Goal: Information Seeking & Learning: Learn about a topic

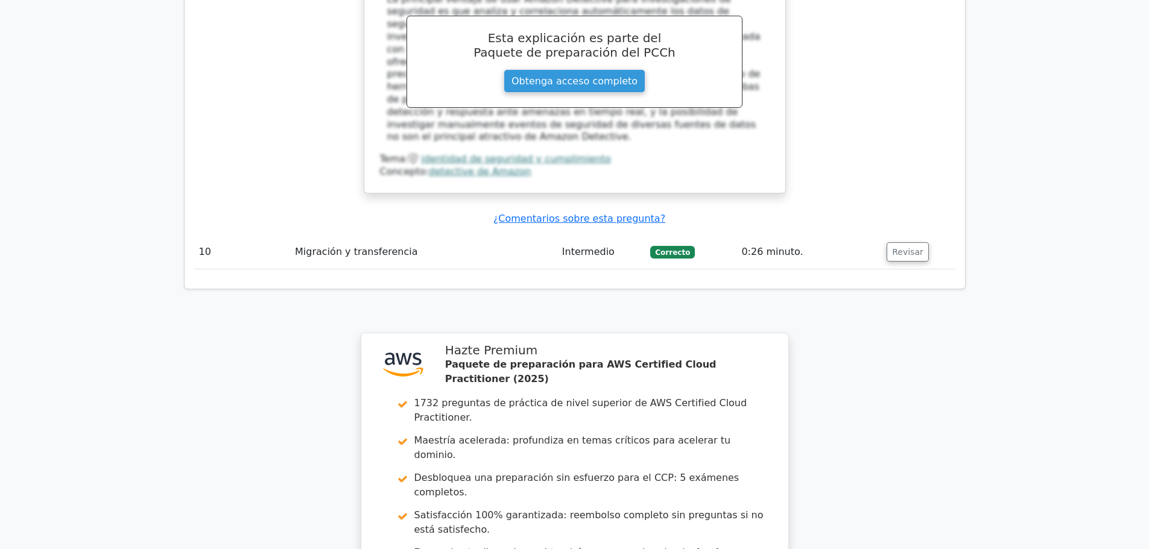
scroll to position [4746, 0]
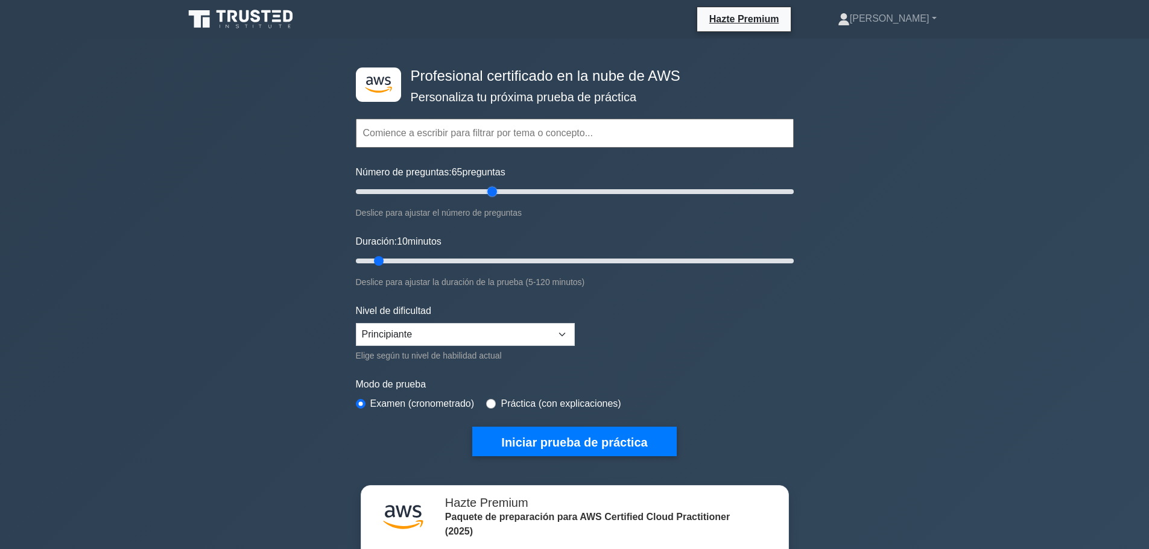
drag, startPoint x: 372, startPoint y: 194, endPoint x: 492, endPoint y: 198, distance: 120.1
type input "65"
click at [492, 198] on input "Número de preguntas: 65 preguntas" at bounding box center [575, 192] width 438 height 14
click at [490, 198] on input "Número de preguntas: 65 preguntas" at bounding box center [575, 192] width 438 height 14
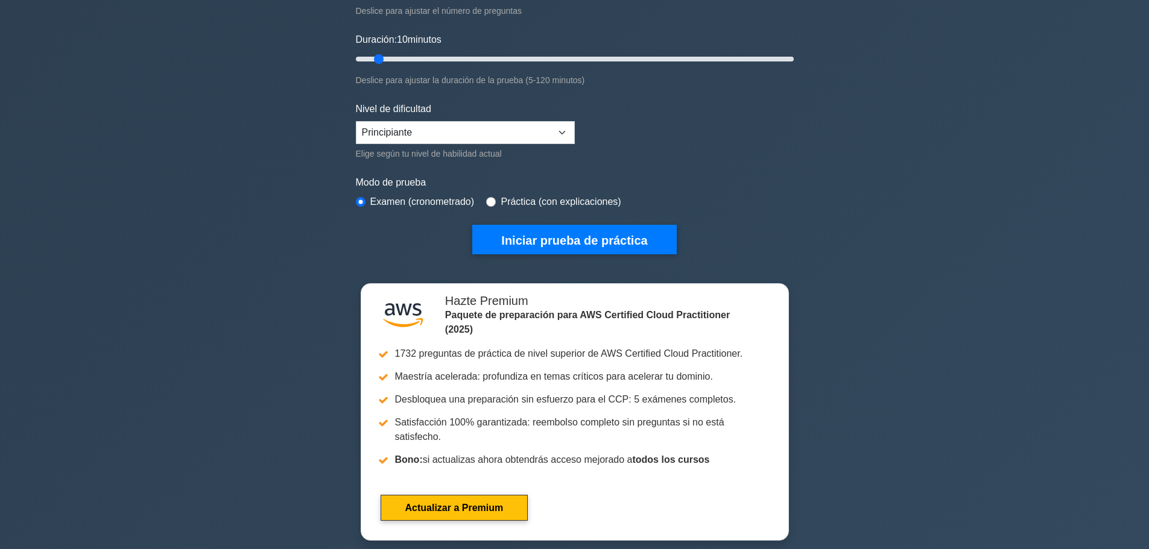
scroll to position [181, 0]
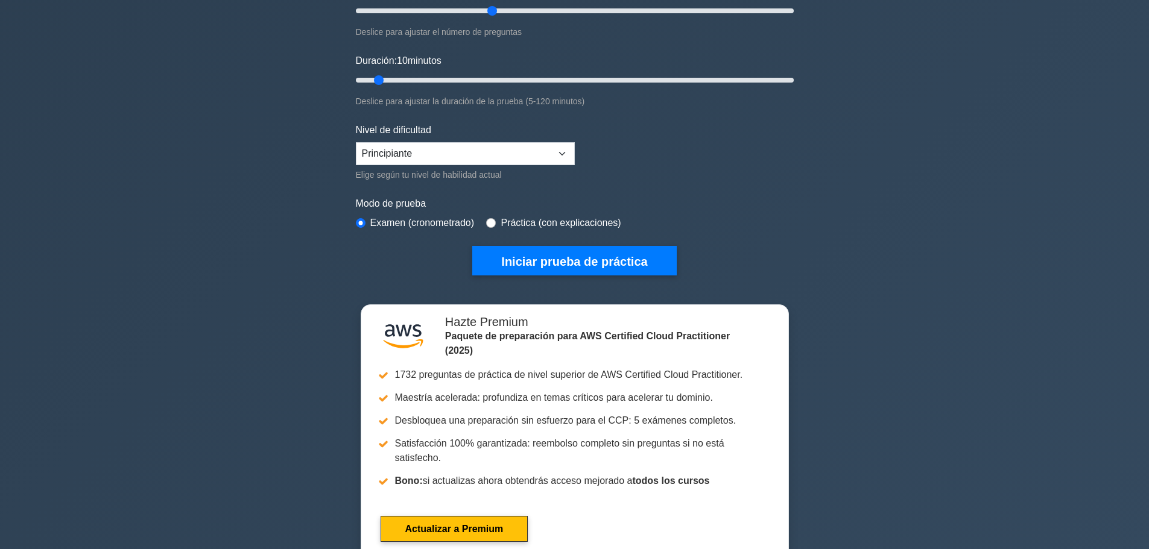
click at [496, 221] on div "Práctica (con explicaciones)" at bounding box center [553, 223] width 135 height 14
click at [488, 221] on input "radio" at bounding box center [491, 223] width 10 height 10
radio input "true"
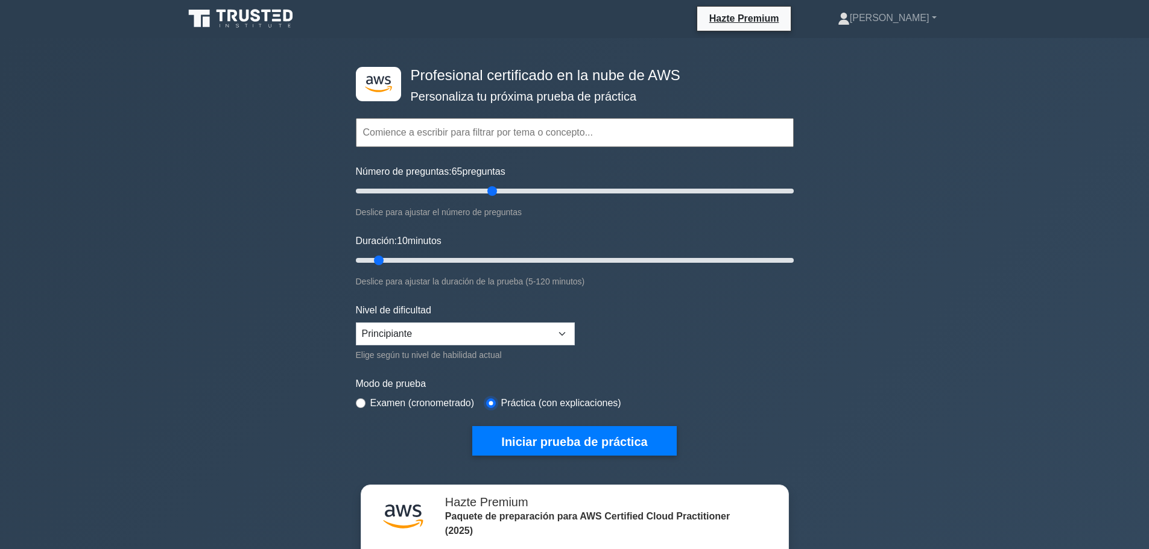
scroll to position [0, 0]
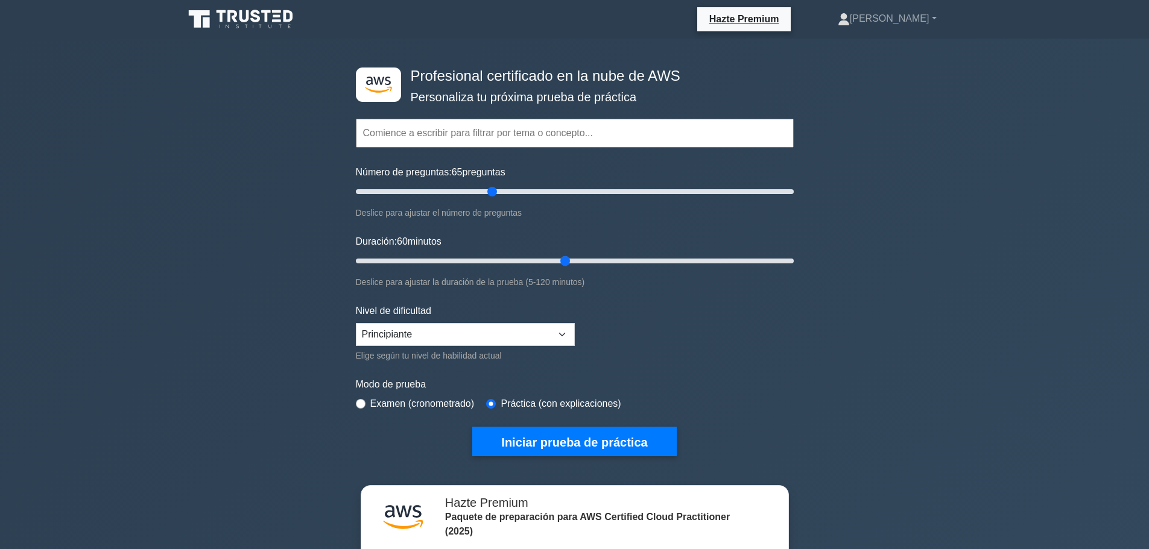
drag, startPoint x: 379, startPoint y: 261, endPoint x: 567, endPoint y: 263, distance: 188.2
type input "60"
click at [568, 263] on input "Duración: 60 minutos" at bounding box center [575, 261] width 438 height 14
drag, startPoint x: 493, startPoint y: 189, endPoint x: 423, endPoint y: 189, distance: 70.0
type input "35"
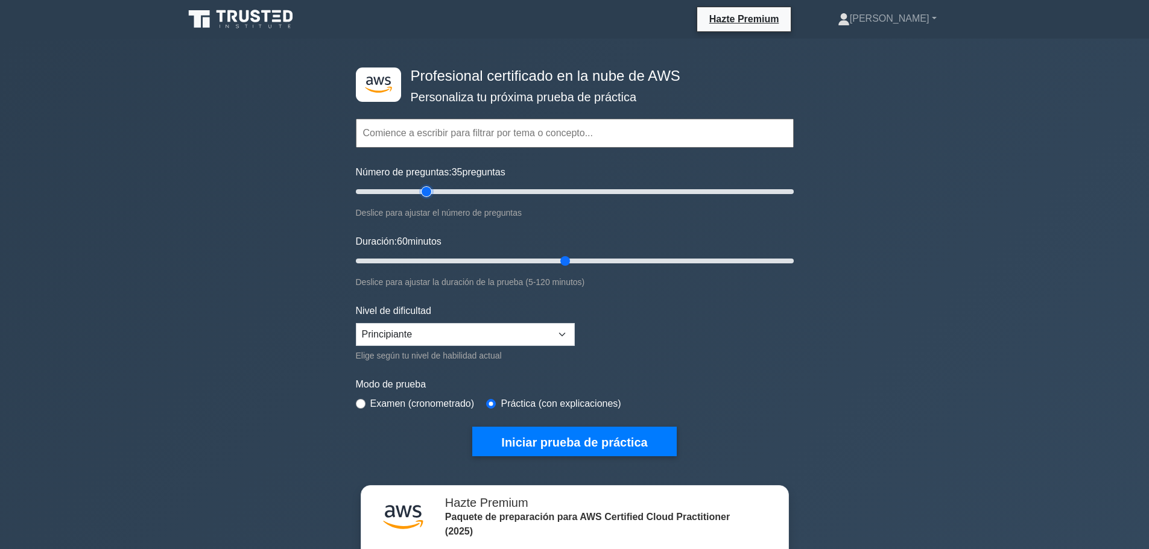
click at [423, 189] on input "Número de preguntas: 35 preguntas" at bounding box center [575, 192] width 438 height 14
drag, startPoint x: 563, startPoint y: 258, endPoint x: 448, endPoint y: 249, distance: 115.6
type input "30"
click at [448, 254] on input "Duración: 30 minutos" at bounding box center [575, 261] width 438 height 14
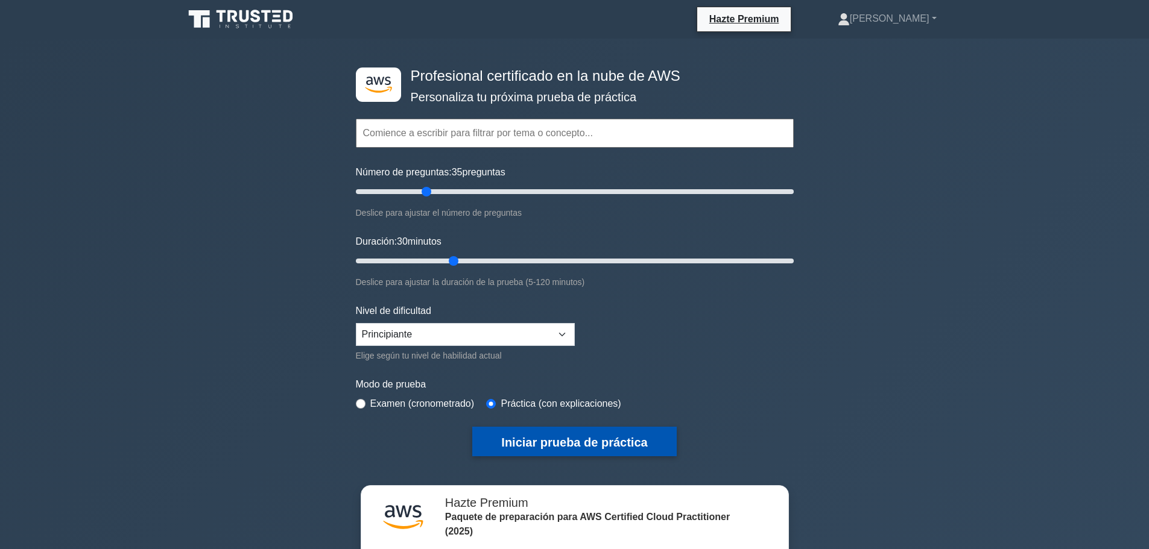
click at [531, 444] on font "Iniciar prueba de práctica" at bounding box center [574, 442] width 146 height 13
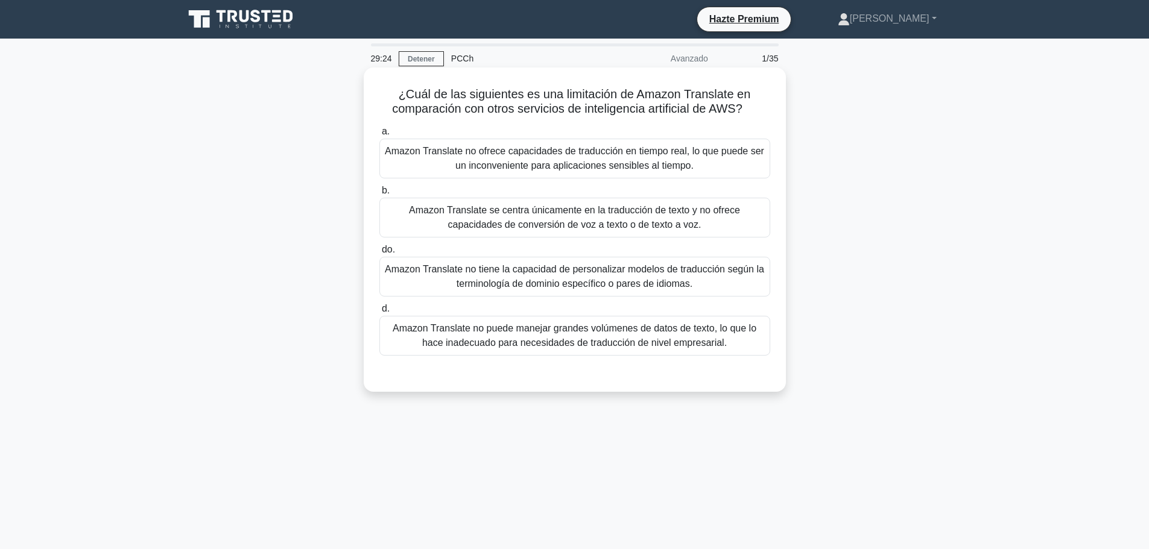
click at [473, 217] on font "Amazon Translate se centra únicamente en la traducción de texto y no ofrece cap…" at bounding box center [574, 217] width 331 height 25
click at [379, 195] on input "b. Amazon Translate se centra únicamente en la traducción de texto y no ofrece …" at bounding box center [379, 191] width 0 height 8
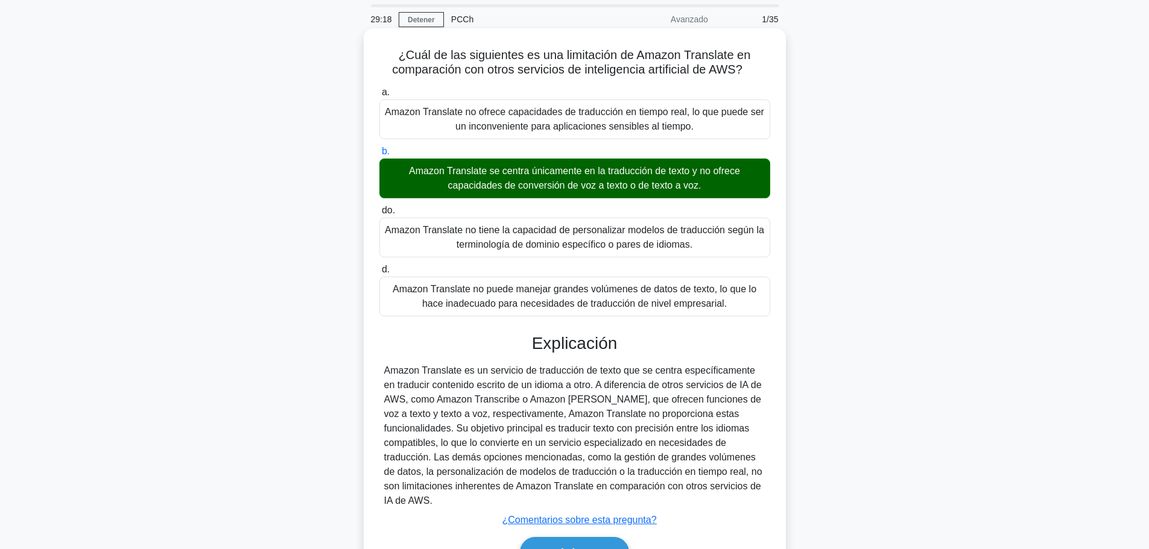
scroll to position [60, 0]
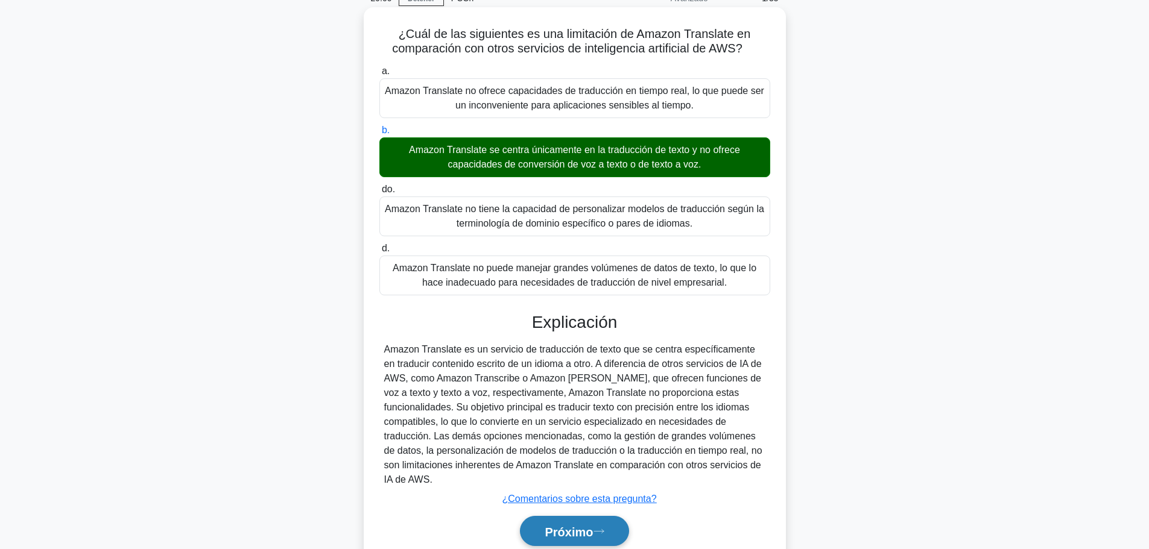
click at [561, 525] on font "Próximo" at bounding box center [569, 531] width 48 height 13
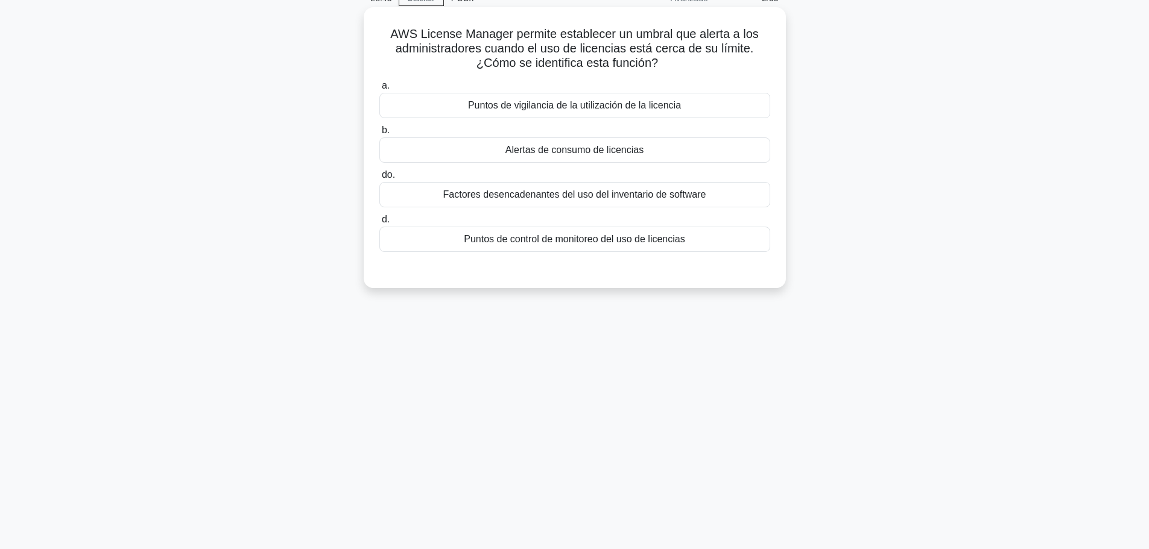
click at [543, 151] on font "Alertas de consumo de licencias" at bounding box center [574, 150] width 138 height 10
click at [379, 135] on input "b. Alertas de consumo de licencias" at bounding box center [379, 131] width 0 height 8
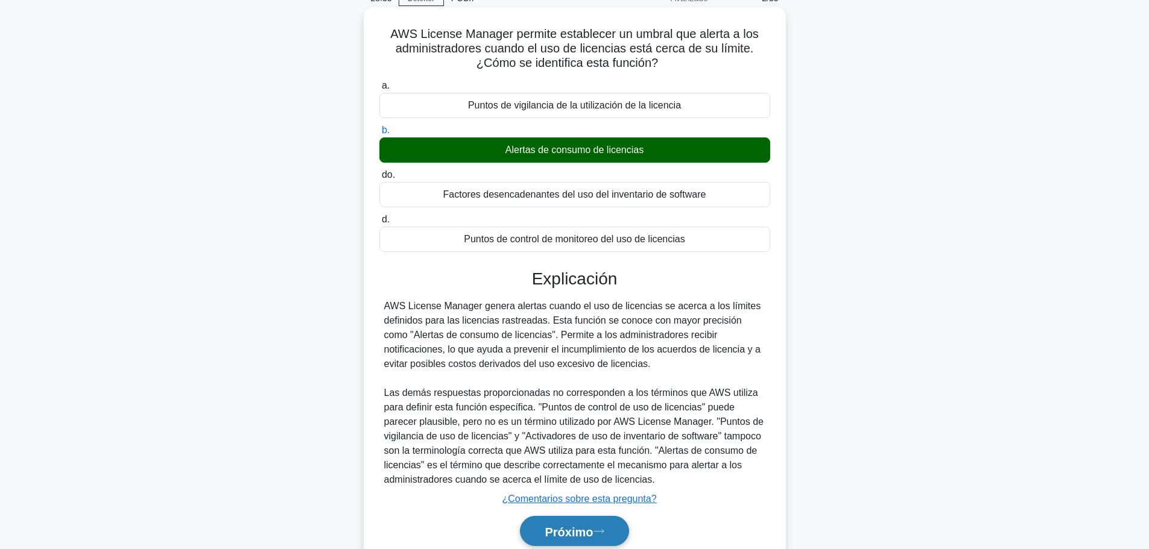
click at [604, 529] on icon at bounding box center [599, 531] width 11 height 7
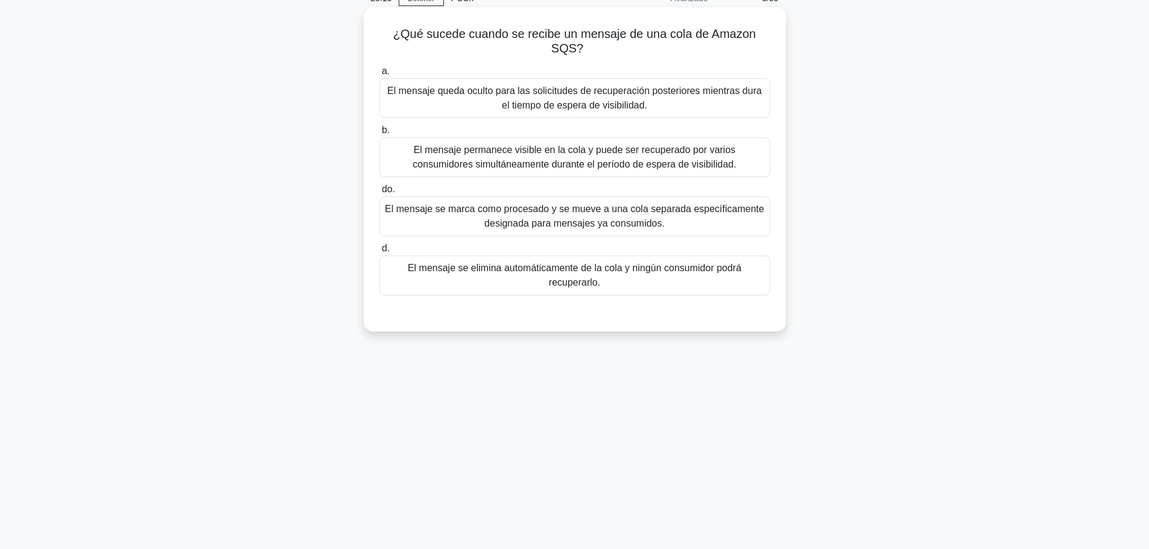
click at [451, 162] on font "El mensaje permanece visible en la cola y puede ser recuperado por varios consu…" at bounding box center [574, 157] width 323 height 25
click at [379, 135] on input "b. El mensaje permanece visible en la cola y puede ser recuperado por varios co…" at bounding box center [379, 131] width 0 height 8
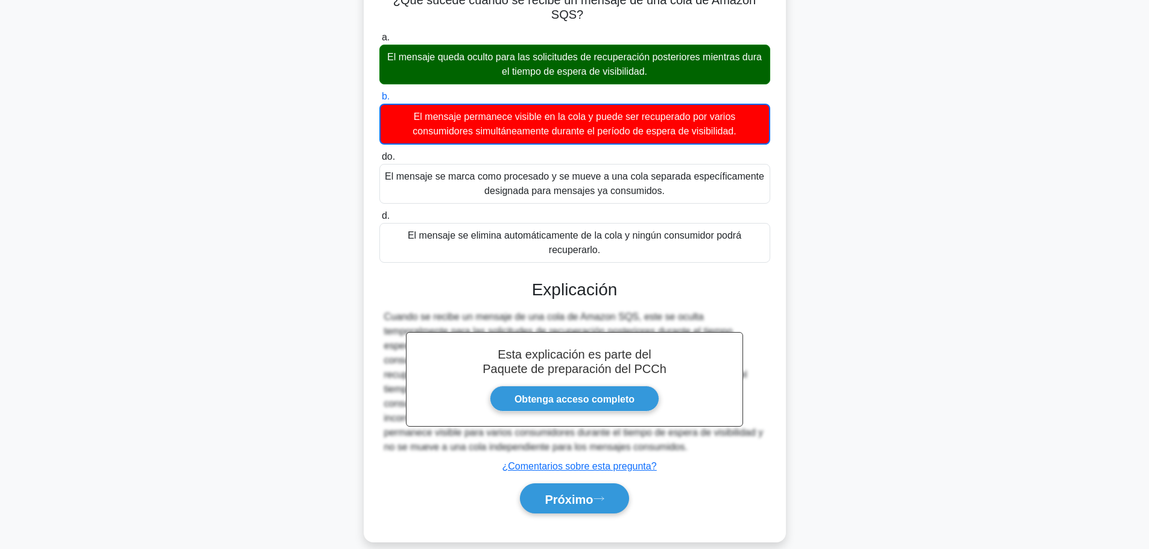
scroll to position [111, 0]
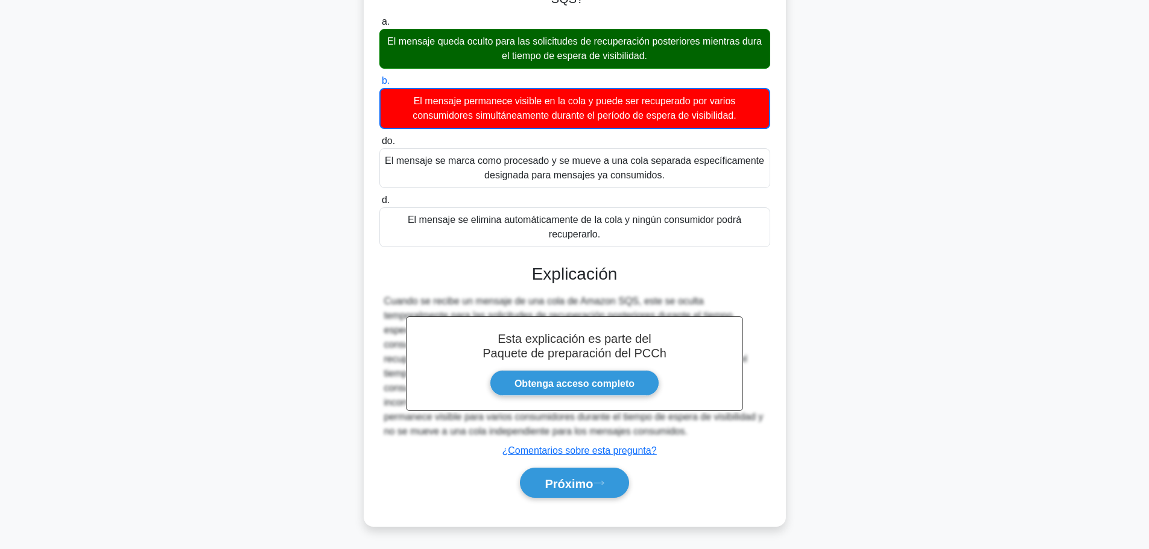
click at [565, 500] on div "Próximo" at bounding box center [574, 483] width 391 height 40
click at [562, 487] on font "Próximo" at bounding box center [569, 483] width 48 height 13
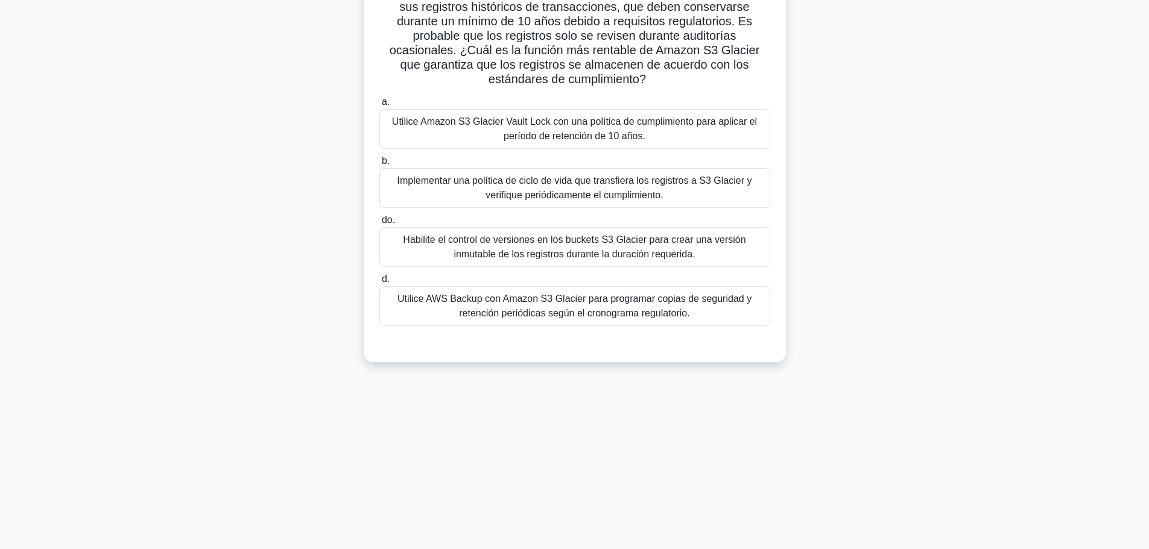
scroll to position [42, 0]
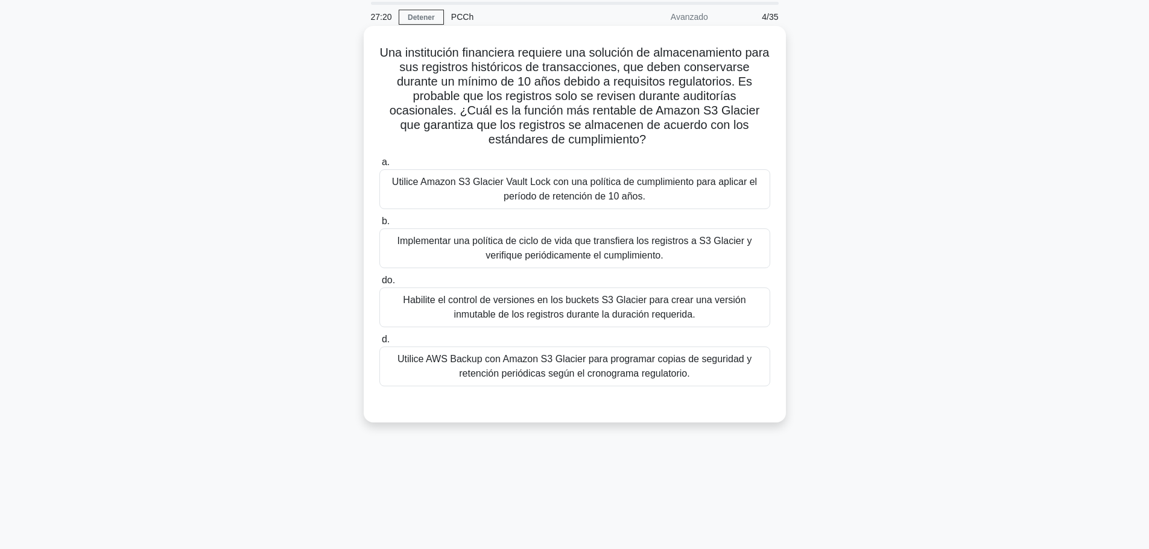
click at [496, 376] on font "Utilice AWS Backup con Amazon S3 Glacier para programar copias de seguridad y r…" at bounding box center [574, 366] width 354 height 25
click at [379, 344] on input "d. Utilice AWS Backup con Amazon S3 Glacier para programar copias de seguridad …" at bounding box center [379, 340] width 0 height 8
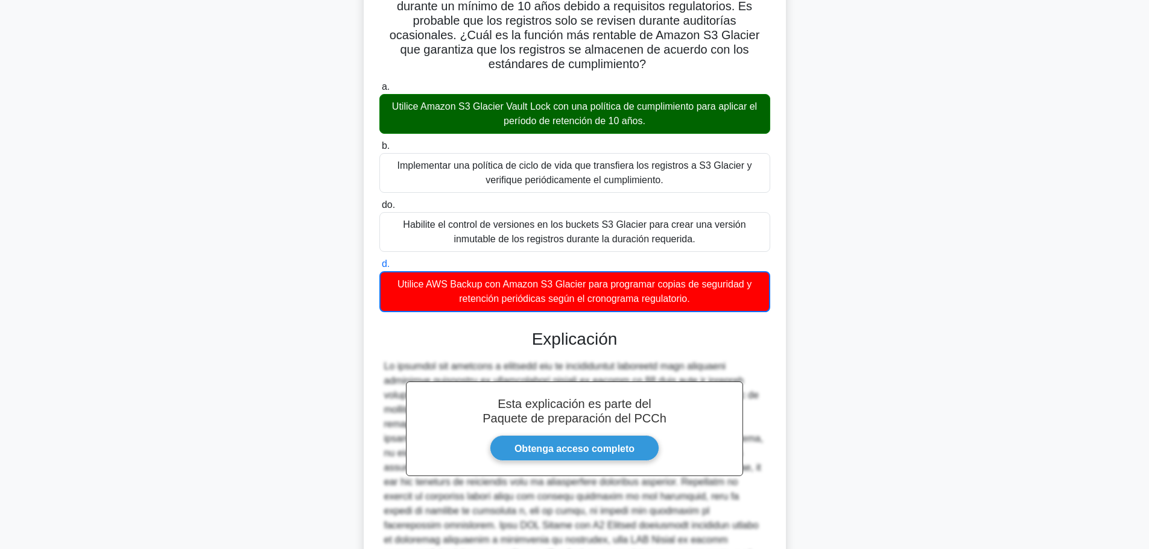
scroll to position [299, 0]
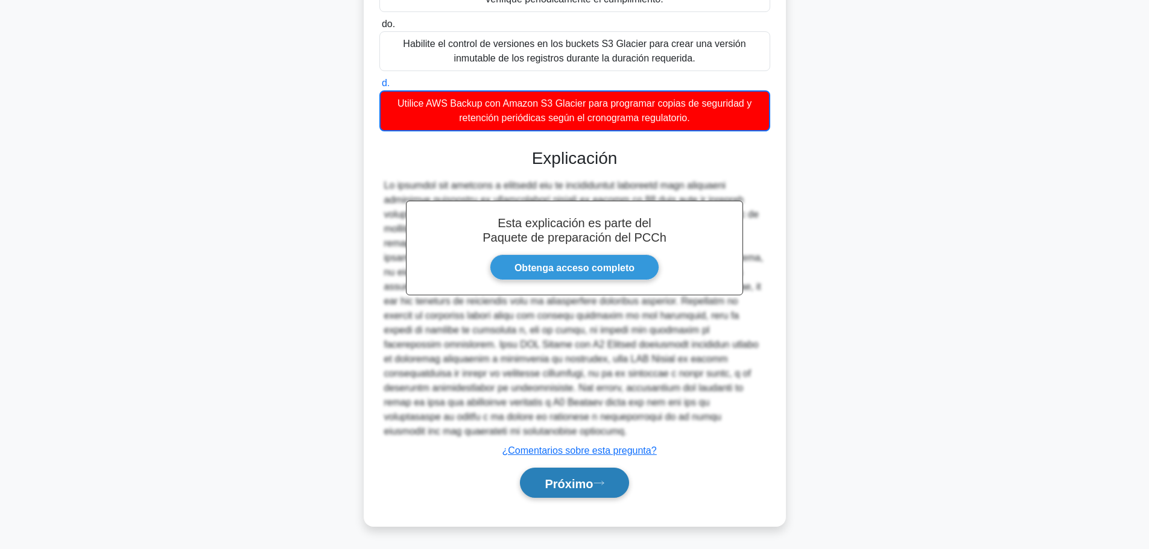
click at [589, 477] on font "Próximo" at bounding box center [569, 483] width 48 height 13
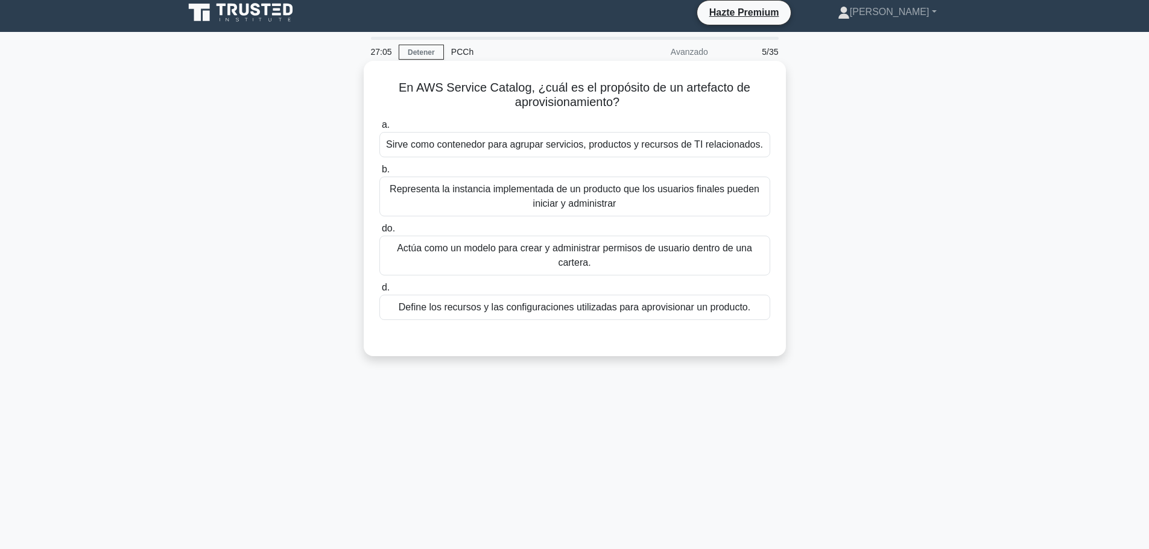
scroll to position [0, 0]
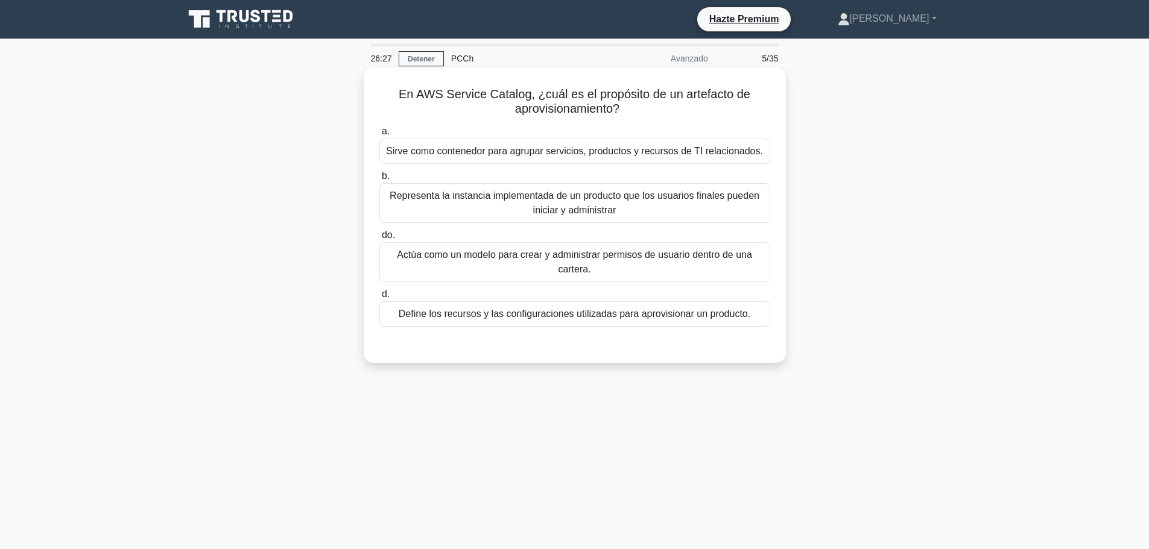
click at [458, 315] on font "Define los recursos y las configuraciones utilizadas para aprovisionar un produ…" at bounding box center [575, 314] width 352 height 10
click at [379, 299] on input "d. Define los recursos y las configuraciones utilizadas para aprovisionar un pr…" at bounding box center [379, 295] width 0 height 8
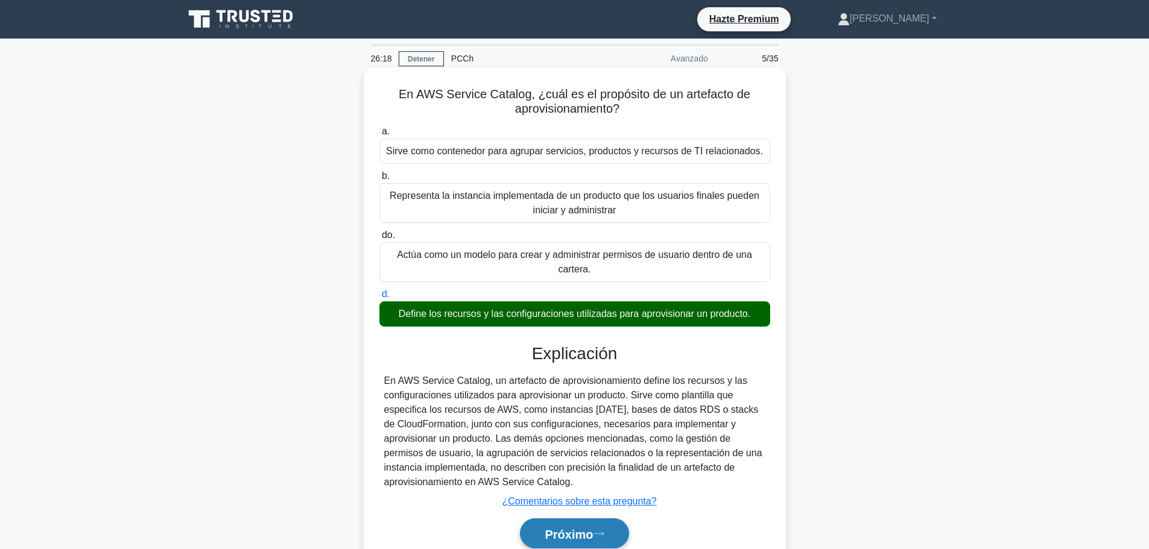
click at [610, 533] on button "Próximo" at bounding box center [574, 534] width 109 height 31
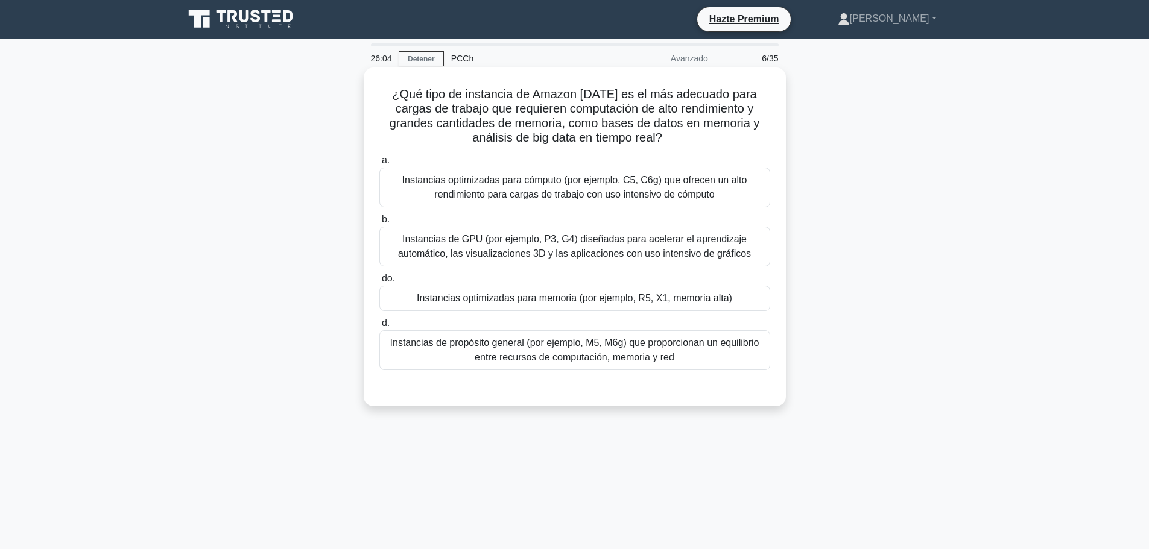
click at [615, 300] on font "Instancias optimizadas para memoria (por ejemplo, R5, X1, memoria alta)" at bounding box center [574, 298] width 315 height 10
click at [379, 283] on input "do. Instancias optimizadas para memoria (por ejemplo, R5, X1, memoria alta)" at bounding box center [379, 279] width 0 height 8
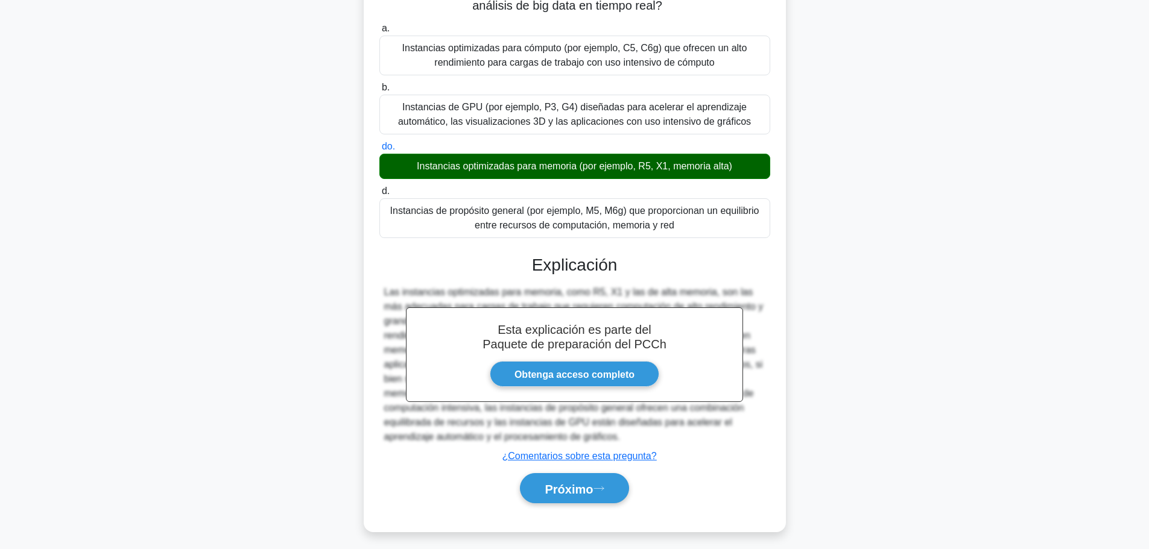
scroll to position [139, 0]
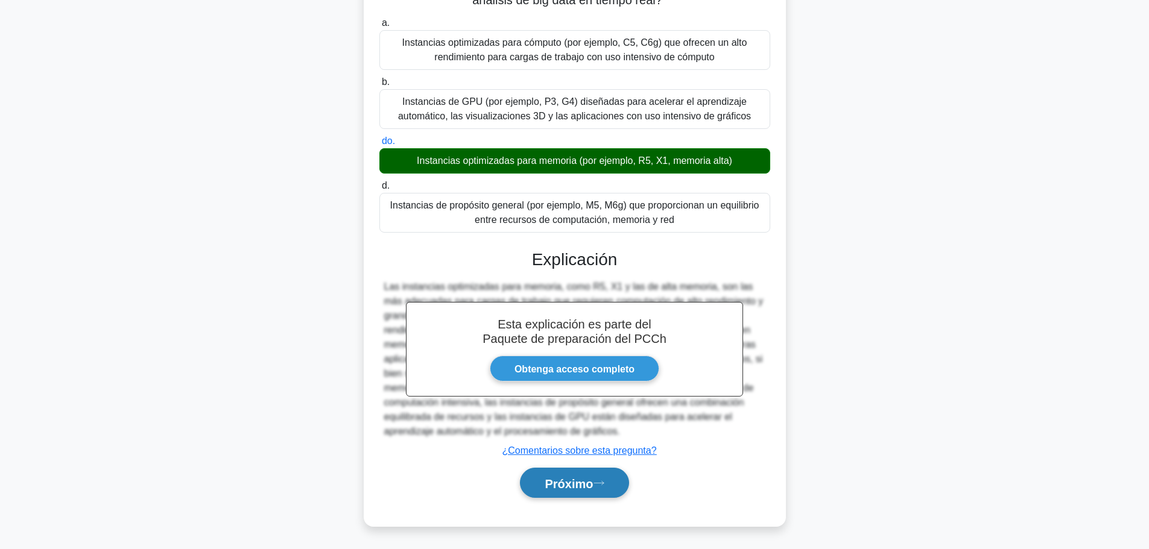
click at [553, 482] on font "Próximo" at bounding box center [569, 483] width 48 height 13
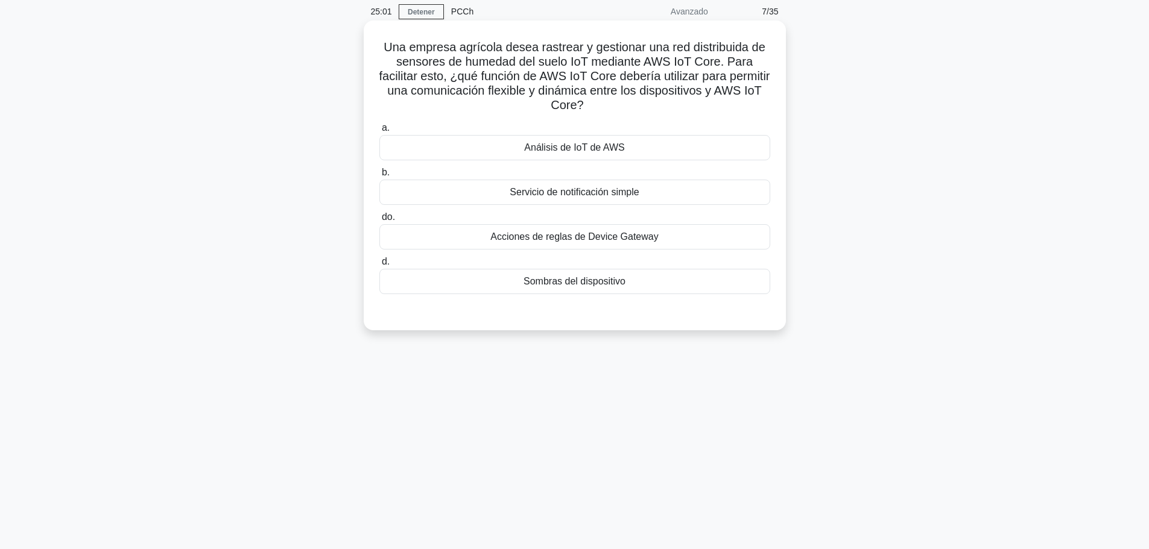
scroll to position [0, 0]
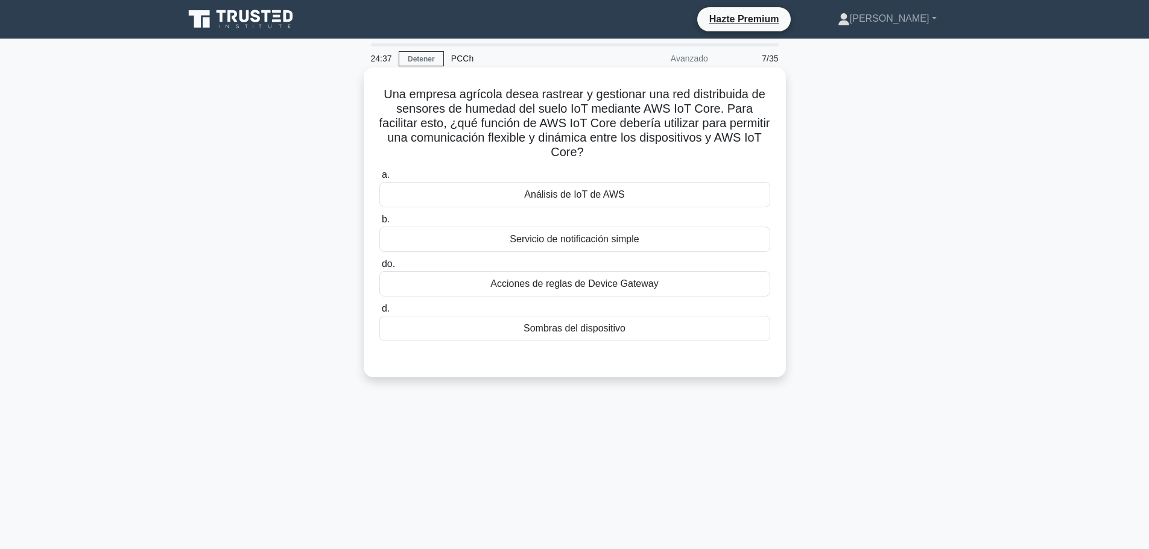
click at [581, 193] on font "Análisis de IoT de AWS" at bounding box center [574, 194] width 100 height 10
click at [379, 179] on input "a. Análisis de IoT de AWS" at bounding box center [379, 175] width 0 height 8
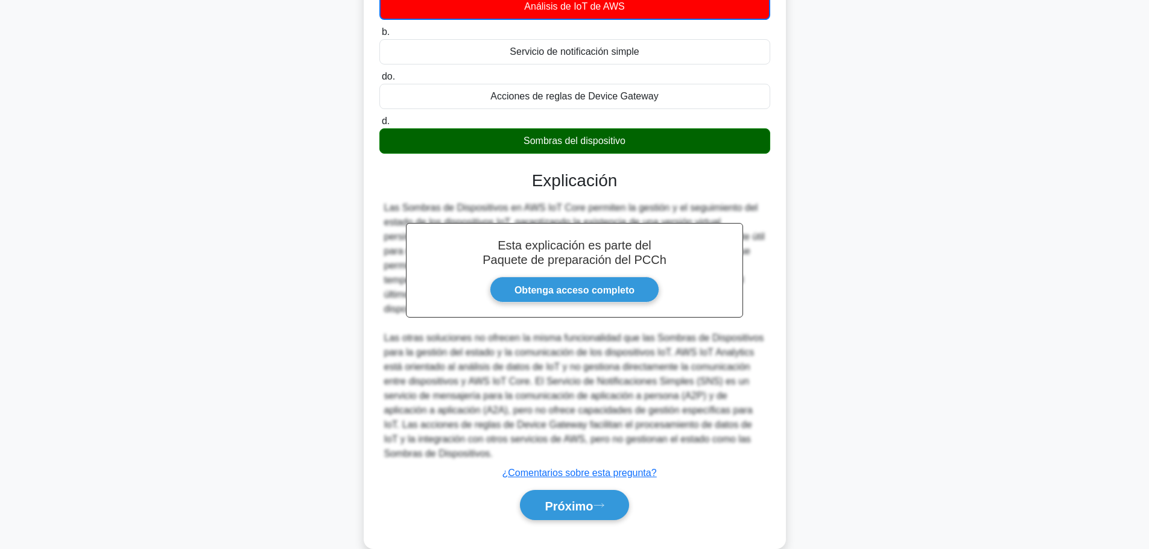
scroll to position [212, 0]
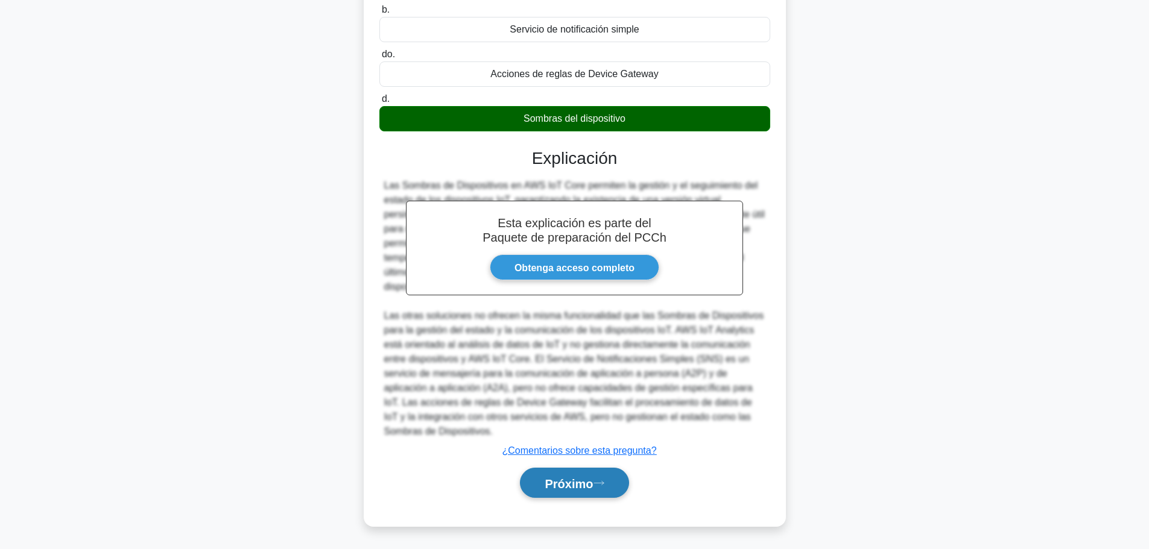
click at [557, 485] on font "Próximo" at bounding box center [569, 483] width 48 height 13
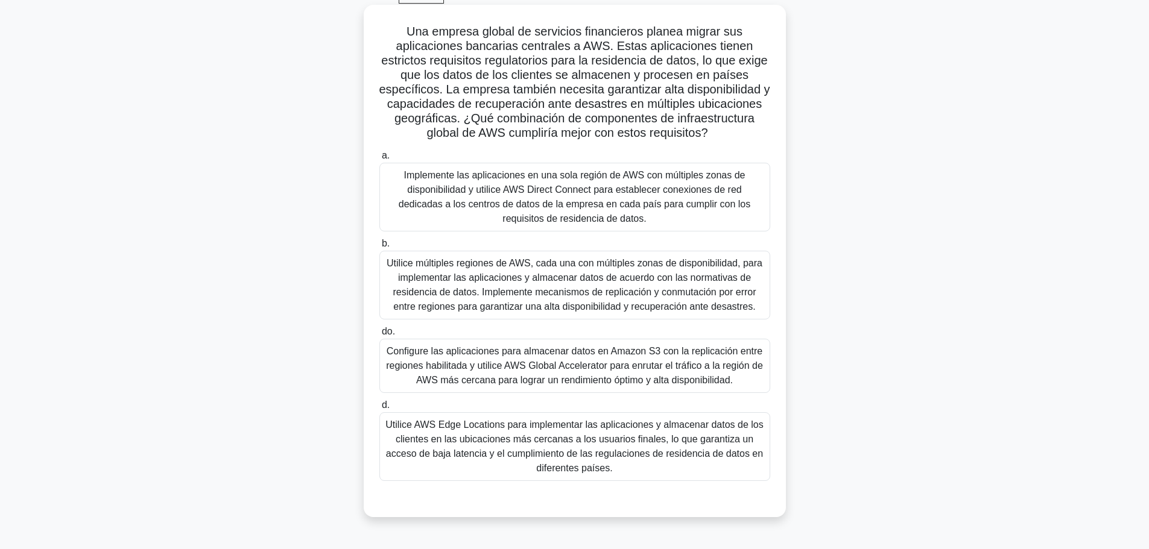
scroll to position [42, 0]
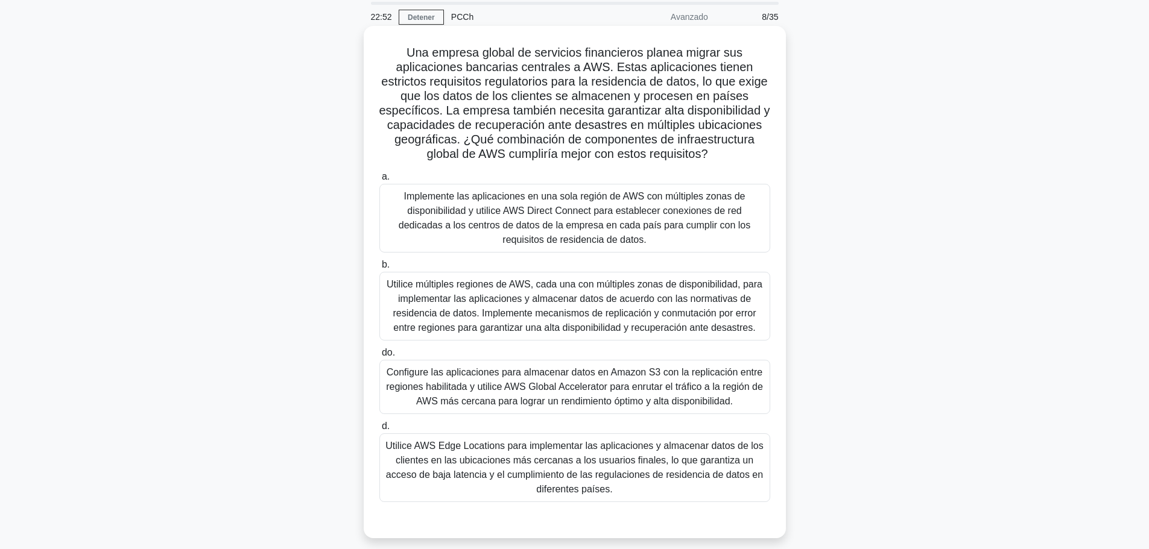
click at [609, 305] on font "Utilice múltiples regiones de AWS, cada una con múltiples zonas de disponibilid…" at bounding box center [575, 306] width 376 height 54
click at [379, 269] on input "b. Utilice múltiples regiones de AWS, cada una con múltiples zonas de disponibi…" at bounding box center [379, 265] width 0 height 8
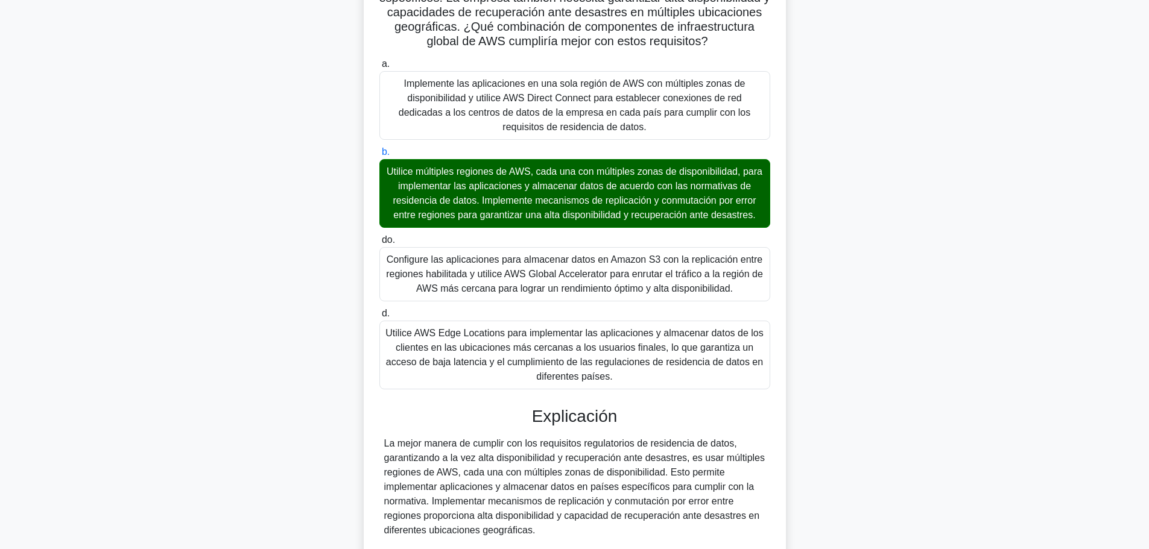
scroll to position [341, 0]
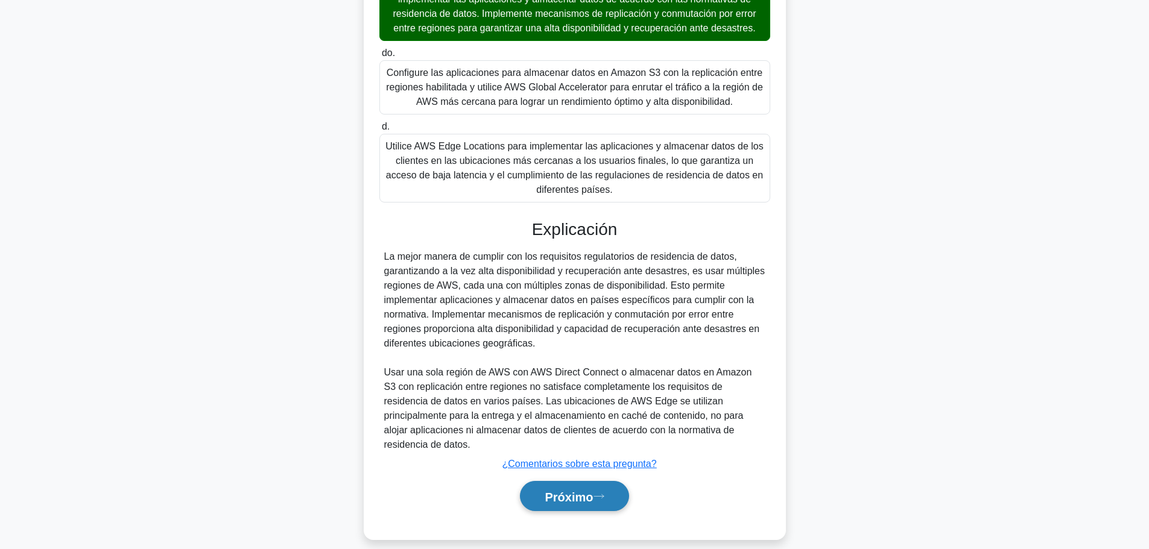
click at [565, 490] on font "Próximo" at bounding box center [569, 496] width 48 height 13
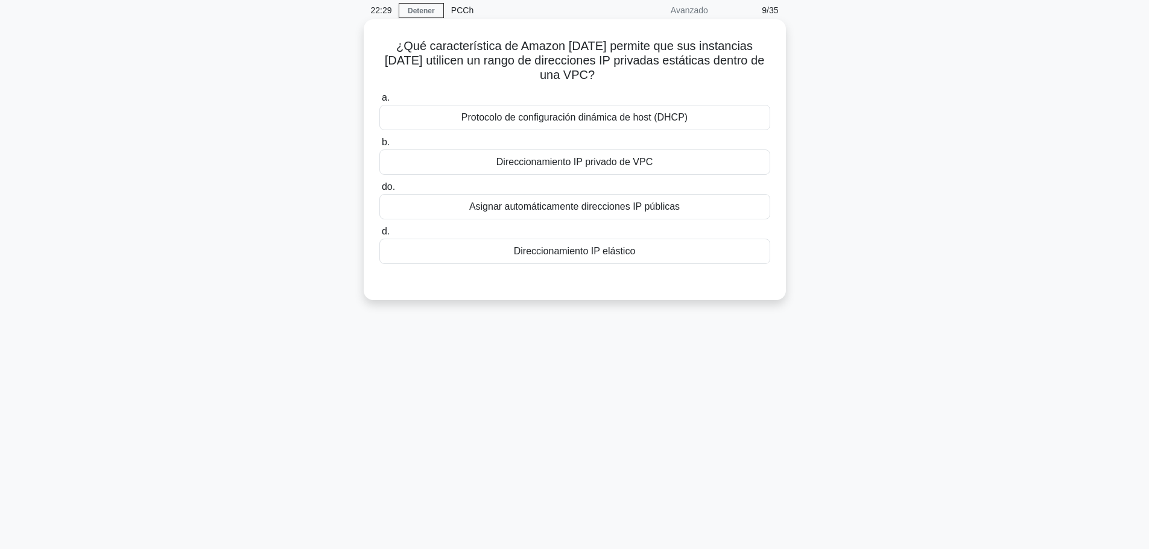
scroll to position [0, 0]
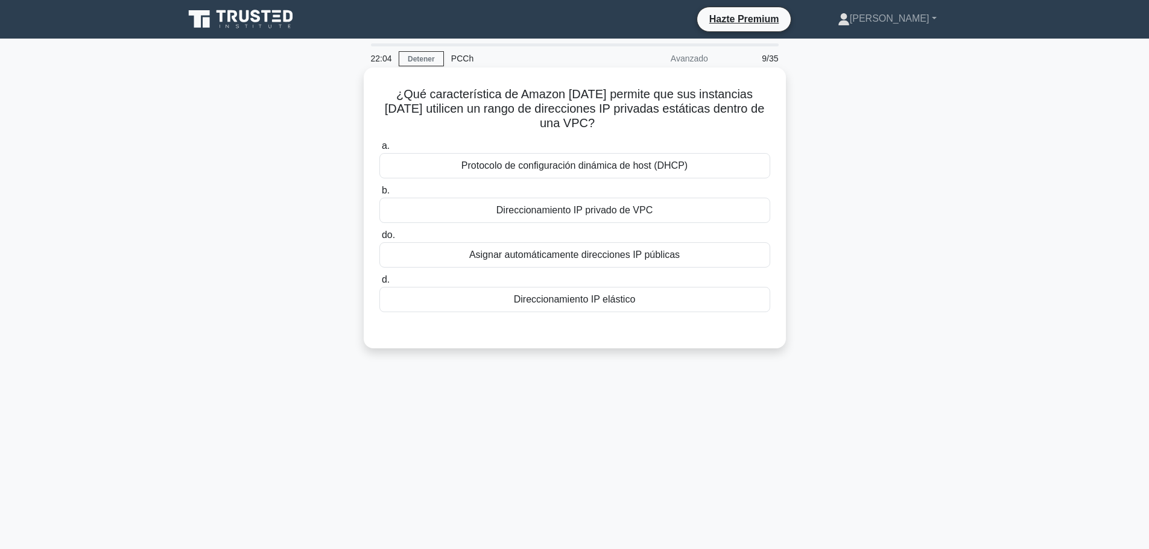
click at [571, 215] on font "Direccionamiento IP privado de VPC" at bounding box center [574, 210] width 156 height 10
click at [379, 195] on input "b. Direccionamiento IP privado de VPC" at bounding box center [379, 191] width 0 height 8
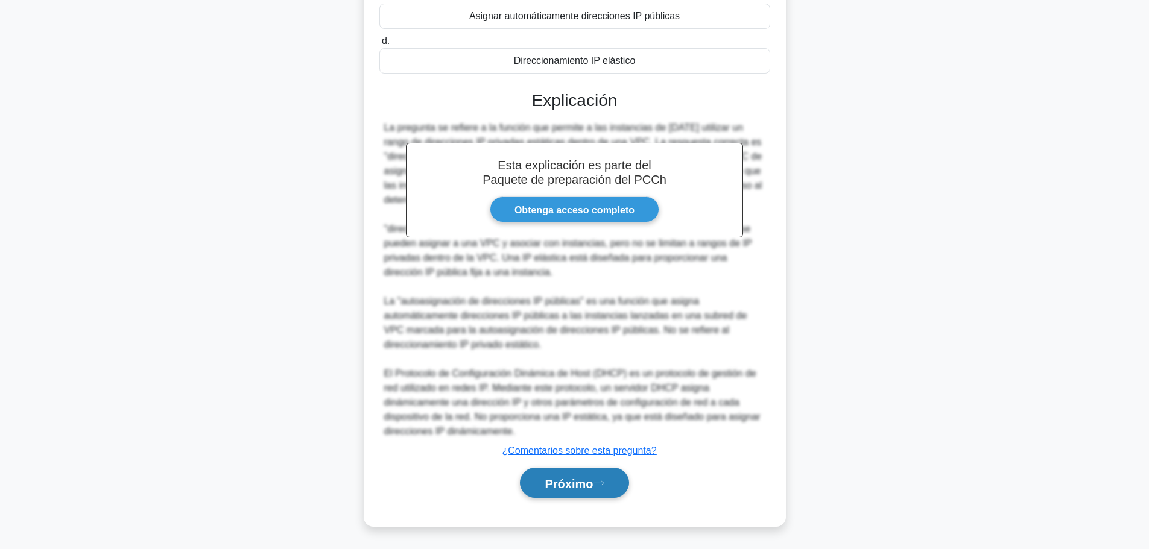
click at [580, 490] on button "Próximo" at bounding box center [574, 483] width 109 height 31
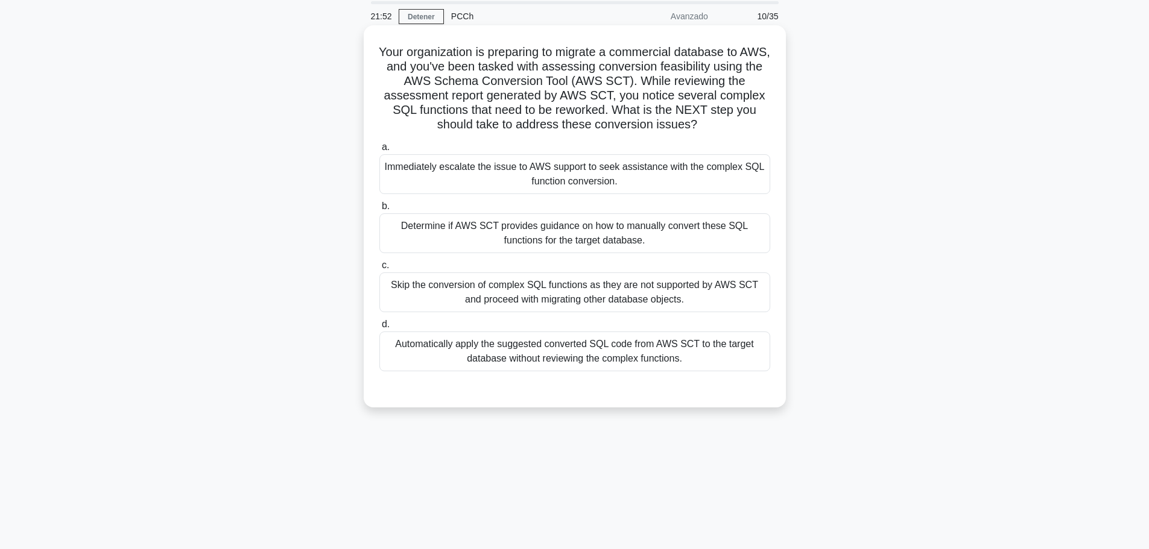
scroll to position [42, 0]
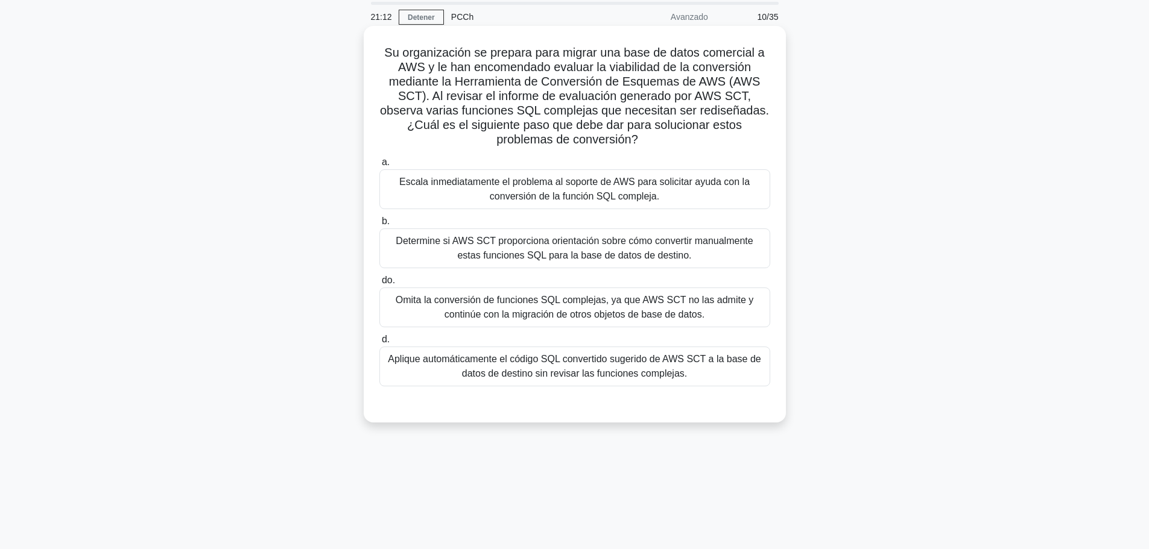
click at [540, 240] on font "Determine si AWS SCT proporciona orientación sobre cómo convertir manualmente e…" at bounding box center [574, 248] width 357 height 25
click at [379, 226] on input "b. Determine si AWS SCT proporciona orientación sobre cómo convertir manualment…" at bounding box center [379, 222] width 0 height 8
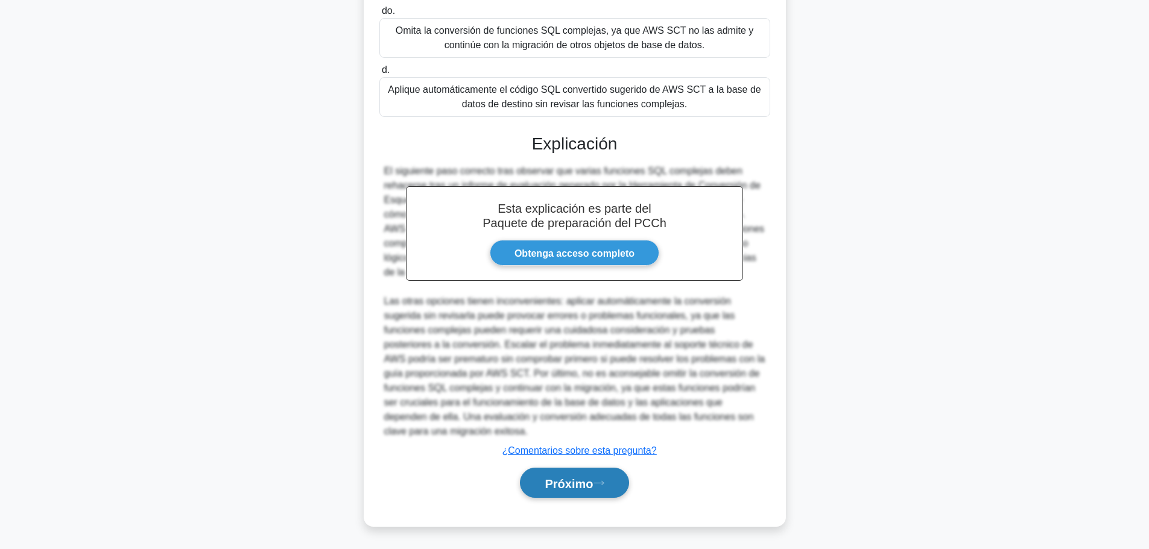
click at [576, 480] on font "Próximo" at bounding box center [569, 483] width 48 height 13
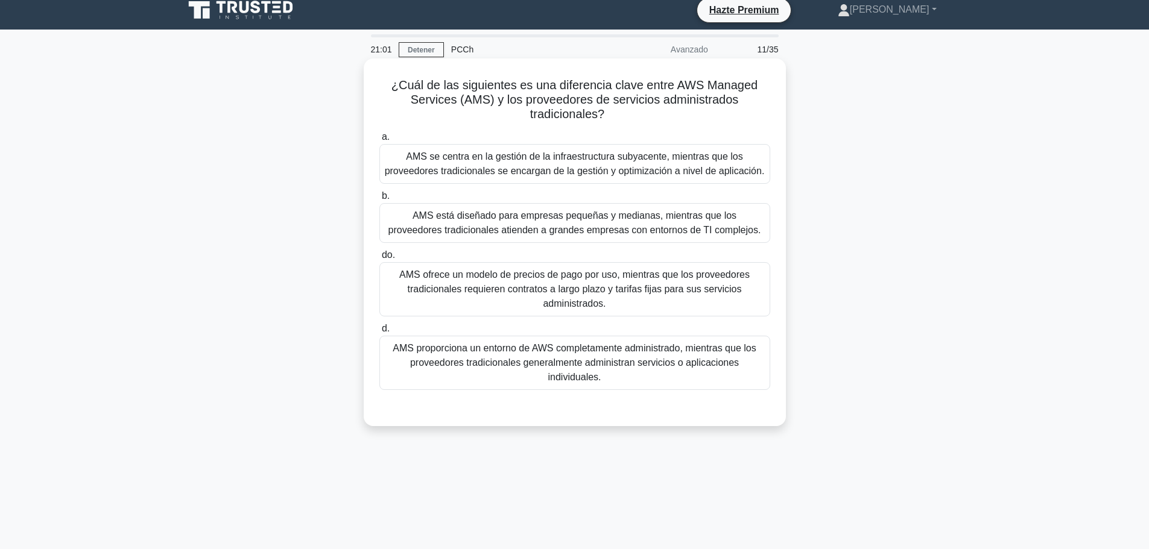
scroll to position [0, 0]
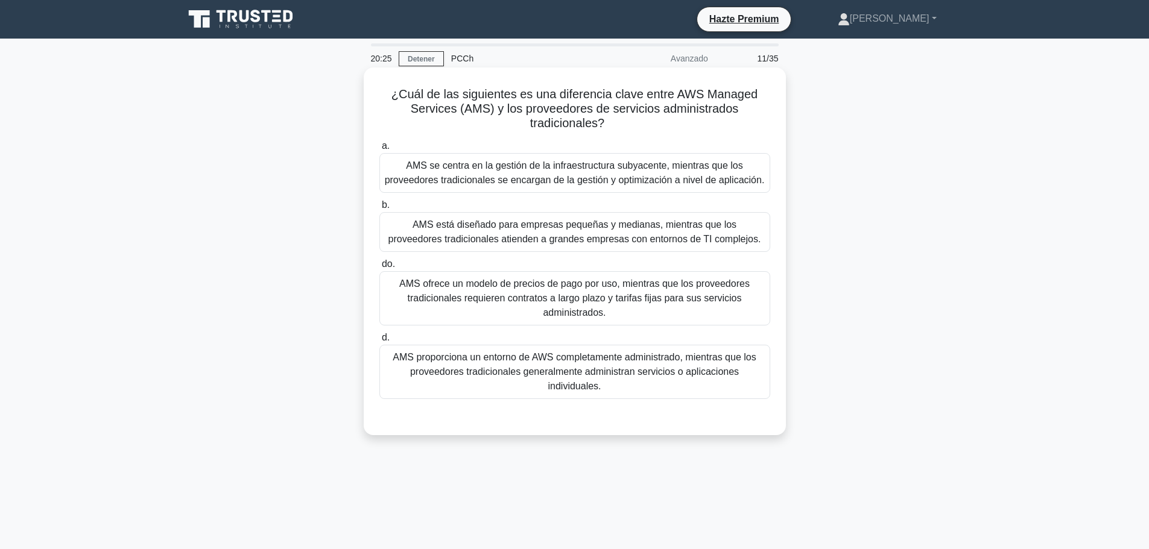
click at [481, 302] on font "AMS ofrece un modelo de precios de pago por uso, mientras que los proveedores t…" at bounding box center [574, 298] width 350 height 39
click at [379, 268] on input "do. AMS ofrece un modelo de precios de pago por uso, mientras que los proveedor…" at bounding box center [379, 265] width 0 height 8
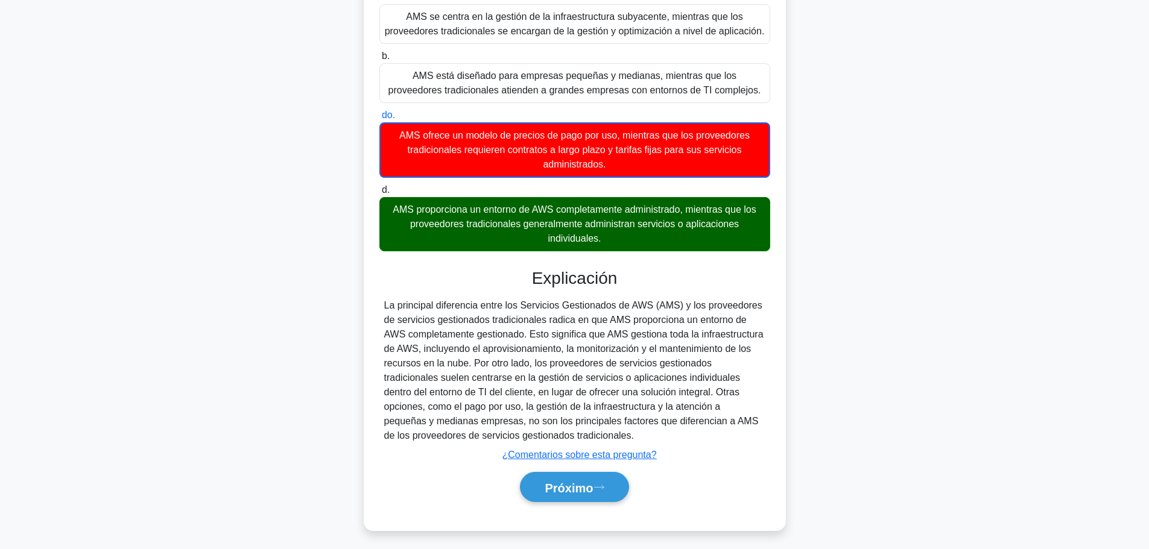
scroll to position [154, 0]
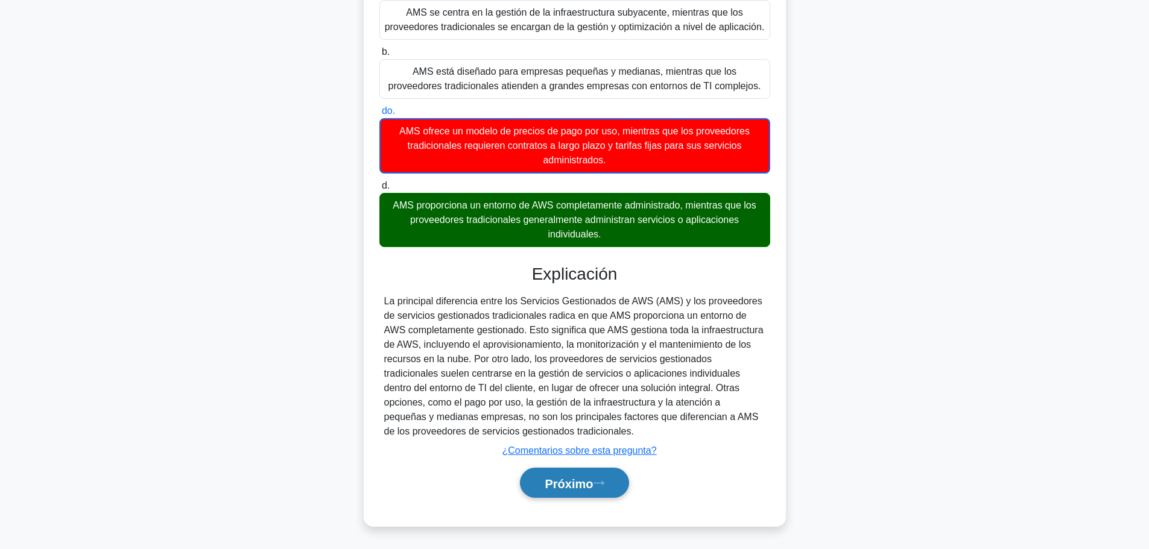
click at [591, 484] on font "Próximo" at bounding box center [569, 483] width 48 height 13
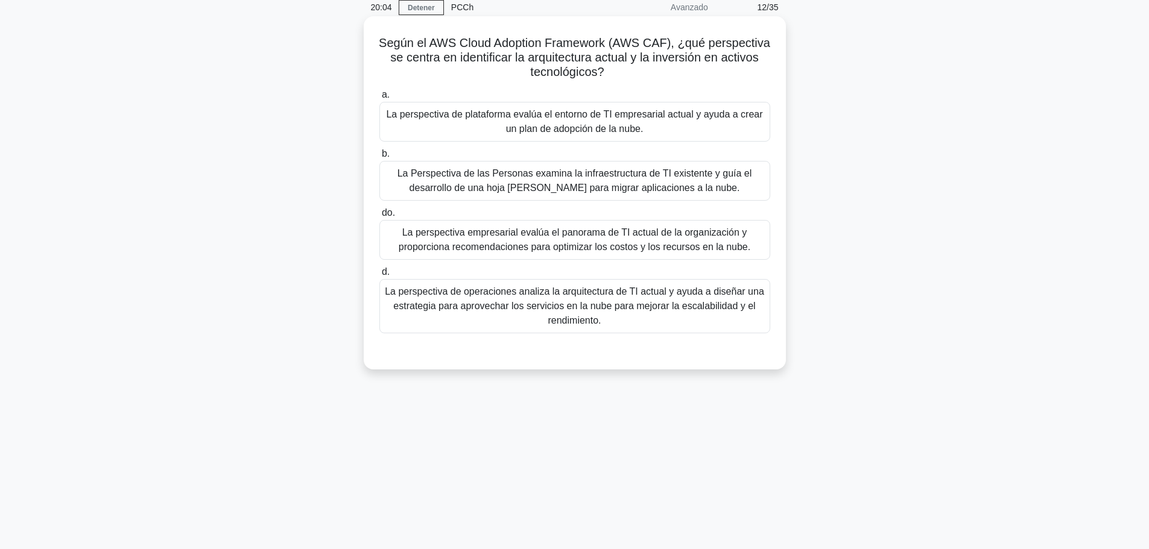
scroll to position [0, 0]
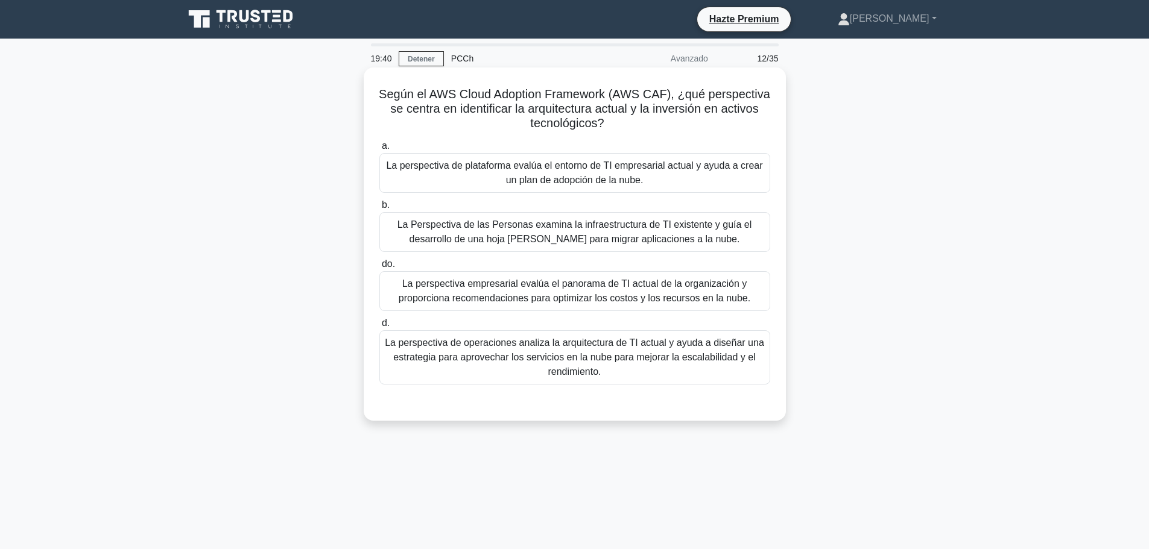
click at [473, 173] on font "La perspectiva de plataforma evalúa el entorno de TI empresarial actual y ayuda…" at bounding box center [575, 173] width 380 height 29
click at [379, 150] on input "a. La perspectiva de plataforma evalúa el entorno de TI empresarial actual y ay…" at bounding box center [379, 146] width 0 height 8
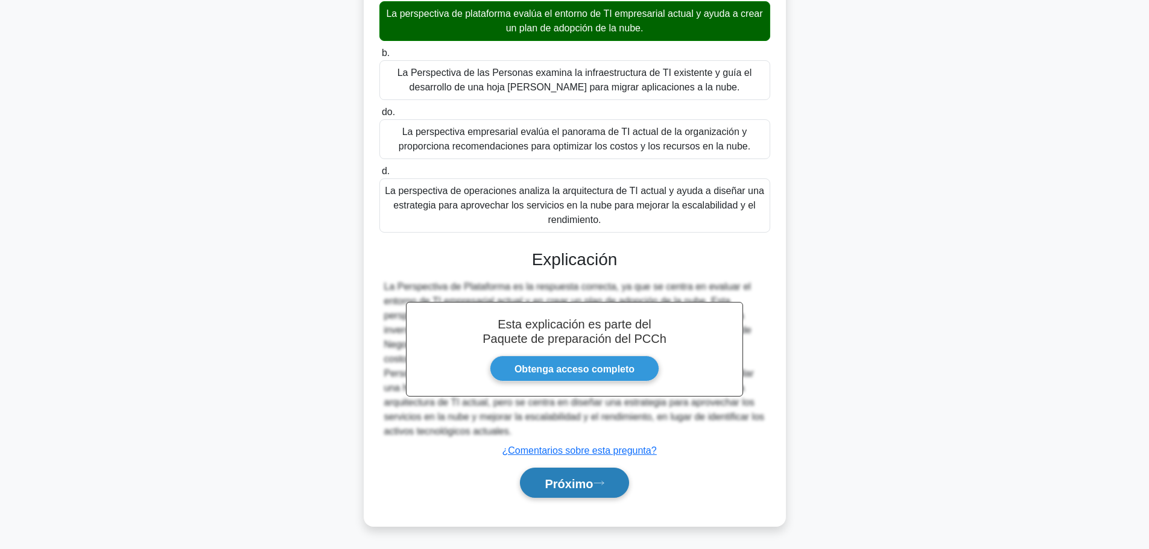
click at [583, 481] on font "Próximo" at bounding box center [569, 483] width 48 height 13
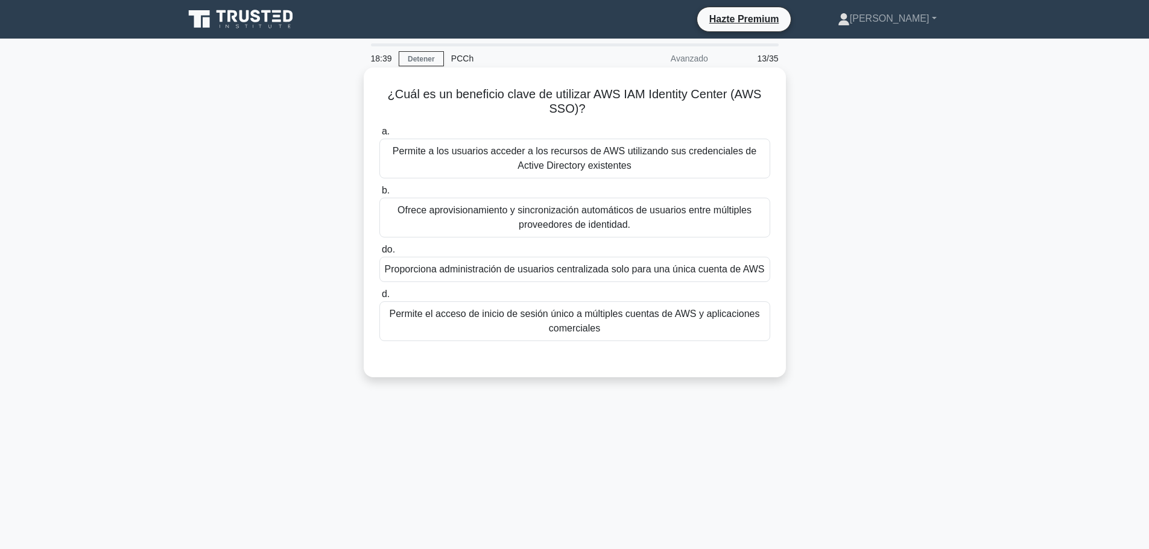
click at [581, 156] on font "Permite a los usuarios acceder a los recursos de AWS utilizando sus credenciale…" at bounding box center [575, 158] width 364 height 25
click at [379, 136] on input "a. Permite a los usuarios acceder a los recursos de AWS utilizando sus credenci…" at bounding box center [379, 132] width 0 height 8
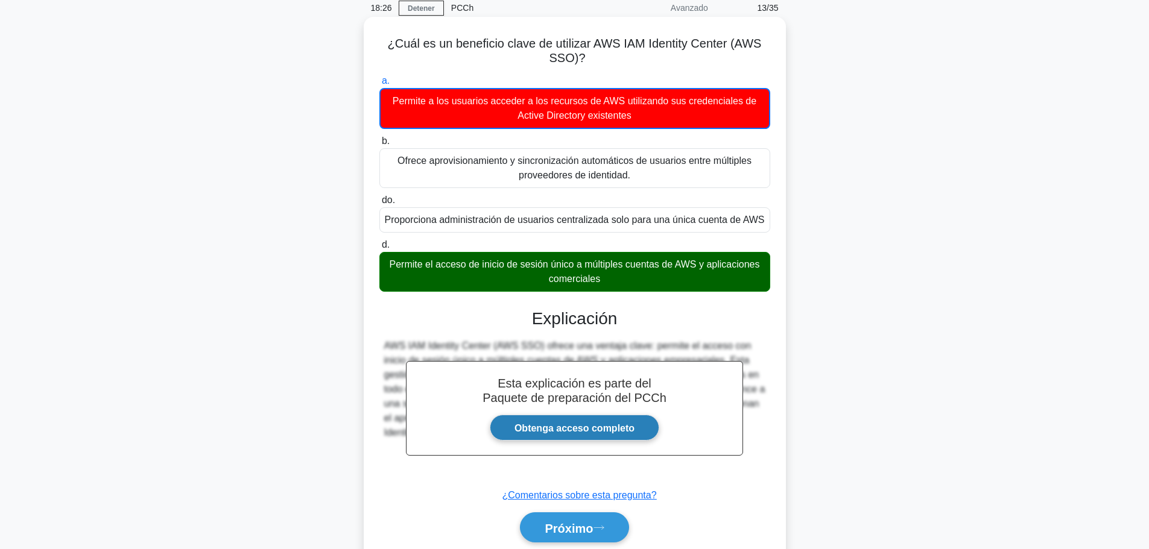
scroll to position [102, 0]
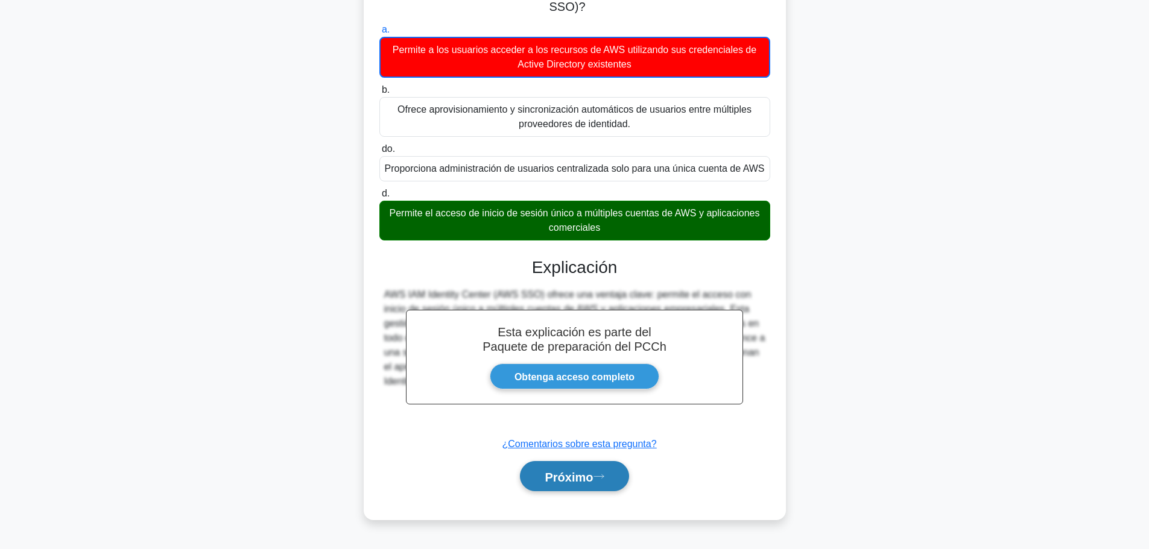
click at [593, 474] on font "Próximo" at bounding box center [569, 476] width 48 height 13
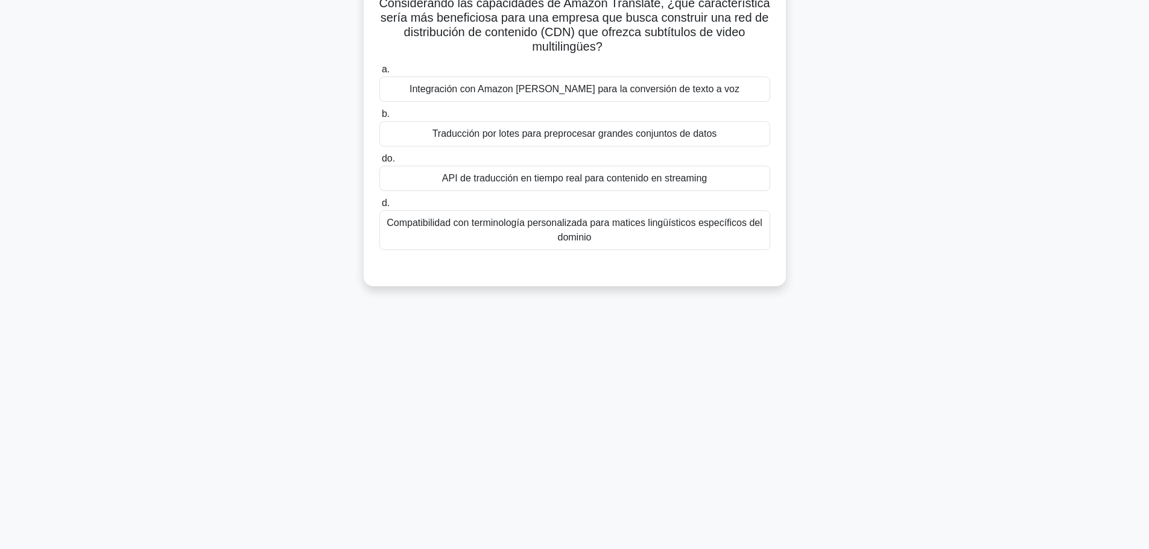
scroll to position [0, 0]
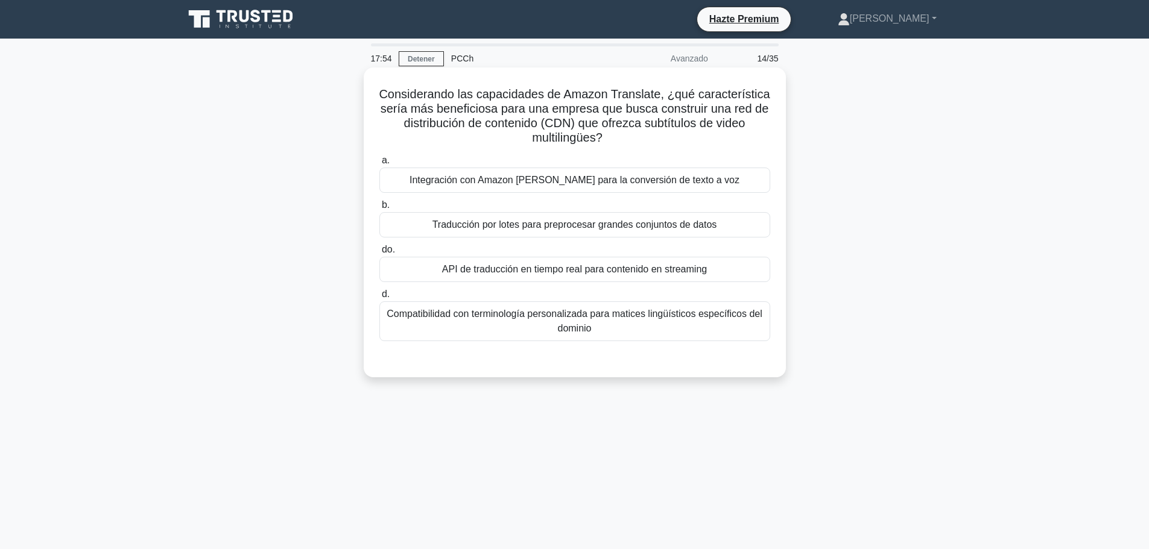
click at [571, 175] on font "Integración con Amazon Polly para la conversión de texto a voz" at bounding box center [575, 180] width 330 height 10
click at [379, 165] on input "a. Integración con Amazon Polly para la conversión de texto a voz" at bounding box center [379, 161] width 0 height 8
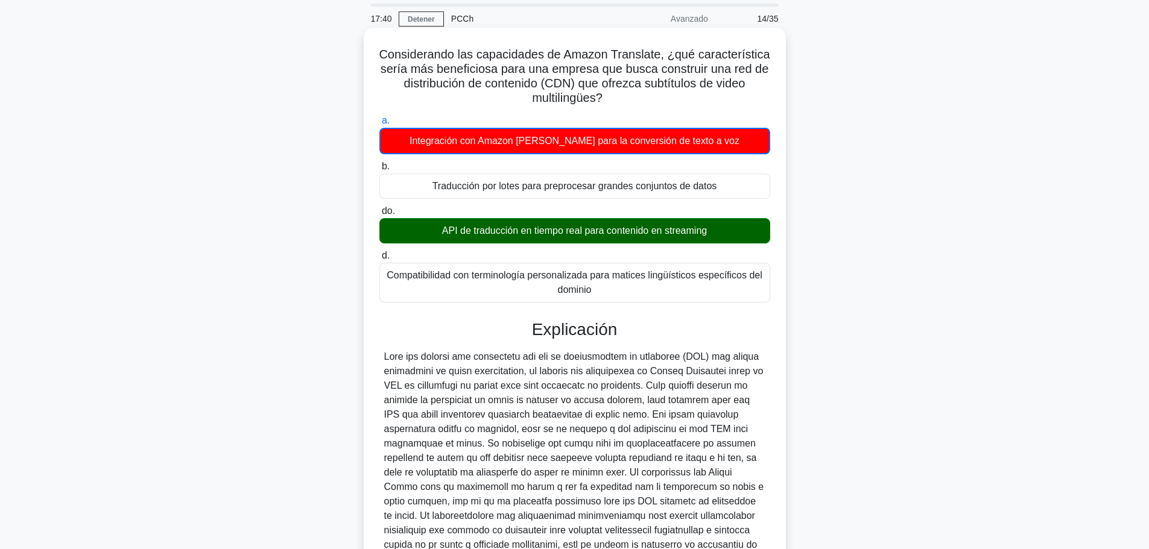
scroll to position [121, 0]
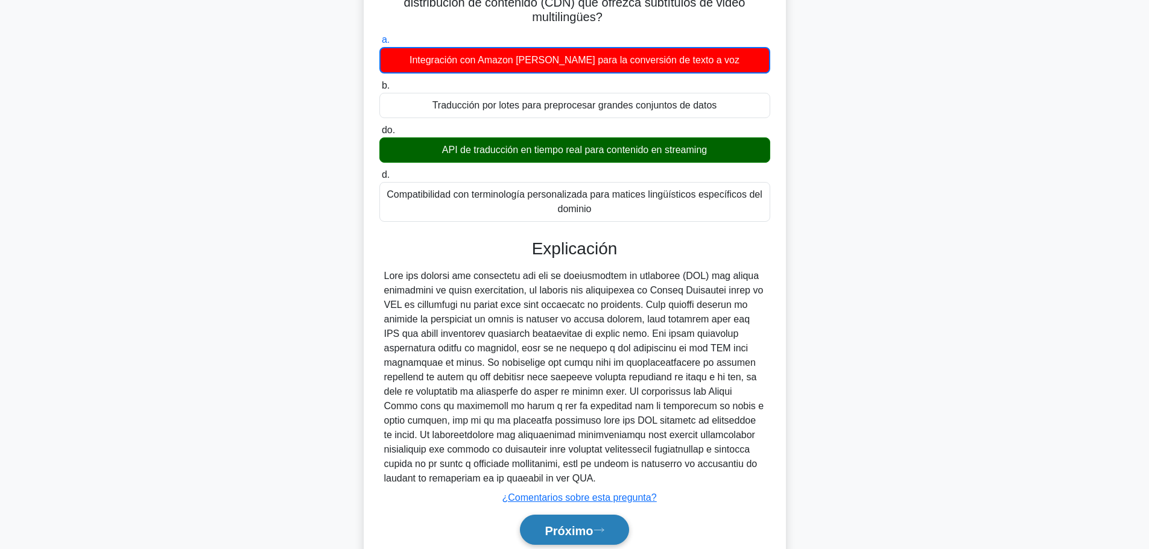
click at [558, 531] on font "Próximo" at bounding box center [569, 530] width 48 height 13
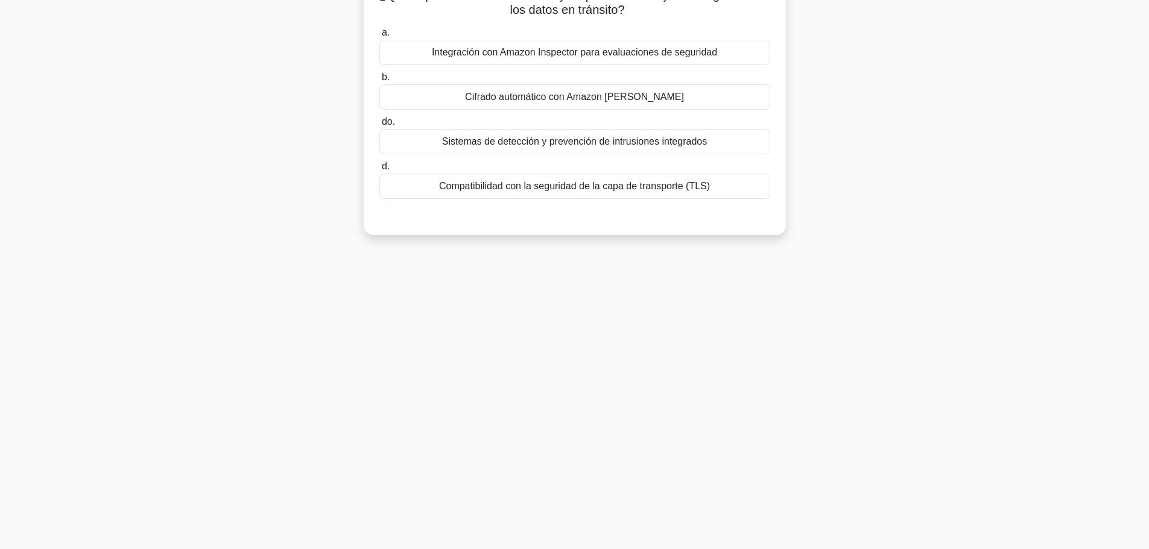
scroll to position [0, 0]
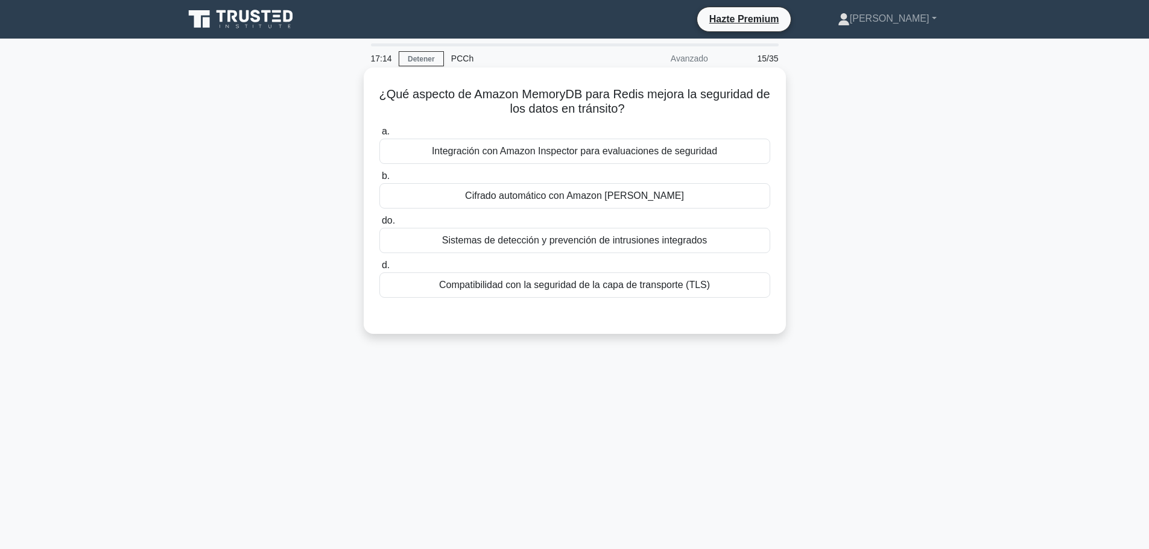
click at [567, 191] on font "Cifrado automático con Amazon Macie" at bounding box center [574, 196] width 219 height 10
click at [379, 180] on input "b. Cifrado automático con Amazon Macie" at bounding box center [379, 177] width 0 height 8
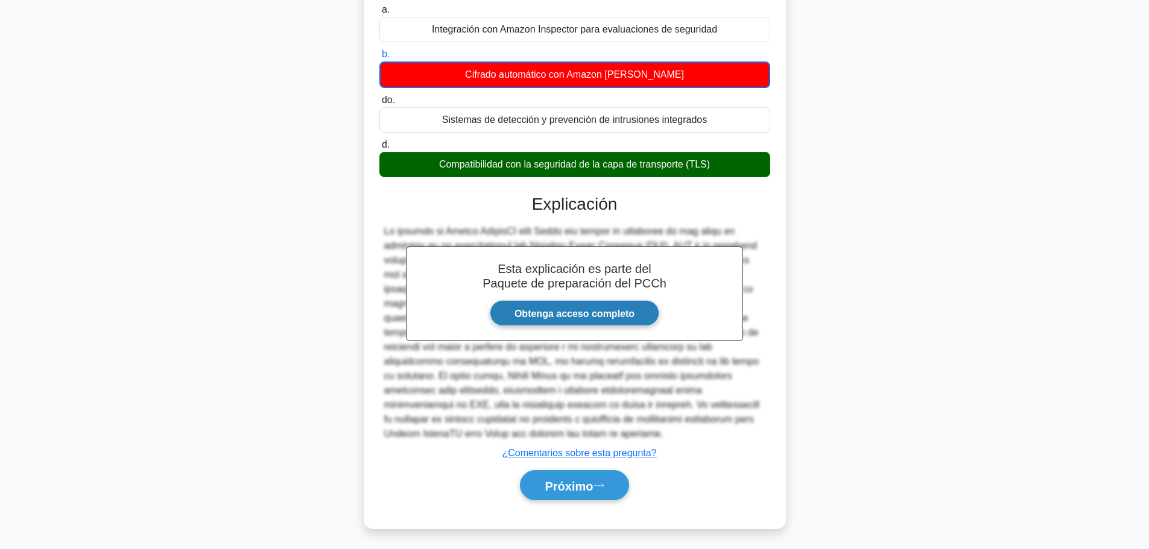
scroll to position [125, 0]
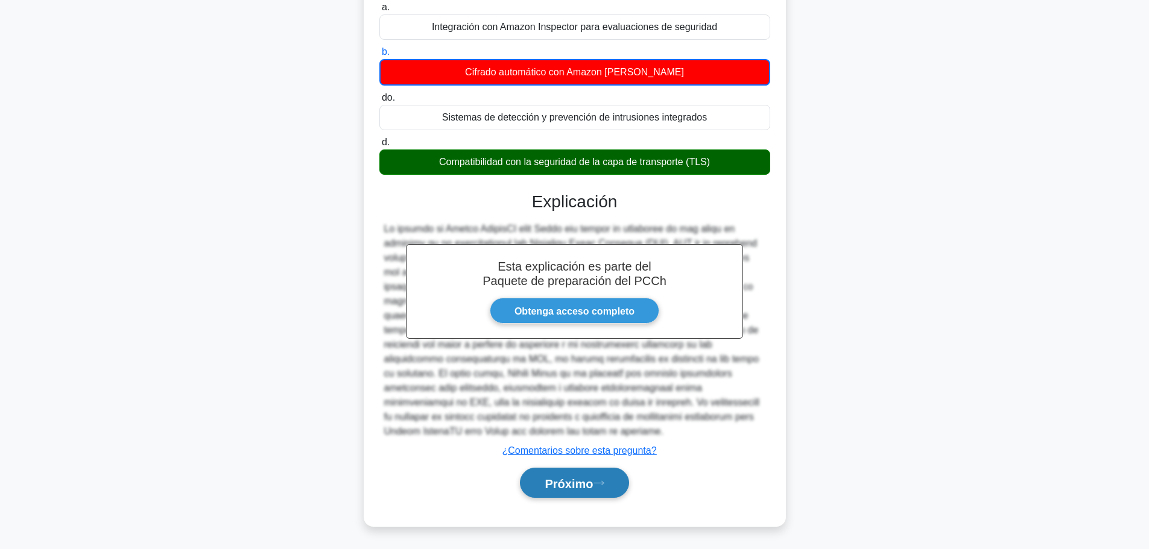
click at [566, 486] on font "Próximo" at bounding box center [569, 483] width 48 height 13
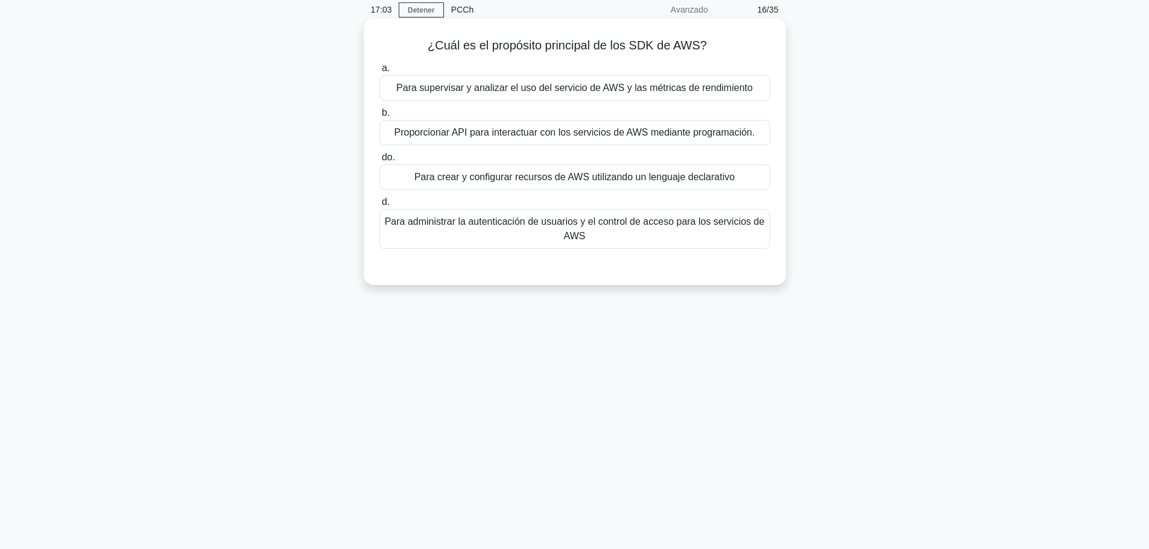
scroll to position [0, 0]
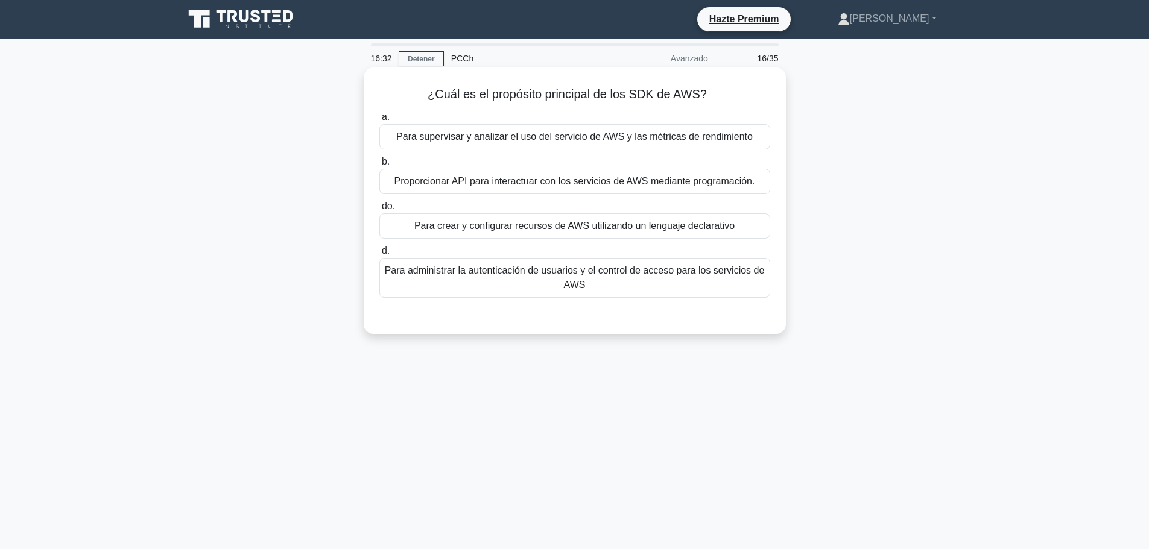
click at [451, 185] on font "Proporcionar API para interactuar con los servicios de AWS mediante programació…" at bounding box center [574, 181] width 361 height 10
click at [379, 166] on input "b. Proporcionar API para interactuar con los servicios de AWS mediante programa…" at bounding box center [379, 162] width 0 height 8
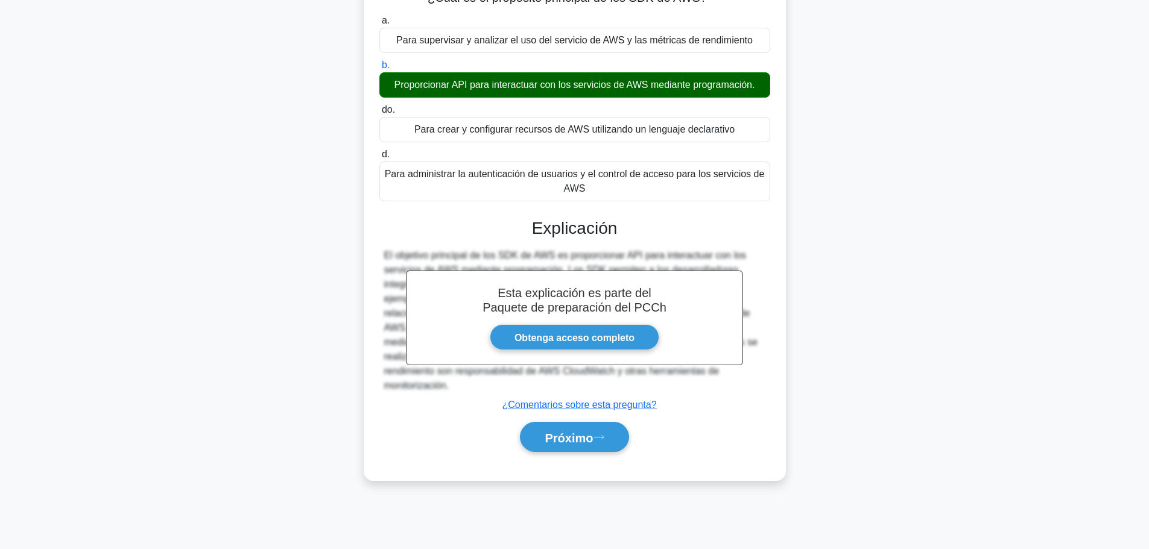
scroll to position [102, 0]
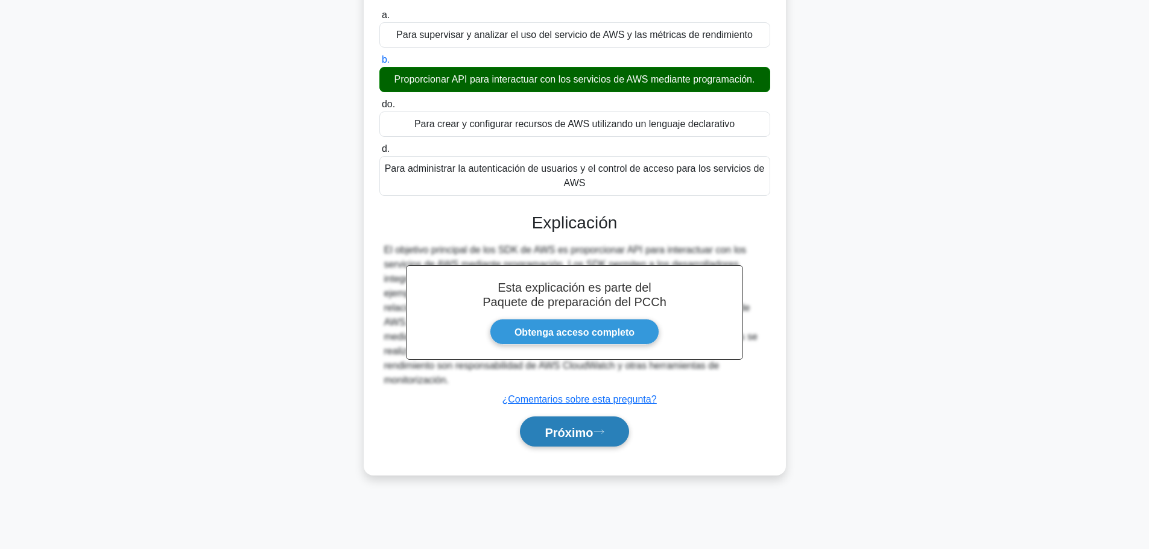
click at [601, 431] on icon at bounding box center [599, 432] width 11 height 7
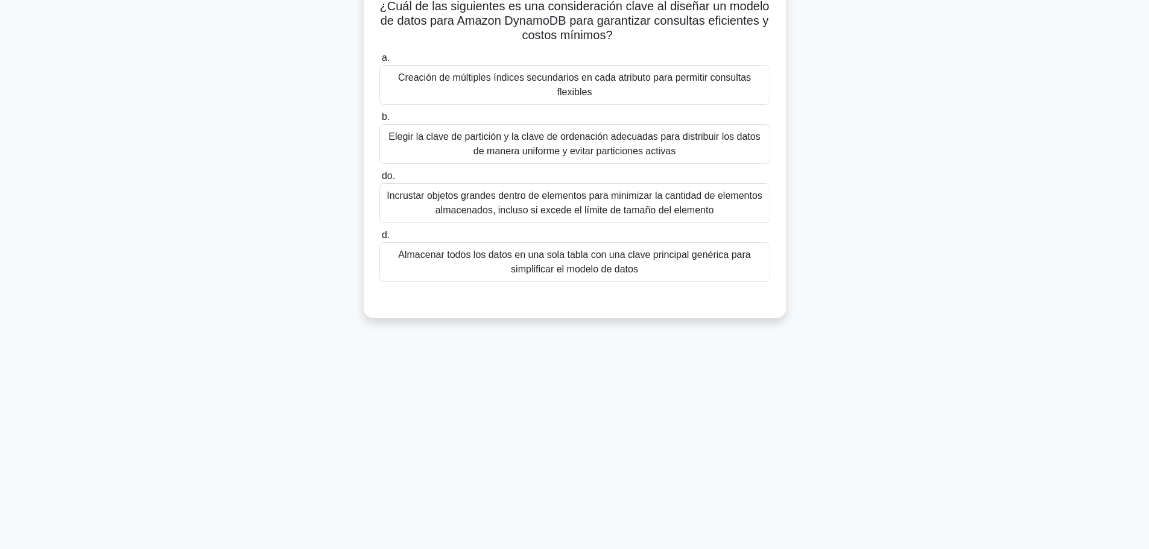
scroll to position [0, 0]
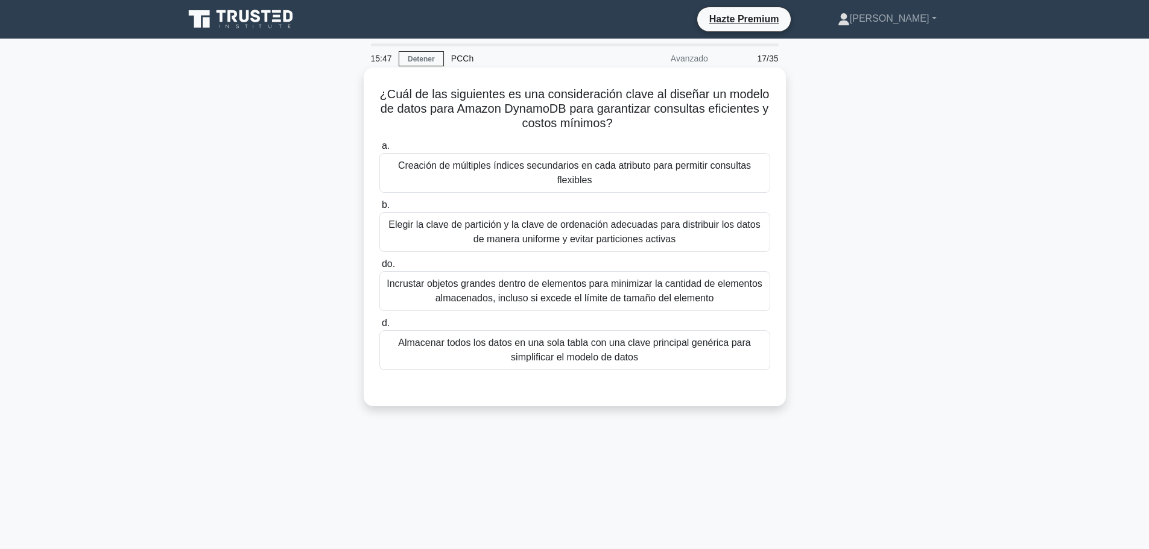
click at [490, 227] on font "Elegir la clave de partición y la clave de ordenación adecuadas para distribuir…" at bounding box center [574, 232] width 372 height 25
click at [379, 209] on input "b. Elegir la clave de partición y la clave de ordenación adecuadas para distrib…" at bounding box center [379, 205] width 0 height 8
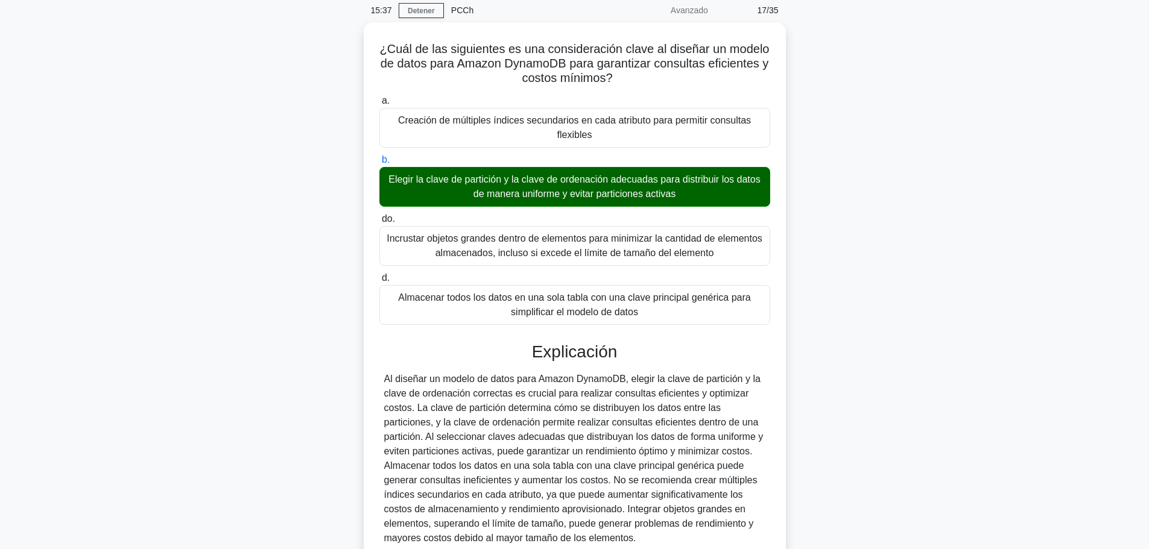
scroll to position [72, 0]
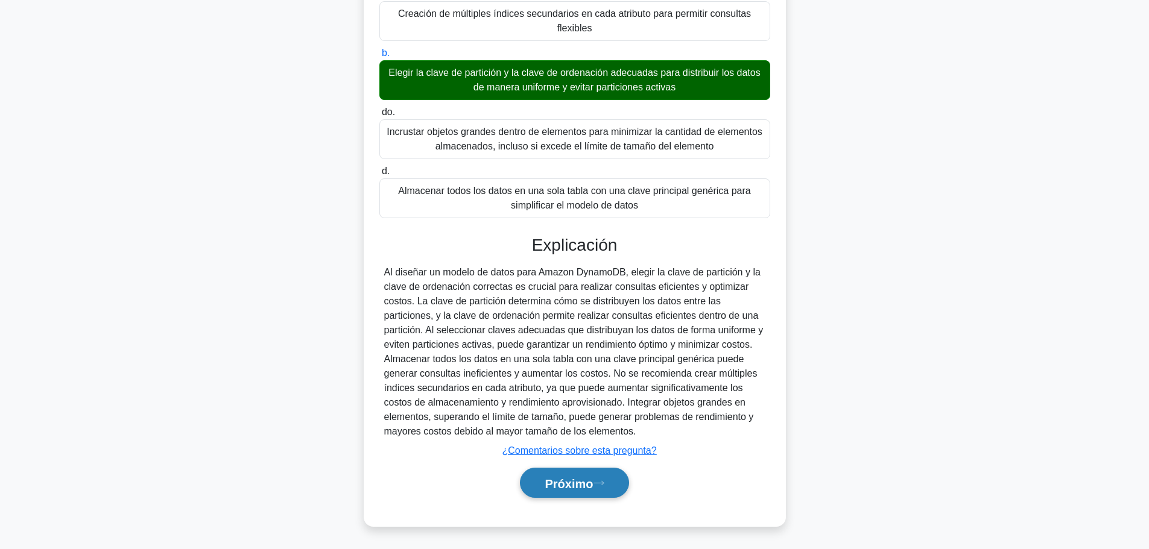
click at [551, 477] on font "Próximo" at bounding box center [569, 483] width 48 height 13
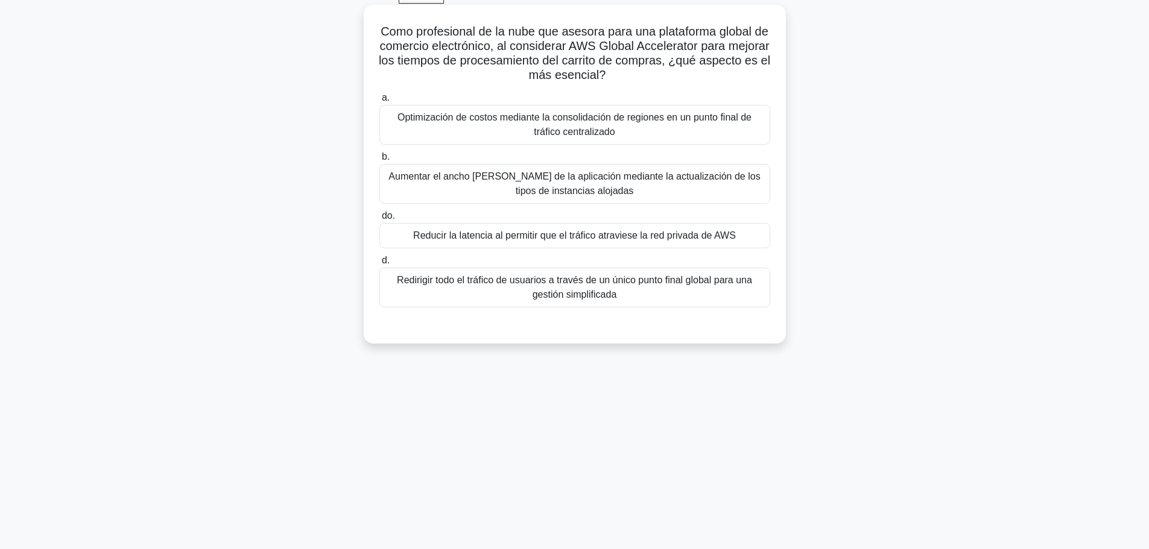
scroll to position [42, 0]
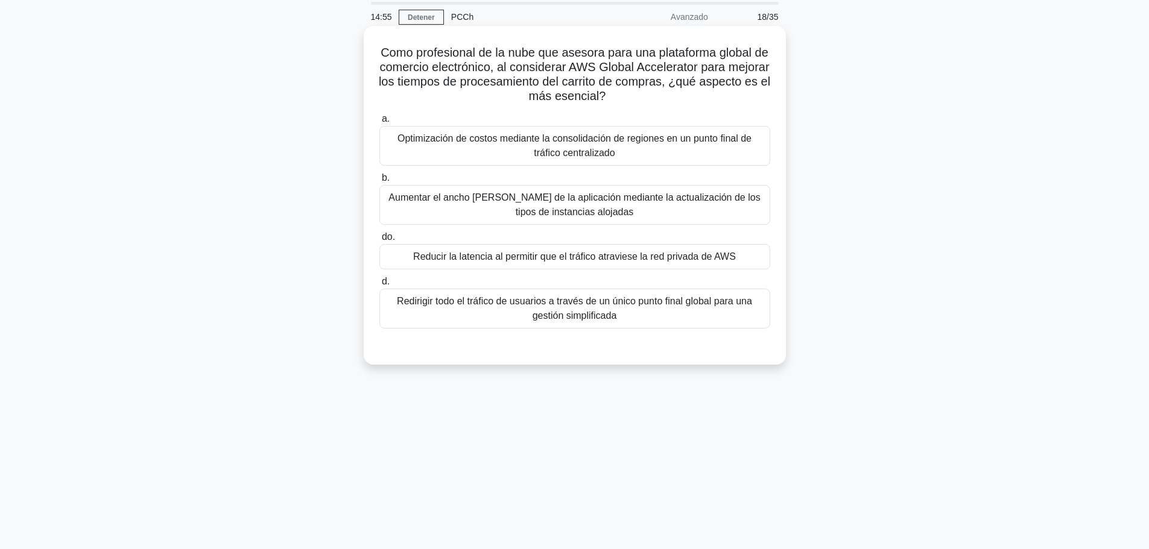
click at [472, 198] on font "Aumentar el ancho de banda de la aplicación mediante la actualización de los ti…" at bounding box center [574, 204] width 372 height 25
click at [379, 182] on input "b. Aumentar el ancho de banda de la aplicación mediante la actualización de los…" at bounding box center [379, 178] width 0 height 8
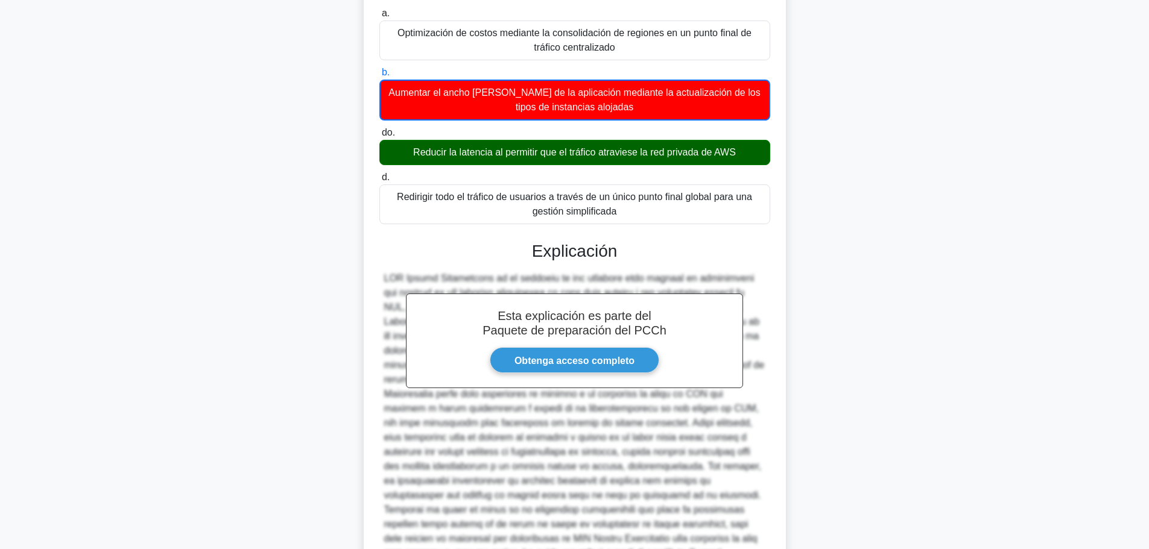
scroll to position [270, 0]
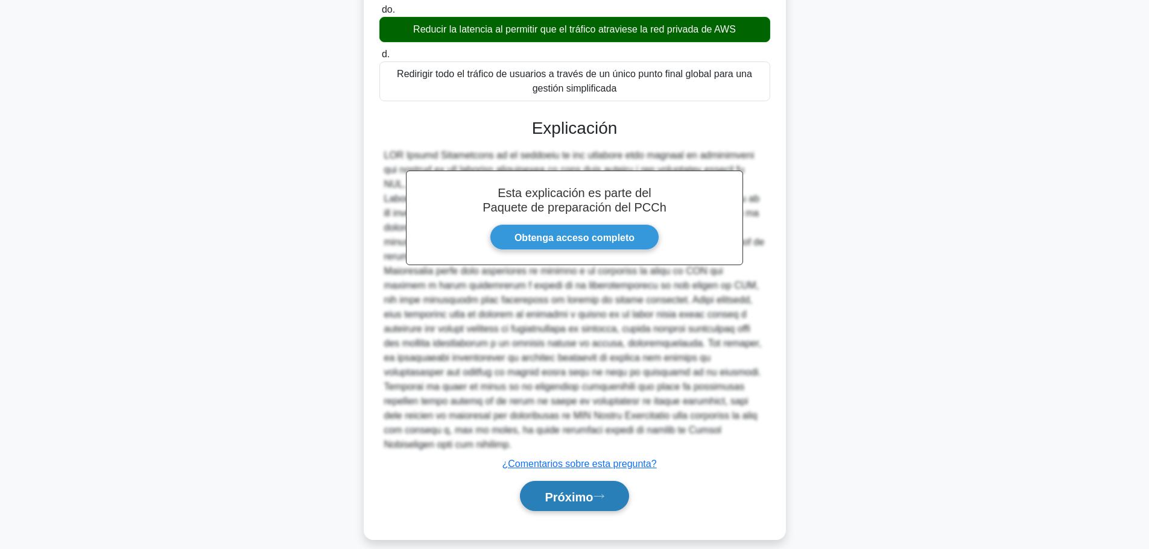
click at [563, 490] on font "Próximo" at bounding box center [569, 496] width 48 height 13
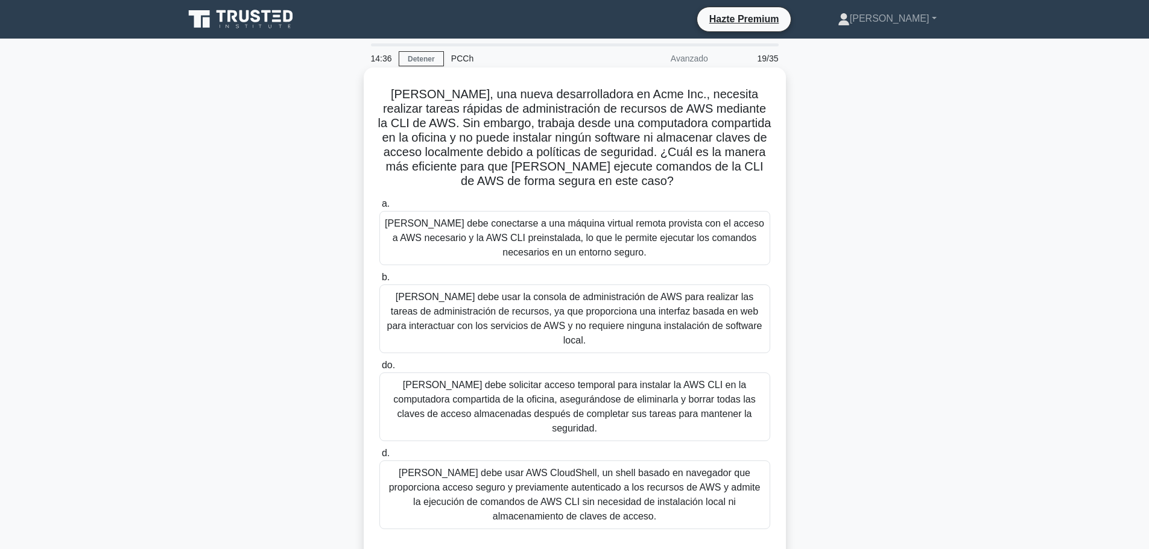
scroll to position [60, 0]
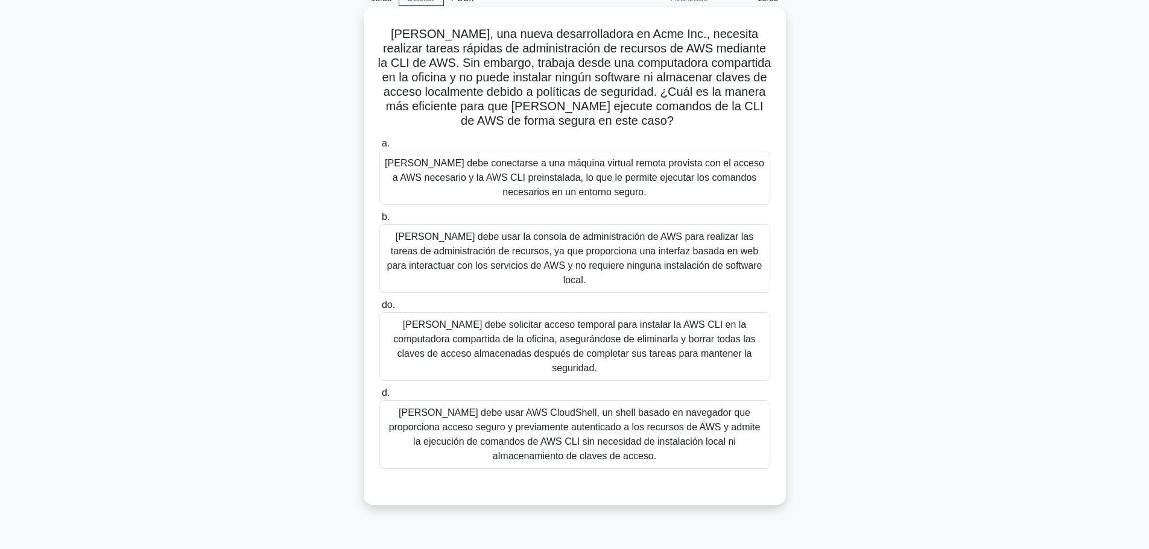
click at [558, 423] on font "Sarah debe usar AWS CloudShell, un shell basado en navegador que proporciona ac…" at bounding box center [575, 435] width 380 height 58
click at [379, 397] on input "d. Sarah debe usar AWS CloudShell, un shell basado en navegador que proporciona…" at bounding box center [379, 394] width 0 height 8
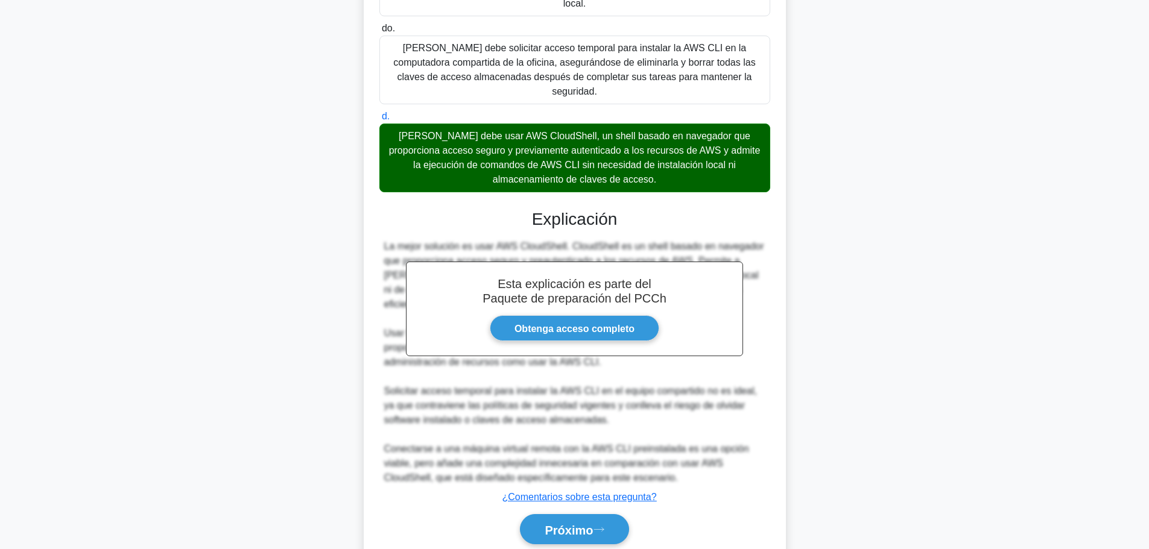
scroll to position [356, 0]
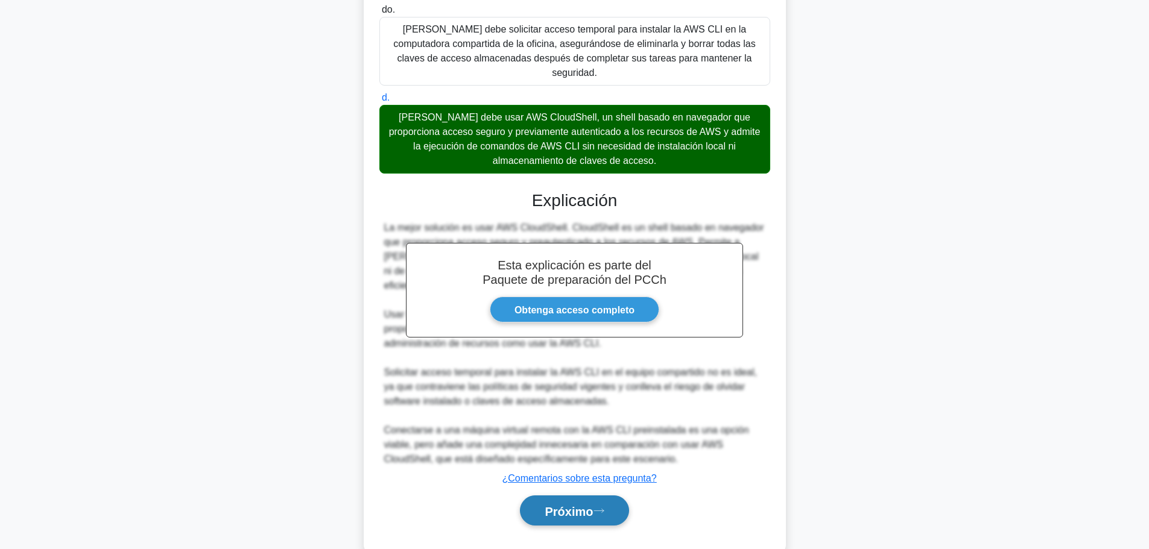
click at [574, 496] on button "Próximo" at bounding box center [574, 511] width 109 height 31
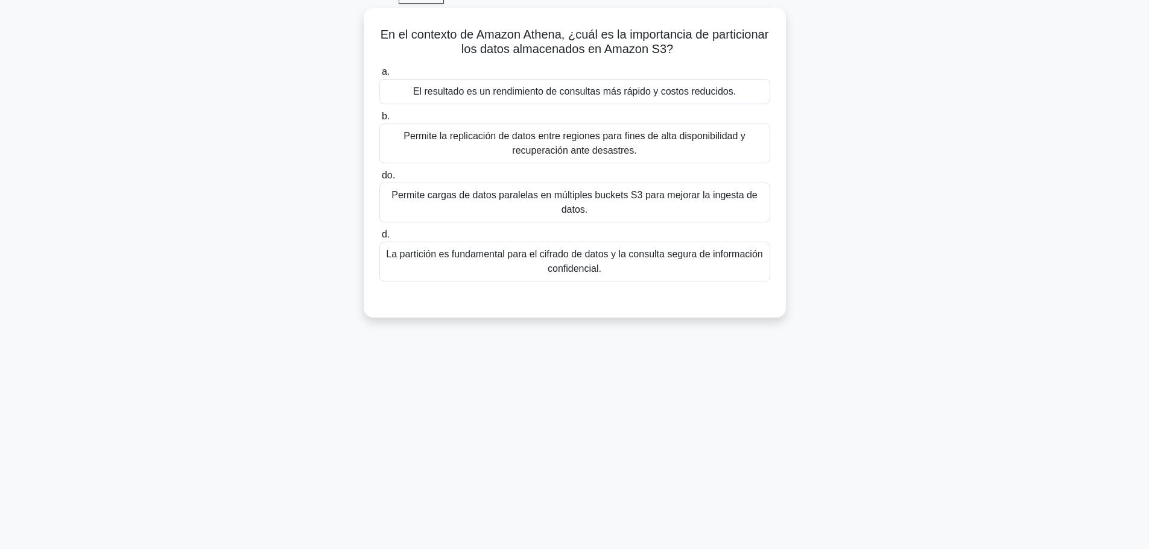
scroll to position [0, 0]
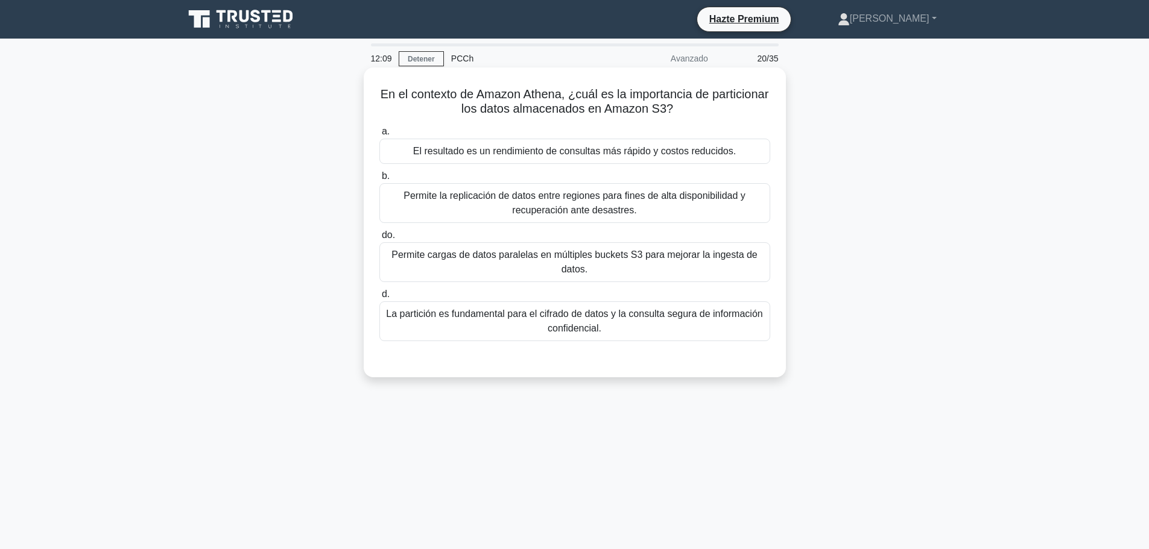
click at [430, 151] on font "El resultado es un rendimiento de consultas más rápido y costos reducidos." at bounding box center [574, 151] width 323 height 10
click at [379, 136] on input "a. El resultado es un rendimiento de consultas más rápido y costos reducidos." at bounding box center [379, 132] width 0 height 8
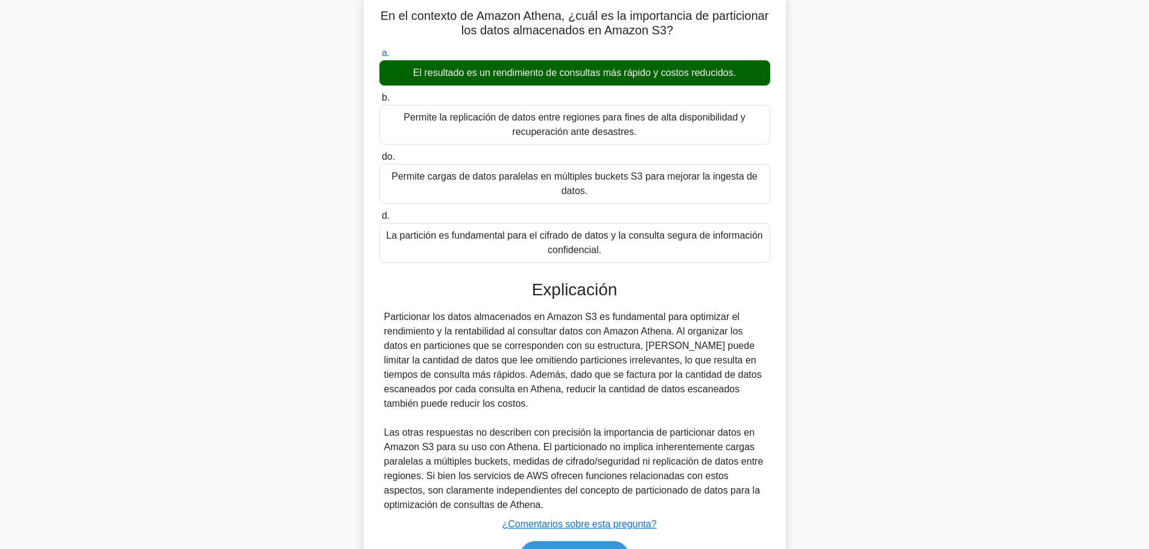
scroll to position [60, 0]
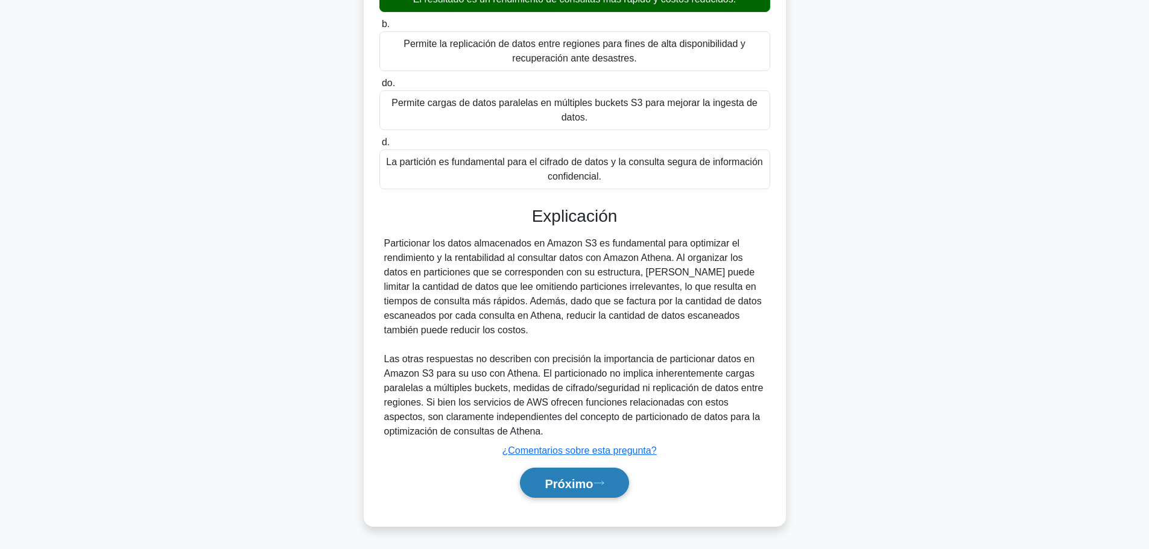
click at [578, 472] on button "Próximo" at bounding box center [574, 483] width 109 height 31
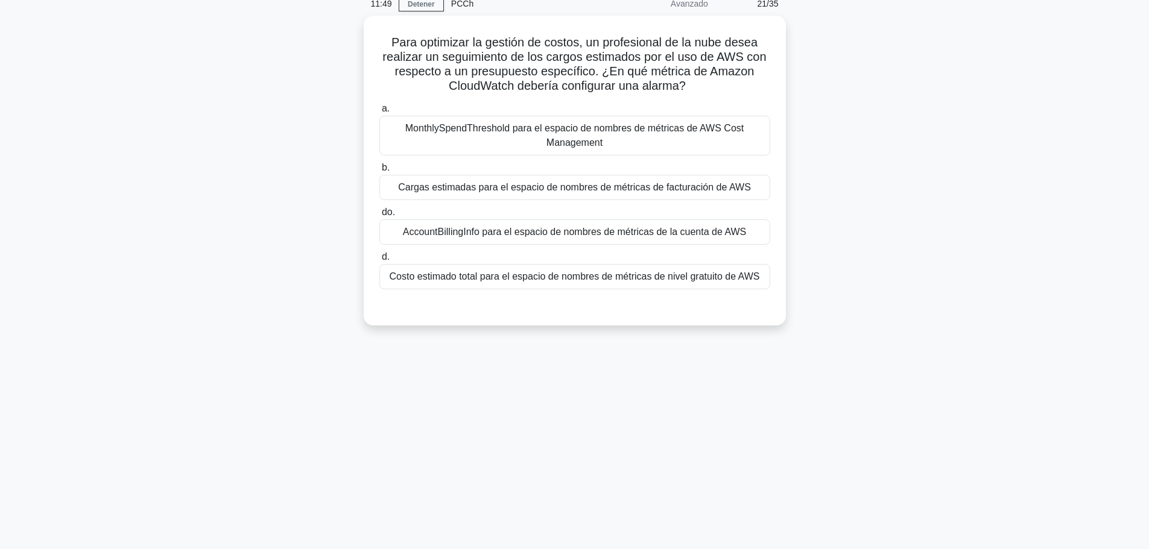
scroll to position [42, 0]
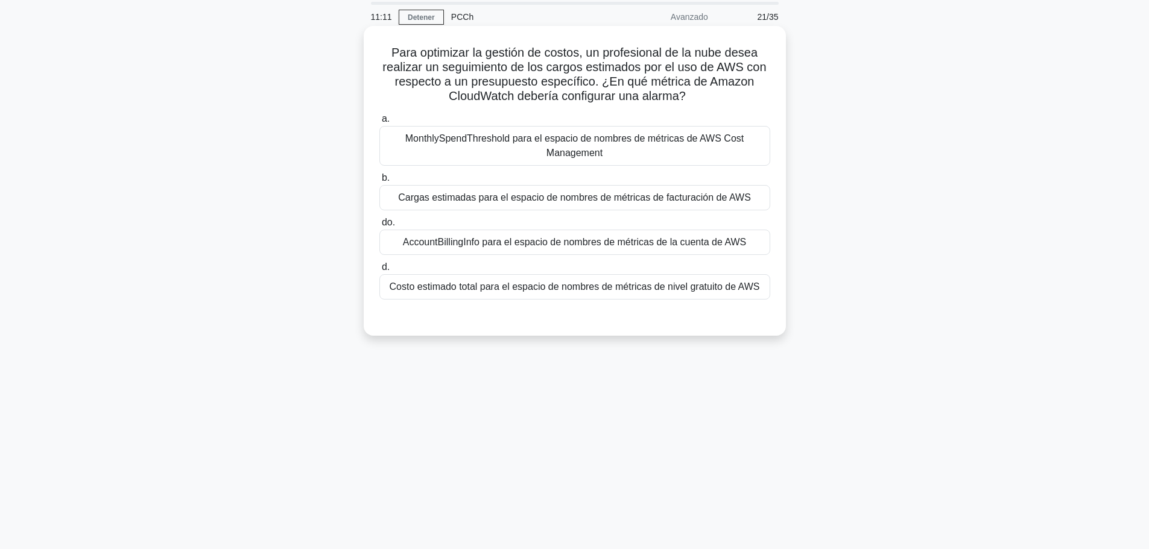
click at [484, 242] on font "AccountBillingInfo para el espacio de nombres de métricas de la cuenta de AWS" at bounding box center [575, 242] width 344 height 10
click at [379, 227] on input "do. AccountBillingInfo para el espacio de nombres de métricas de la cuenta de A…" at bounding box center [379, 223] width 0 height 8
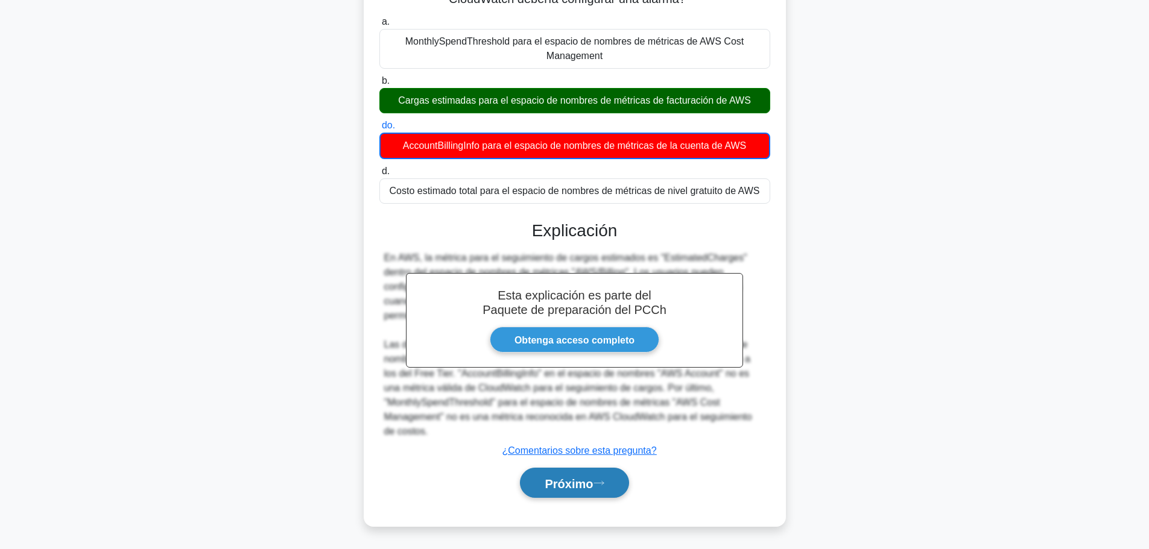
click at [603, 491] on button "Próximo" at bounding box center [574, 483] width 109 height 31
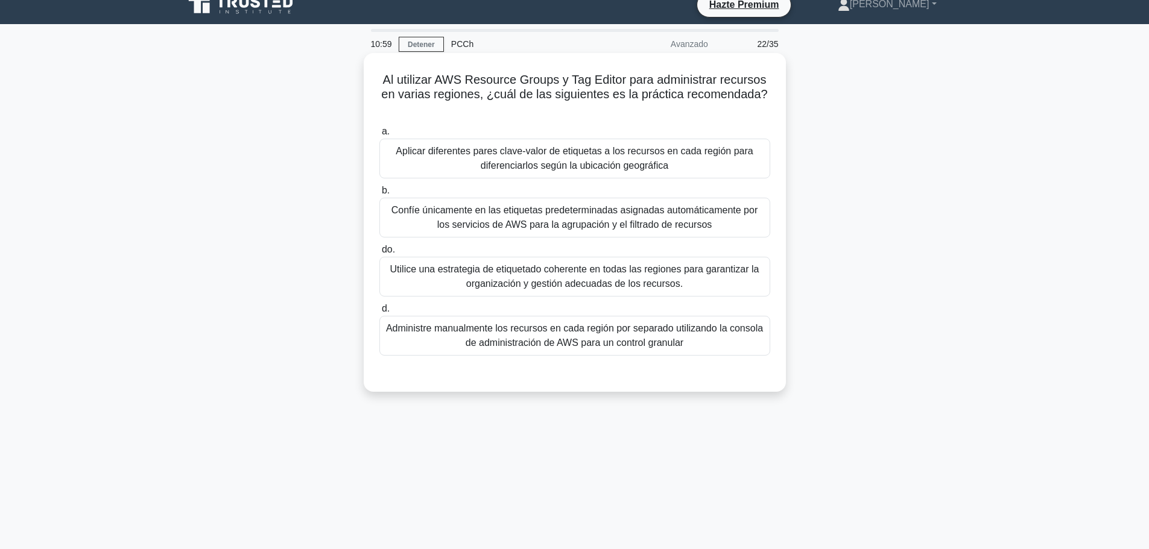
scroll to position [0, 0]
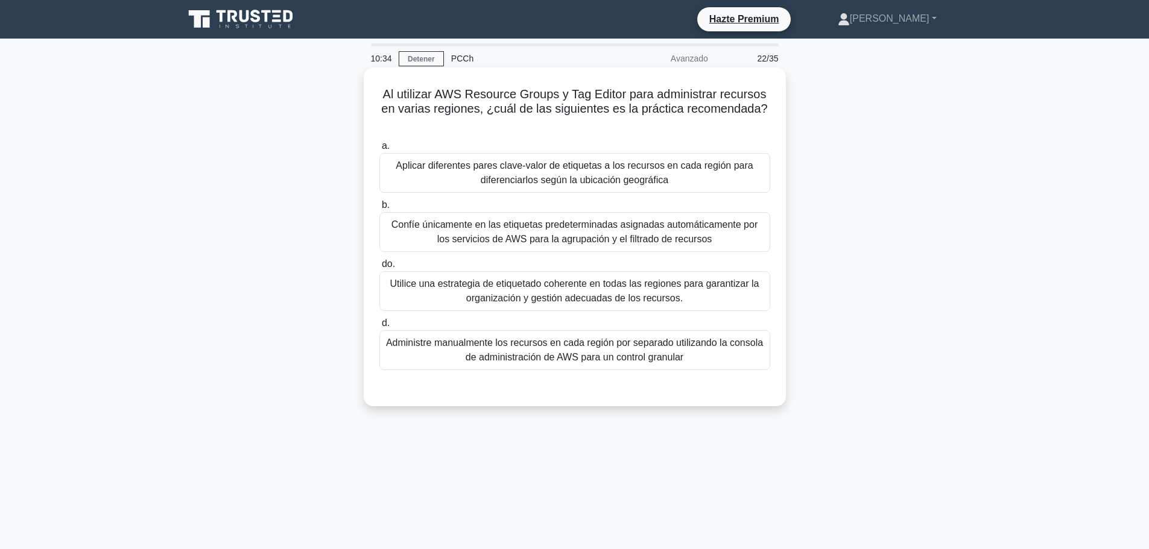
click at [456, 295] on font "Utilice una estrategia de etiquetado coherente en todas las regiones para garan…" at bounding box center [575, 291] width 380 height 29
click at [379, 268] on input "do. Utilice una estrategia de etiquetado coherente en todas las regiones para g…" at bounding box center [379, 265] width 0 height 8
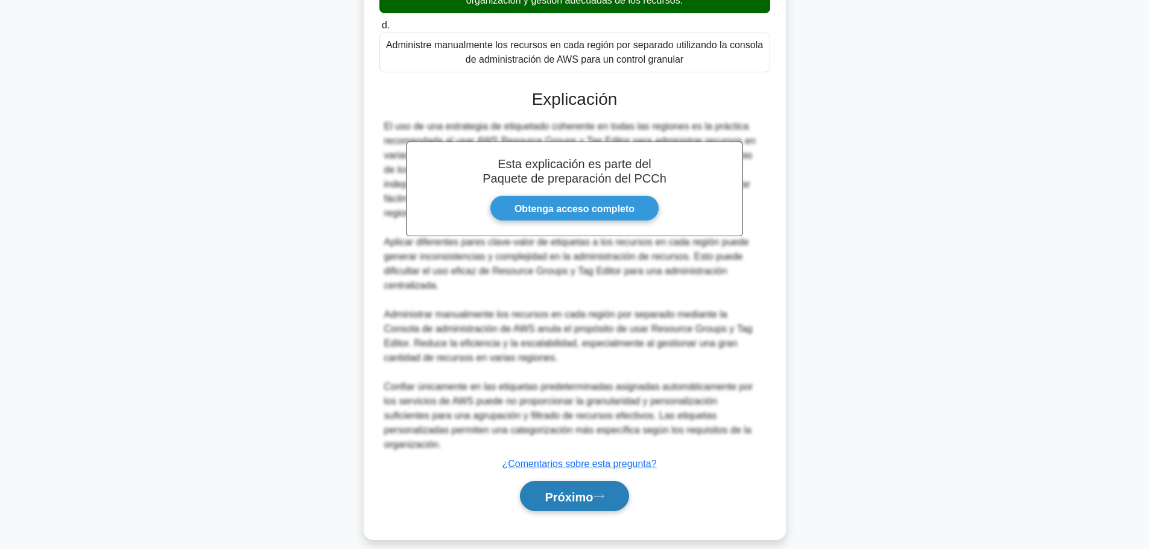
click at [578, 490] on font "Próximo" at bounding box center [569, 496] width 48 height 13
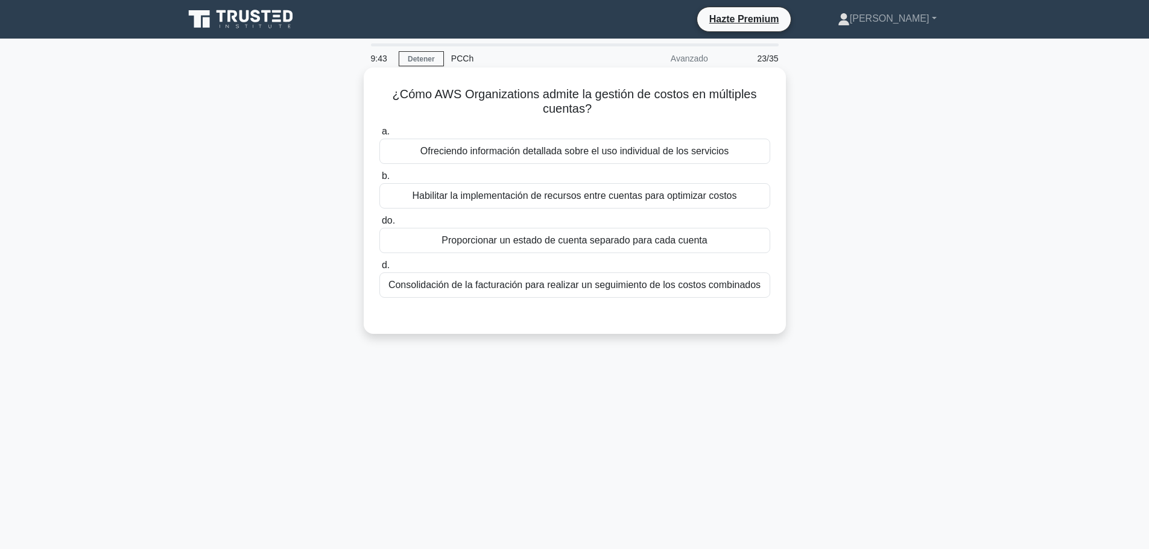
click at [501, 295] on div "Consolidación de la facturación para realizar un seguimiento de los costos comb…" at bounding box center [574, 285] width 391 height 25
click at [379, 270] on input "d. Consolidación de la facturación para realizar un seguimiento de los costos c…" at bounding box center [379, 266] width 0 height 8
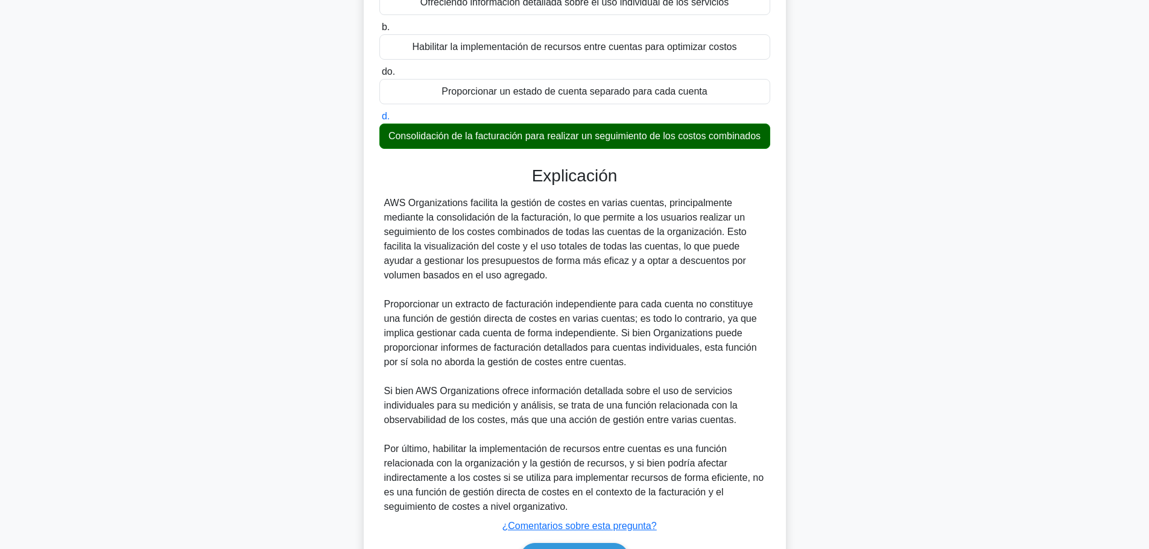
scroll to position [226, 0]
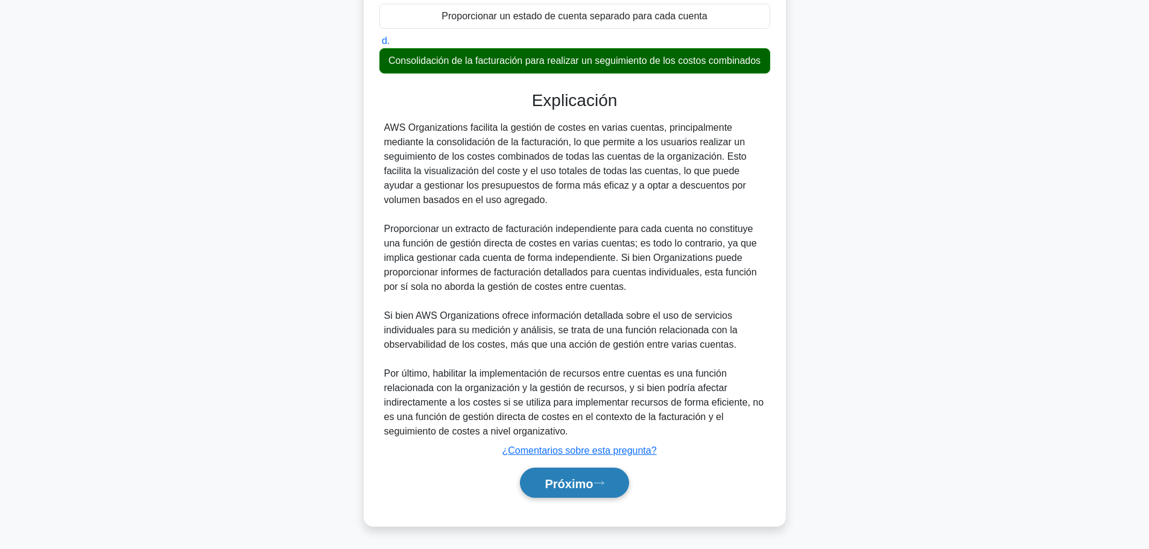
click at [606, 492] on button "Próximo" at bounding box center [574, 483] width 109 height 31
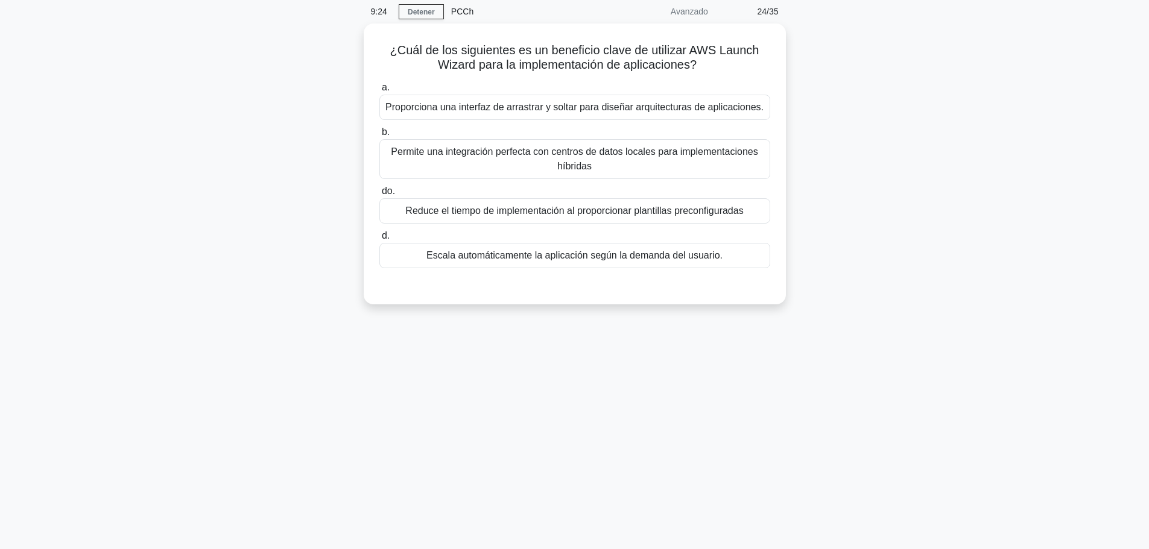
scroll to position [0, 0]
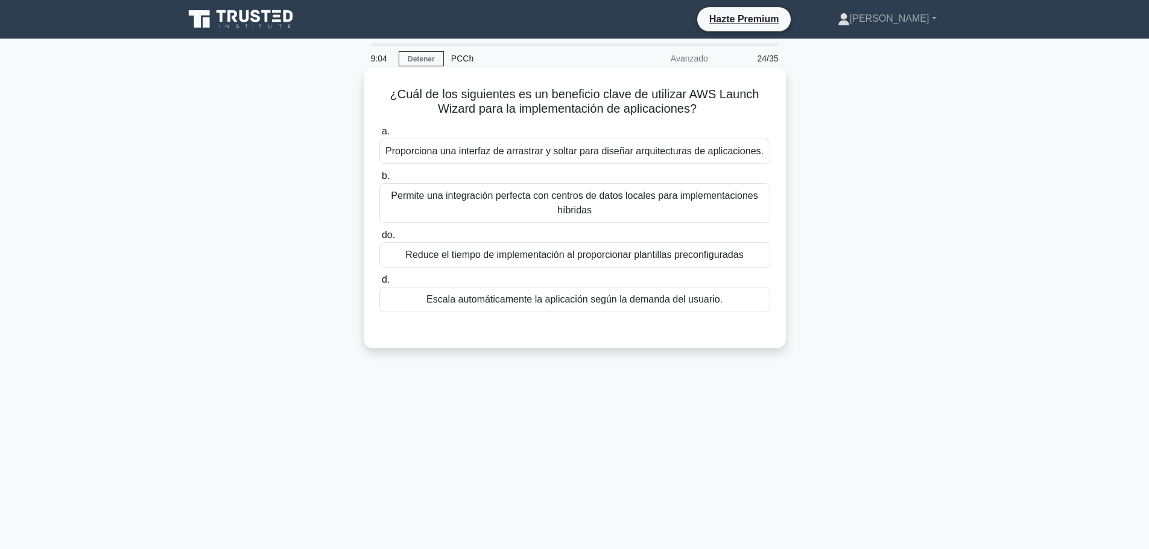
click at [645, 156] on font "Proporciona una interfaz de arrastrar y soltar para diseñar arquitecturas de ap…" at bounding box center [574, 151] width 378 height 10
click at [379, 136] on input "a. Proporciona una interfaz de arrastrar y soltar para diseñar arquitecturas de…" at bounding box center [379, 132] width 0 height 8
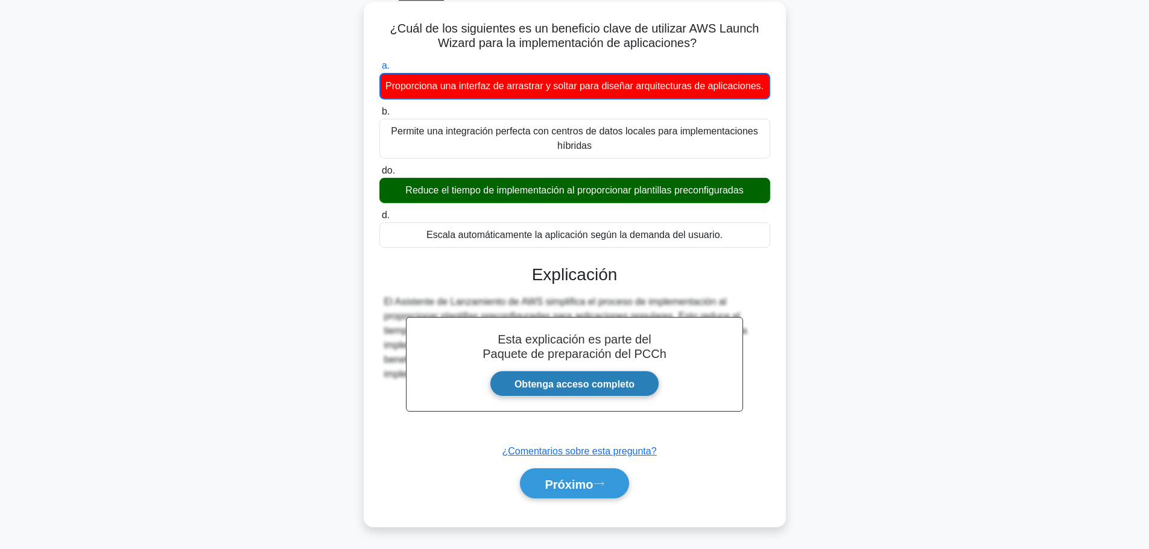
scroll to position [102, 0]
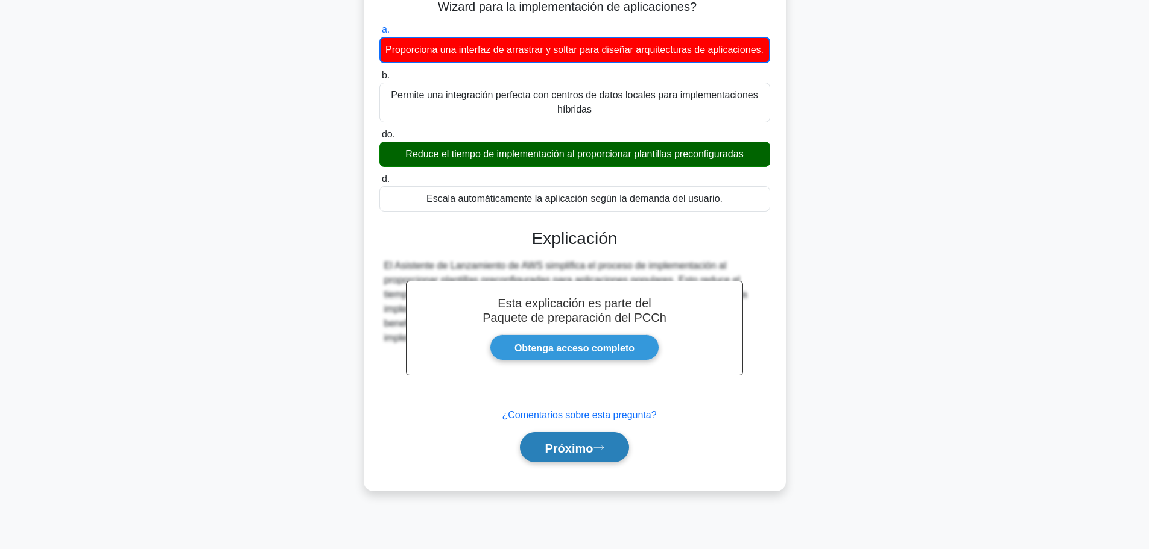
click at [565, 463] on button "Próximo" at bounding box center [574, 447] width 109 height 31
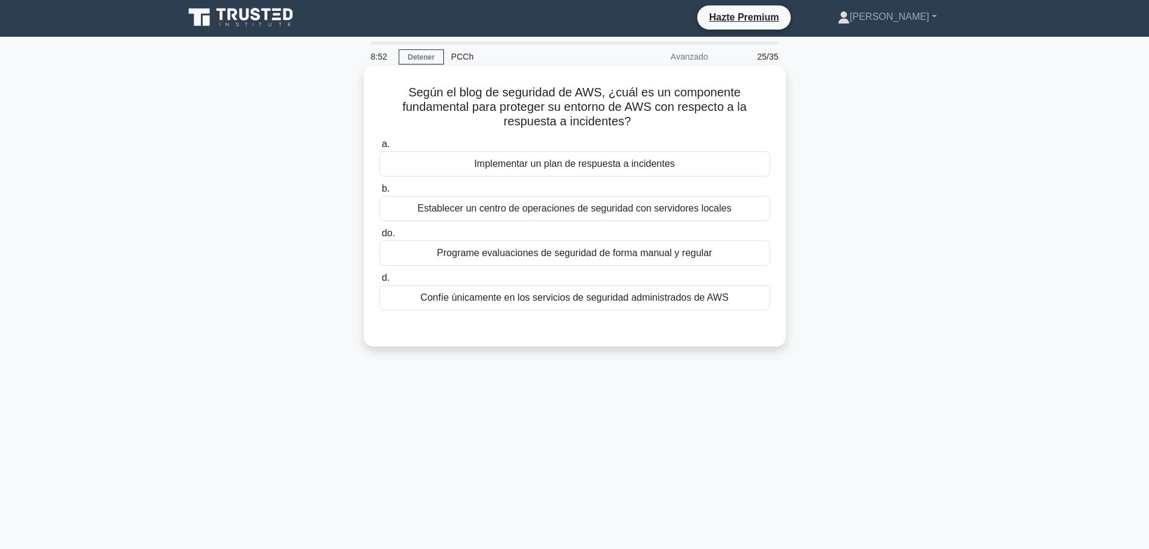
scroll to position [0, 0]
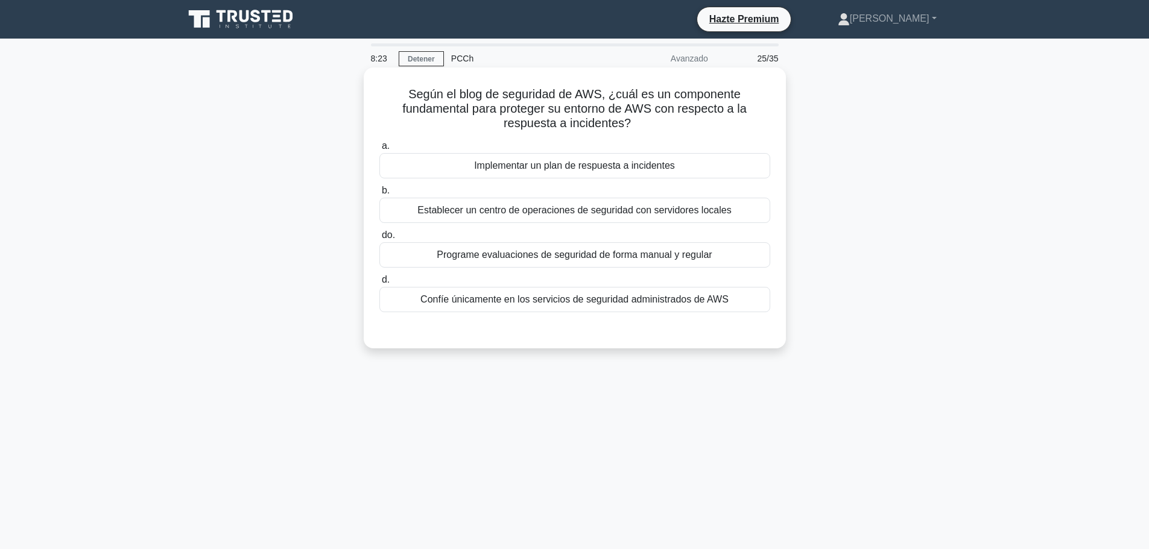
click at [516, 169] on font "Implementar un plan de respuesta a incidentes" at bounding box center [574, 165] width 201 height 10
click at [379, 150] on input "a. Implementar un plan de respuesta a incidentes" at bounding box center [379, 146] width 0 height 8
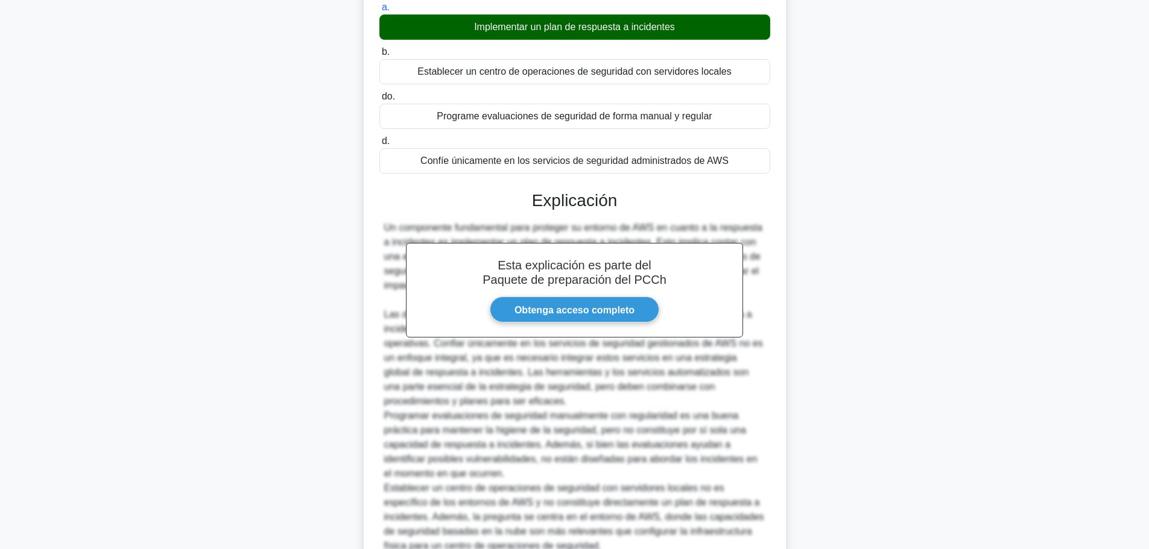
scroll to position [255, 0]
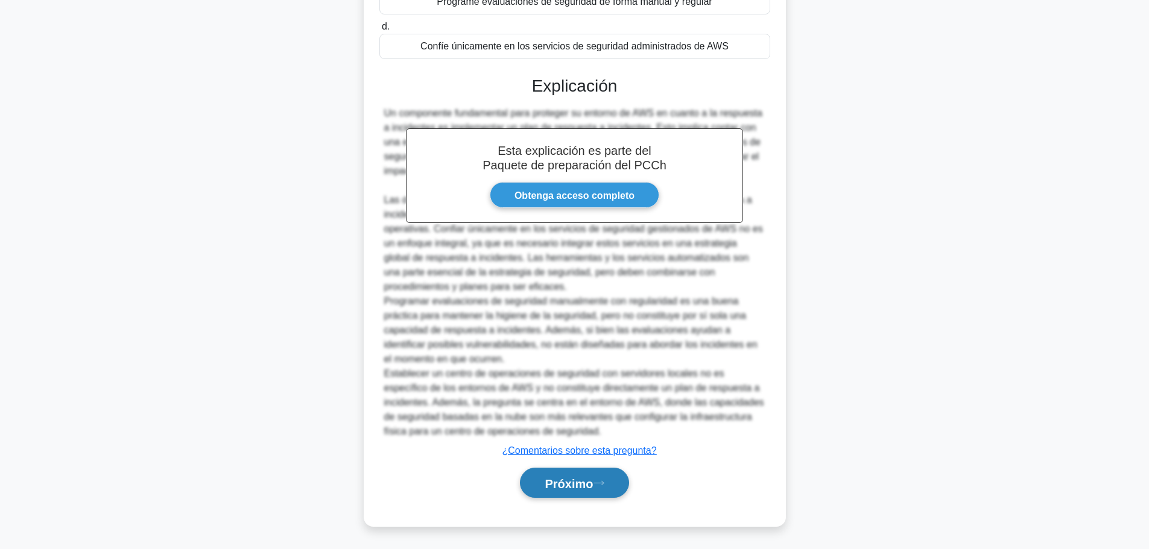
click at [589, 473] on button "Próximo" at bounding box center [574, 483] width 109 height 31
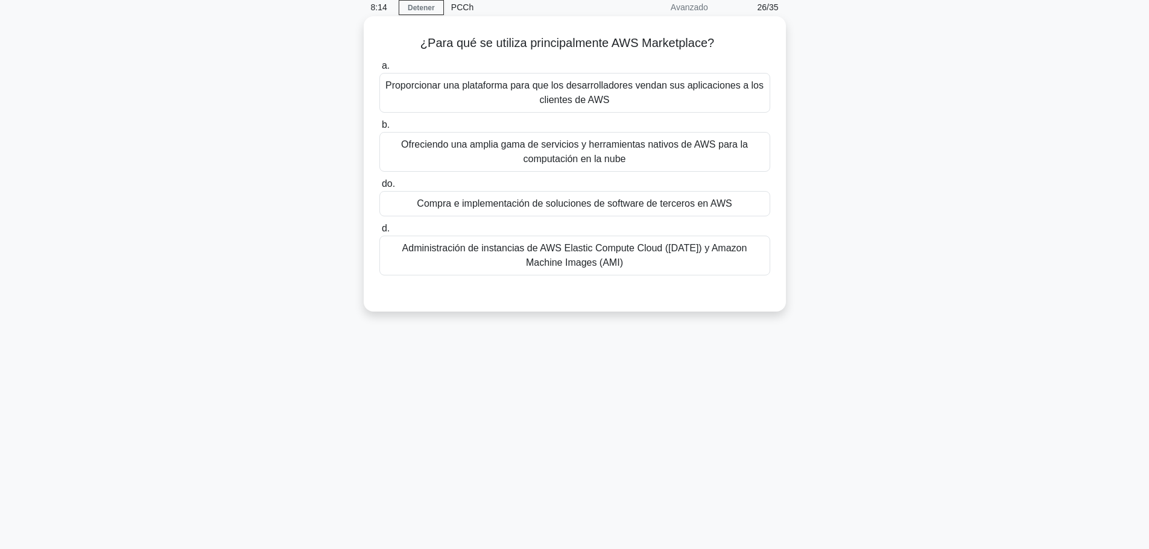
scroll to position [0, 0]
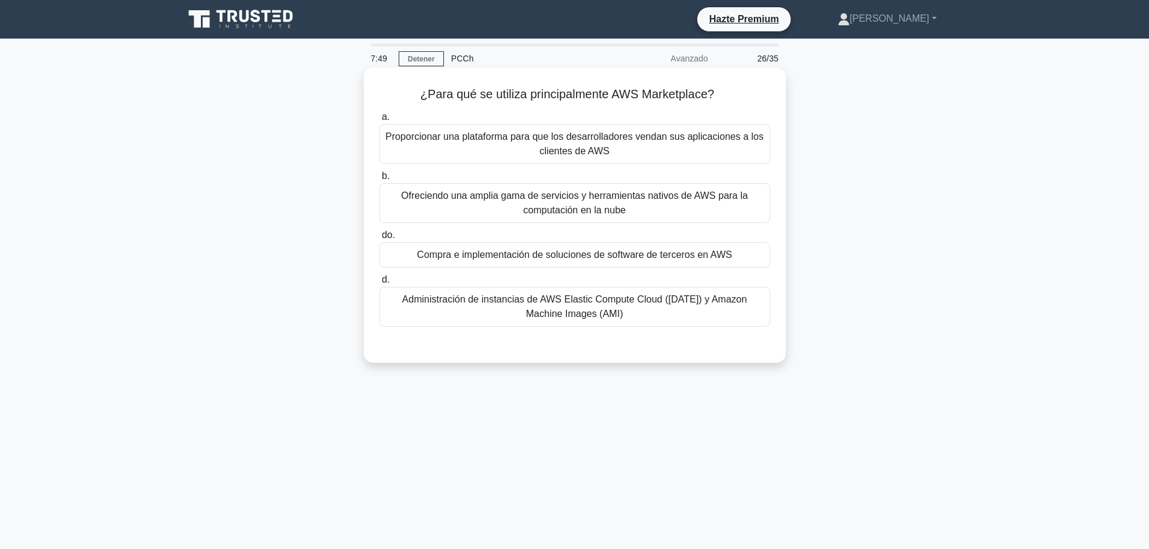
click at [619, 253] on font "Compra e implementación de soluciones de software de terceros en AWS" at bounding box center [574, 255] width 315 height 10
click at [379, 239] on input "do. Compra e implementación de soluciones de software de terceros en AWS" at bounding box center [379, 236] width 0 height 8
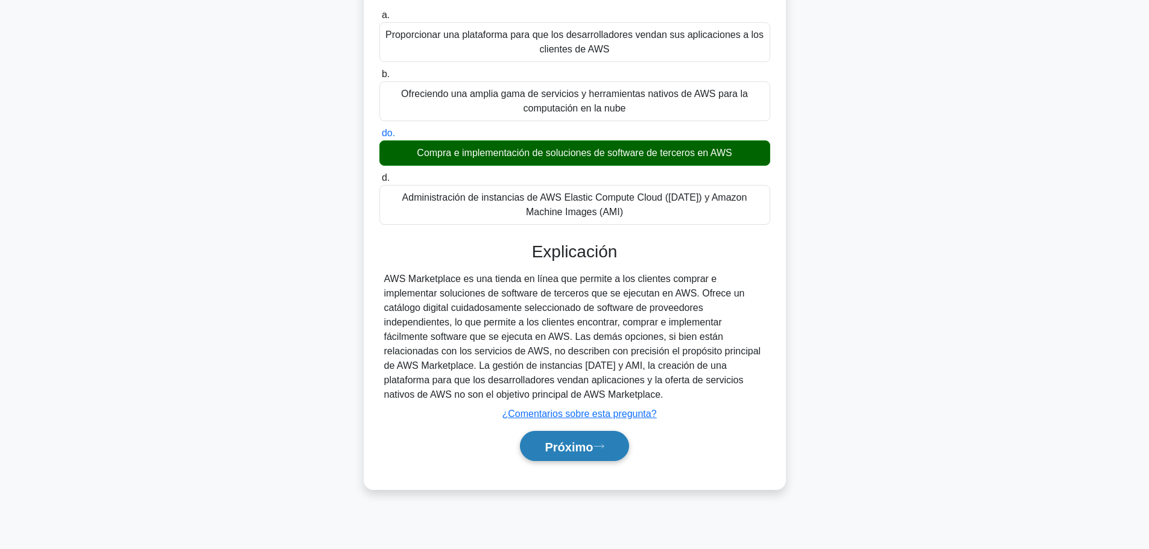
click at [559, 446] on font "Próximo" at bounding box center [569, 446] width 48 height 13
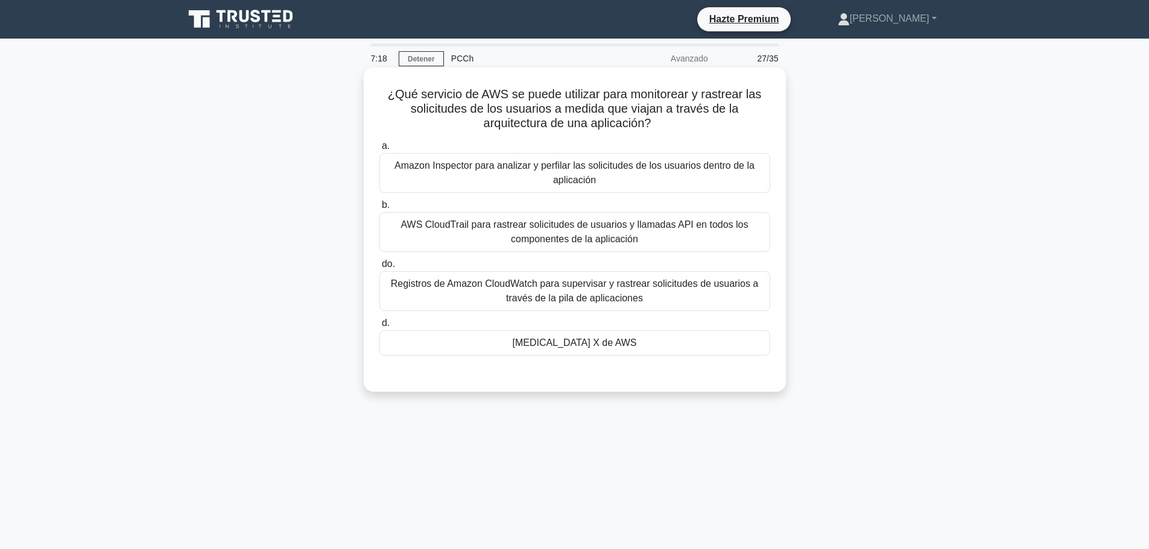
click at [490, 232] on font "AWS CloudTrail para rastrear solicitudes de usuarios y llamadas API en todos lo…" at bounding box center [574, 232] width 347 height 25
click at [379, 209] on input "b. AWS CloudTrail para rastrear solicitudes de usuarios y llamadas API en todos…" at bounding box center [379, 205] width 0 height 8
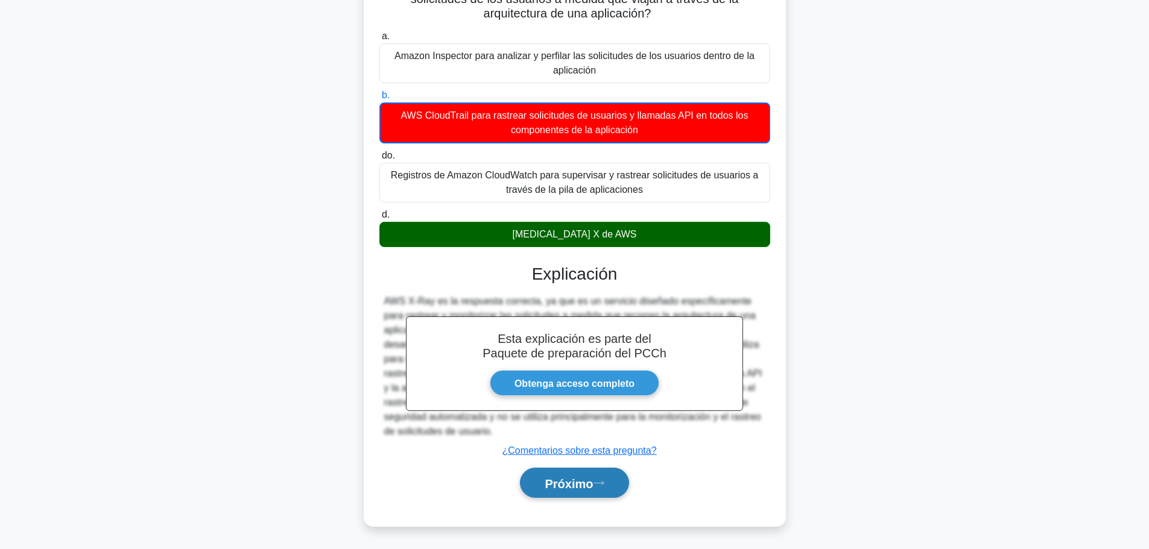
click at [578, 486] on font "Próximo" at bounding box center [569, 483] width 48 height 13
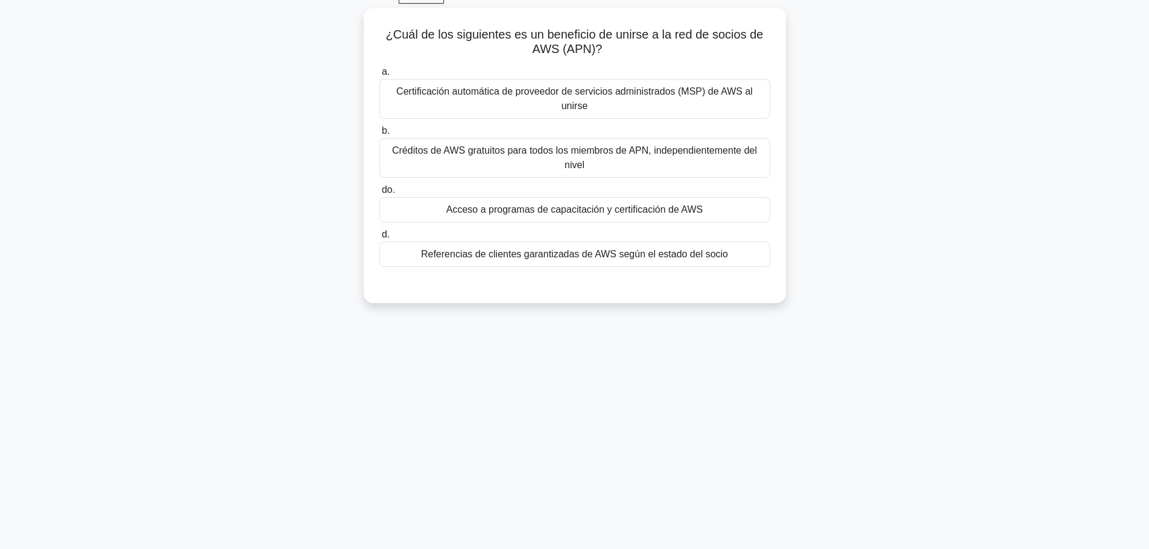
scroll to position [42, 0]
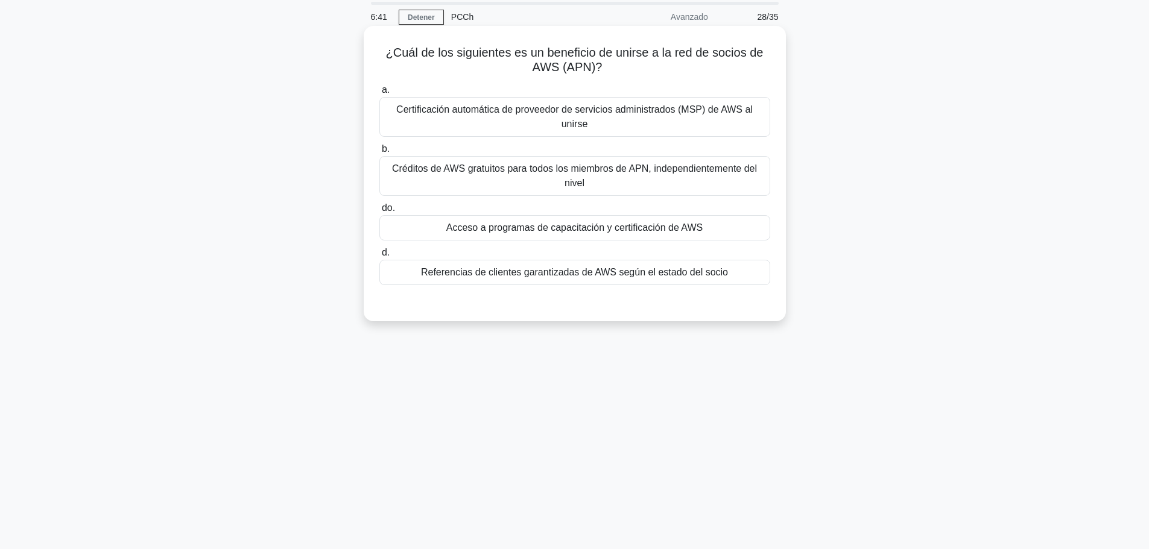
click at [480, 107] on font "Certificación automática de proveedor de servicios administrados (MSP) de AWS a…" at bounding box center [574, 116] width 356 height 25
click at [379, 94] on input "a. Certificación automática de proveedor de servicios administrados (MSP) de AW…" at bounding box center [379, 90] width 0 height 8
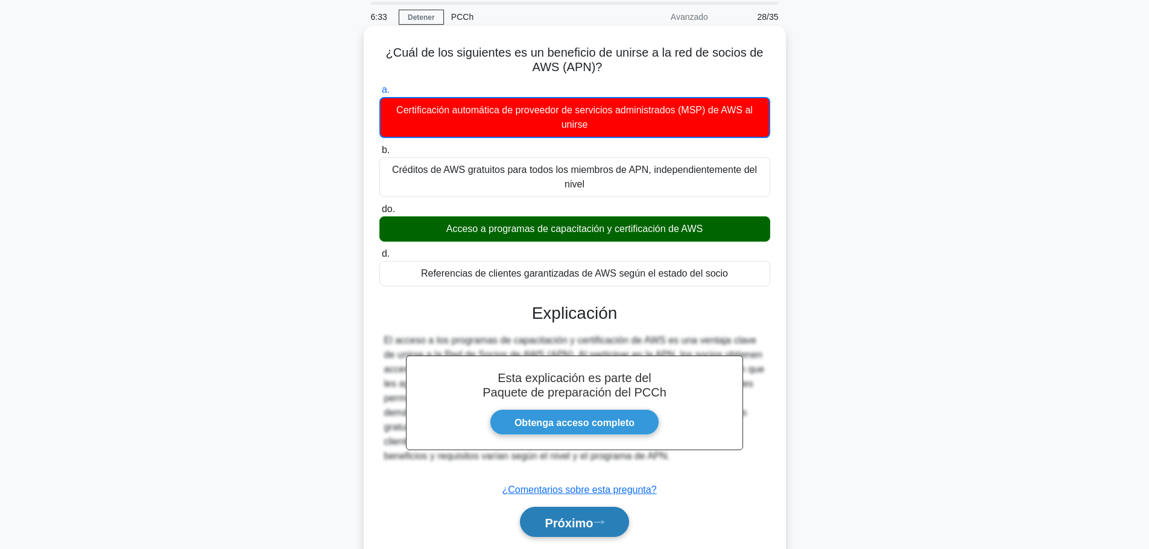
click at [584, 515] on button "Próximo" at bounding box center [574, 522] width 109 height 31
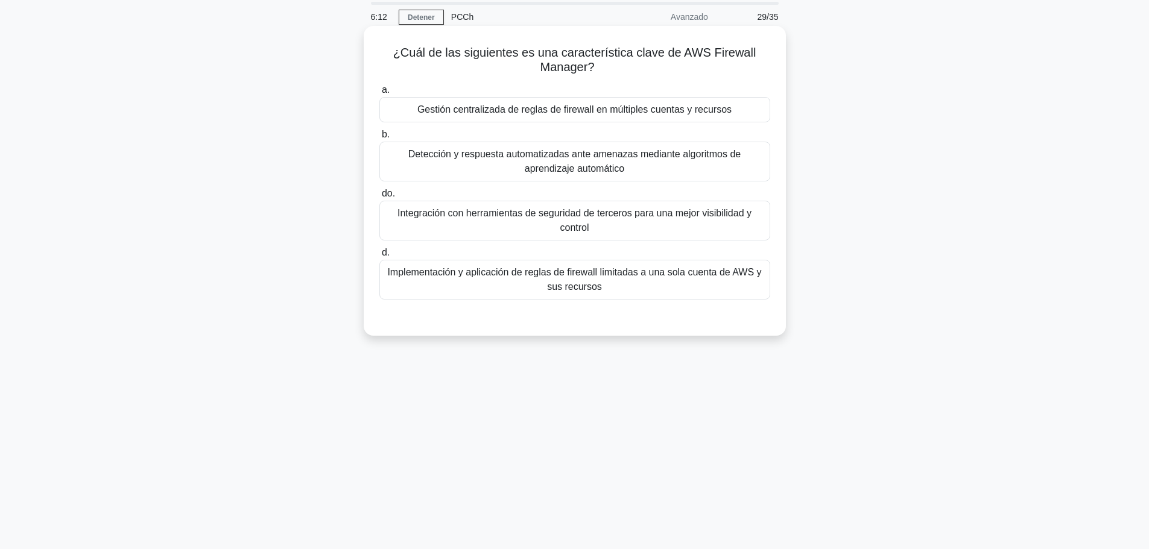
click at [530, 160] on font "Detección y respuesta automatizadas ante amenazas mediante algoritmos de aprend…" at bounding box center [574, 161] width 332 height 25
click at [379, 139] on input "b. Detección y respuesta automatizadas ante amenazas mediante algoritmos de apr…" at bounding box center [379, 135] width 0 height 8
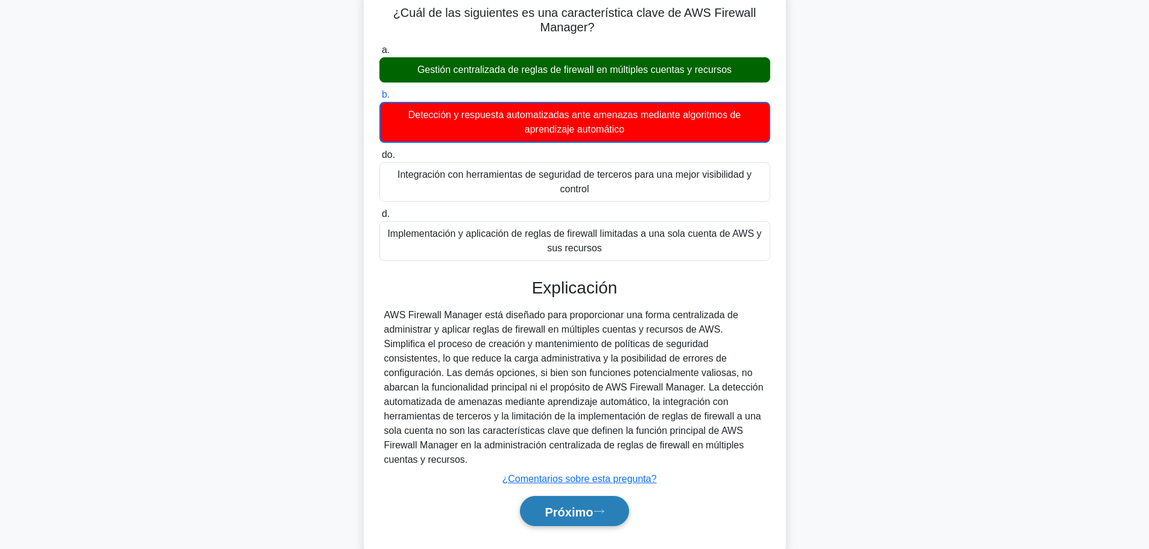
scroll to position [102, 0]
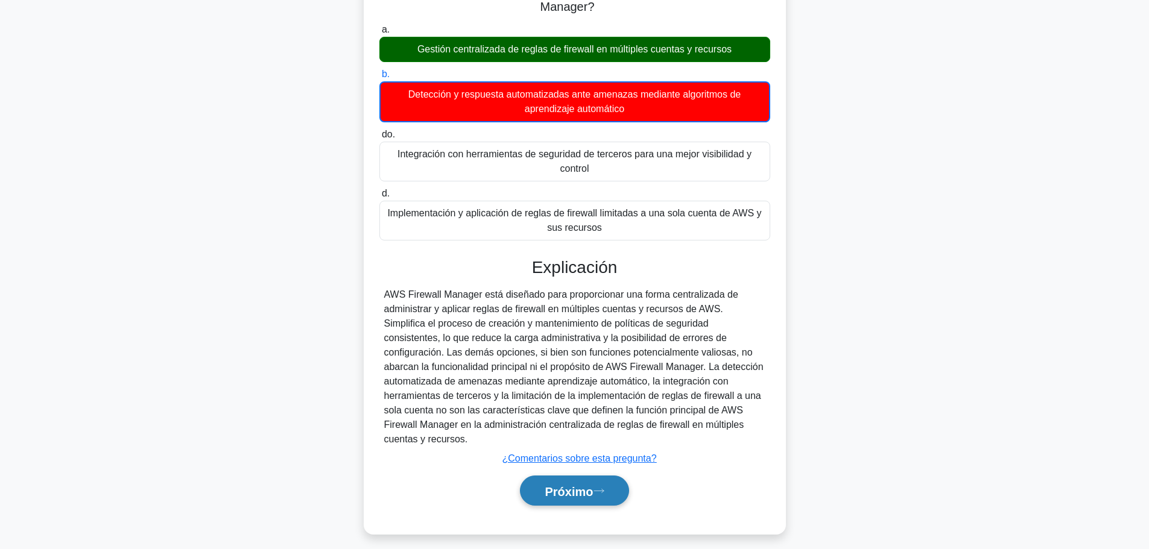
click at [572, 485] on font "Próximo" at bounding box center [569, 491] width 48 height 13
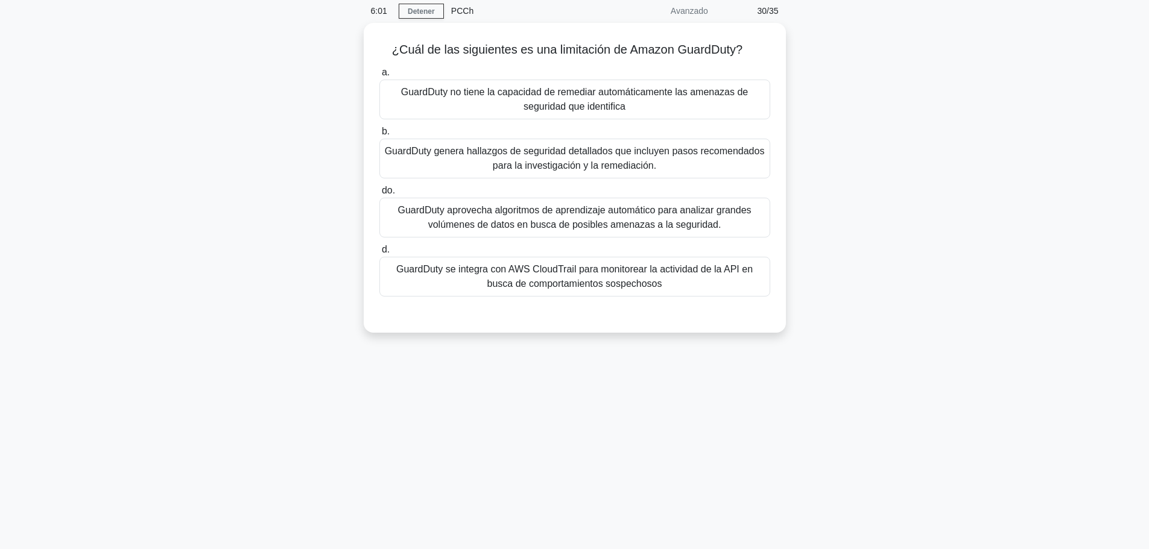
scroll to position [0, 0]
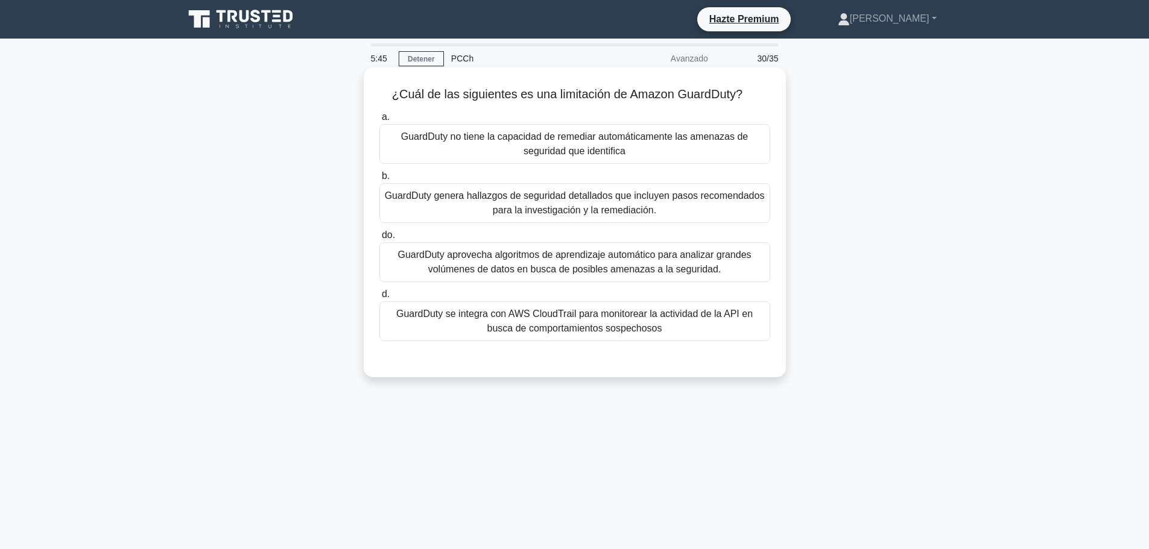
click at [493, 136] on font "GuardDuty no tiene la capacidad de remediar automáticamente las amenazas de seg…" at bounding box center [574, 143] width 347 height 25
click at [379, 121] on input "a. GuardDuty no tiene la capacidad de remediar automáticamente las amenazas de …" at bounding box center [379, 117] width 0 height 8
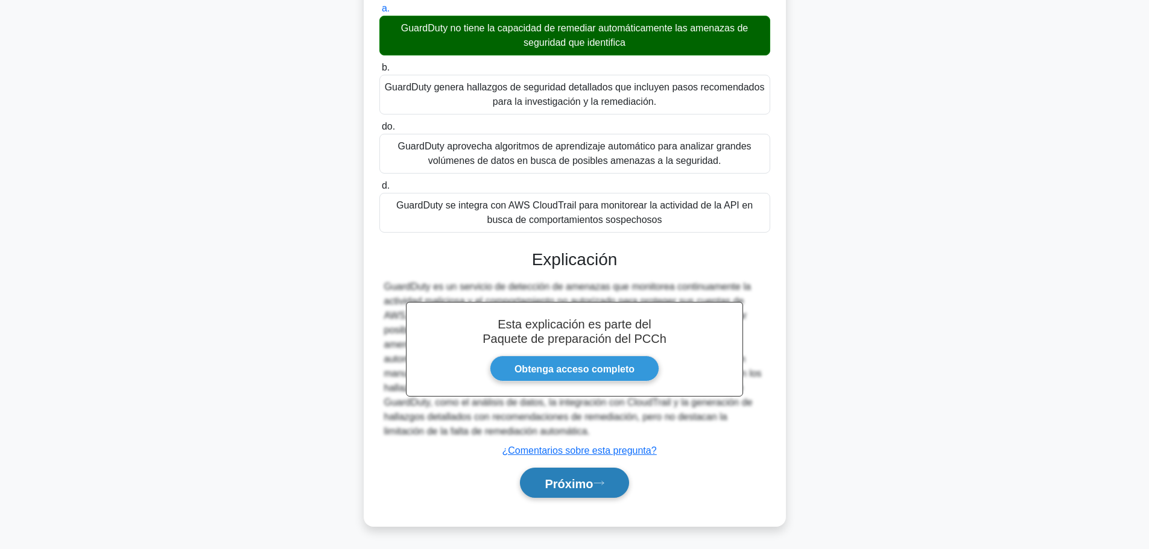
click at [602, 482] on icon at bounding box center [599, 483] width 11 height 7
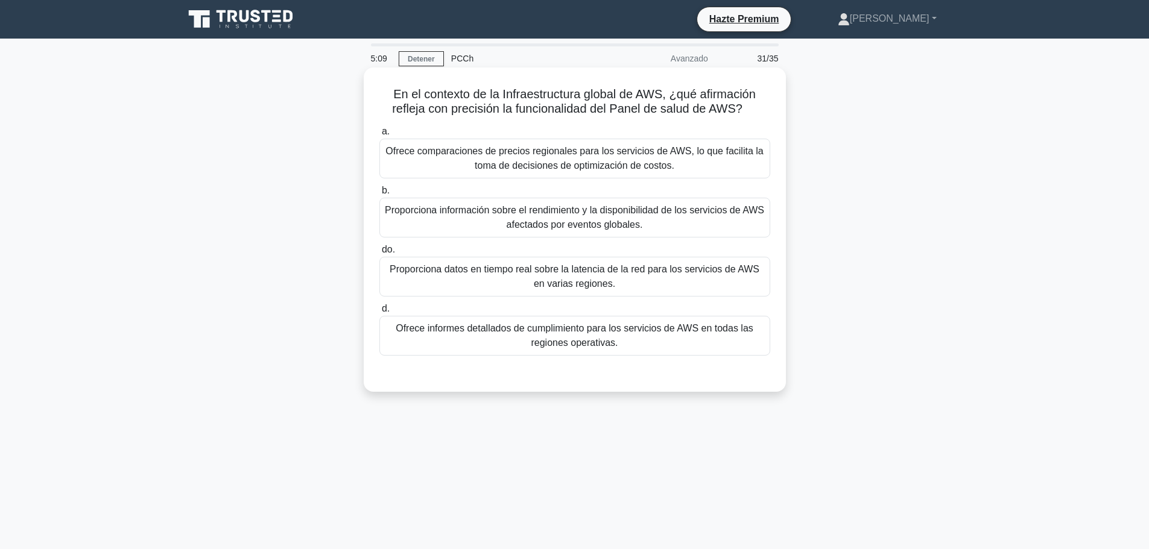
click at [536, 279] on font "Proporciona datos en tiempo real sobre la latencia de la red para los servicios…" at bounding box center [575, 276] width 380 height 29
click at [379, 254] on input "do. Proporciona datos en tiempo real sobre la latencia de la red para los servi…" at bounding box center [379, 250] width 0 height 8
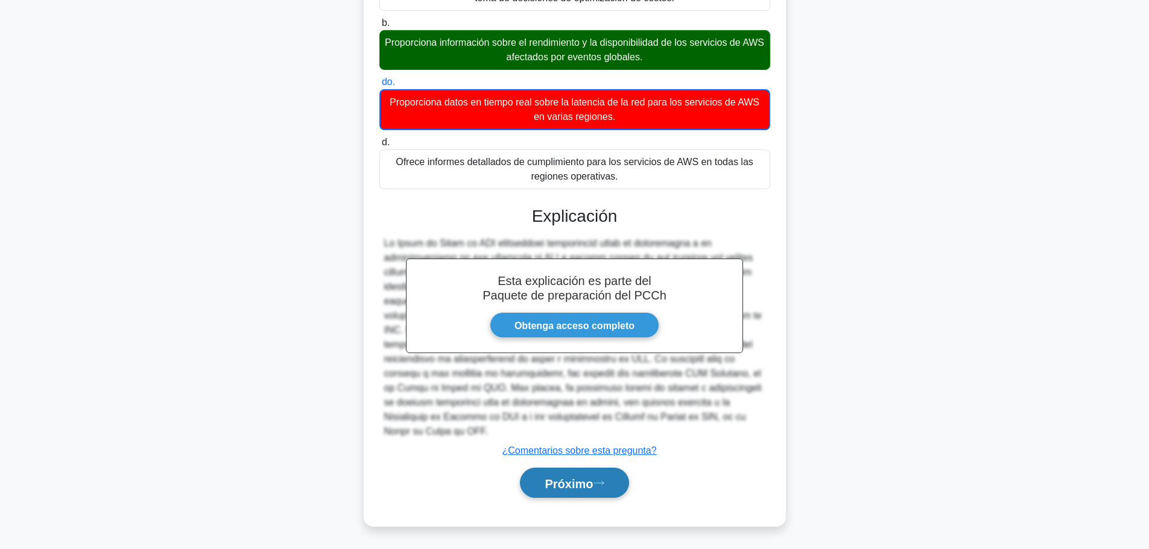
click at [603, 484] on icon at bounding box center [599, 483] width 11 height 7
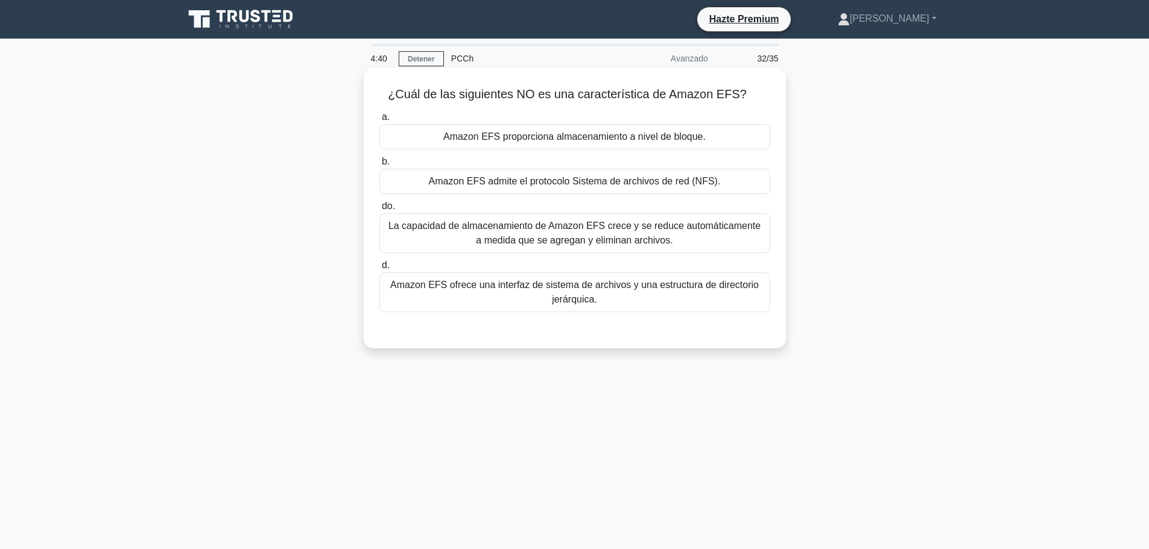
click at [498, 136] on font "Amazon EFS proporciona almacenamiento a nivel de bloque." at bounding box center [574, 136] width 262 height 10
click at [379, 121] on input "a. Amazon EFS proporciona almacenamiento a nivel de bloque." at bounding box center [379, 117] width 0 height 8
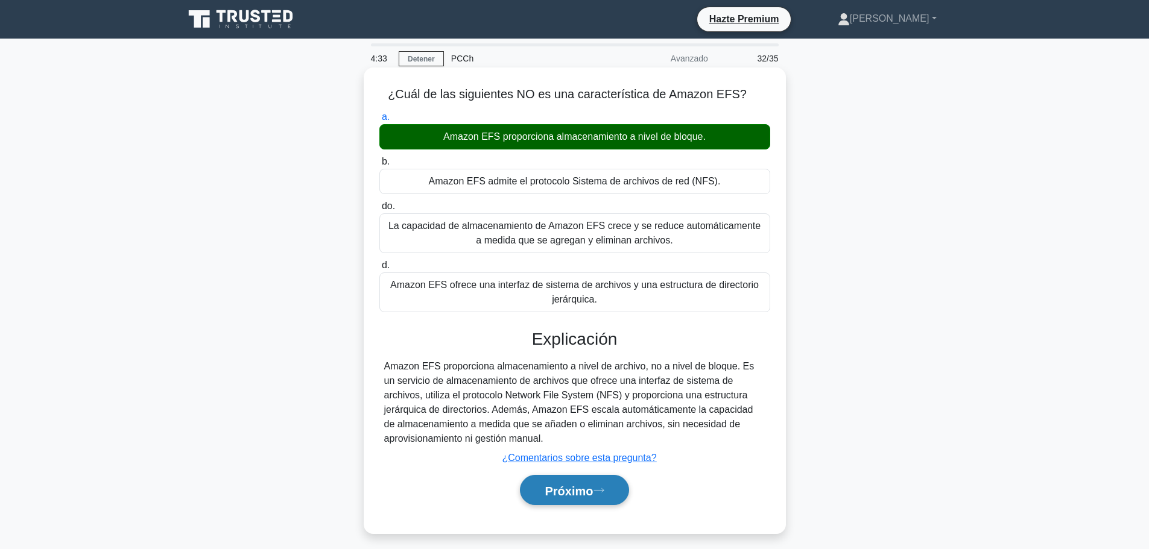
click at [586, 487] on font "Próximo" at bounding box center [569, 490] width 48 height 13
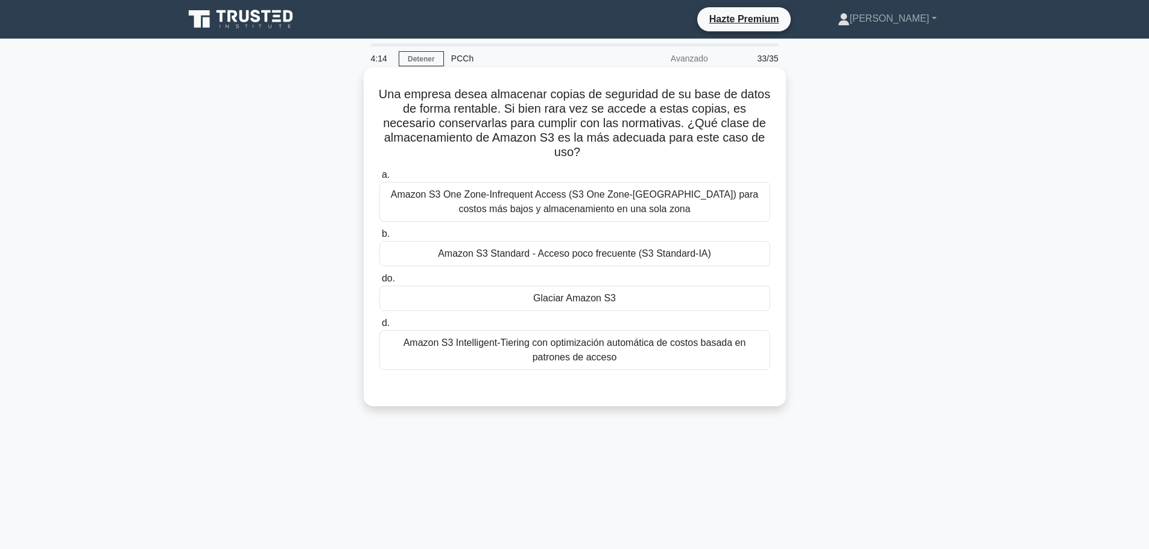
click at [559, 294] on font "Glaciar Amazon S3" at bounding box center [574, 298] width 83 height 10
click at [379, 283] on input "do. Glaciar Amazon S3" at bounding box center [379, 279] width 0 height 8
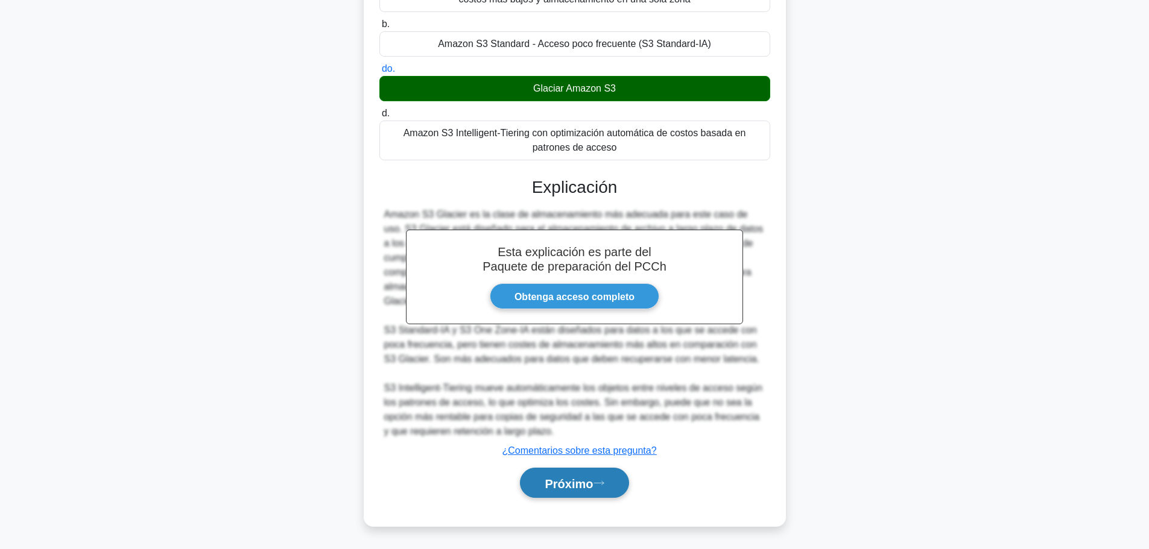
click at [574, 478] on font "Próximo" at bounding box center [569, 483] width 48 height 13
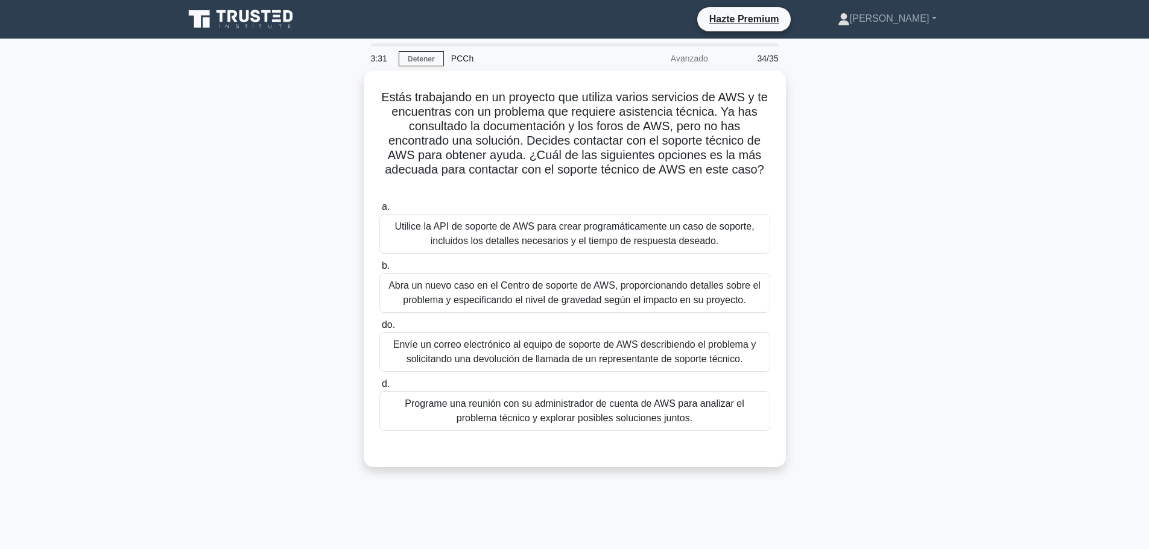
click at [484, 225] on font "Utilice la API de soporte de AWS para crear programáticamente un caso de soport…" at bounding box center [573, 233] width 359 height 25
click at [379, 211] on input "a. Utilice la API de soporte de AWS para crear programáticamente un caso de sop…" at bounding box center [379, 207] width 0 height 8
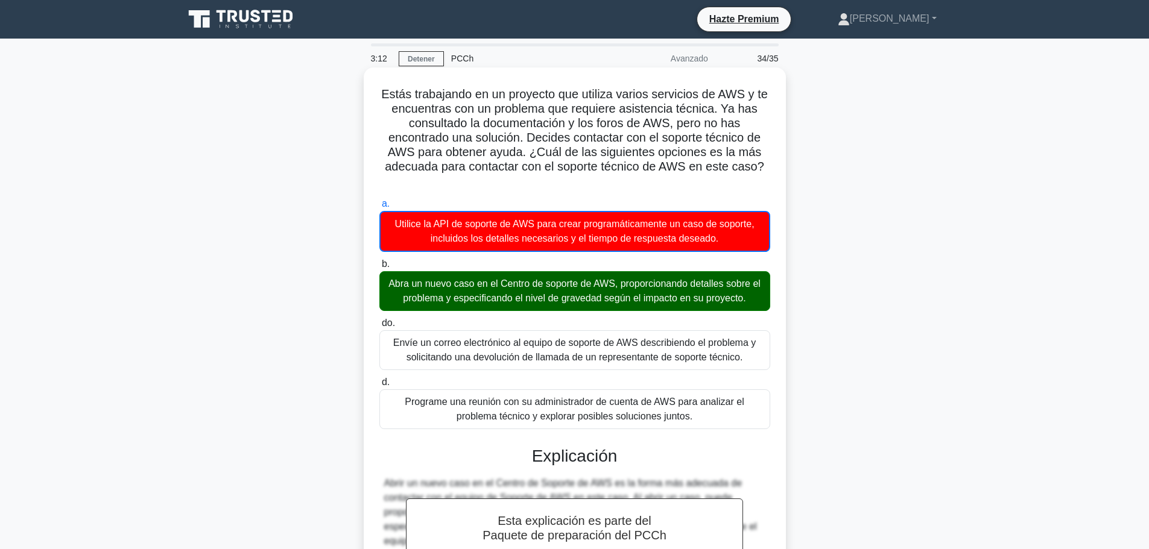
scroll to position [299, 0]
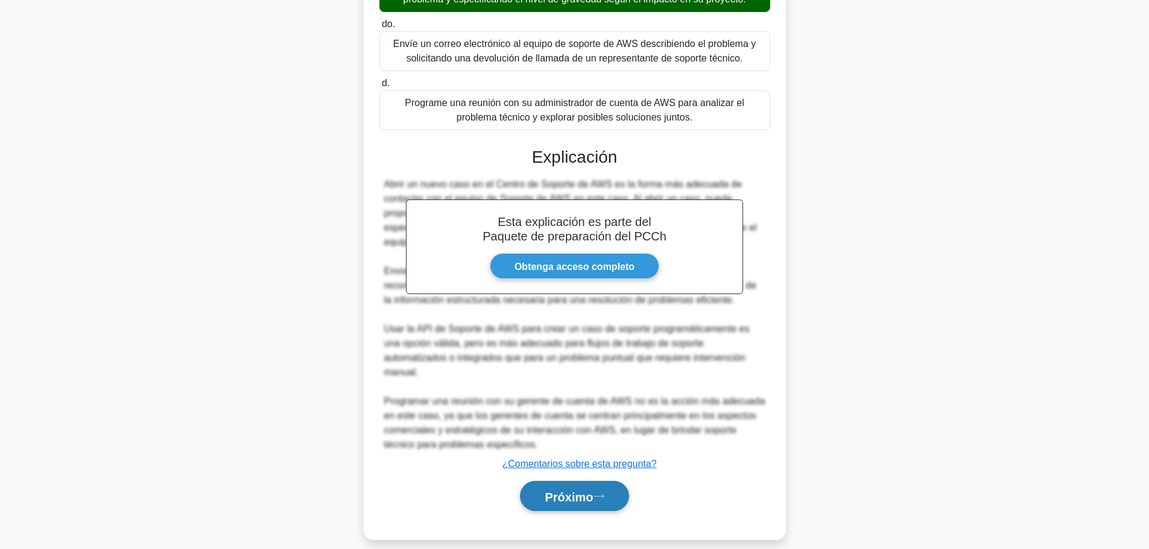
click at [554, 490] on font "Próximo" at bounding box center [569, 496] width 48 height 13
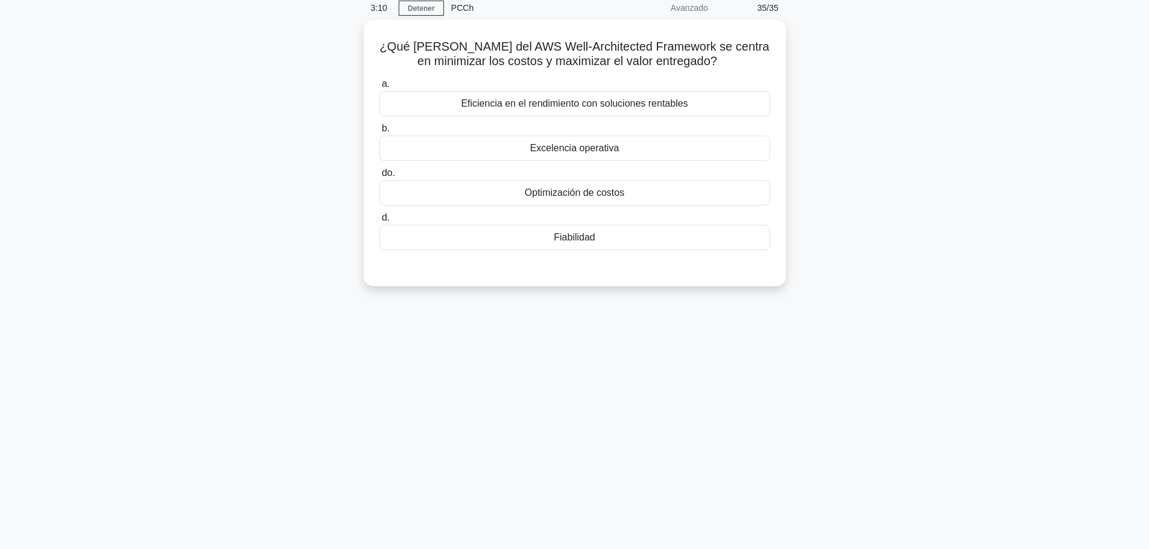
scroll to position [0, 0]
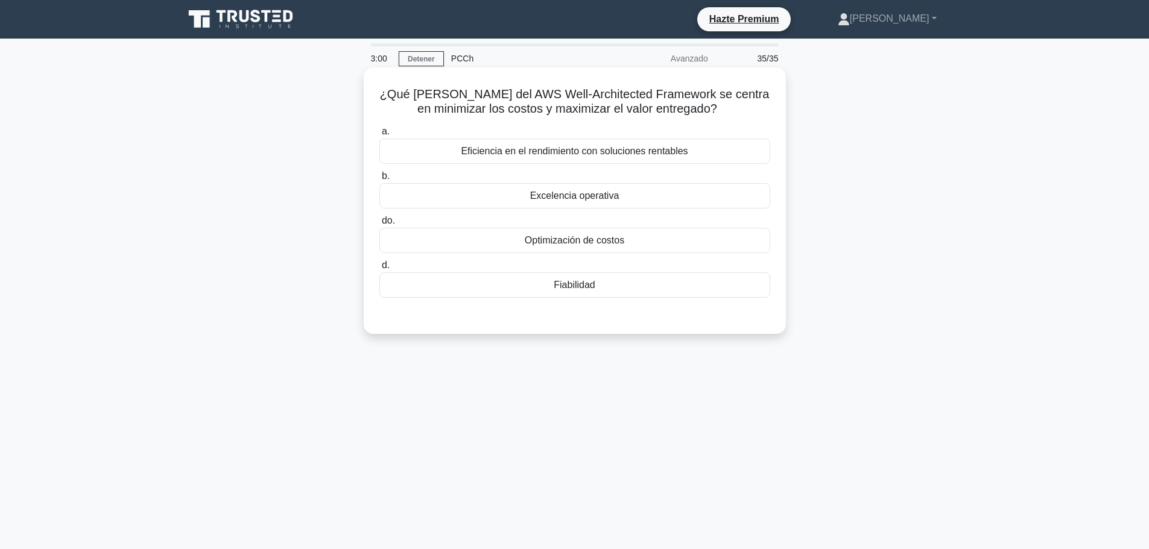
click at [587, 243] on font "Optimización de costos" at bounding box center [575, 240] width 100 height 10
click at [379, 225] on input "do. Optimización de costos" at bounding box center [379, 221] width 0 height 8
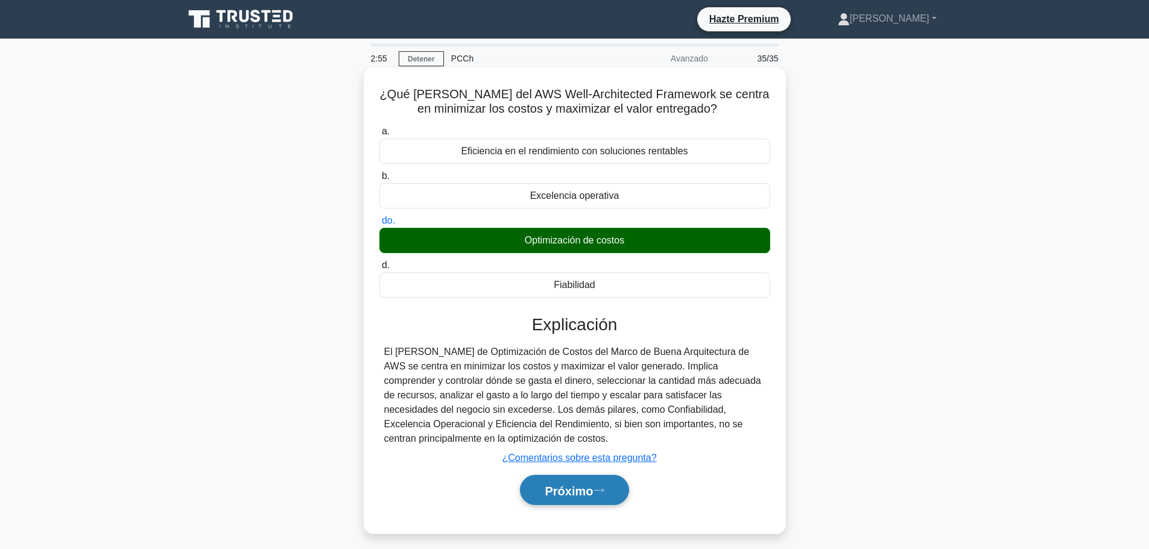
click at [604, 484] on button "Próximo" at bounding box center [574, 490] width 109 height 31
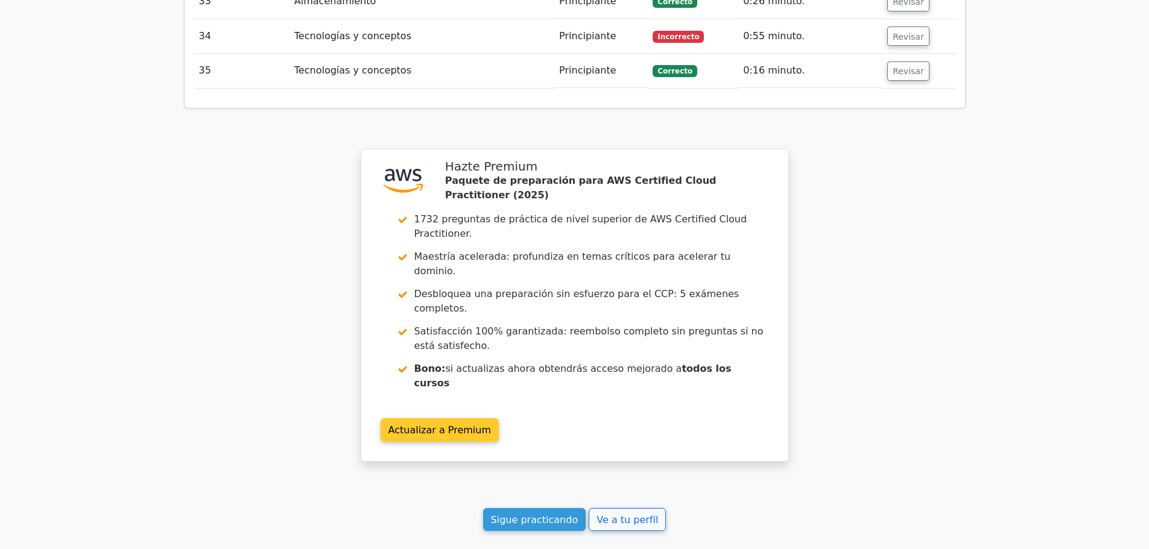
scroll to position [3005, 0]
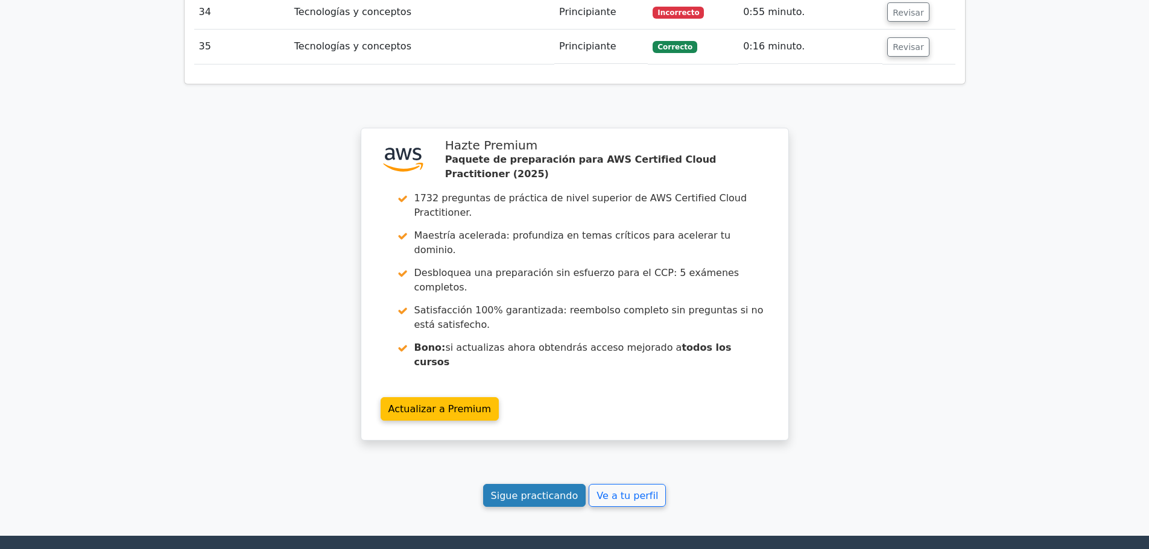
click at [543, 490] on font "Sigue practicando" at bounding box center [534, 495] width 87 height 11
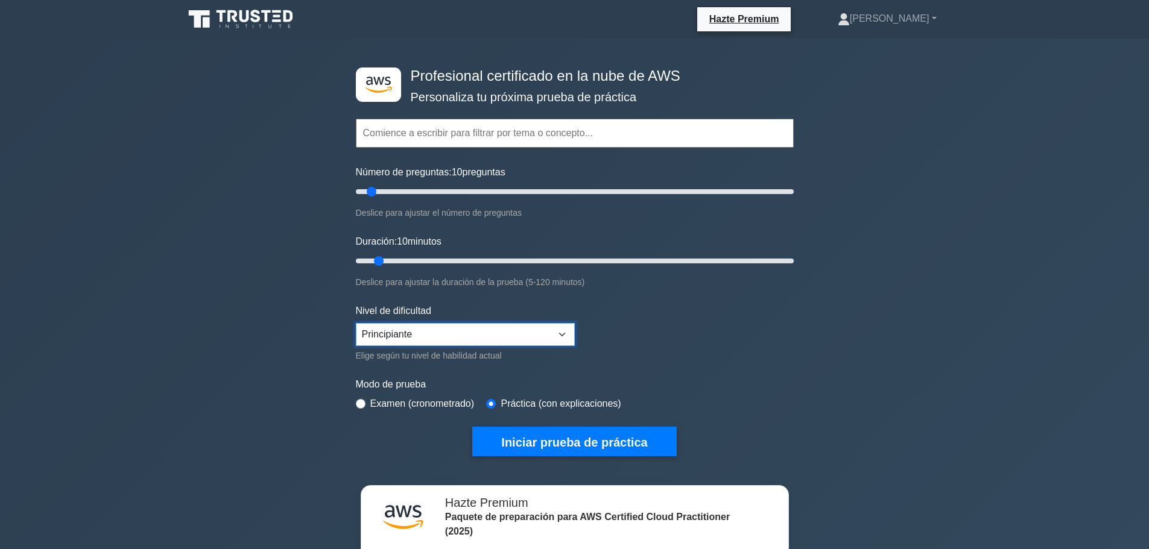
click at [516, 326] on select "Principiante Intermedio Experto" at bounding box center [465, 334] width 219 height 23
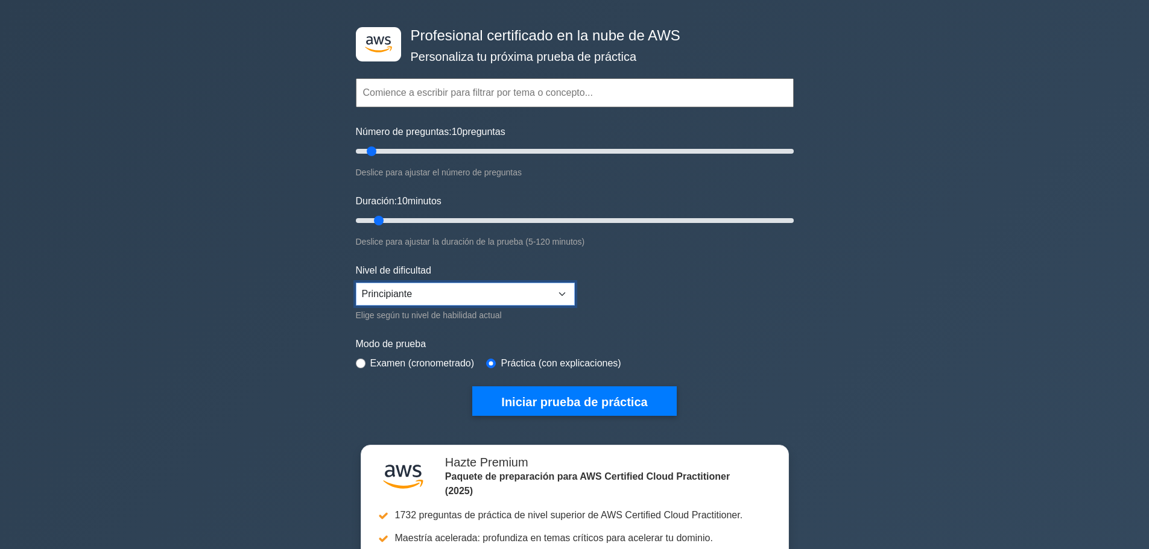
scroll to position [60, 0]
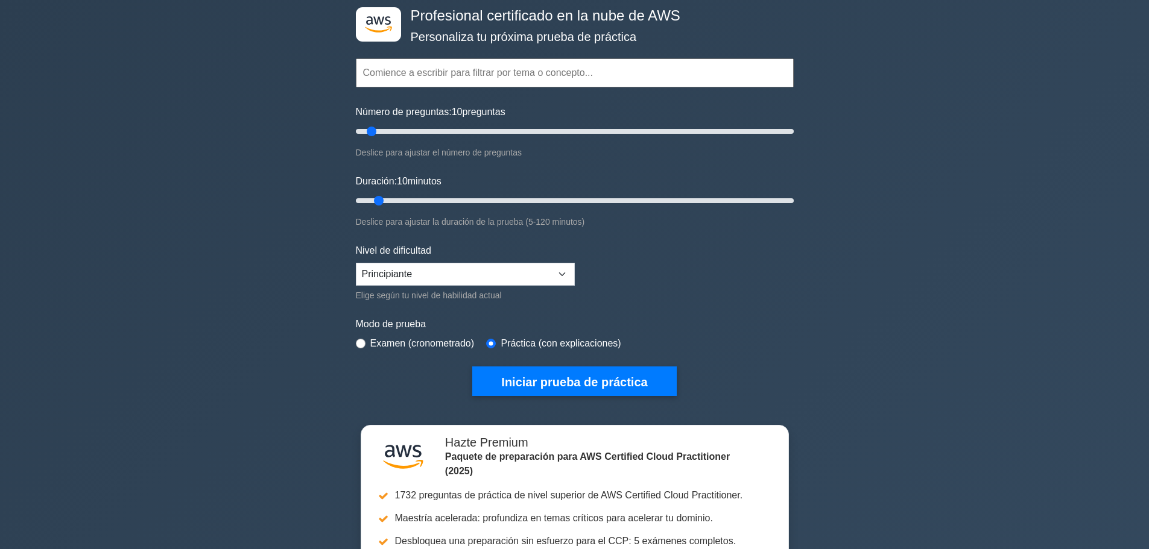
click at [440, 78] on input "text" at bounding box center [575, 73] width 438 height 29
drag, startPoint x: 372, startPoint y: 133, endPoint x: 442, endPoint y: 127, distance: 70.3
type input "40"
click at [442, 127] on input "Número de preguntas: 40 preguntas" at bounding box center [575, 131] width 438 height 14
drag, startPoint x: 377, startPoint y: 197, endPoint x: 484, endPoint y: 209, distance: 107.4
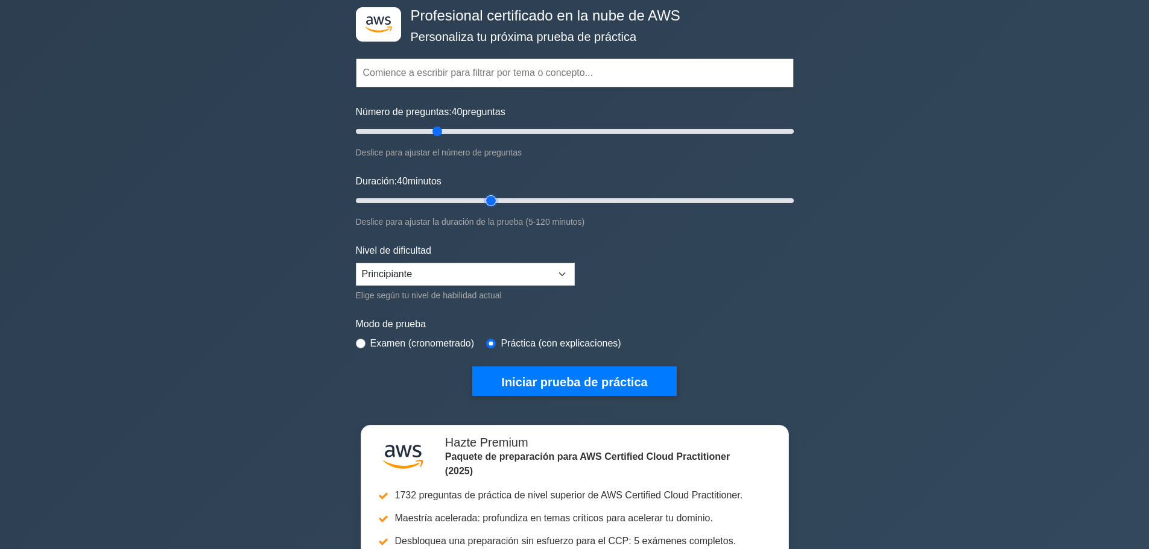
type input "40"
click at [484, 208] on input "Duración: 40 minutos" at bounding box center [575, 201] width 438 height 14
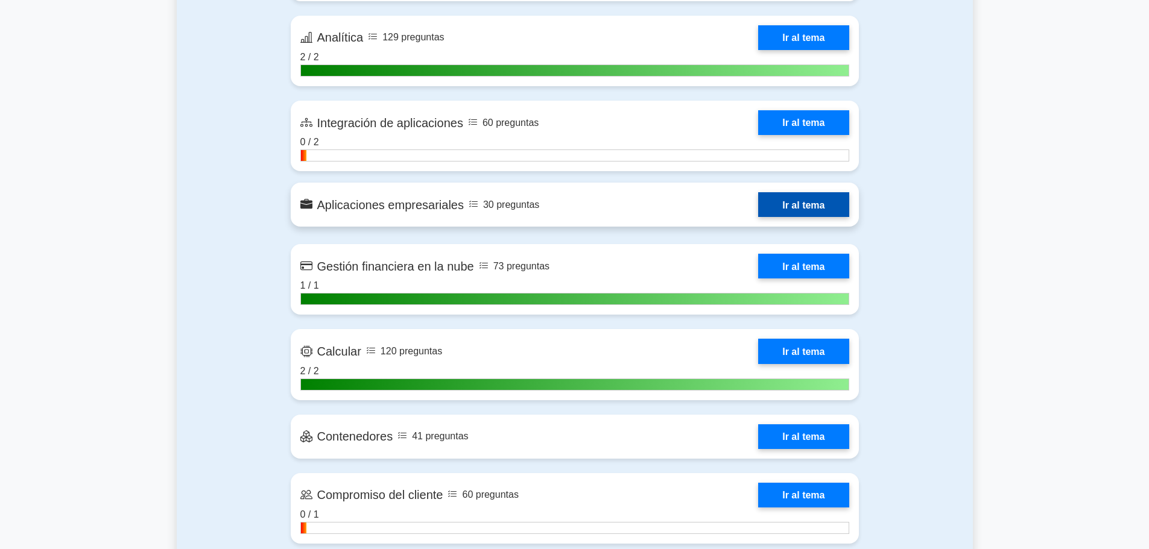
scroll to position [905, 0]
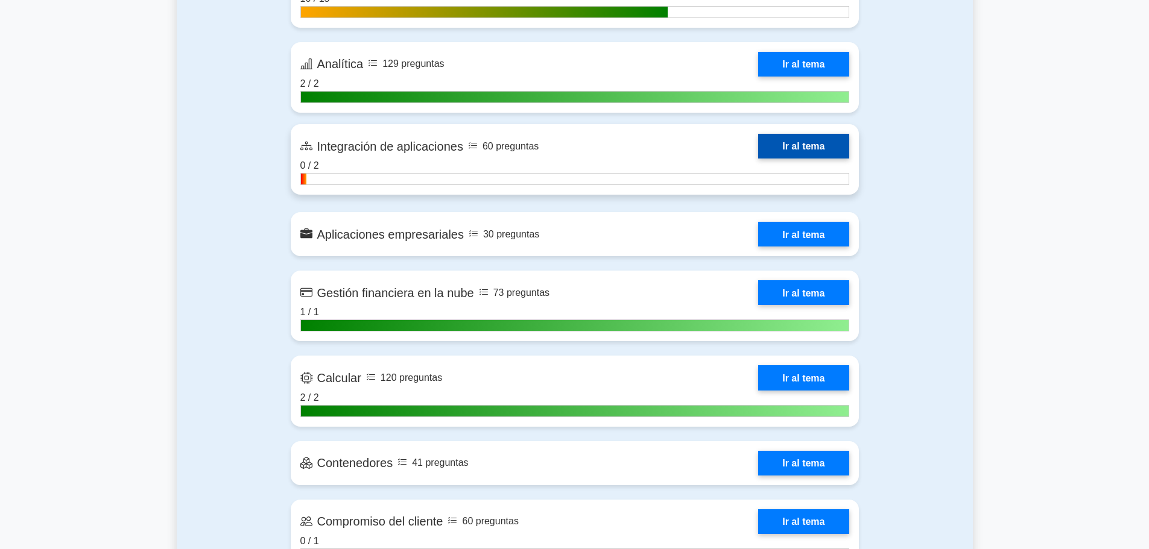
click at [810, 134] on link "Ir al tema" at bounding box center [803, 146] width 90 height 25
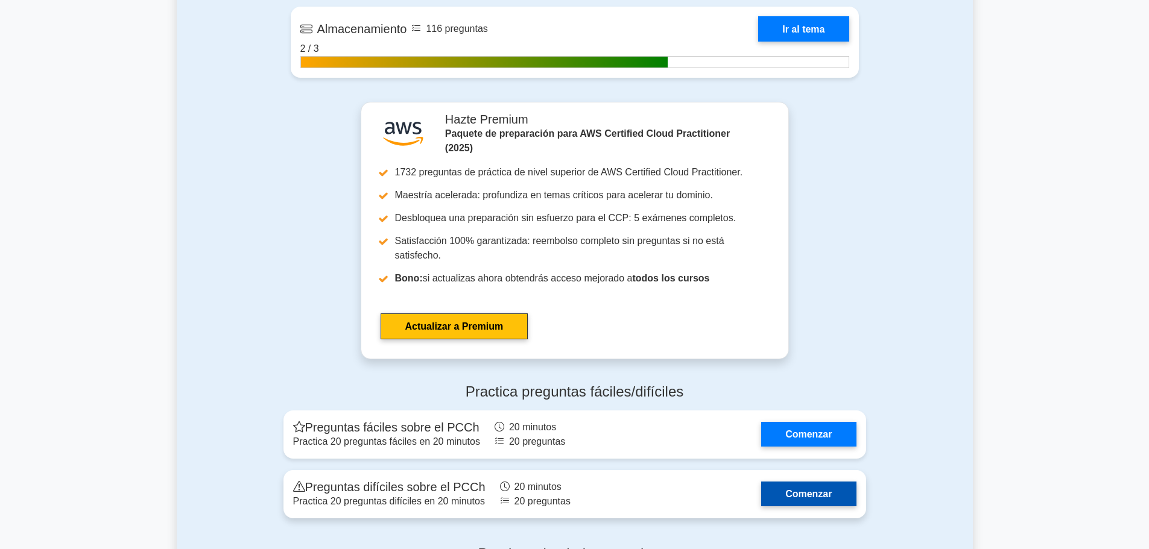
scroll to position [2473, 0]
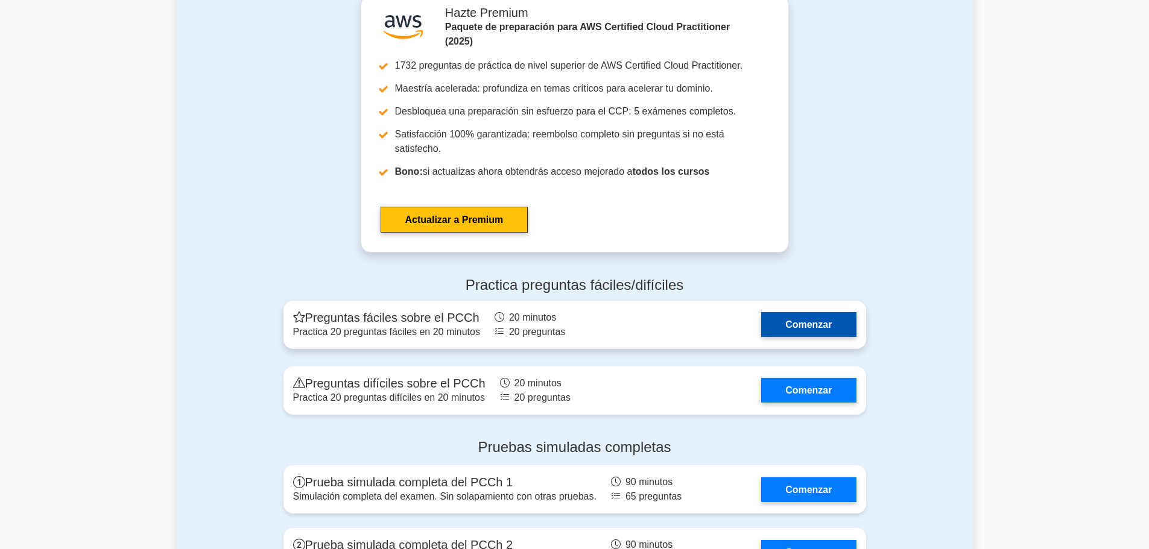
click at [797, 312] on link "Comenzar" at bounding box center [808, 324] width 95 height 25
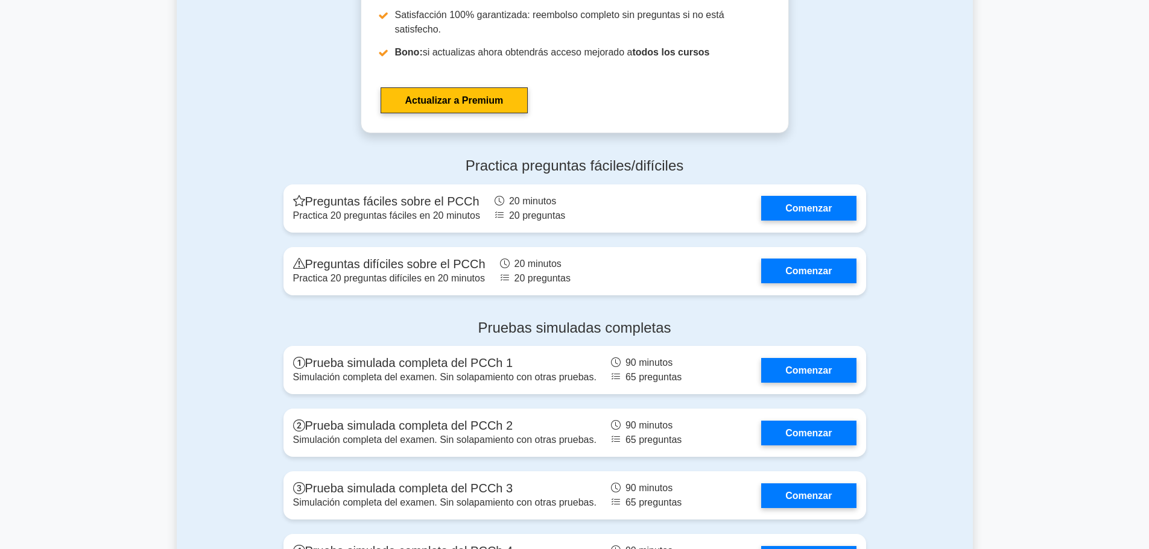
scroll to position [2714, 0]
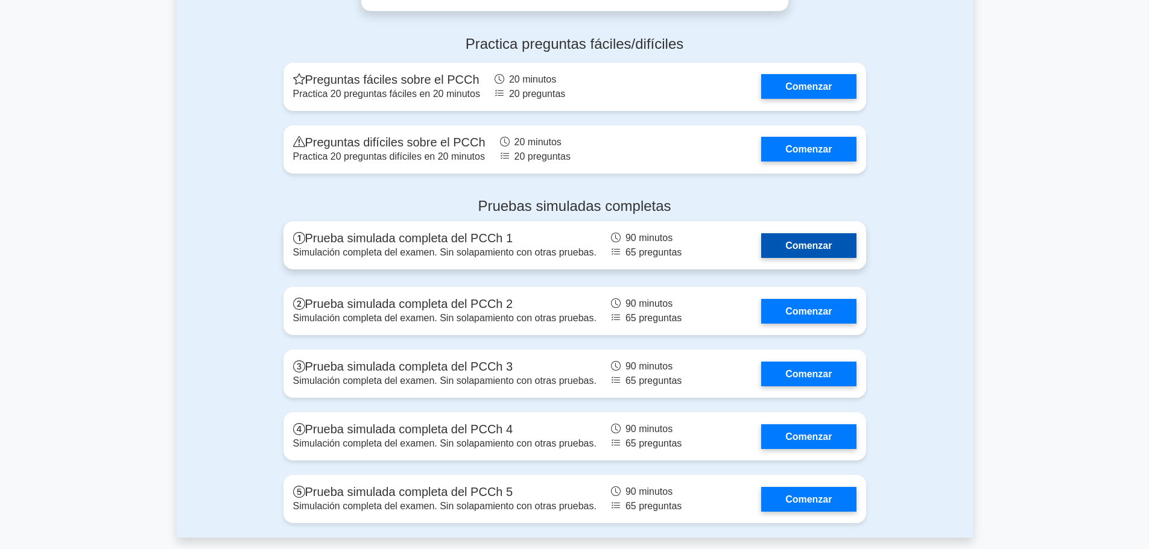
click at [794, 233] on link "Comenzar" at bounding box center [808, 245] width 95 height 25
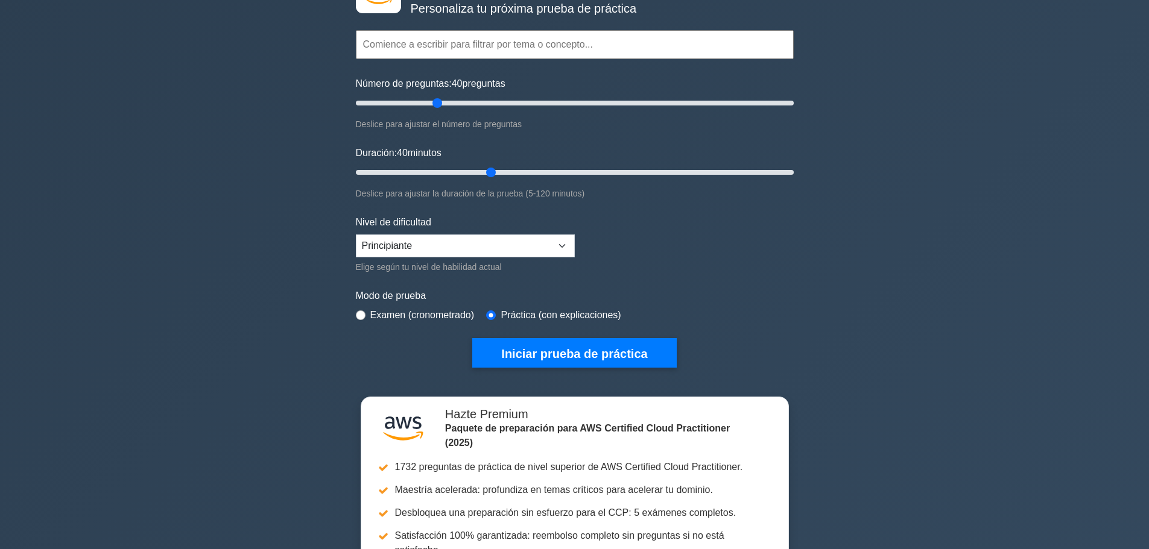
scroll to position [0, 0]
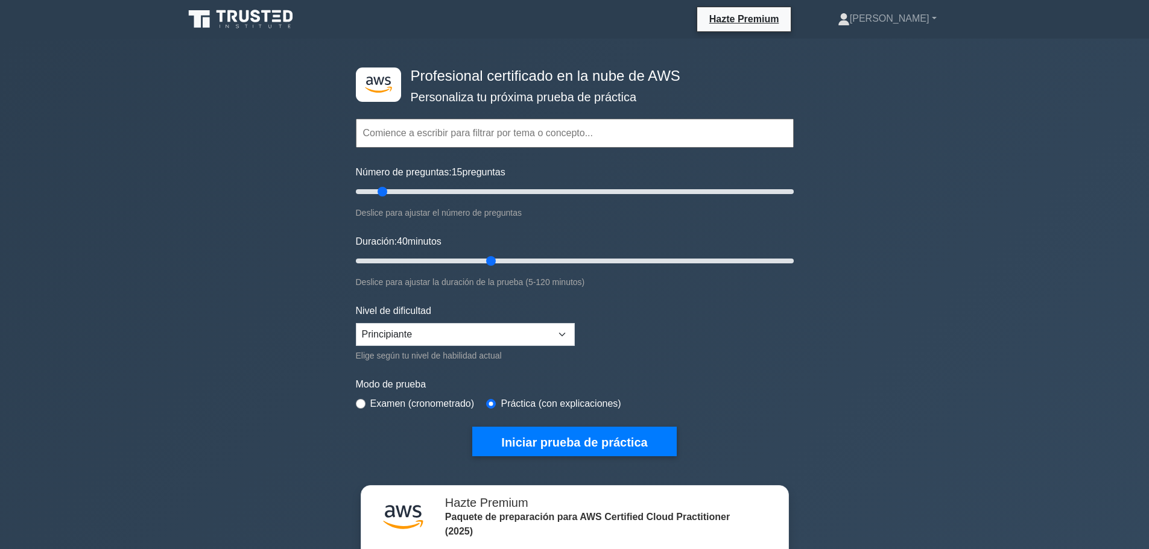
drag, startPoint x: 435, startPoint y: 191, endPoint x: 383, endPoint y: 187, distance: 52.0
type input "15"
click at [383, 187] on input "Número de preguntas: 15 preguntas" at bounding box center [575, 192] width 438 height 14
drag, startPoint x: 491, startPoint y: 263, endPoint x: 400, endPoint y: 262, distance: 90.5
type input "15"
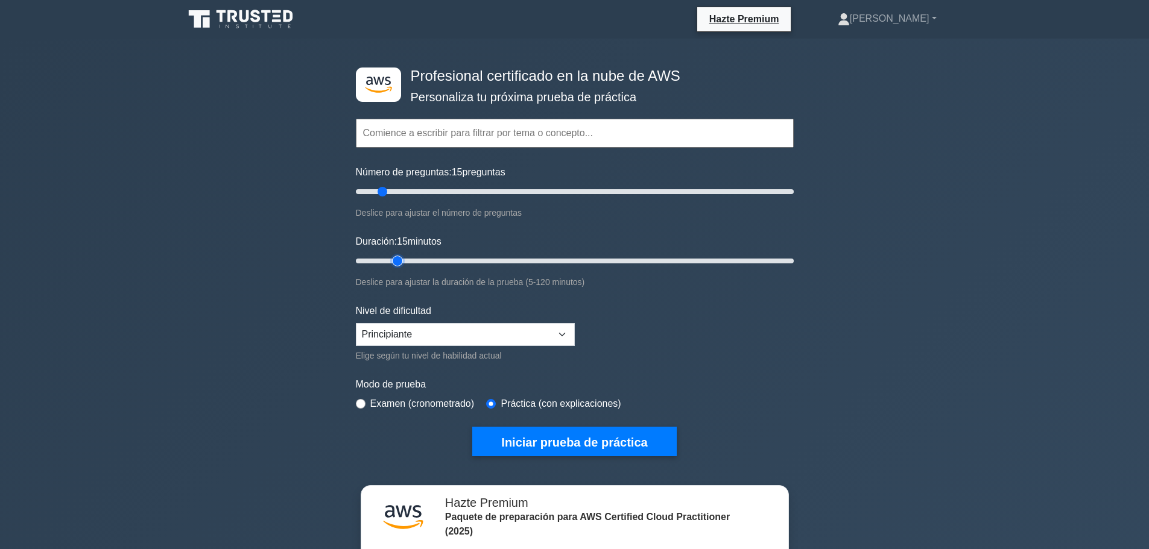
click at [400, 262] on input "Duración: 15 minutos" at bounding box center [575, 261] width 438 height 14
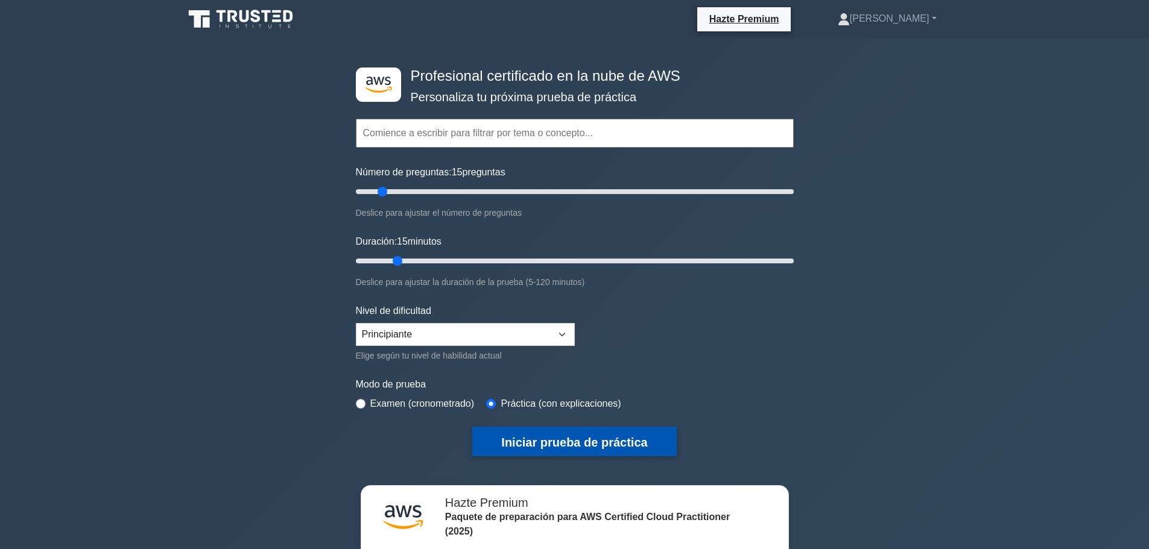
click at [525, 442] on font "Iniciar prueba de práctica" at bounding box center [574, 442] width 146 height 13
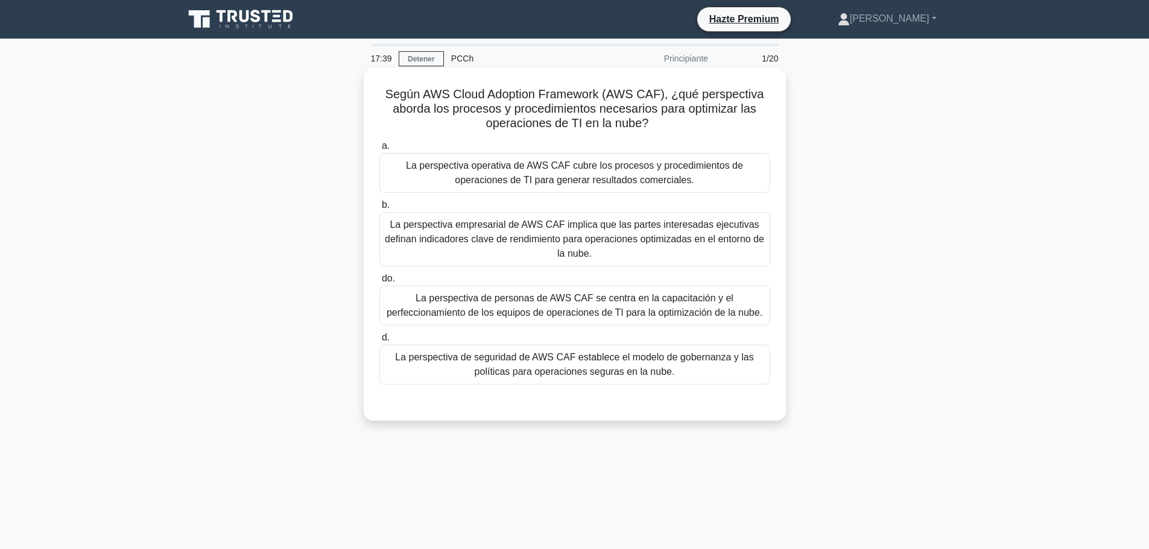
click at [584, 166] on font "La perspectiva operativa de AWS CAF cubre los procesos y procedimientos de oper…" at bounding box center [574, 172] width 337 height 25
click at [379, 150] on input "a. La perspectiva operativa de AWS CAF cubre los procesos y procedimientos de o…" at bounding box center [379, 146] width 0 height 8
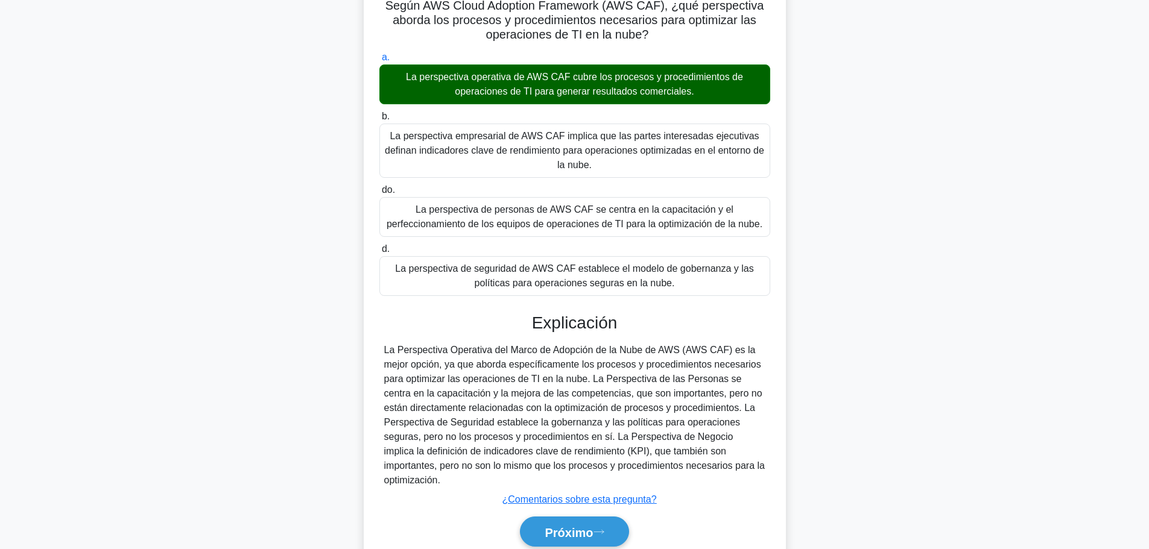
scroll to position [139, 0]
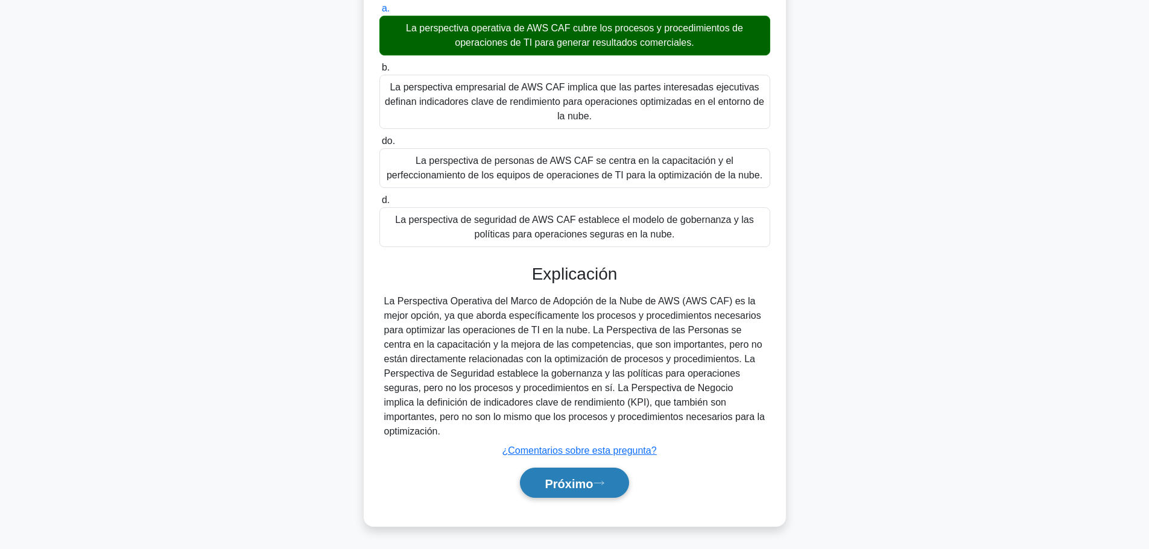
click at [545, 480] on font "Próximo" at bounding box center [569, 483] width 48 height 13
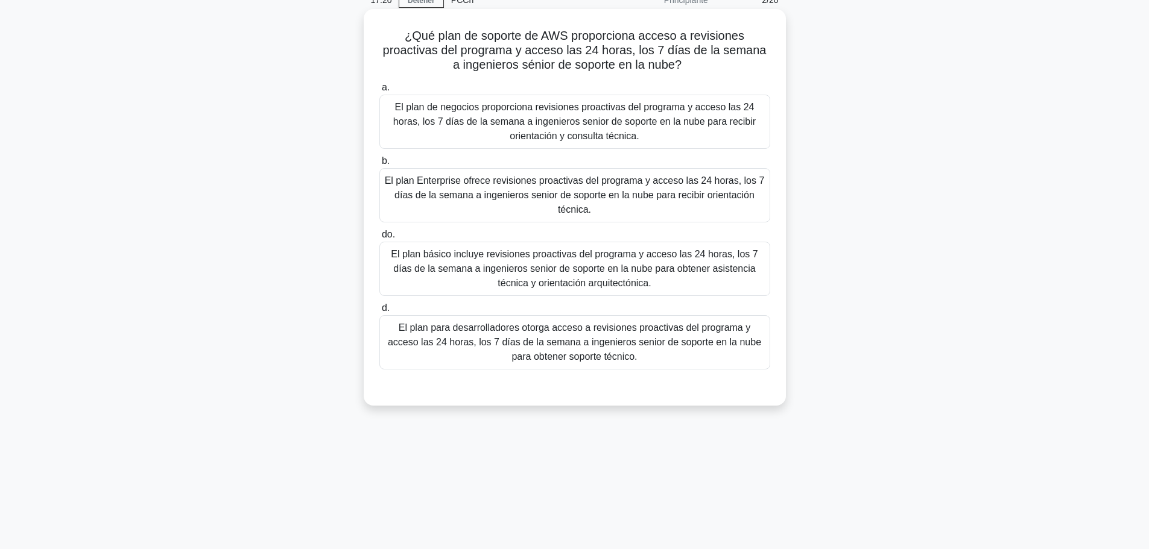
scroll to position [0, 0]
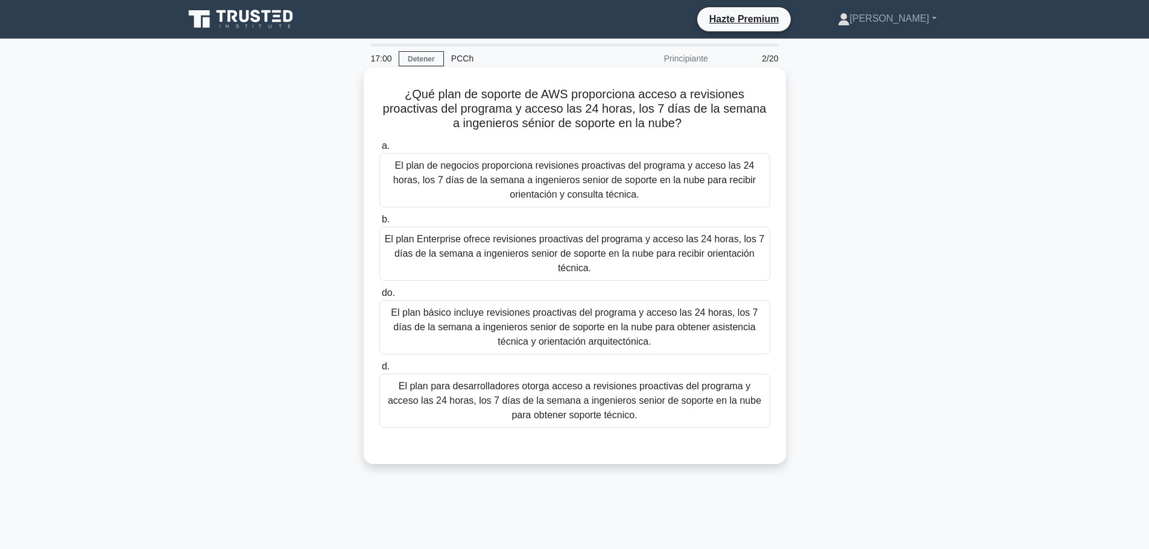
click at [449, 253] on font "El plan Enterprise ofrece revisiones proactivas del programa y acceso las 24 ho…" at bounding box center [575, 253] width 380 height 39
click at [379, 224] on input "b. El plan Enterprise ofrece revisiones proactivas del programa y acceso las 24…" at bounding box center [379, 220] width 0 height 8
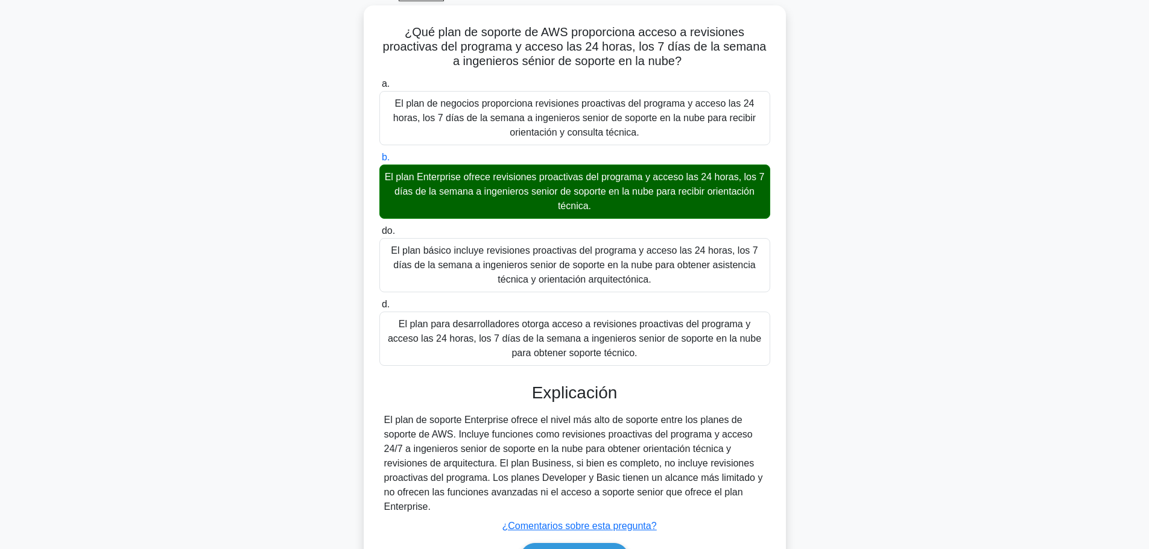
scroll to position [72, 0]
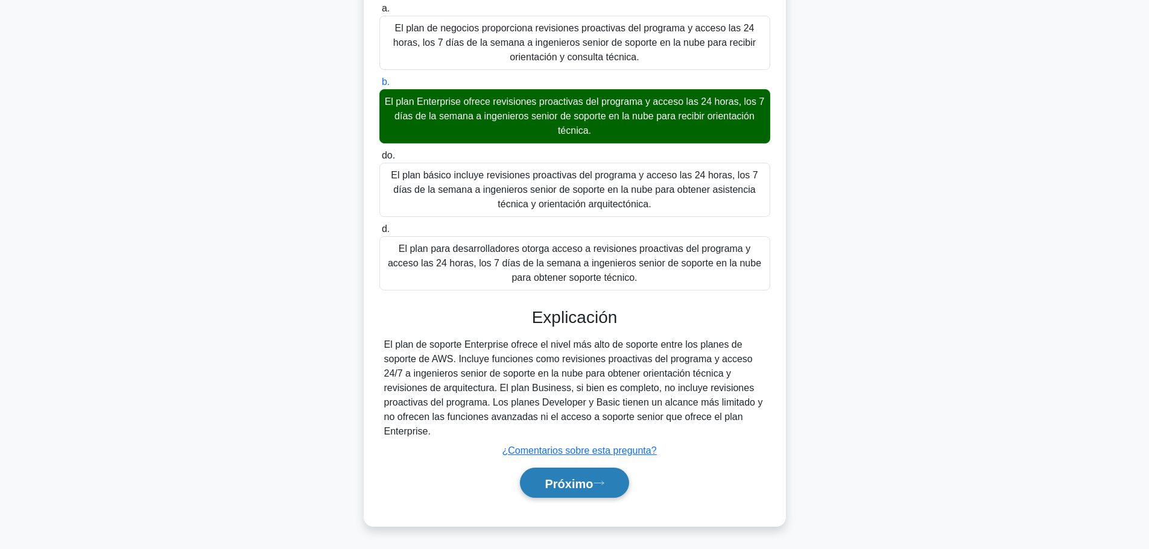
click at [590, 480] on font "Próximo" at bounding box center [569, 483] width 48 height 13
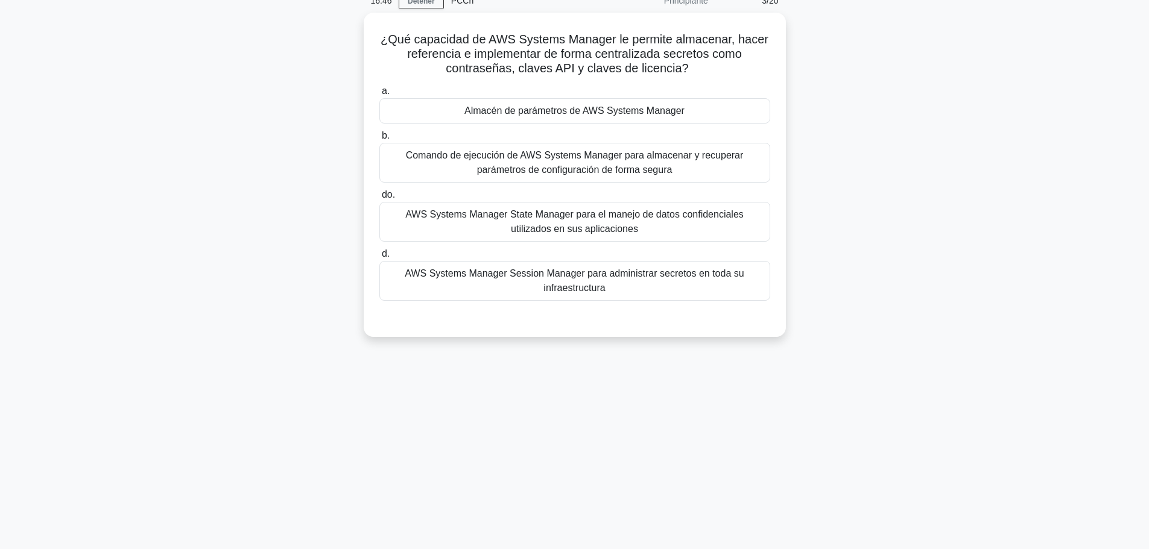
scroll to position [0, 0]
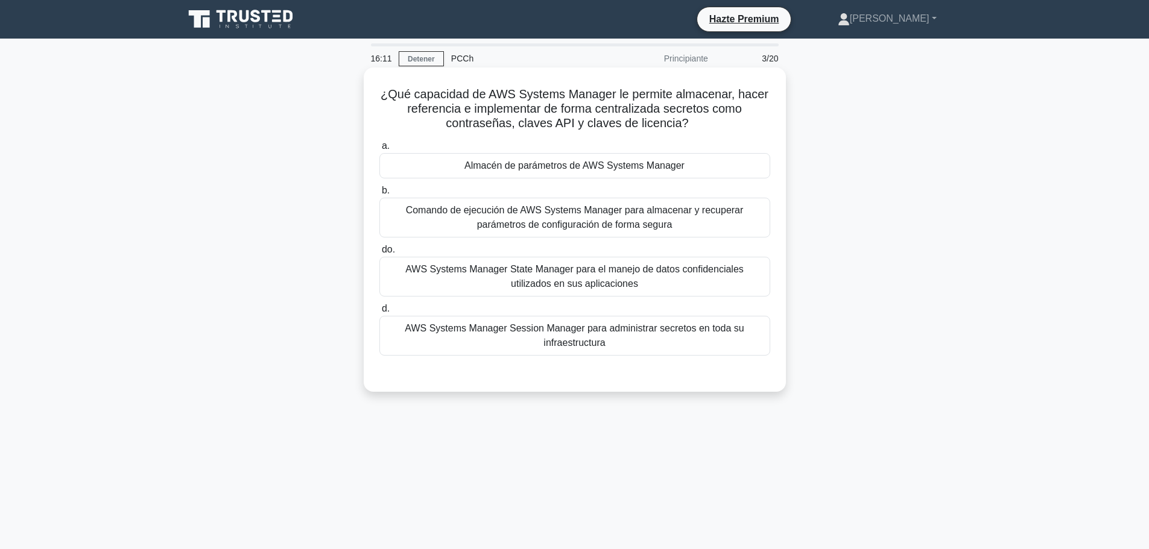
click at [491, 168] on font "Almacén de parámetros de AWS Systems Manager" at bounding box center [574, 165] width 220 height 10
click at [379, 150] on input "a. Almacén de parámetros de AWS Systems Manager" at bounding box center [379, 146] width 0 height 8
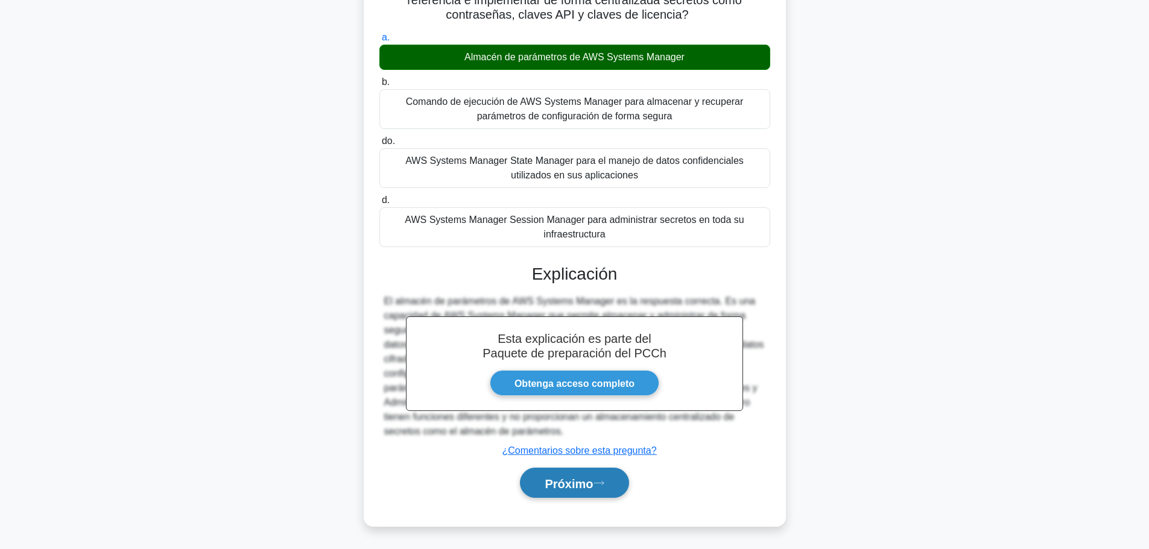
click at [586, 480] on font "Próximo" at bounding box center [569, 483] width 48 height 13
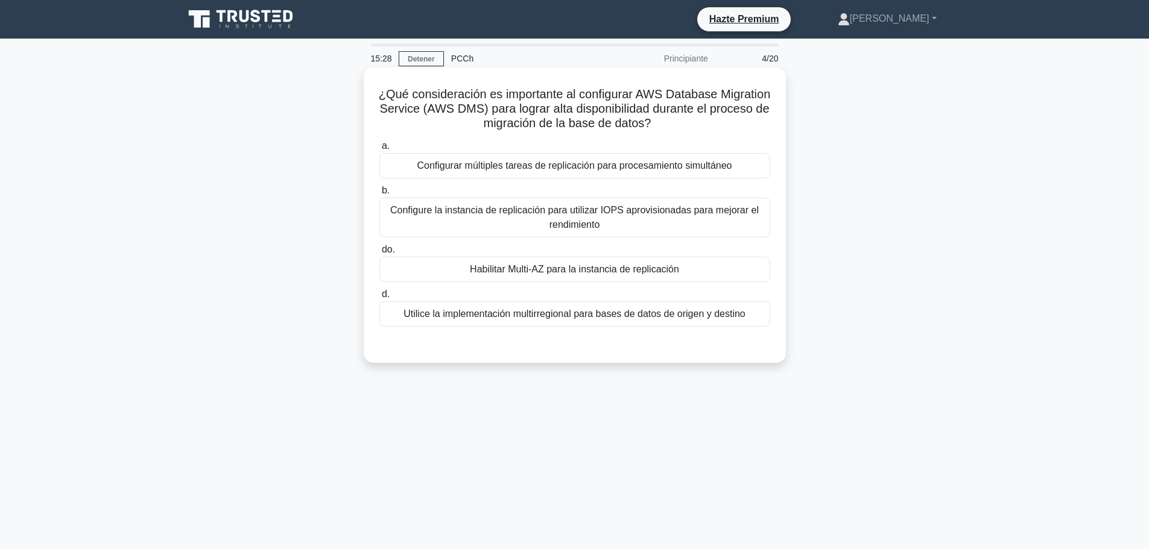
drag, startPoint x: 543, startPoint y: 203, endPoint x: 440, endPoint y: 203, distance: 103.7
click at [406, 192] on label "b. Configure la instancia de replicación para utilizar IOPS aprovisionadas para…" at bounding box center [574, 210] width 391 height 54
click at [583, 207] on font "Configure la instancia de replicación para utilizar IOPS aprovisionadas para me…" at bounding box center [574, 217] width 369 height 25
click at [379, 195] on input "b. Configure la instancia de replicación para utilizar IOPS aprovisionadas para…" at bounding box center [379, 191] width 0 height 8
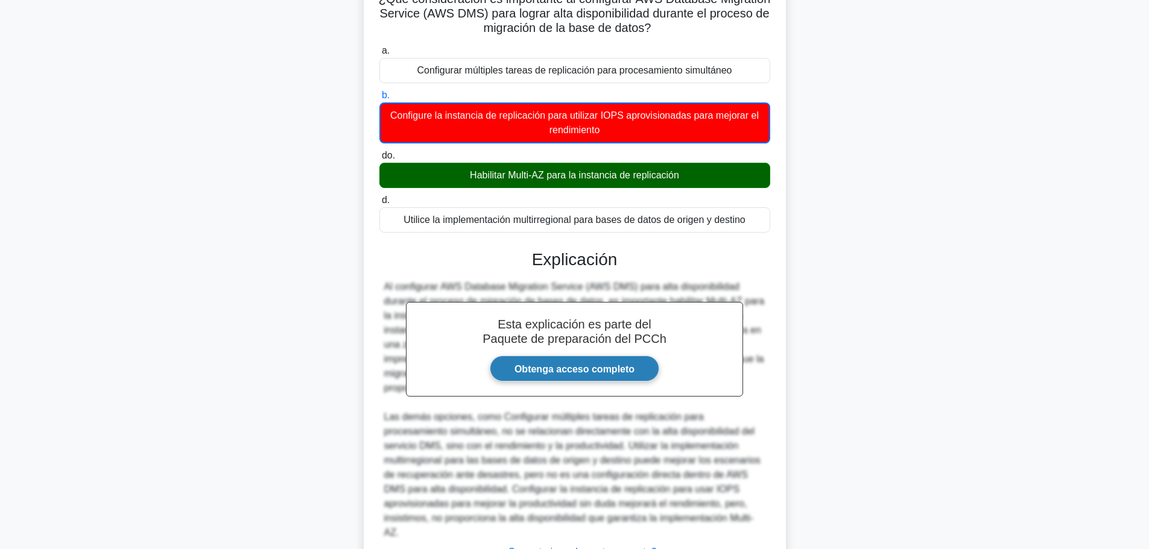
scroll to position [183, 0]
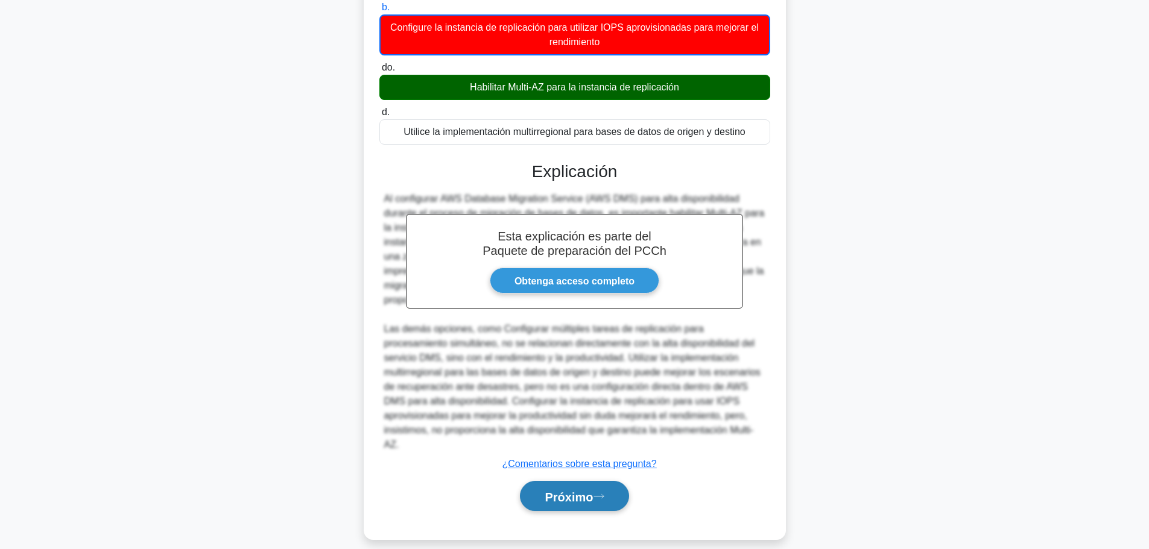
click at [575, 481] on button "Próximo" at bounding box center [574, 496] width 109 height 31
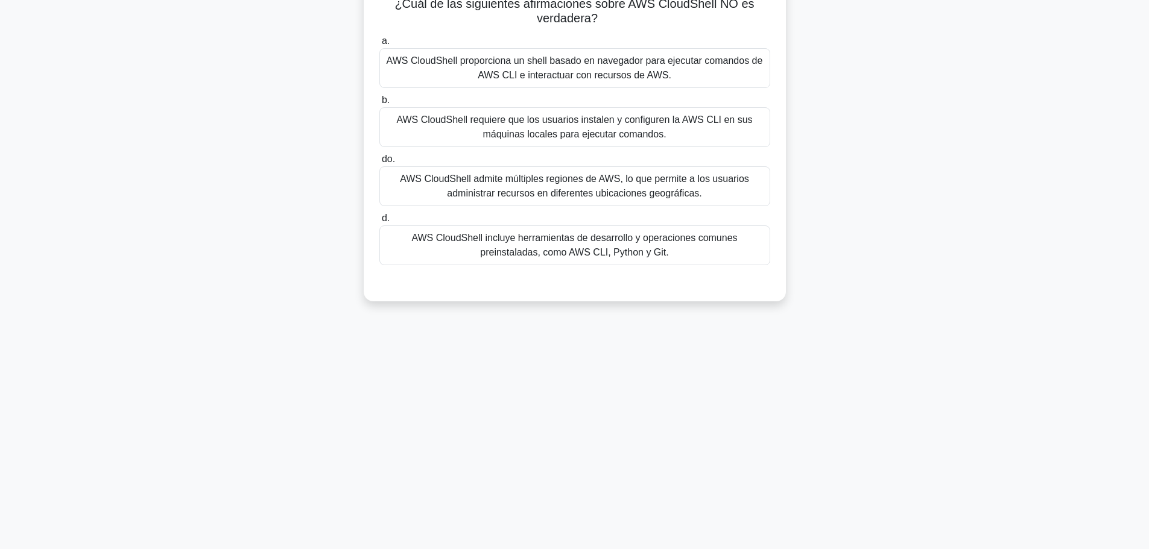
scroll to position [0, 0]
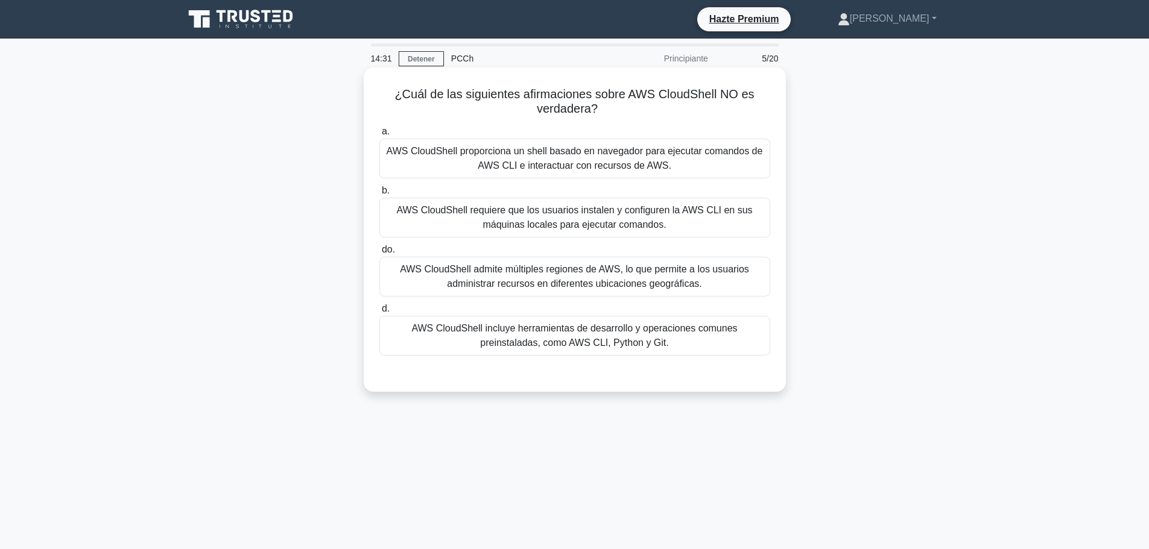
click at [498, 220] on font "AWS CloudShell requiere que los usuarios instalen y configuren la AWS CLI en su…" at bounding box center [574, 217] width 356 height 25
click at [379, 195] on input "b. AWS CloudShell requiere que los usuarios instalen y configuren la AWS CLI en…" at bounding box center [379, 191] width 0 height 8
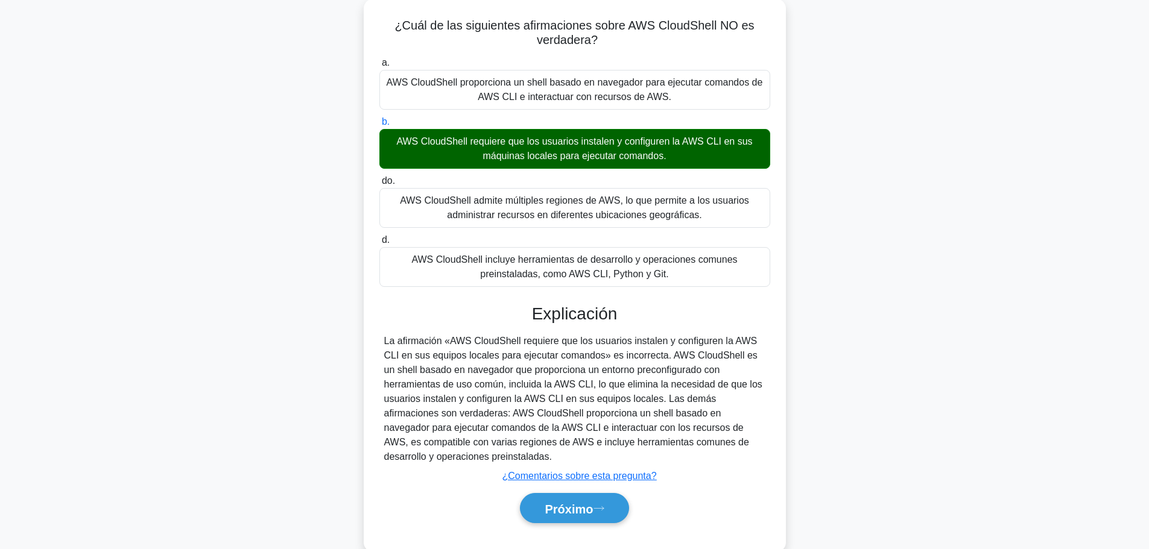
scroll to position [102, 0]
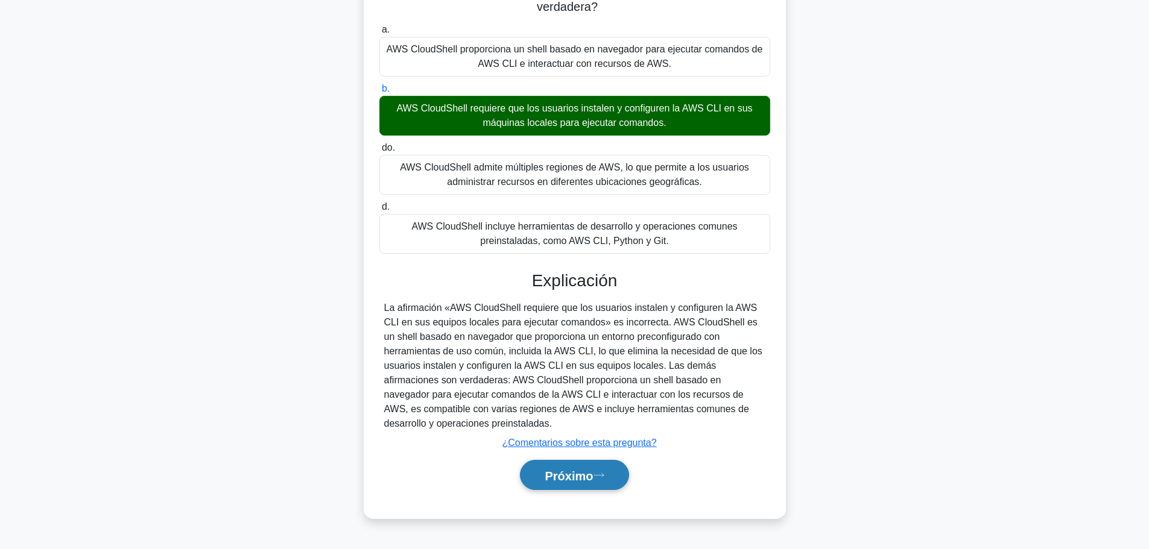
click at [587, 473] on button "Próximo" at bounding box center [574, 475] width 109 height 31
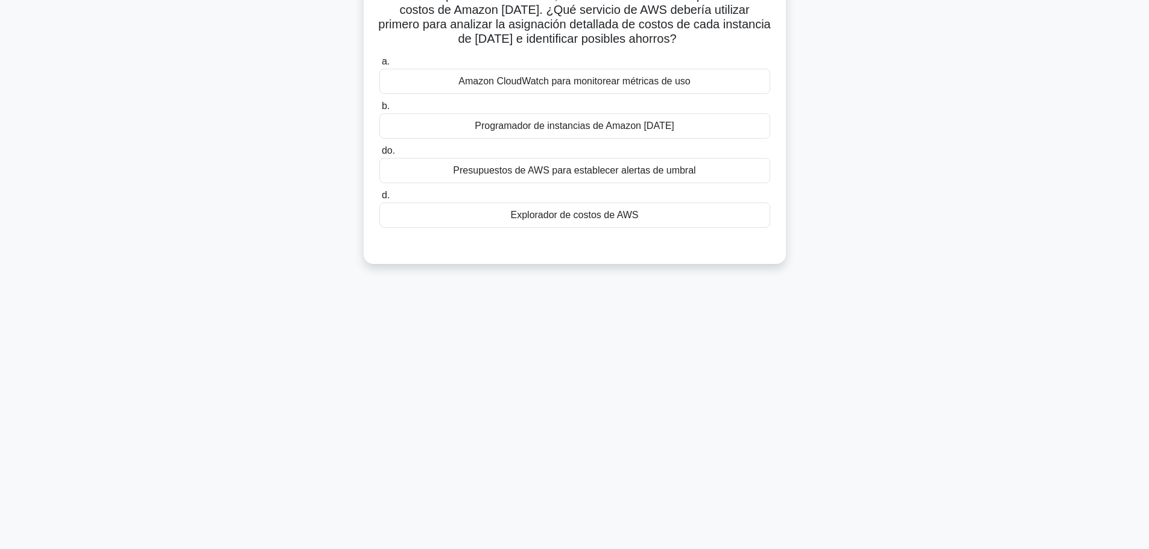
scroll to position [0, 0]
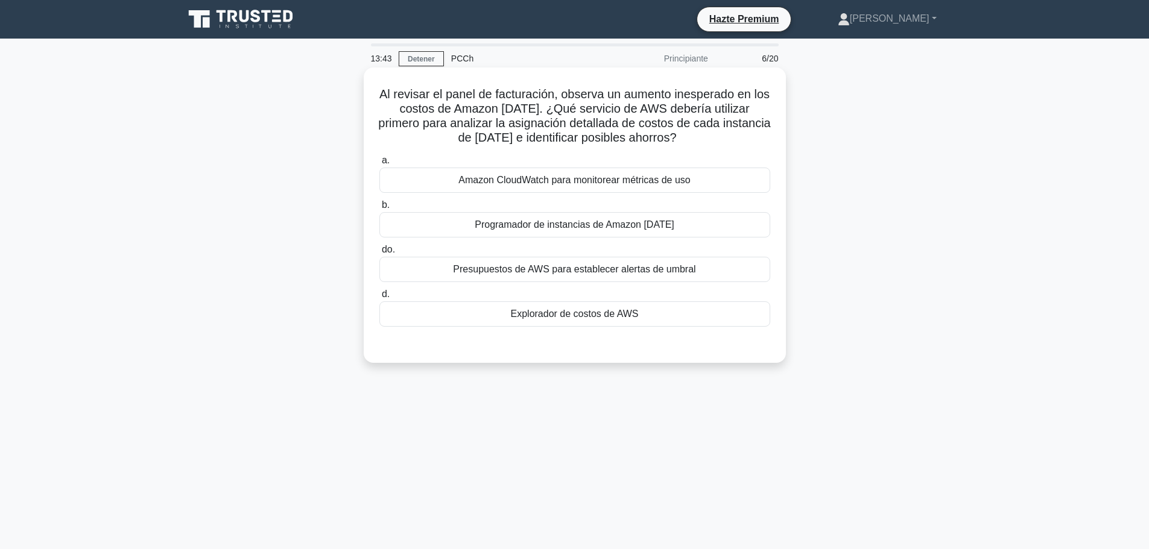
click at [469, 166] on label "a. Amazon CloudWatch para monitorear métricas de uso" at bounding box center [574, 173] width 391 height 40
click at [379, 165] on input "a. Amazon CloudWatch para monitorear métricas de uso" at bounding box center [379, 161] width 0 height 8
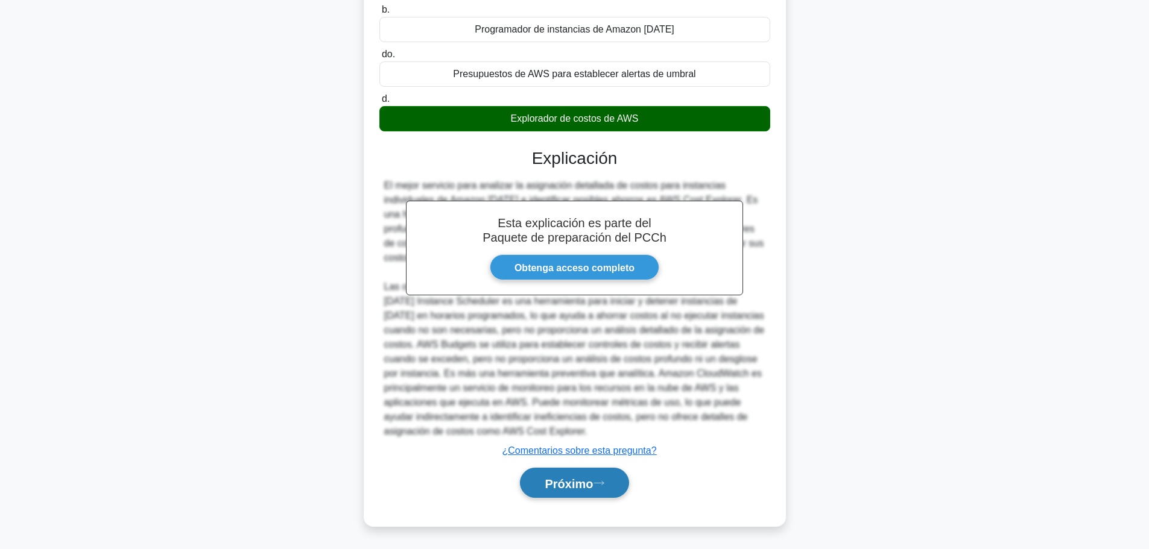
click at [589, 476] on font "Próximo" at bounding box center [569, 482] width 48 height 13
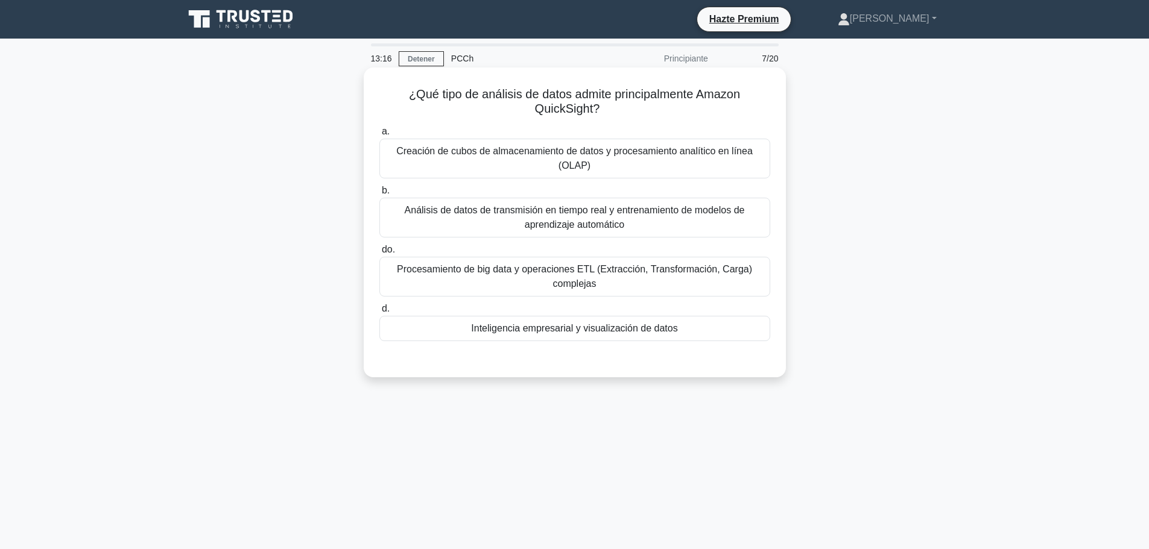
click at [572, 153] on font "Creación de cubos de almacenamiento de datos y procesamiento analítico en línea…" at bounding box center [574, 158] width 356 height 25
click at [379, 136] on input "a. Creación de cubos de almacenamiento de datos y procesamiento analítico en lí…" at bounding box center [379, 132] width 0 height 8
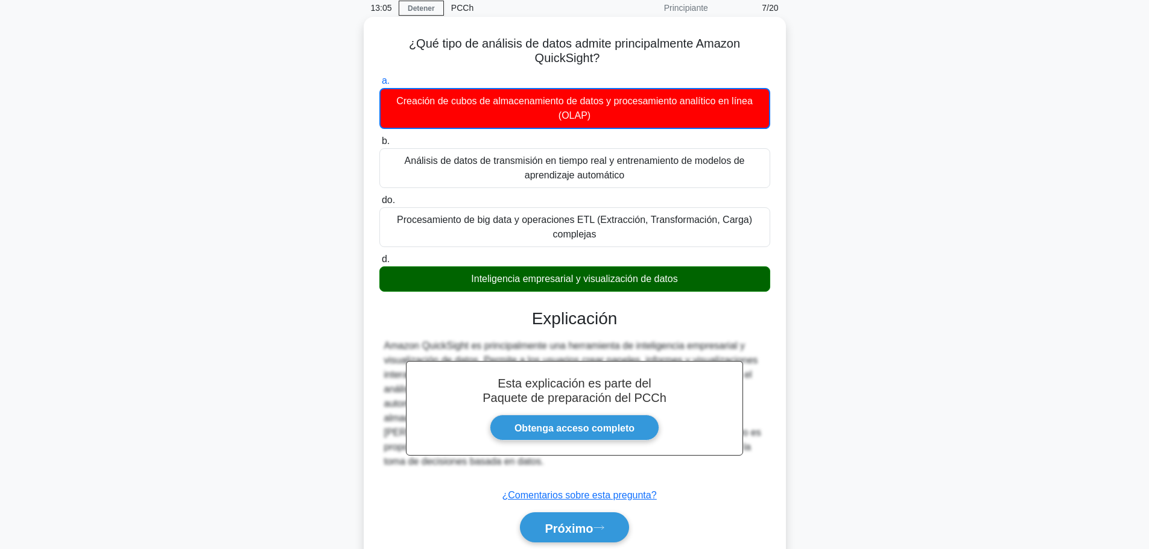
scroll to position [102, 0]
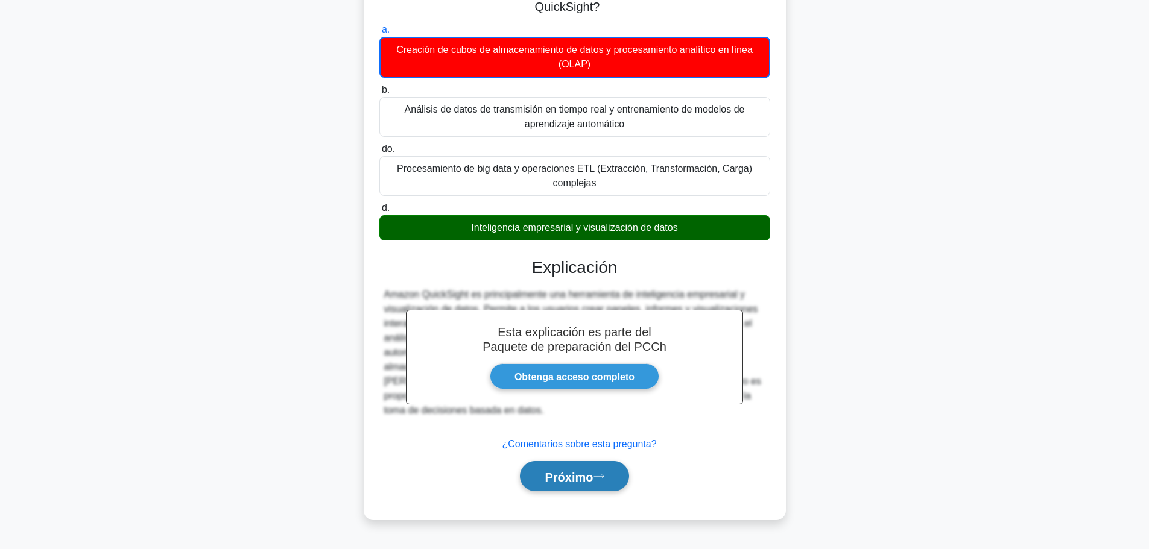
click at [577, 465] on button "Próximo" at bounding box center [574, 476] width 109 height 31
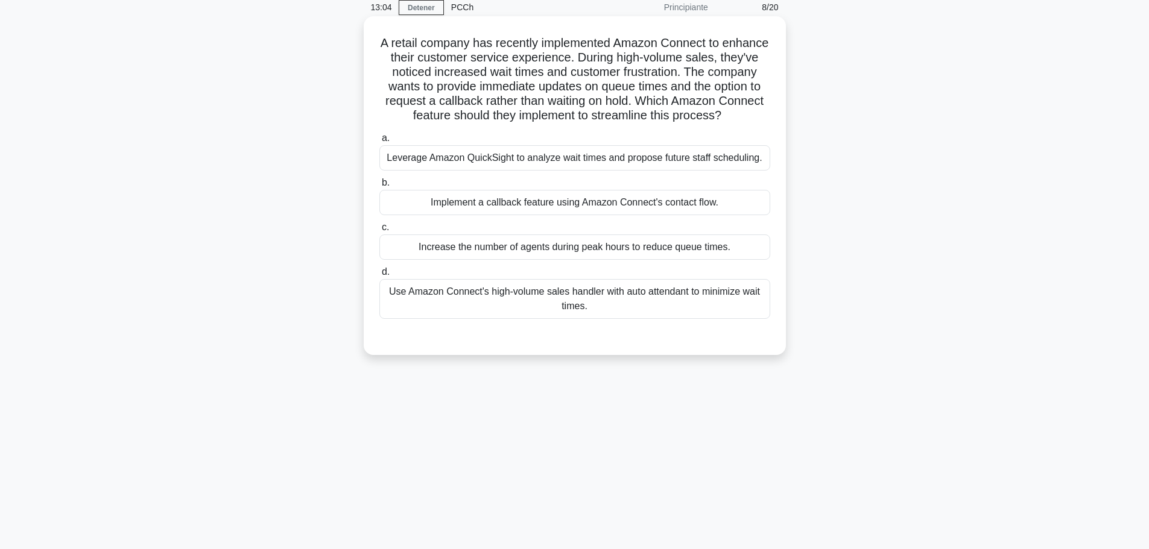
scroll to position [0, 0]
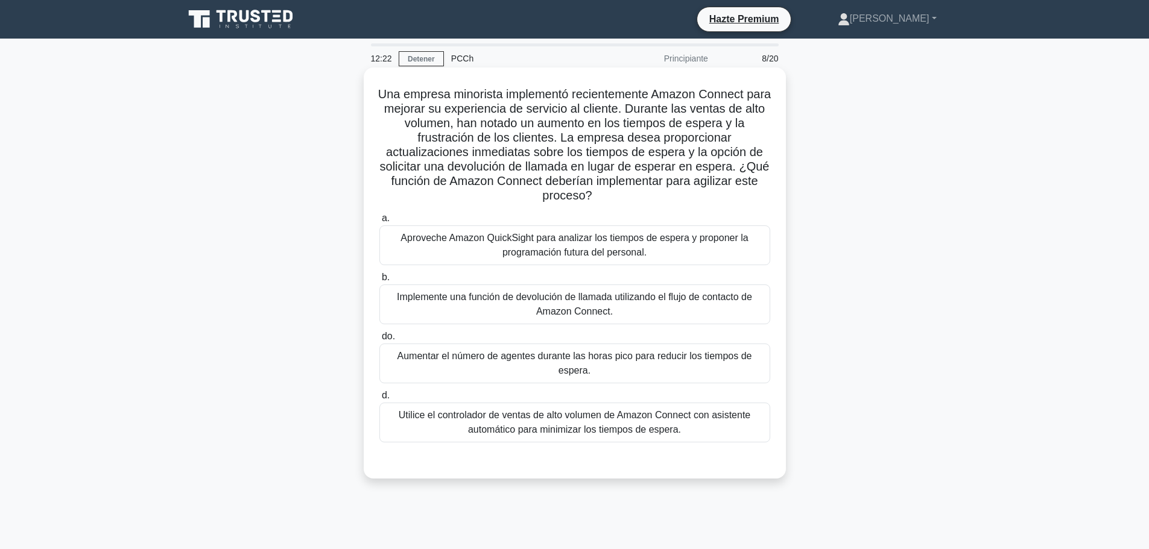
click at [616, 418] on font "Utilice el controlador de ventas de alto volumen de Amazon Connect con asistent…" at bounding box center [575, 422] width 352 height 25
click at [379, 400] on input "d. Utilice el controlador de ventas de alto volumen de Amazon Connect con asist…" at bounding box center [379, 396] width 0 height 8
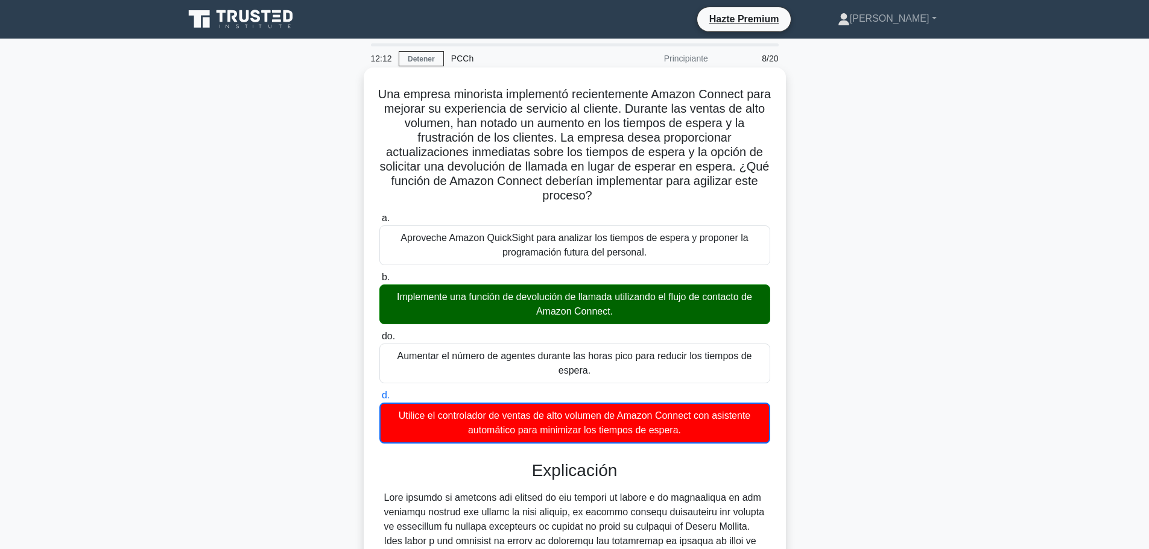
scroll to position [343, 0]
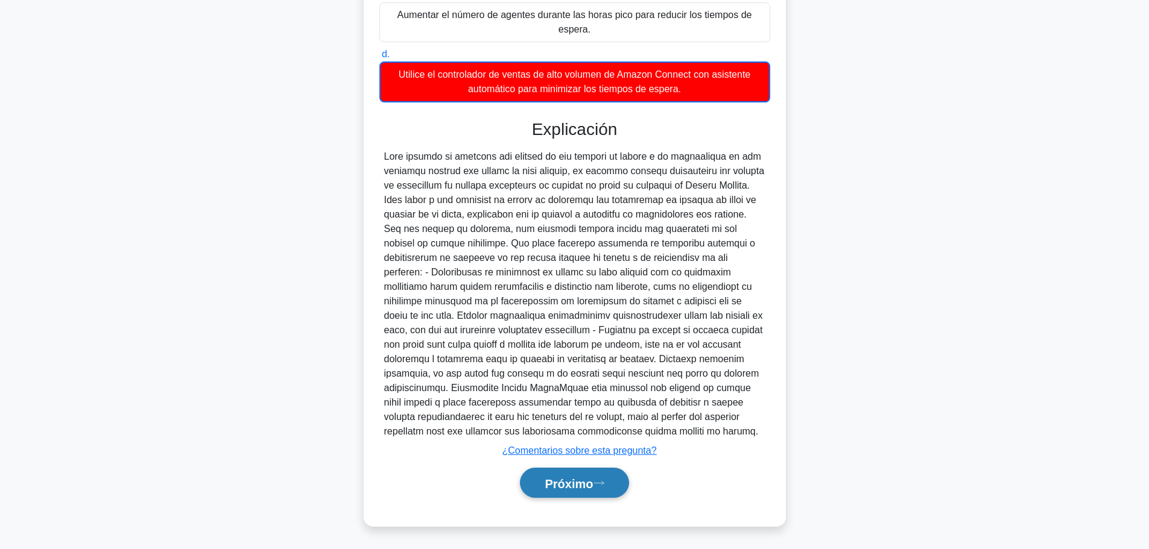
click at [594, 474] on button "Próximo" at bounding box center [574, 483] width 109 height 31
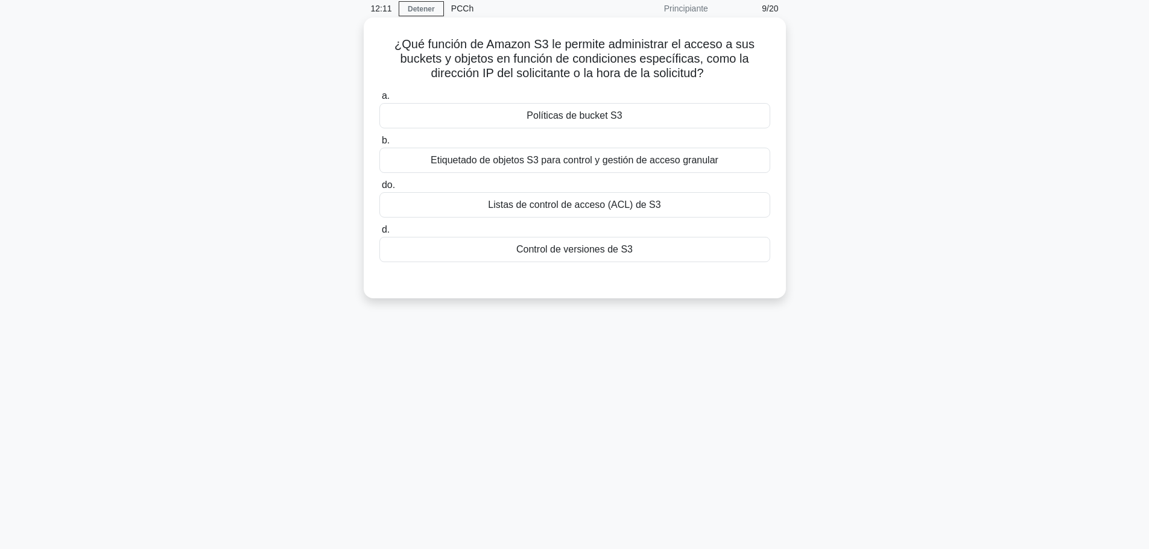
scroll to position [0, 0]
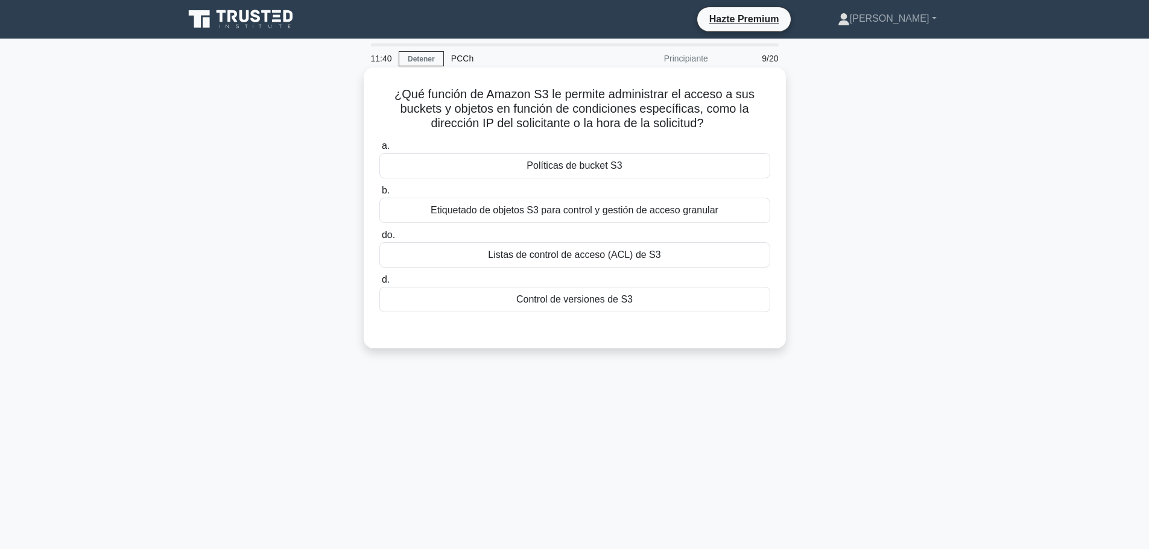
click at [554, 165] on font "Políticas de bucket S3" at bounding box center [574, 165] width 95 height 10
click at [379, 150] on input "a. Políticas de bucket S3" at bounding box center [379, 146] width 0 height 8
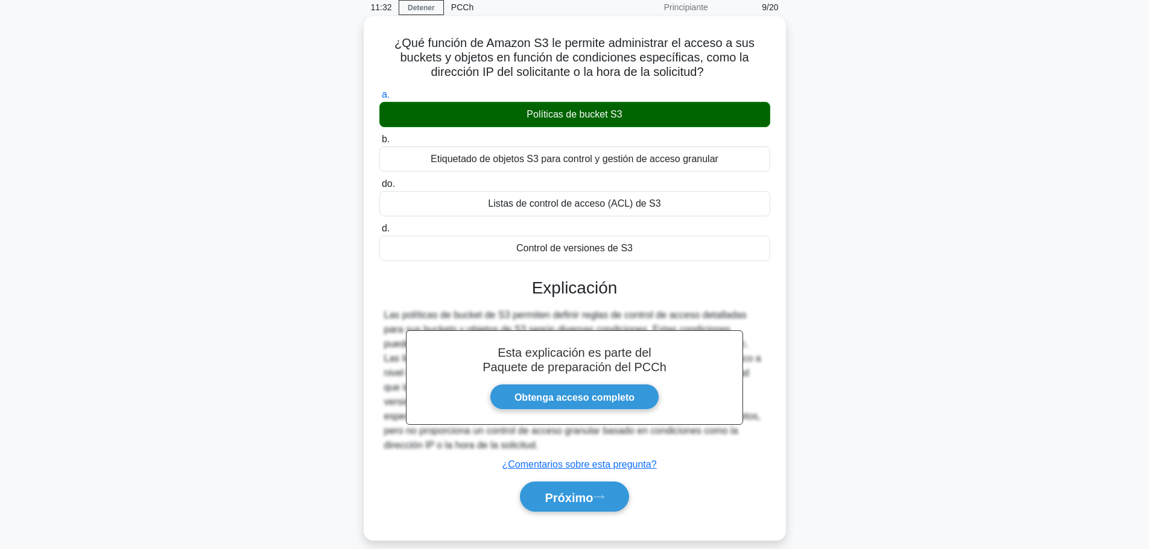
scroll to position [102, 0]
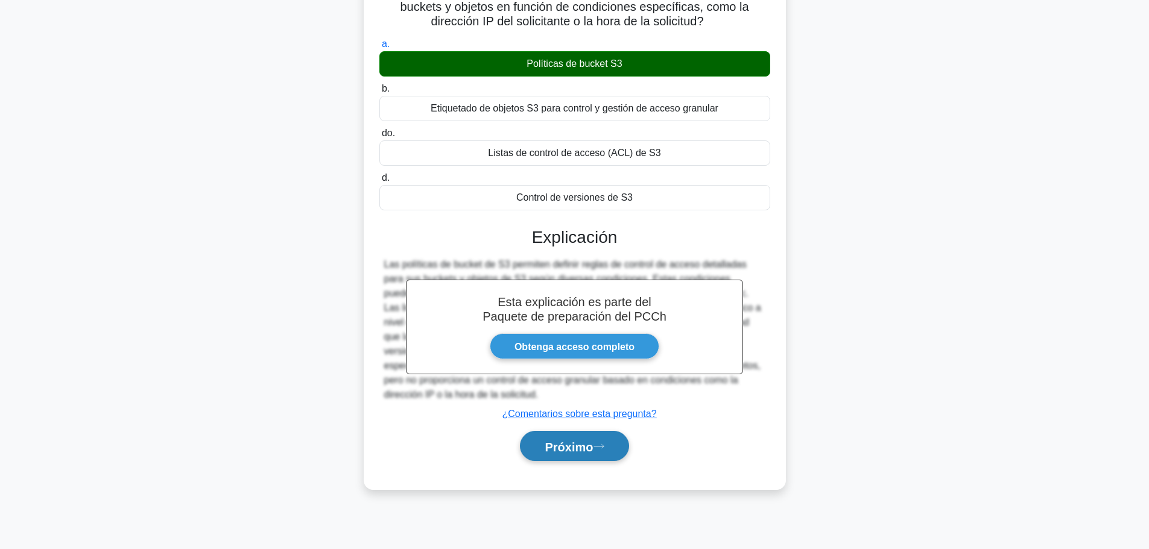
click at [601, 444] on icon at bounding box center [599, 446] width 11 height 7
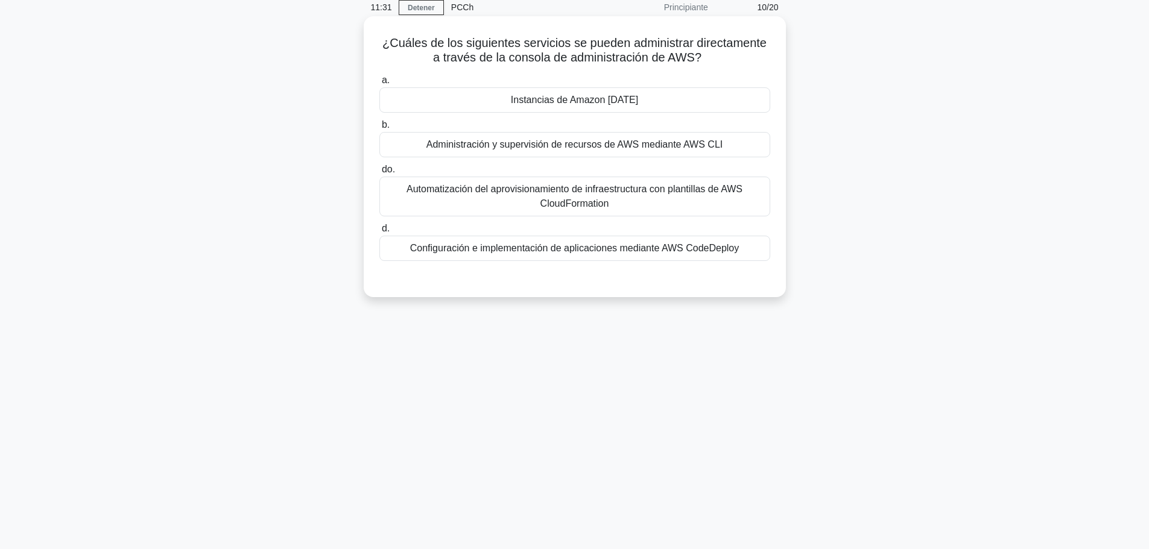
scroll to position [0, 0]
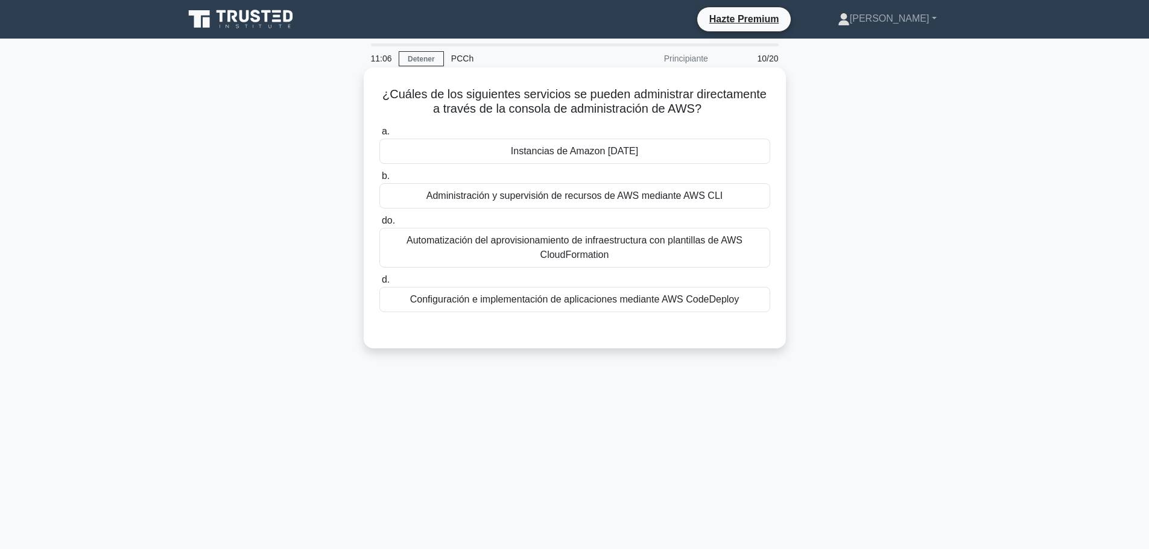
click at [566, 144] on div "Instancias de Amazon EC2" at bounding box center [574, 151] width 391 height 25
click at [379, 136] on input "a. Instancias de Amazon EC2" at bounding box center [379, 132] width 0 height 8
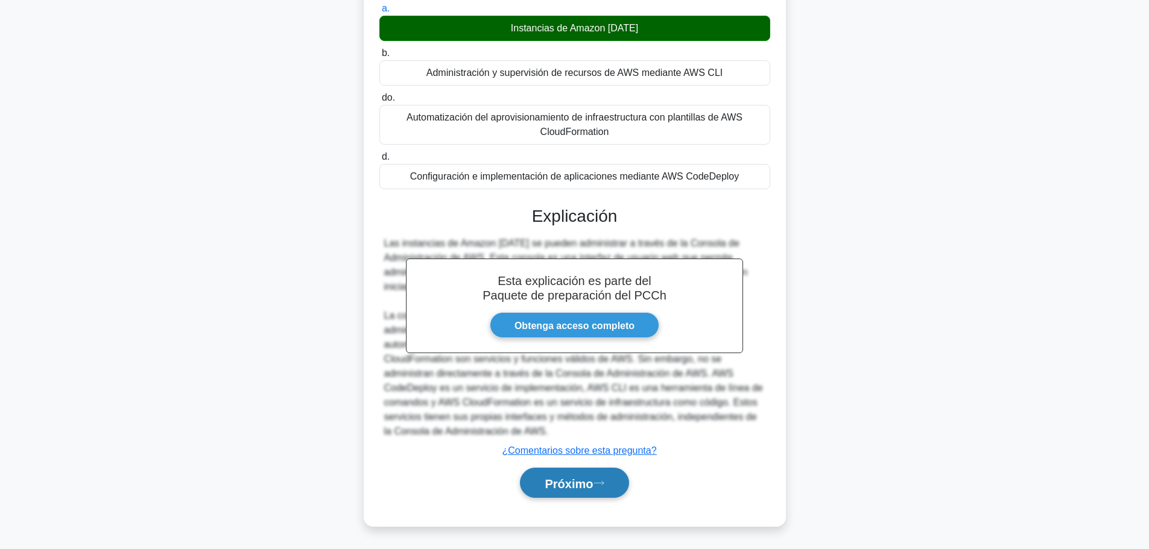
click at [572, 482] on font "Próximo" at bounding box center [569, 483] width 48 height 13
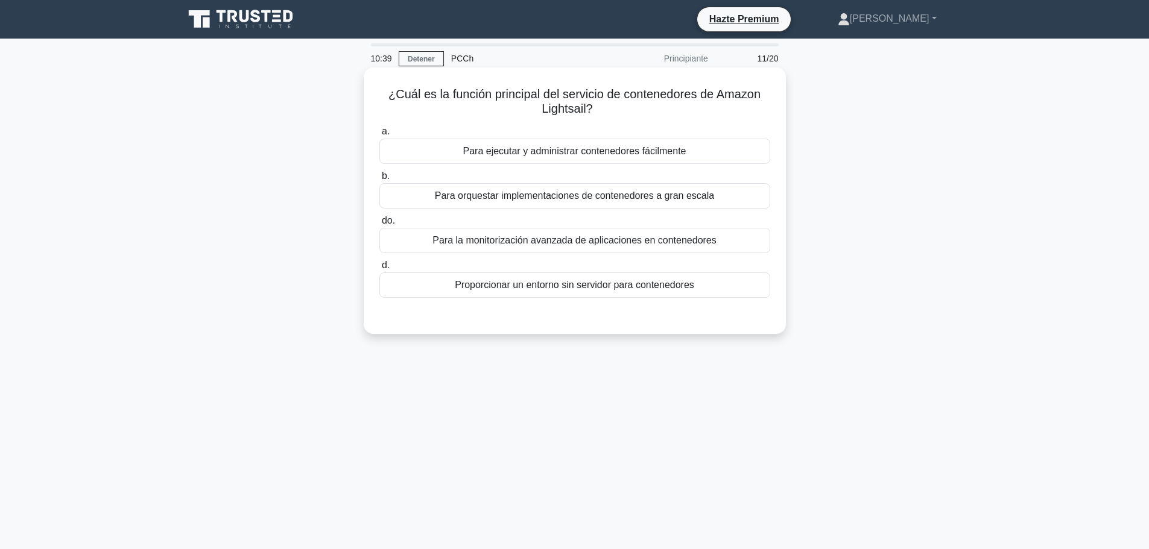
click at [515, 288] on font "Proporcionar un entorno sin servidor para contenedores" at bounding box center [574, 285] width 239 height 10
click at [379, 270] on input "d. Proporcionar un entorno sin servidor para contenedores" at bounding box center [379, 266] width 0 height 8
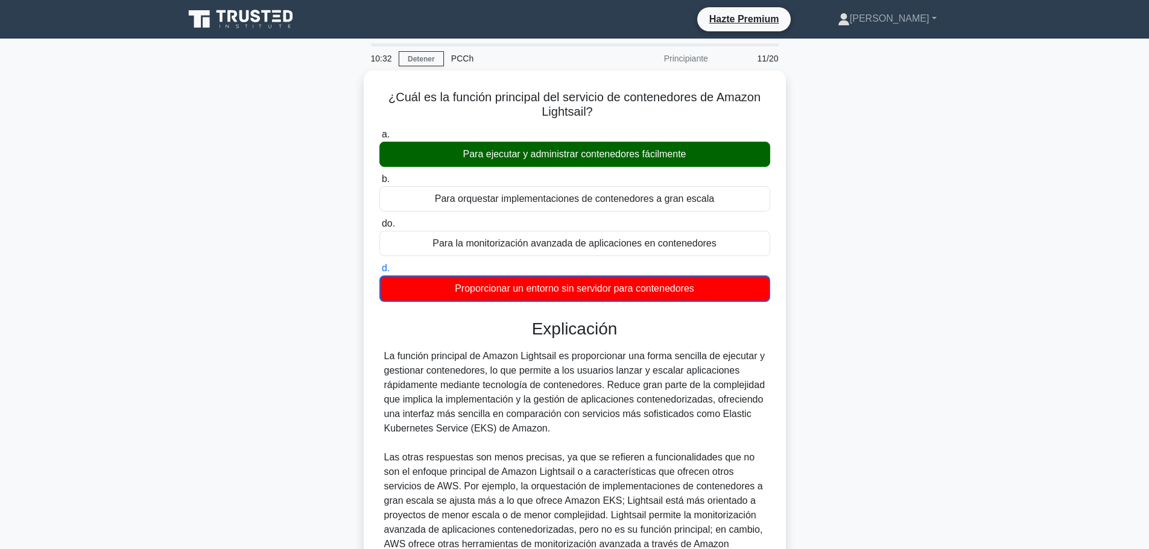
click at [943, 325] on div "¿Cuál es la función principal del servicio de contenedores de Amazon Lightsail?…" at bounding box center [575, 384] width 796 height 627
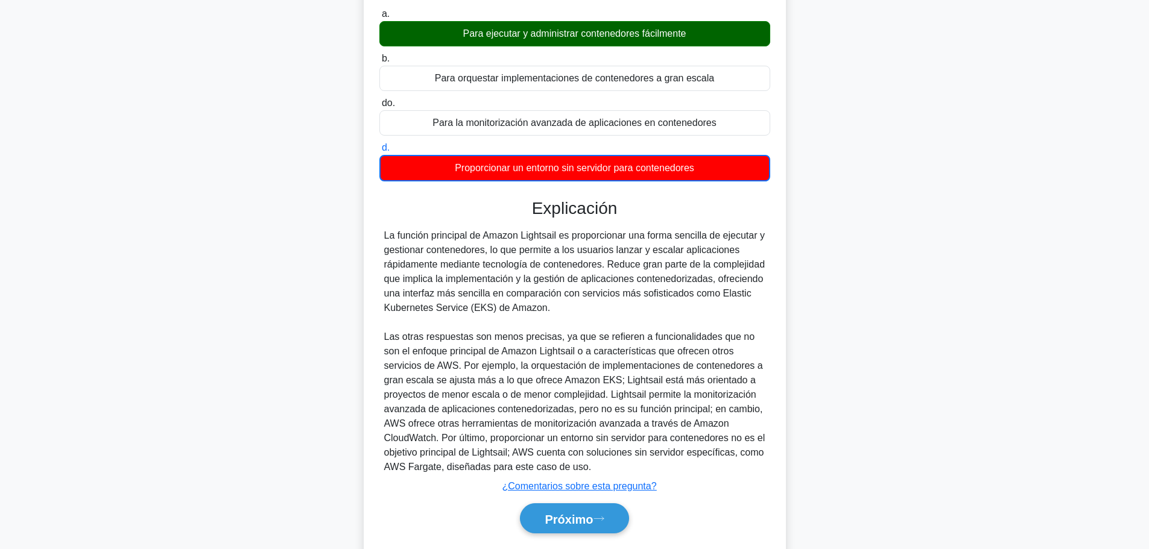
scroll to position [60, 0]
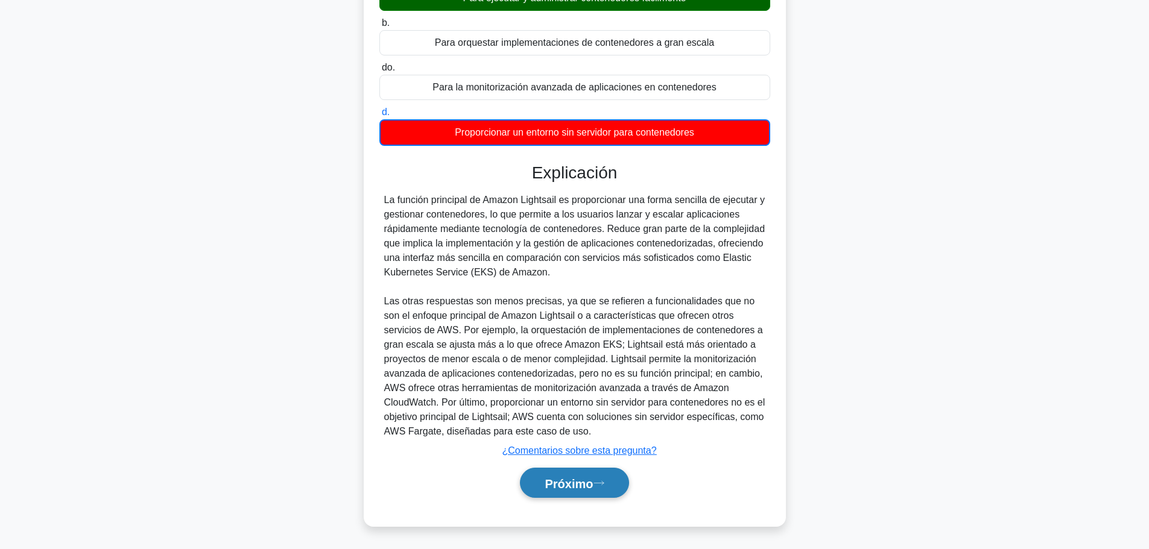
click at [556, 475] on button "Próximo" at bounding box center [574, 483] width 109 height 31
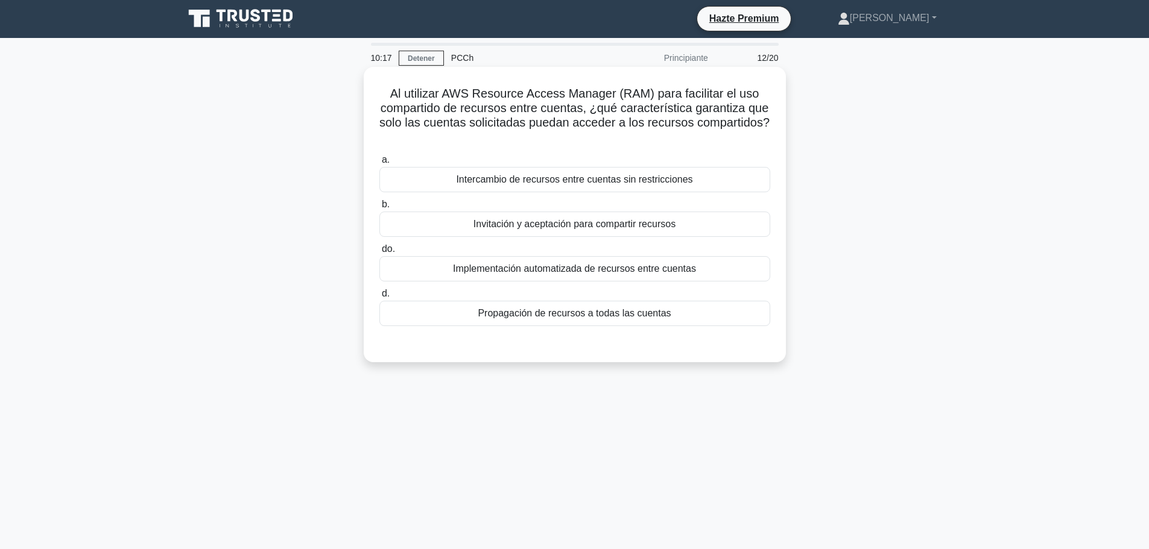
scroll to position [0, 0]
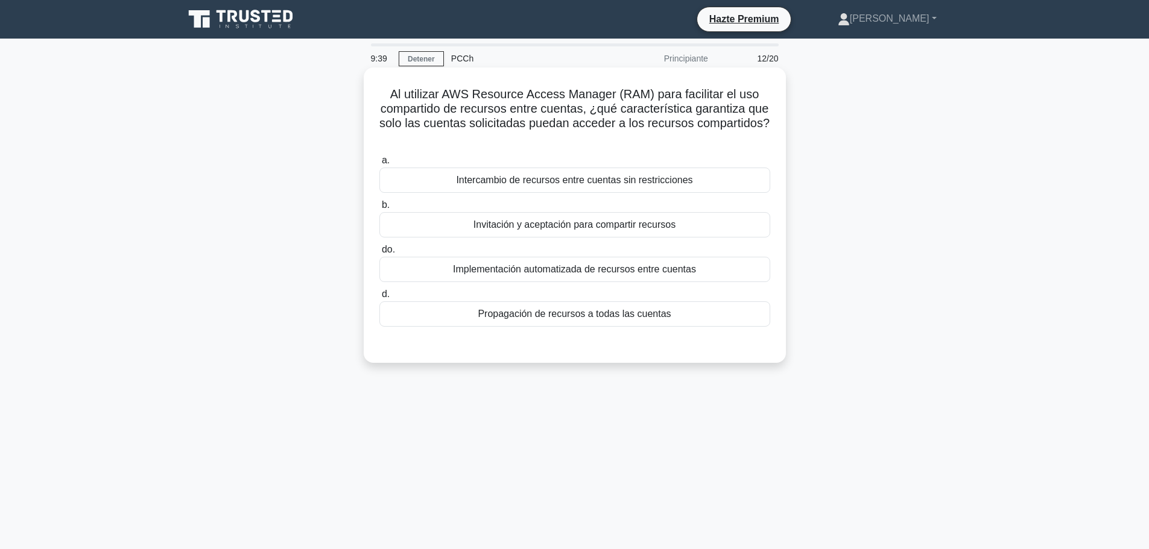
click at [566, 227] on font "Invitación y aceptación para compartir recursos" at bounding box center [574, 225] width 202 height 10
click at [379, 209] on input "b. Invitación y aceptación para compartir recursos" at bounding box center [379, 205] width 0 height 8
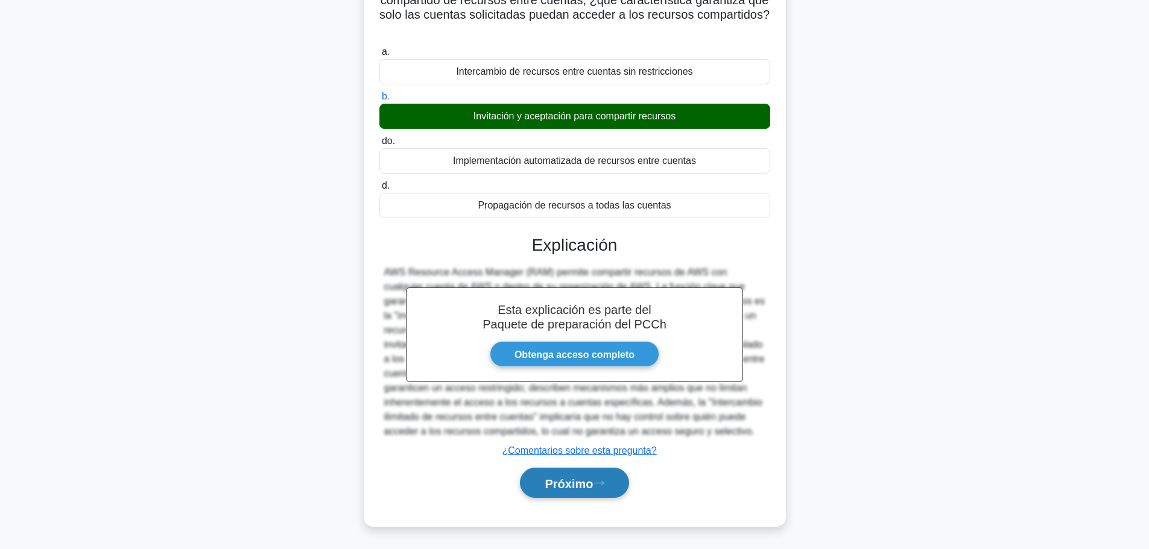
click at [571, 480] on font "Próximo" at bounding box center [569, 483] width 48 height 13
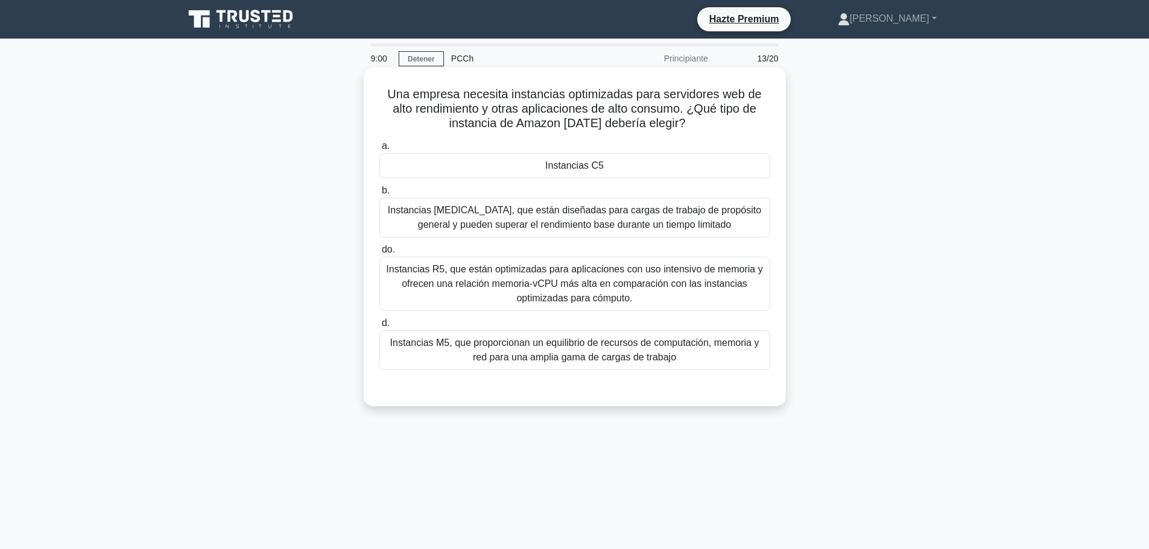
click at [405, 264] on font "Instancias R5, que están optimizadas para aplicaciones con uso intensivo de mem…" at bounding box center [574, 283] width 376 height 39
click at [379, 254] on input "do. Instancias R5, que están optimizadas para aplicaciones con uso intensivo de…" at bounding box center [379, 250] width 0 height 8
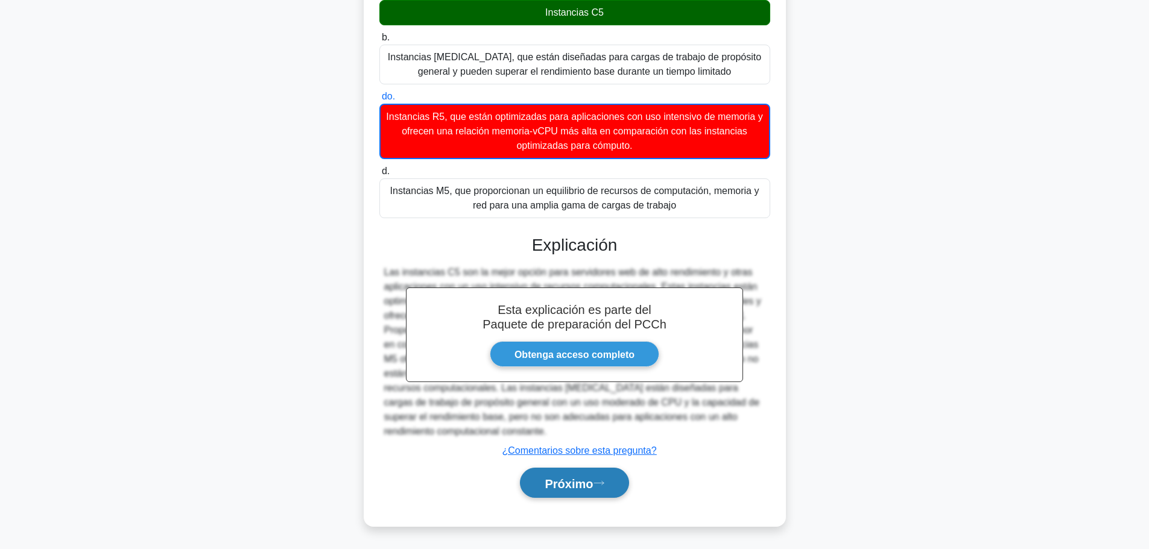
click at [564, 492] on button "Próximo" at bounding box center [574, 483] width 109 height 31
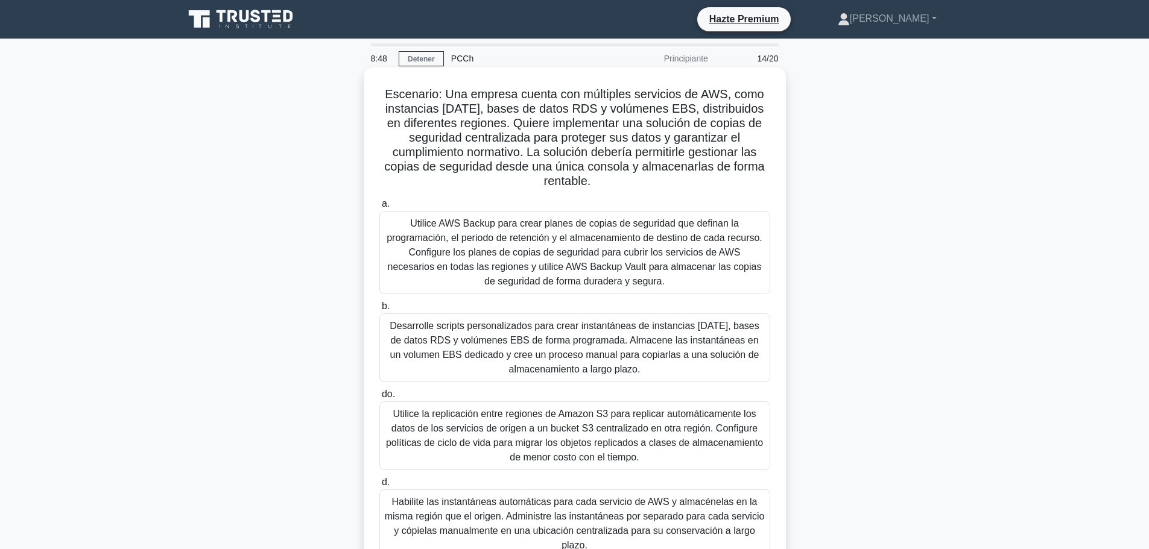
scroll to position [60, 0]
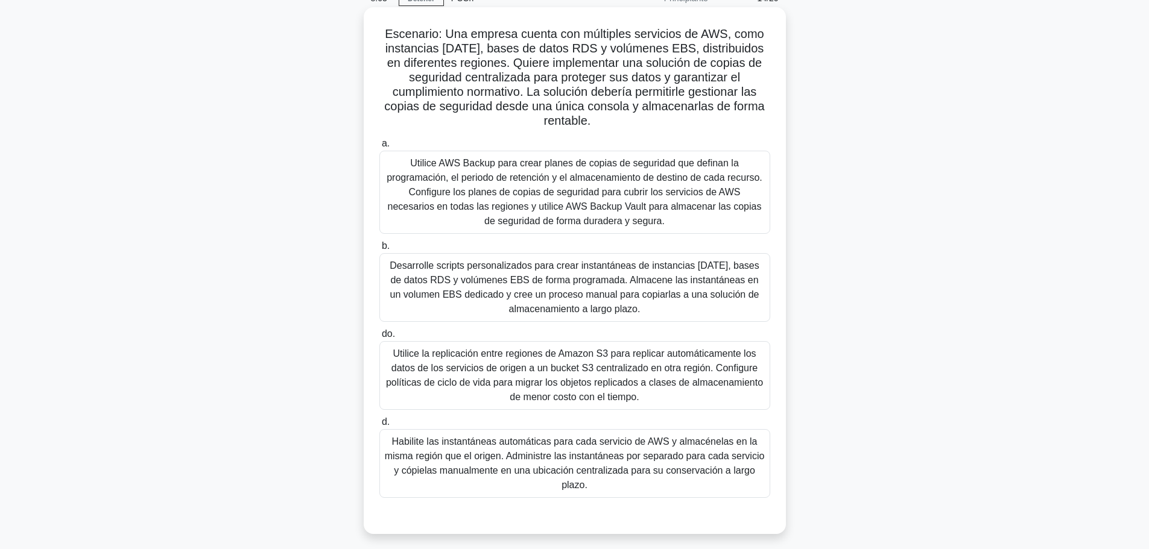
click at [590, 185] on font "Utilice AWS Backup para crear planes de copias de seguridad que definan la prog…" at bounding box center [575, 192] width 380 height 72
click at [379, 148] on input "a. Utilice AWS Backup para crear planes de copias de seguridad que definan la p…" at bounding box center [379, 144] width 0 height 8
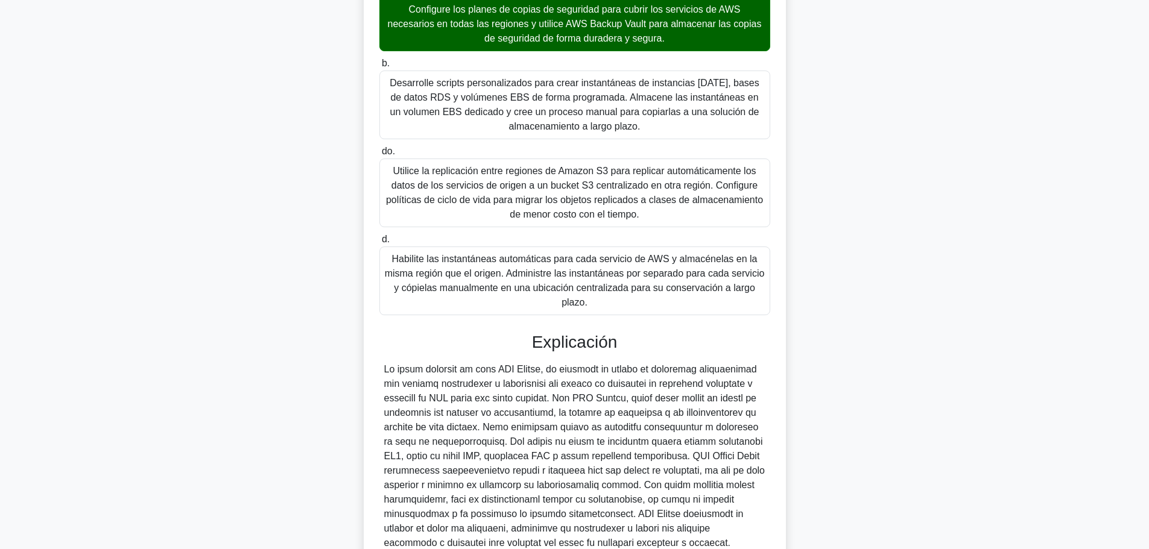
scroll to position [370, 0]
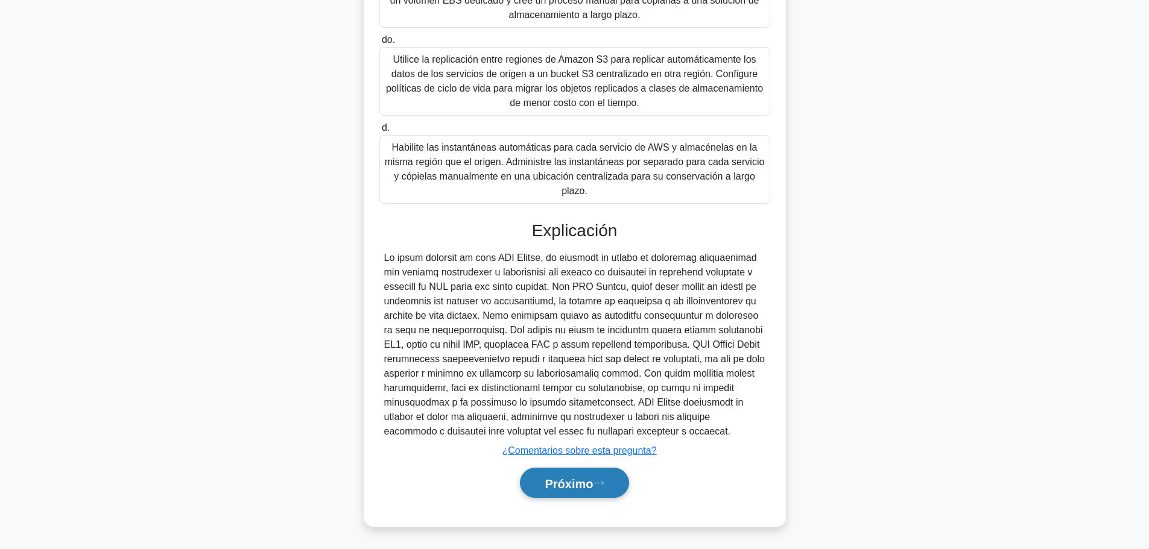
click at [565, 479] on font "Próximo" at bounding box center [569, 483] width 48 height 13
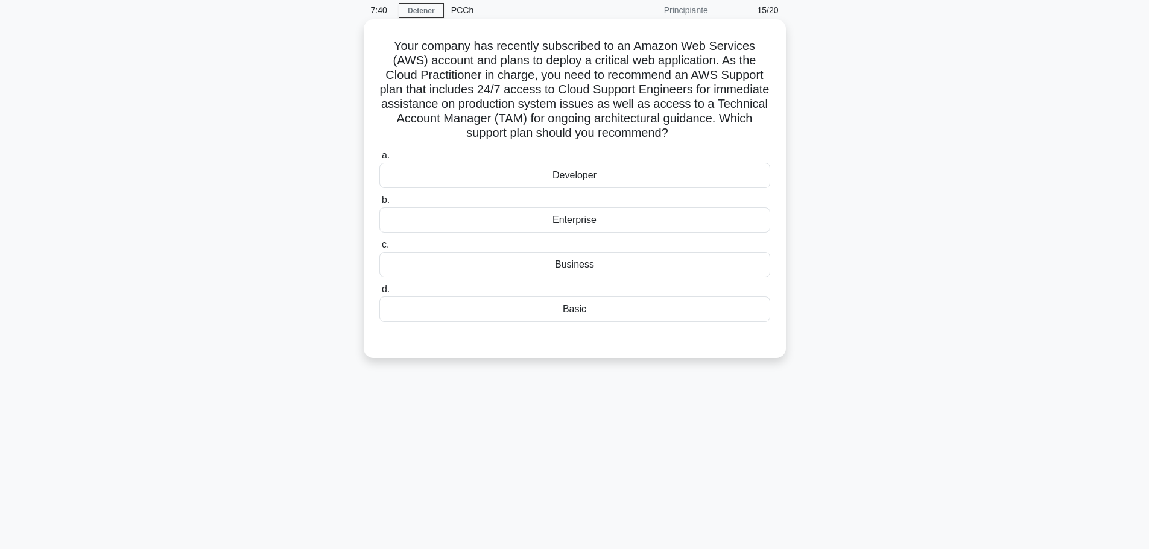
scroll to position [0, 0]
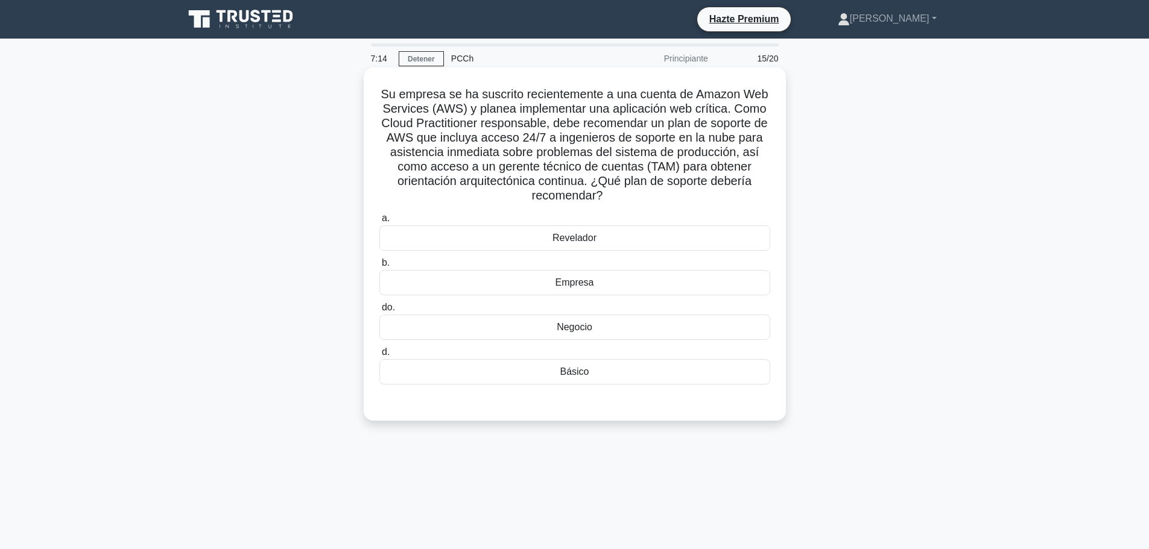
click at [557, 282] on font "Empresa" at bounding box center [574, 282] width 39 height 10
click at [379, 267] on input "b. Empresa" at bounding box center [379, 263] width 0 height 8
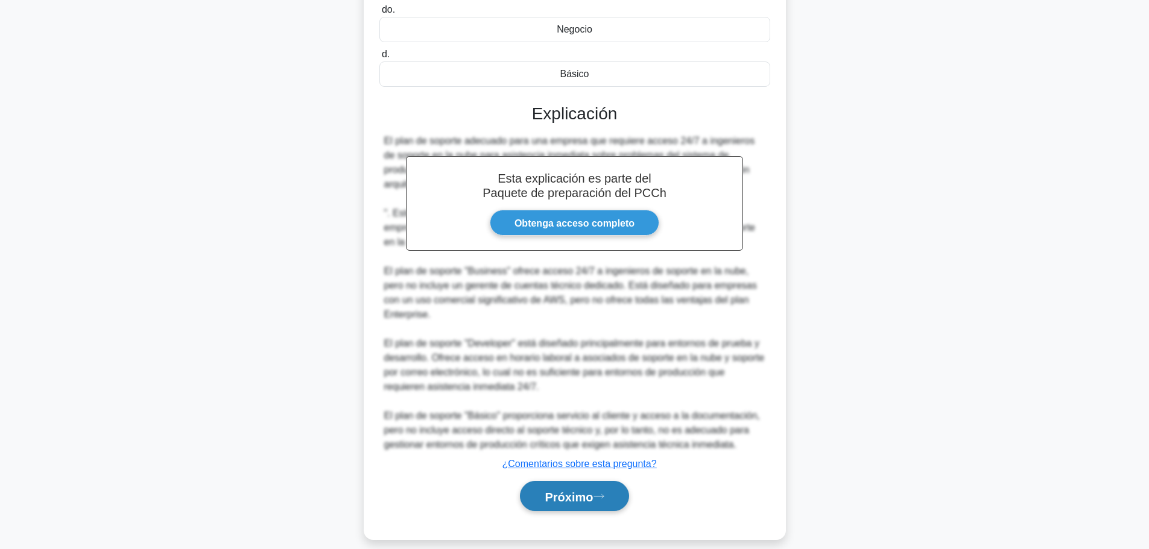
click at [566, 490] on font "Próximo" at bounding box center [569, 496] width 48 height 13
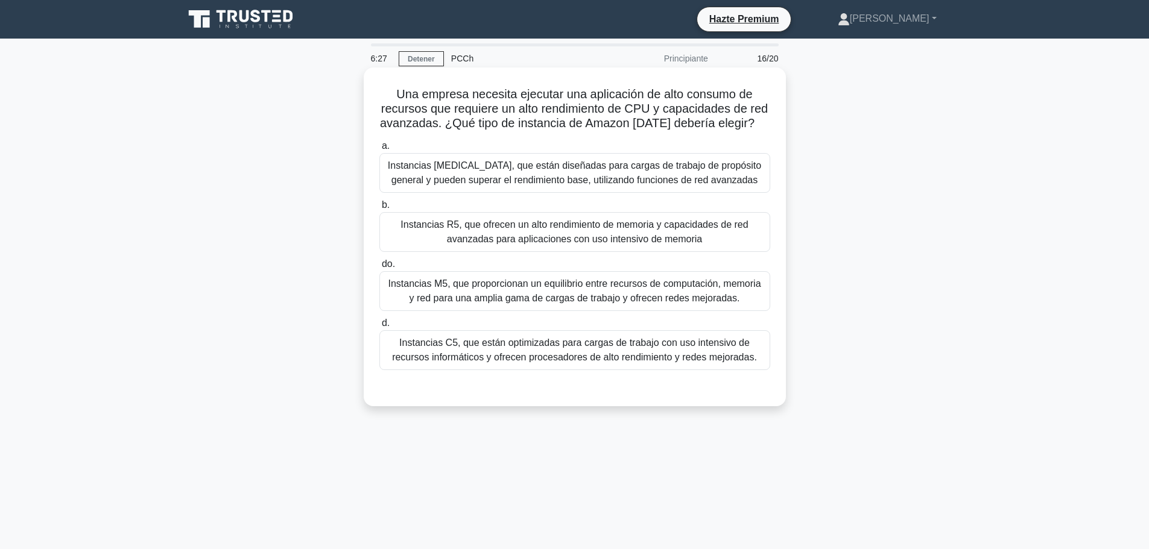
click at [526, 353] on font "Instancias C5, que están optimizadas para cargas de trabajo con uso intensivo d…" at bounding box center [574, 350] width 365 height 25
click at [379, 328] on input "d. Instancias C5, que están optimizadas para cargas de trabajo con uso intensiv…" at bounding box center [379, 324] width 0 height 8
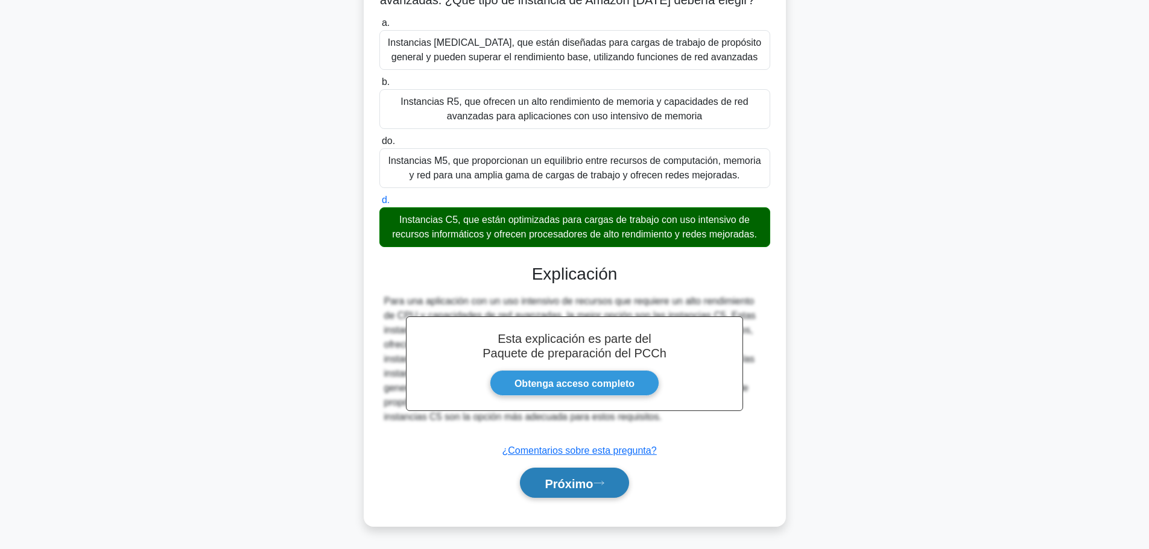
click at [590, 492] on button "Próximo" at bounding box center [574, 483] width 109 height 31
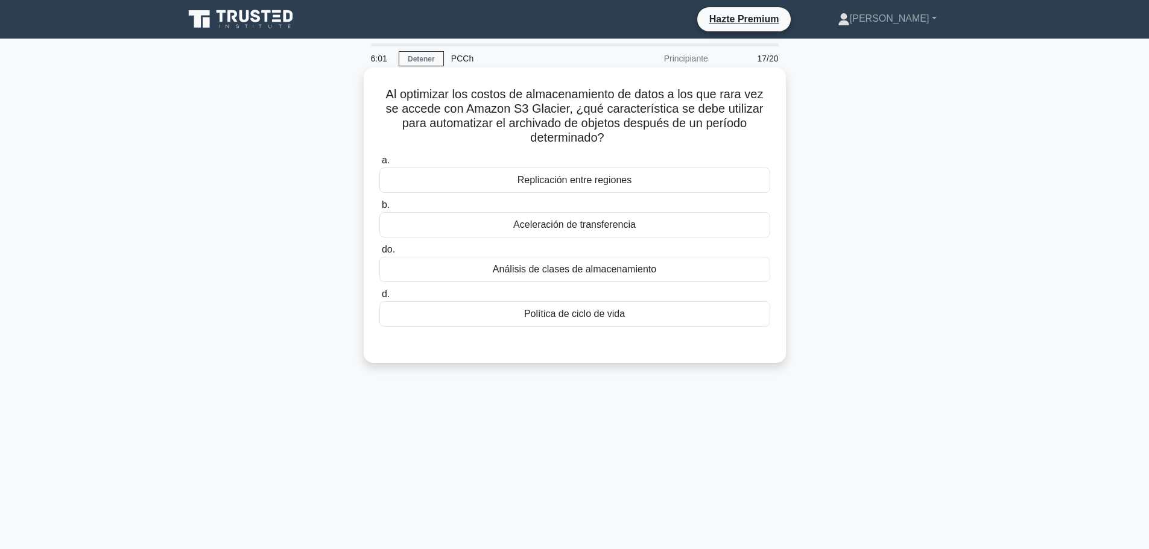
click at [560, 315] on font "Política de ciclo de vida" at bounding box center [574, 314] width 101 height 10
click at [379, 299] on input "d. Política de ciclo de vida" at bounding box center [379, 295] width 0 height 8
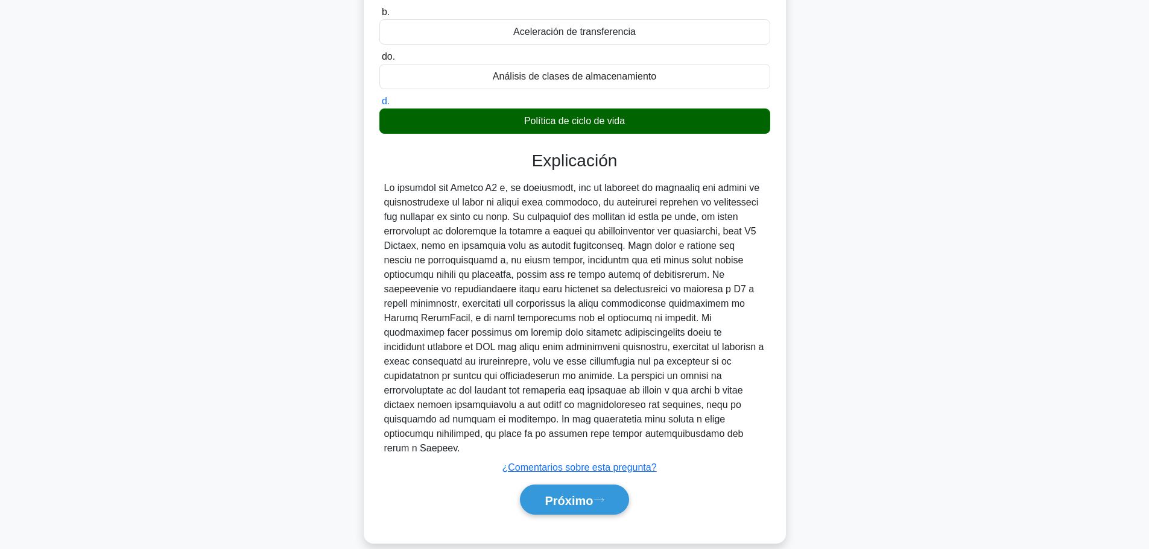
scroll to position [197, 0]
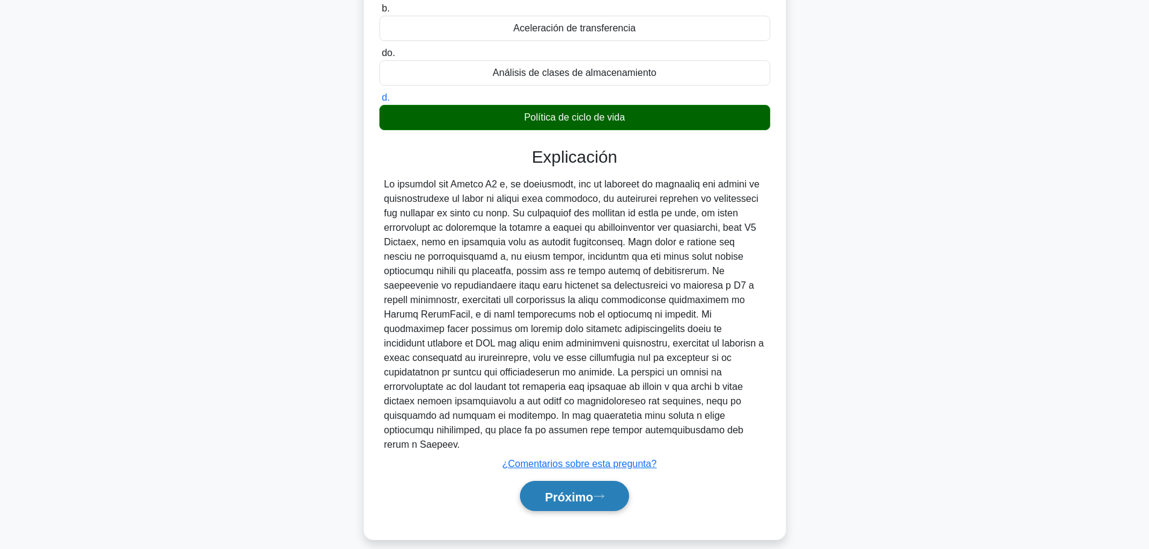
click at [574, 490] on font "Próximo" at bounding box center [569, 496] width 48 height 13
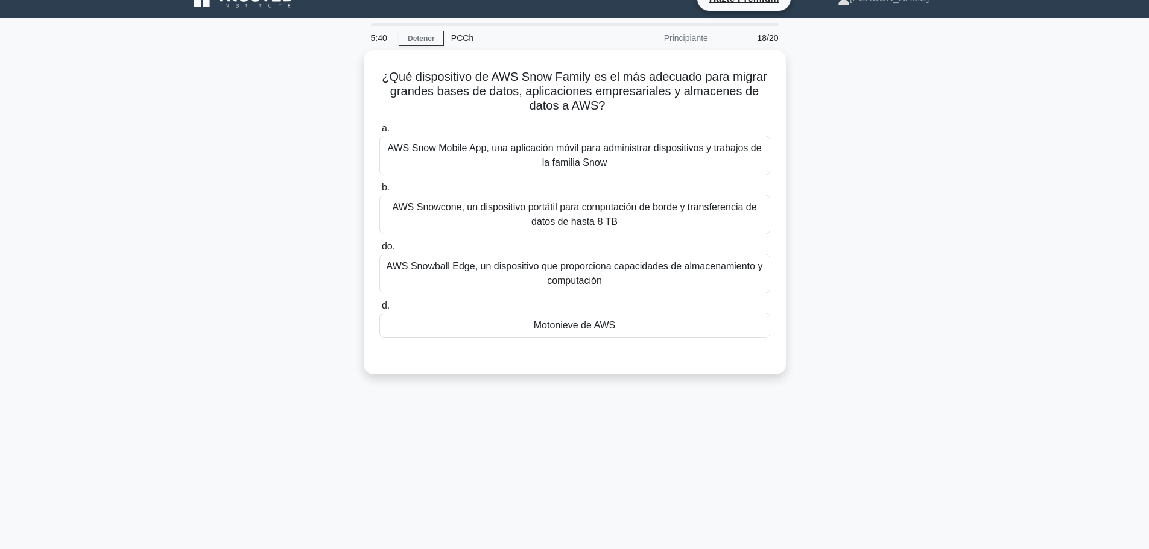
scroll to position [0, 0]
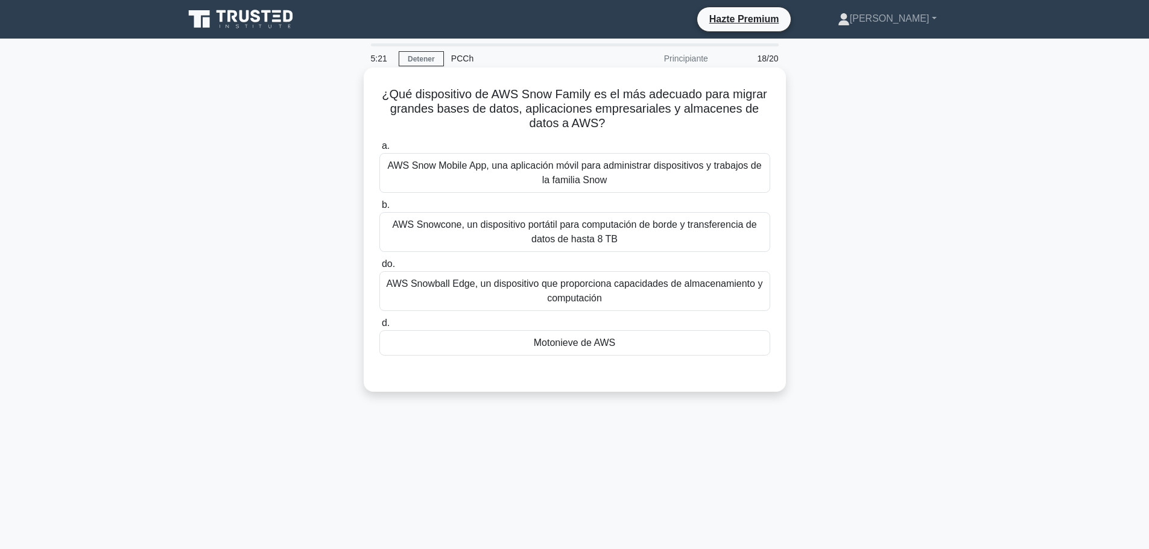
click at [514, 223] on font "AWS Snowcone, un dispositivo portátil para computación de borde y transferencia…" at bounding box center [574, 232] width 364 height 25
click at [379, 209] on input "b. AWS Snowcone, un dispositivo portátil para computación de borde y transferen…" at bounding box center [379, 205] width 0 height 8
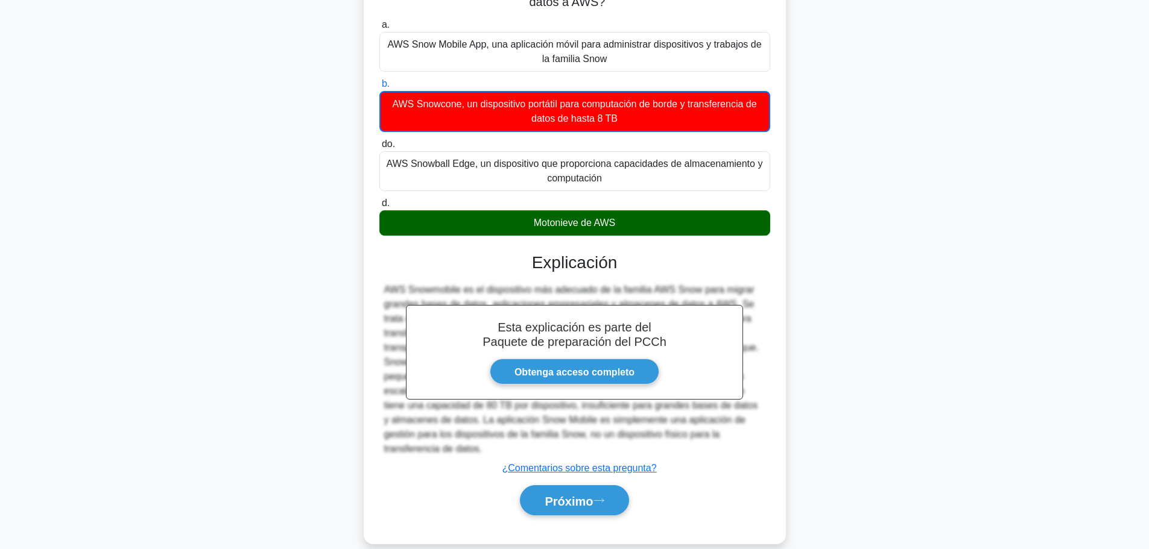
scroll to position [125, 0]
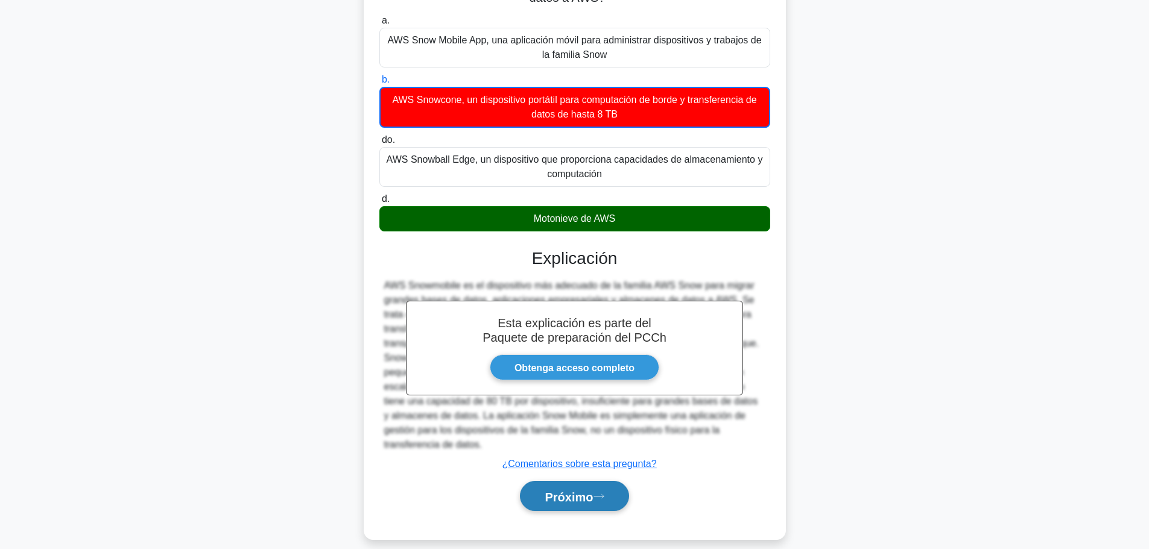
click at [580, 481] on button "Próximo" at bounding box center [574, 496] width 109 height 31
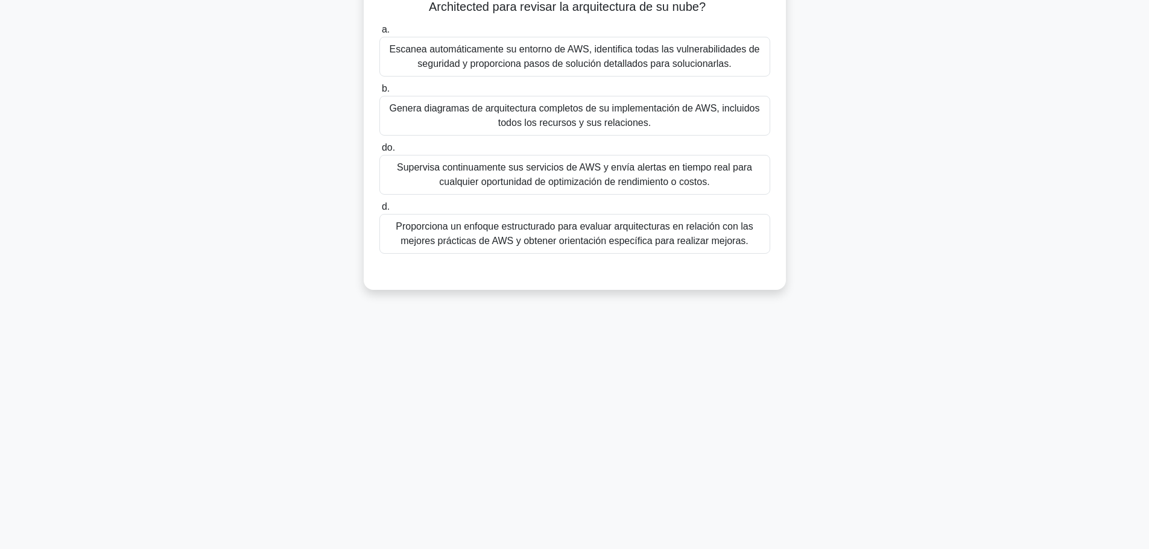
scroll to position [42, 0]
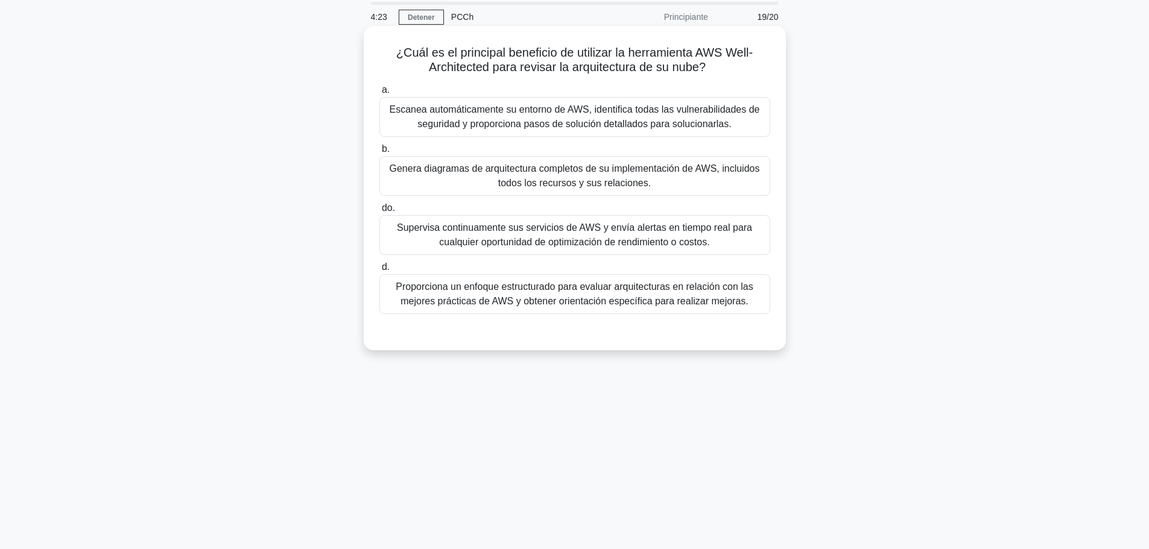
click at [487, 306] on font "Proporciona un enfoque estructurado para evaluar arquitecturas en relación con …" at bounding box center [574, 294] width 357 height 25
click at [379, 271] on input "d. Proporciona un enfoque estructurado para evaluar arquitecturas en relación c…" at bounding box center [379, 268] width 0 height 8
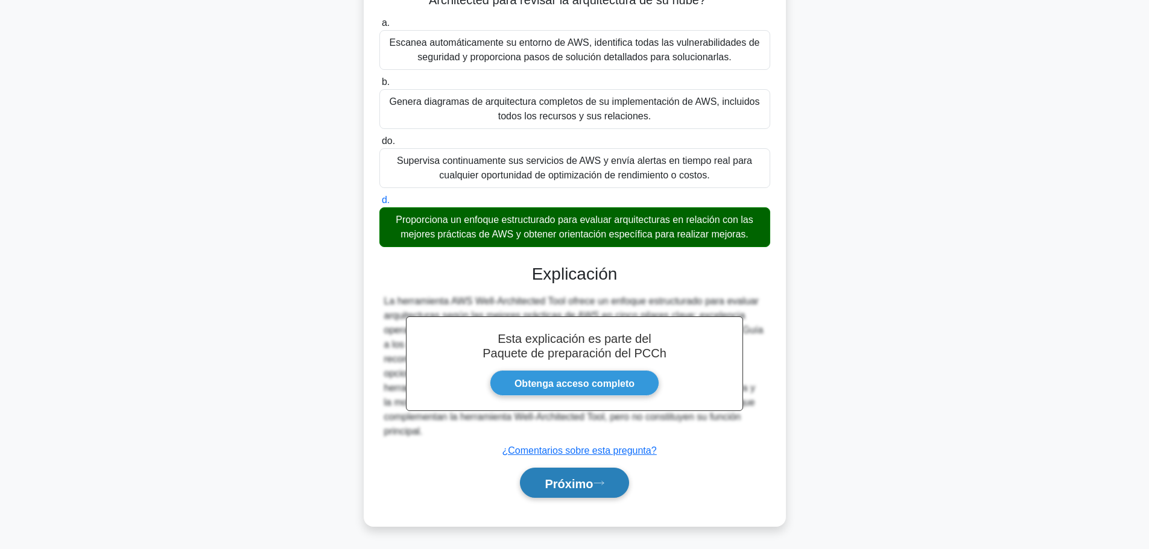
click at [582, 476] on font "Próximo" at bounding box center [569, 482] width 48 height 13
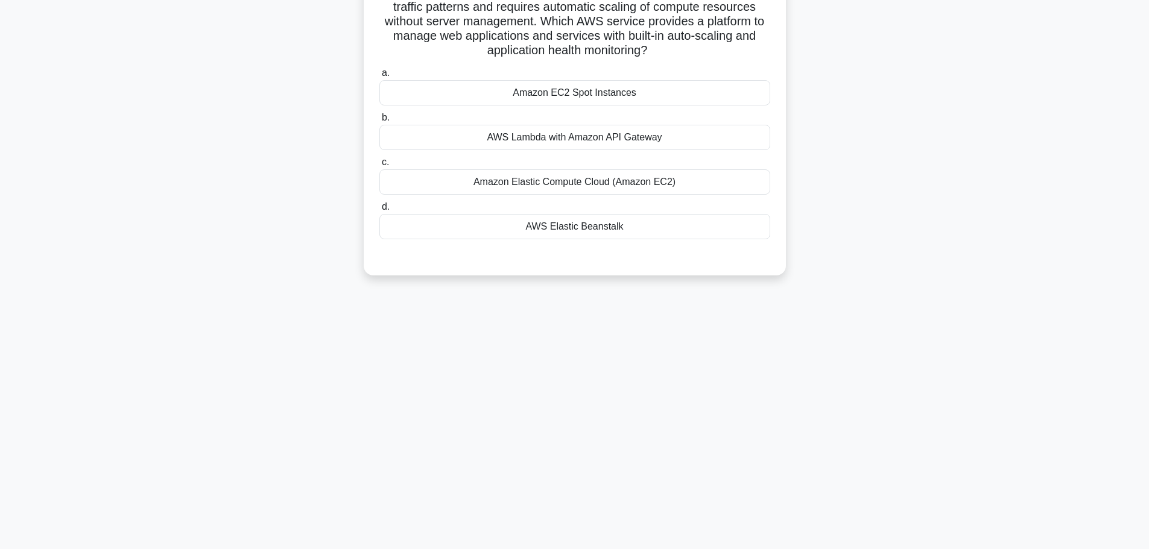
scroll to position [0, 0]
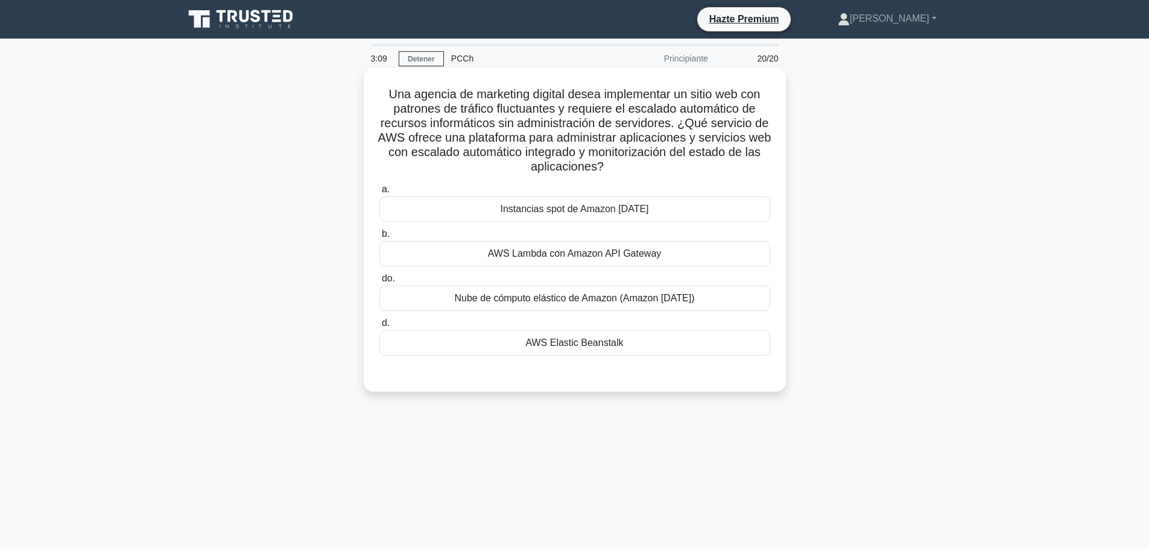
click at [564, 338] on font "AWS Elastic Beanstalk" at bounding box center [574, 343] width 98 height 10
click at [379, 328] on input "d. AWS Elastic Beanstalk" at bounding box center [379, 324] width 0 height 8
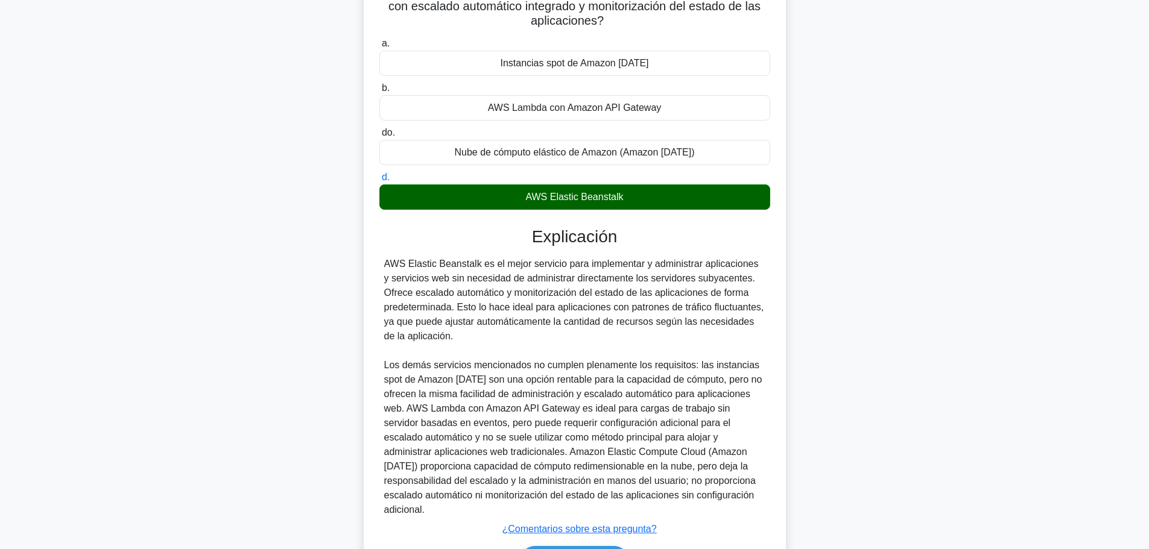
scroll to position [226, 0]
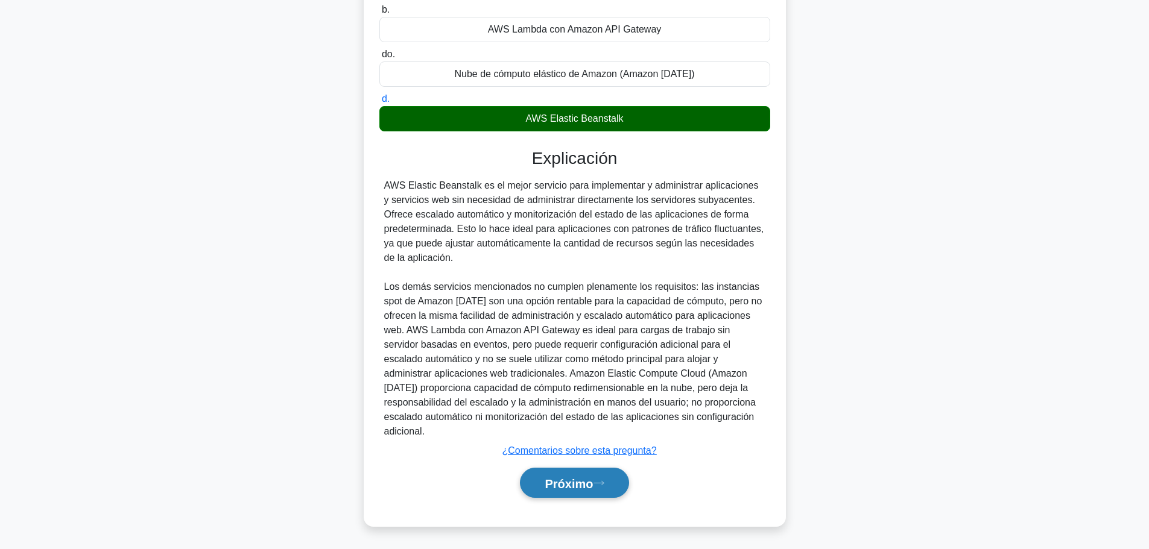
click at [581, 480] on font "Próximo" at bounding box center [569, 483] width 48 height 13
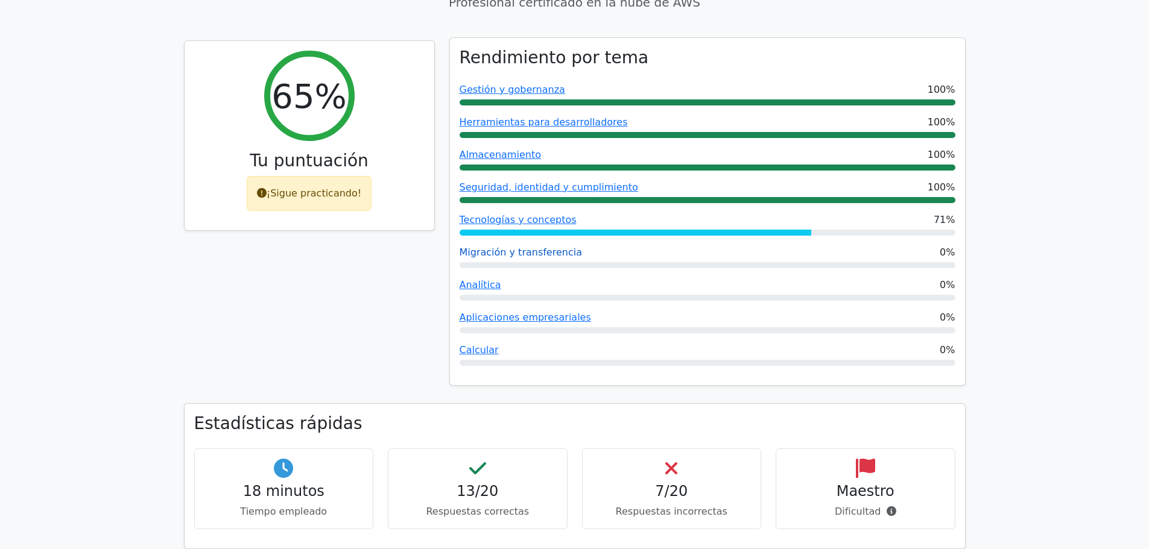
scroll to position [483, 0]
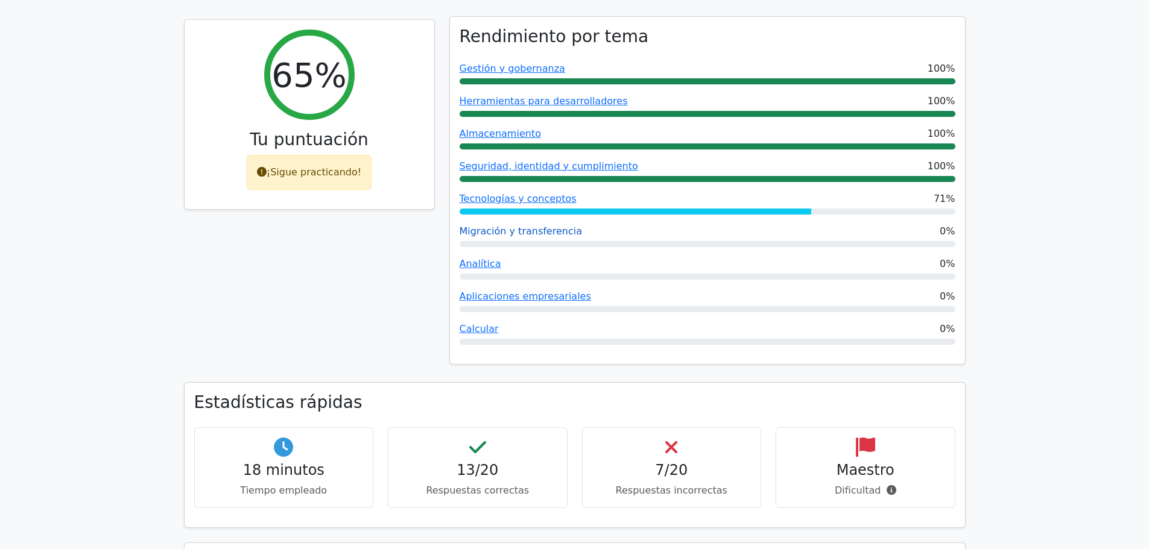
click at [493, 226] on font "Migración y transferencia" at bounding box center [521, 231] width 122 height 11
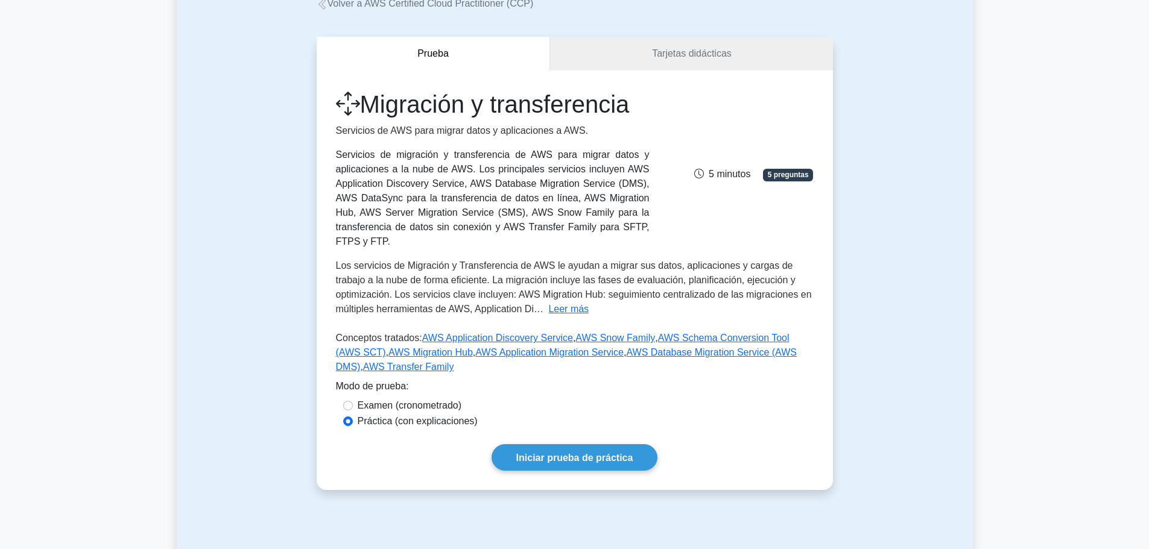
scroll to position [60, 0]
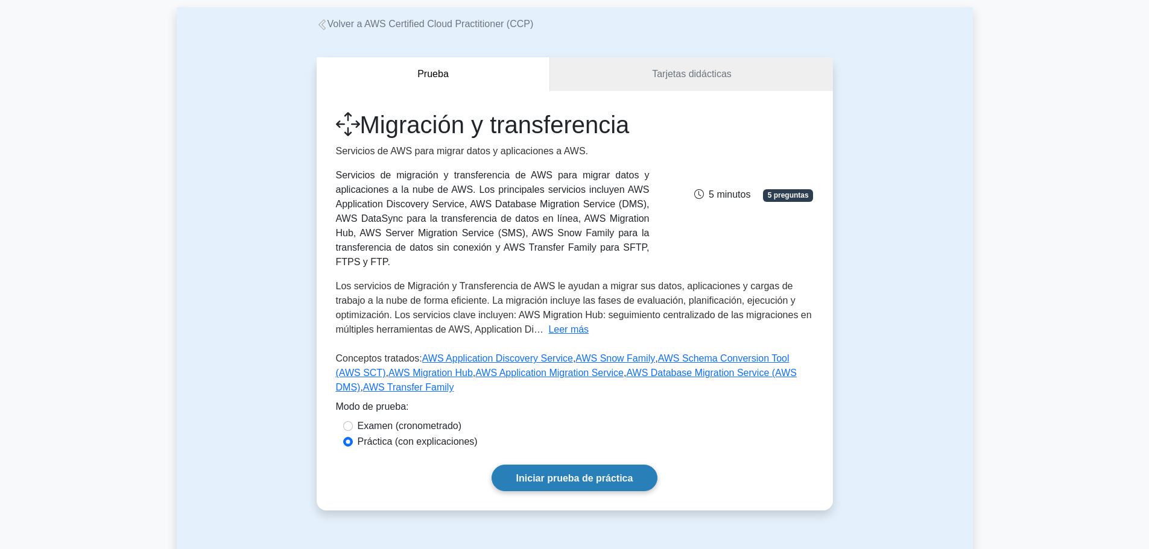
click at [577, 473] on font "Iniciar prueba de práctica" at bounding box center [574, 478] width 117 height 10
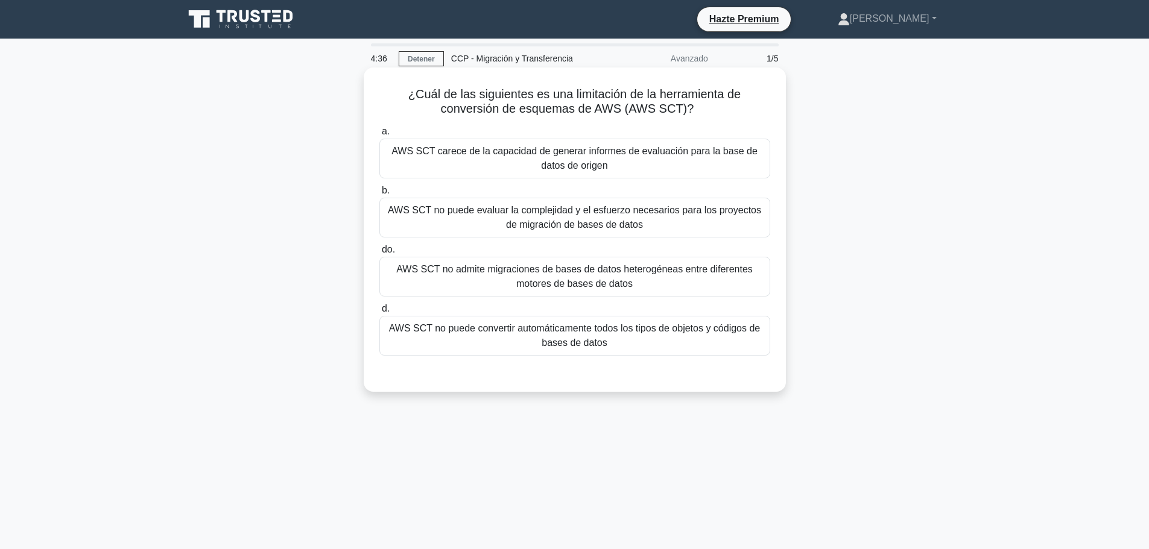
click at [457, 326] on font "AWS SCT no puede convertir automáticamente todos los tipos de objetos y códigos…" at bounding box center [574, 335] width 371 height 25
click at [379, 313] on input "d. AWS SCT no puede convertir automáticamente todos los tipos de objetos y códi…" at bounding box center [379, 309] width 0 height 8
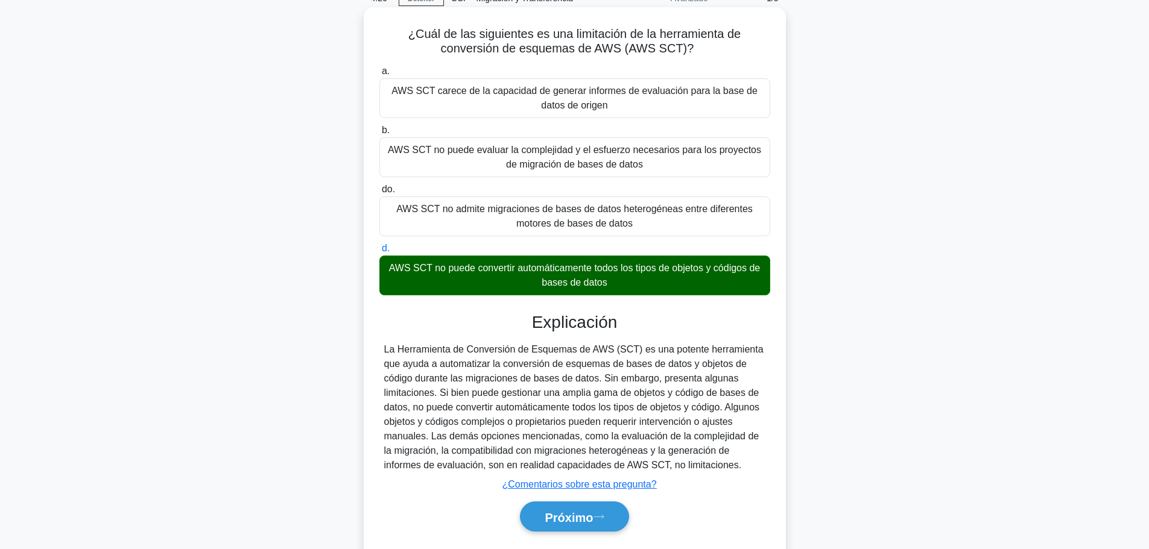
scroll to position [102, 0]
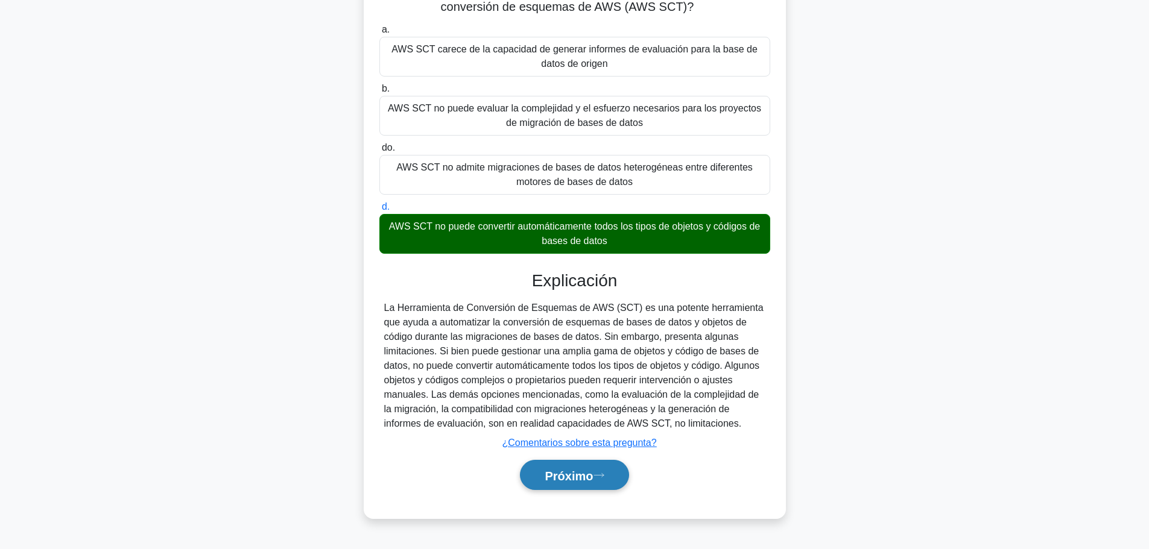
click at [560, 483] on font "Próximo" at bounding box center [569, 475] width 48 height 13
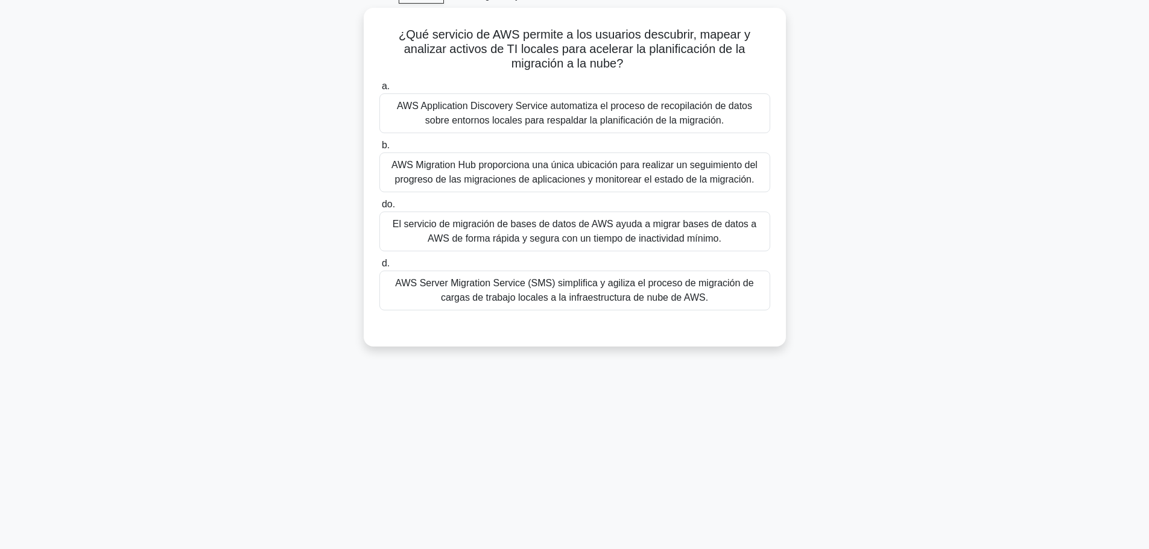
scroll to position [42, 0]
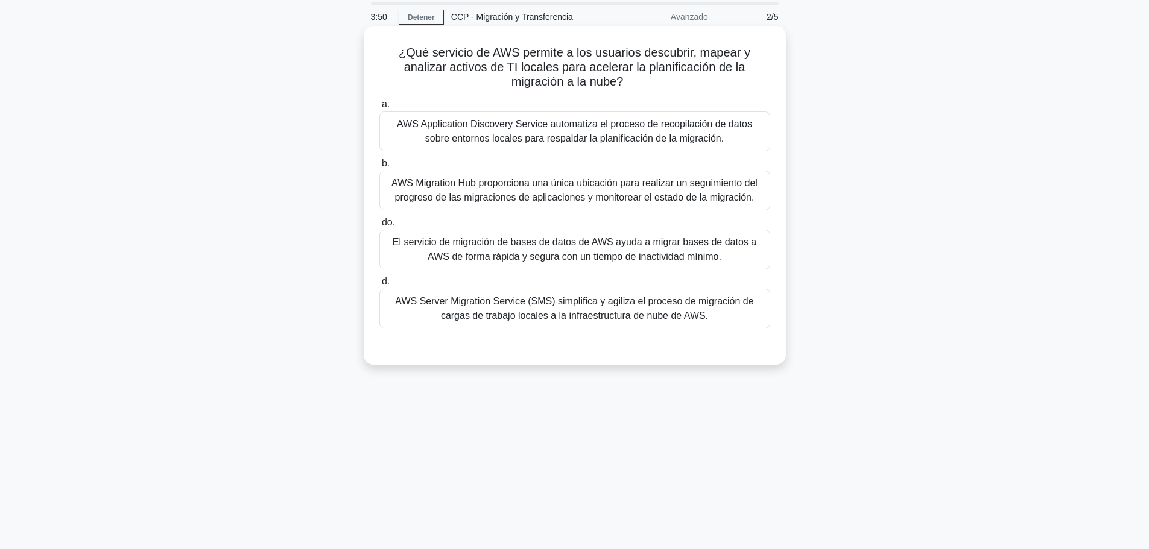
click at [583, 131] on font "AWS Application Discovery Service automatiza el proceso de recopilación de dato…" at bounding box center [574, 131] width 355 height 25
click at [379, 109] on input "a. AWS Application Discovery Service automatiza el proceso de recopilación de d…" at bounding box center [379, 105] width 0 height 8
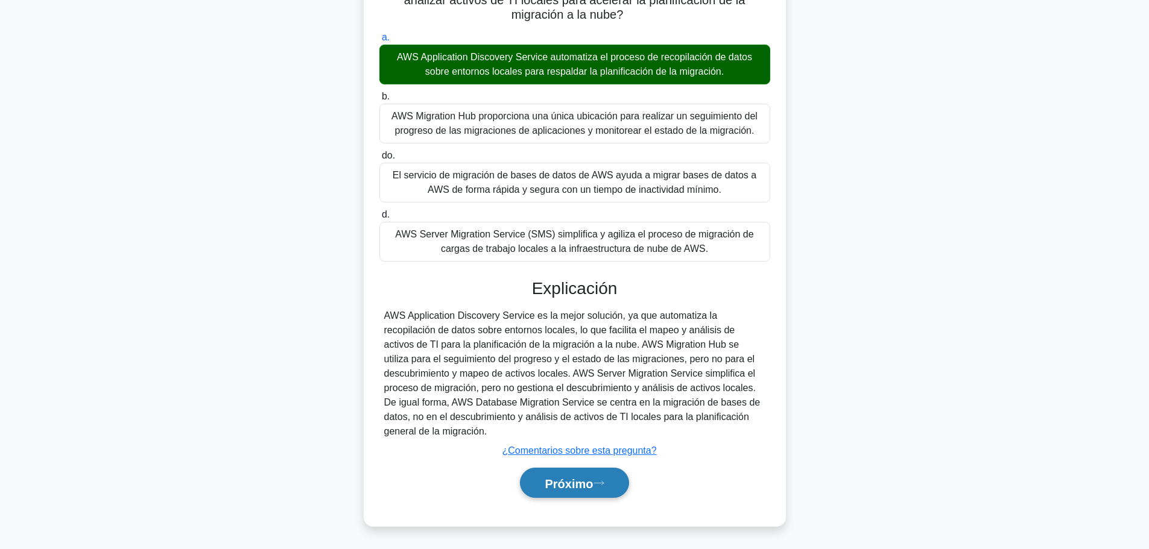
click at [569, 481] on font "Próximo" at bounding box center [569, 483] width 48 height 13
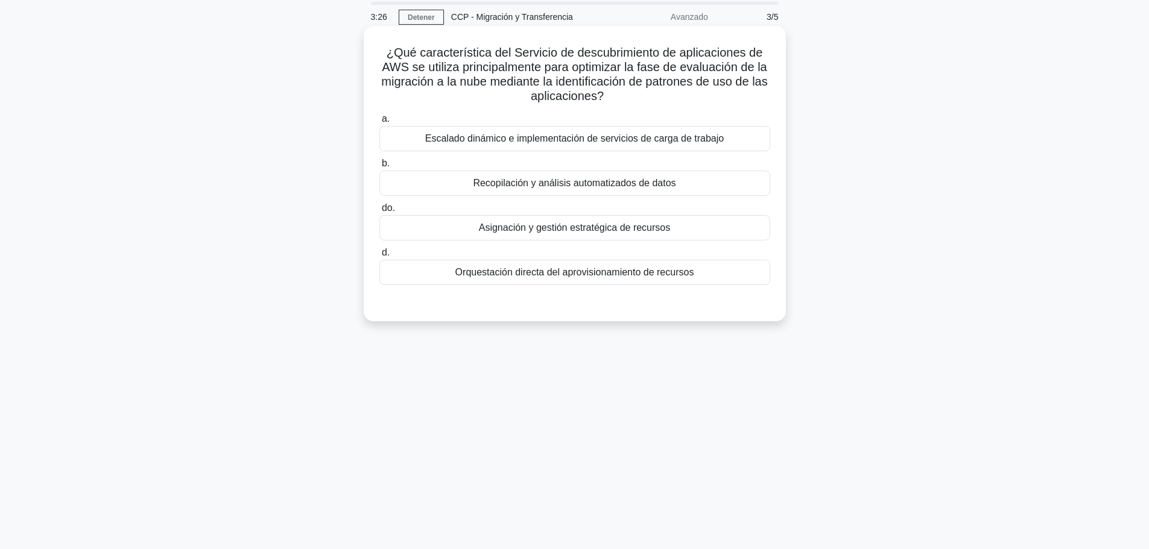
click at [501, 176] on div "Recopilación y análisis automatizados de datos" at bounding box center [574, 183] width 391 height 25
click at [379, 168] on input "b. Recopilación y análisis automatizados de datos" at bounding box center [379, 164] width 0 height 8
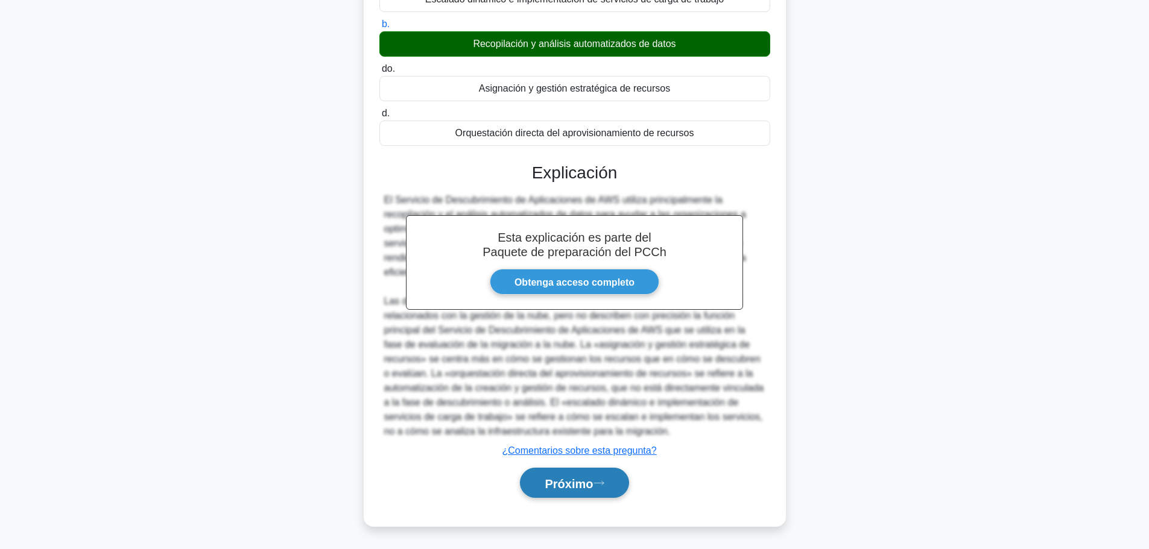
click at [565, 475] on button "Próximo" at bounding box center [574, 483] width 109 height 31
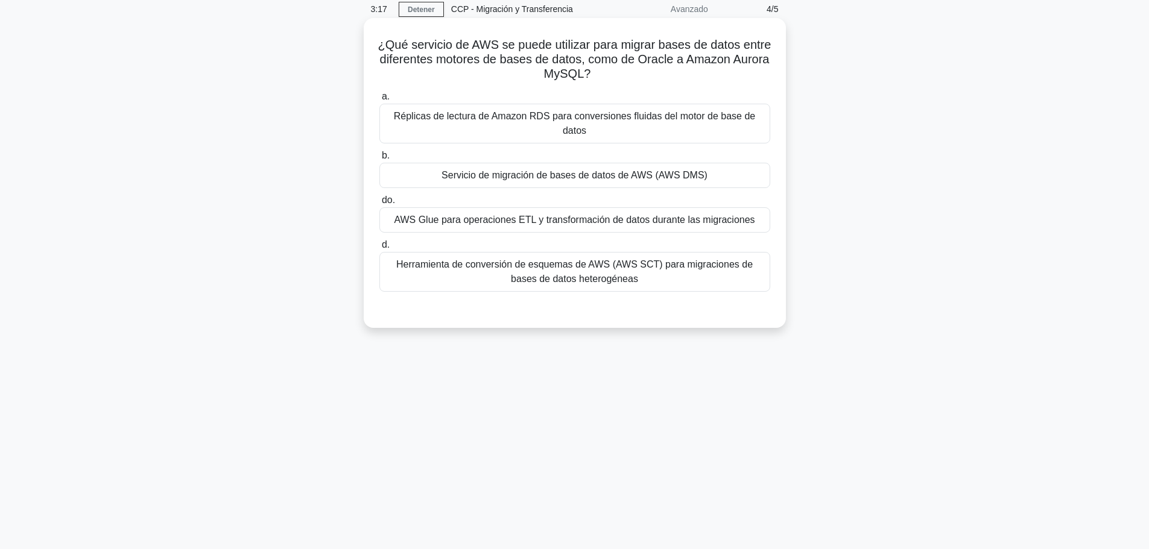
scroll to position [0, 0]
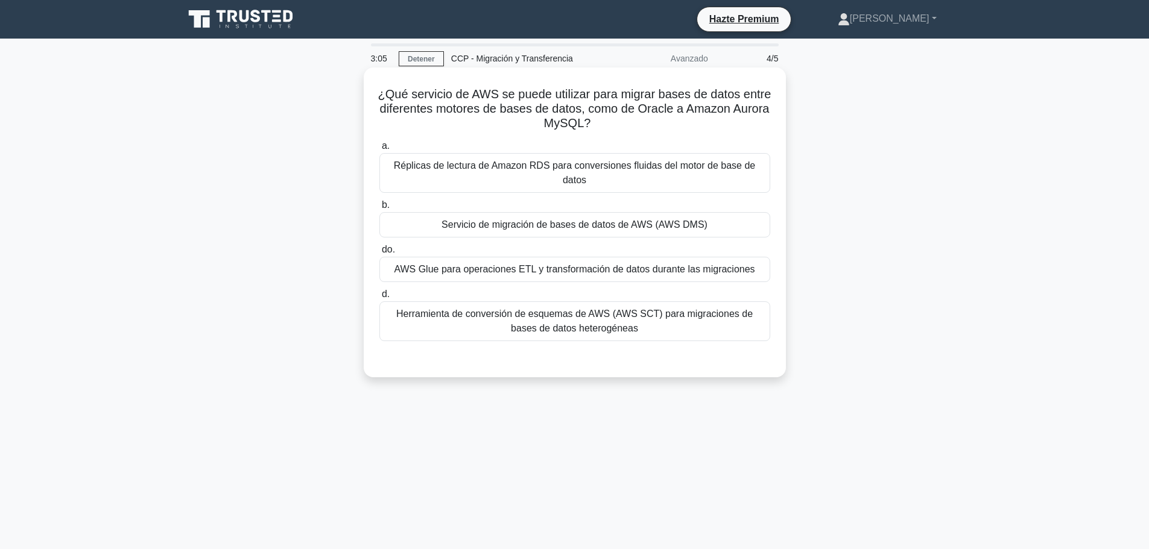
click at [513, 217] on div "Servicio de migración de bases de datos de AWS (AWS DMS)" at bounding box center [574, 224] width 391 height 25
click at [379, 209] on input "b. Servicio de migración de bases de datos de AWS (AWS DMS)" at bounding box center [379, 205] width 0 height 8
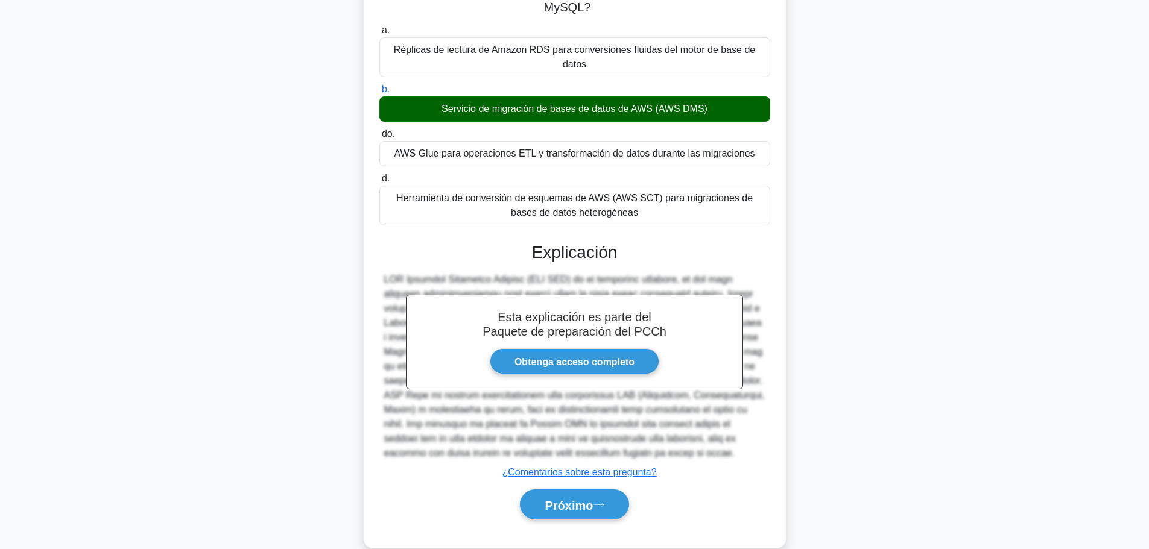
scroll to position [121, 0]
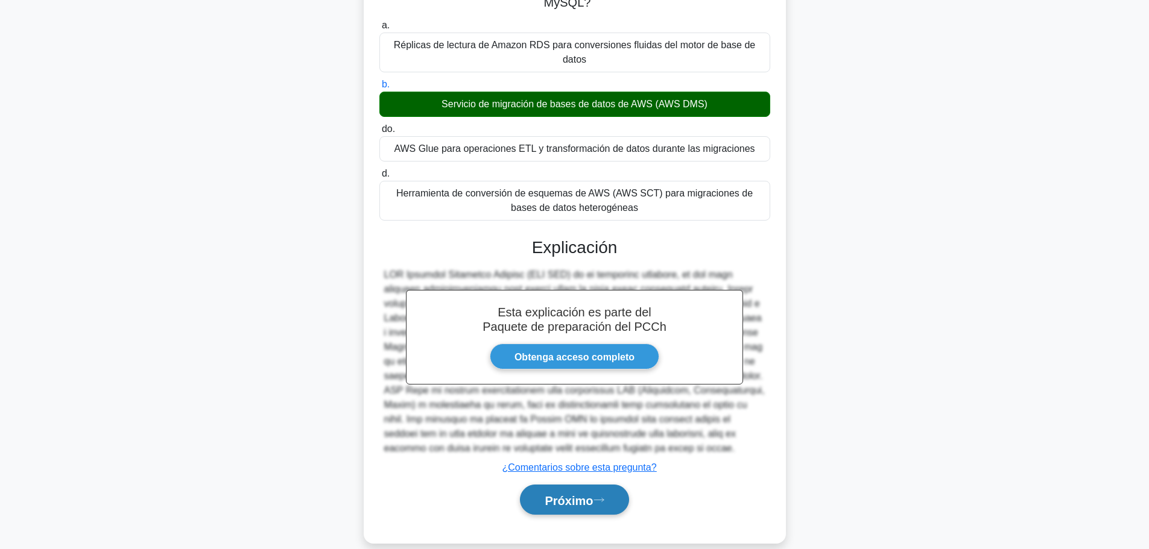
click at [604, 504] on button "Próximo" at bounding box center [574, 500] width 109 height 31
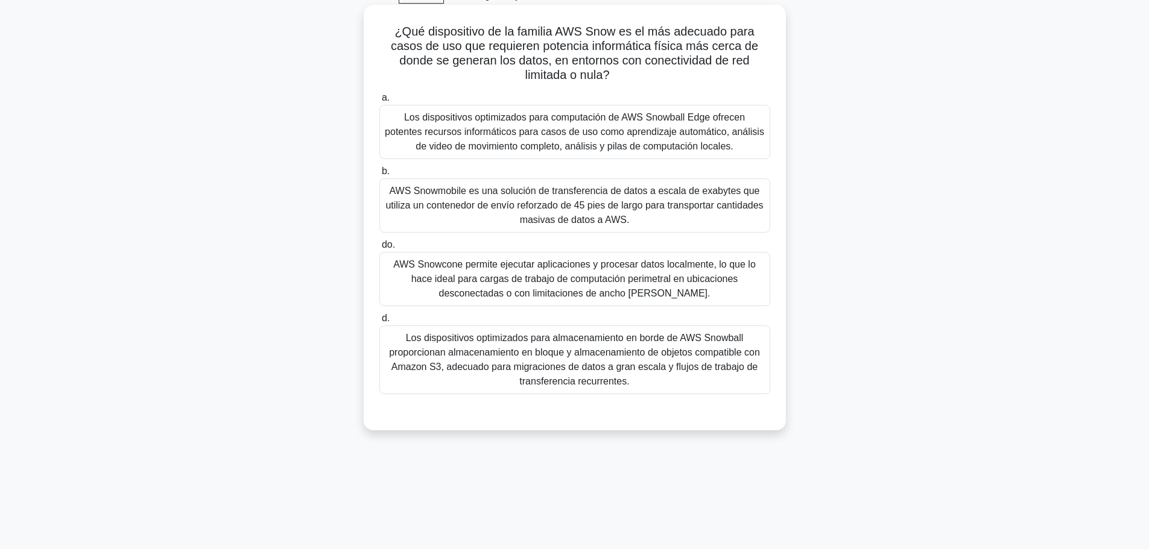
scroll to position [42, 0]
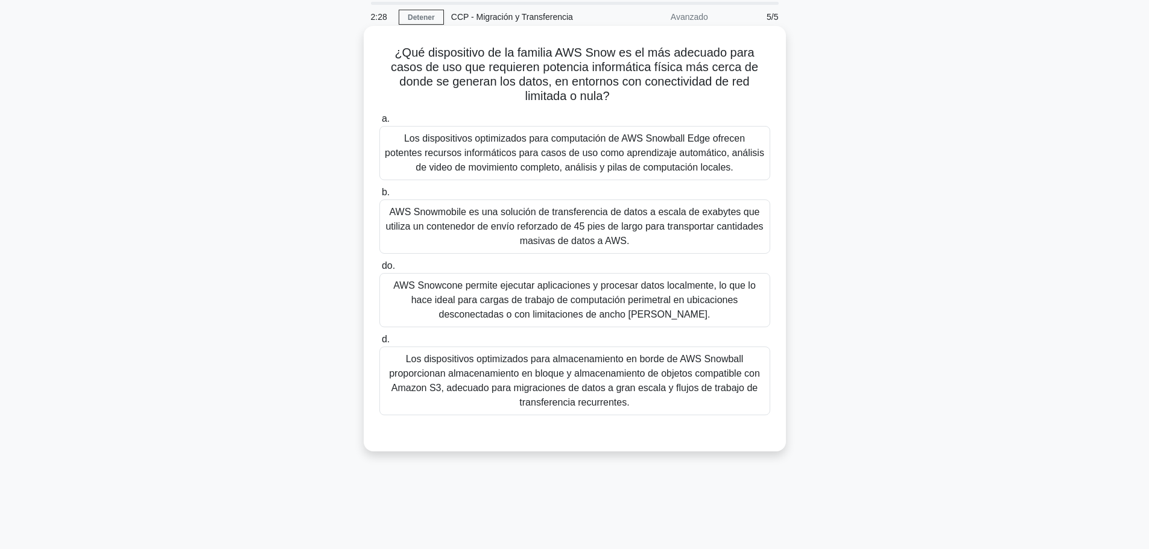
click at [562, 304] on font "AWS Snowcone permite ejecutar aplicaciones y procesar datos localmente, lo que …" at bounding box center [574, 299] width 362 height 39
click at [379, 270] on input "do. AWS Snowcone permite ejecutar aplicaciones y procesar datos localmente, lo …" at bounding box center [379, 266] width 0 height 8
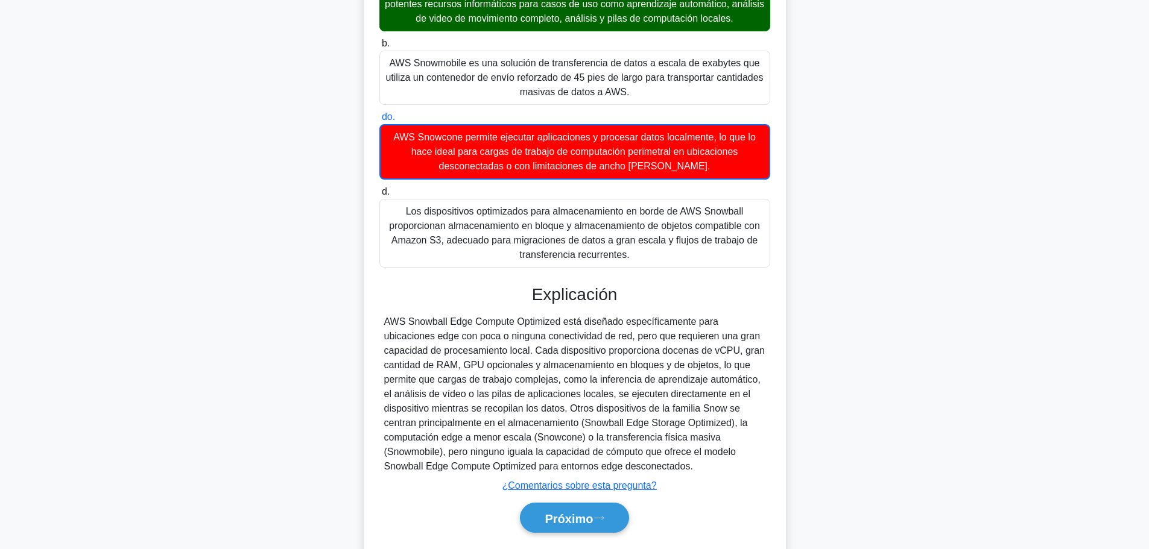
scroll to position [227, 0]
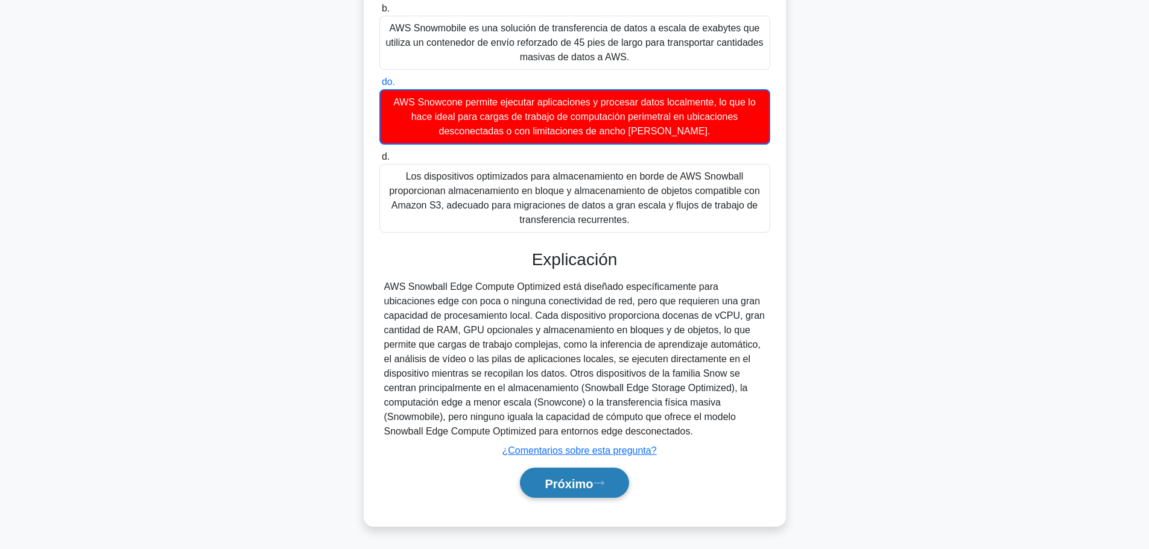
click at [554, 486] on font "Próximo" at bounding box center [569, 483] width 48 height 13
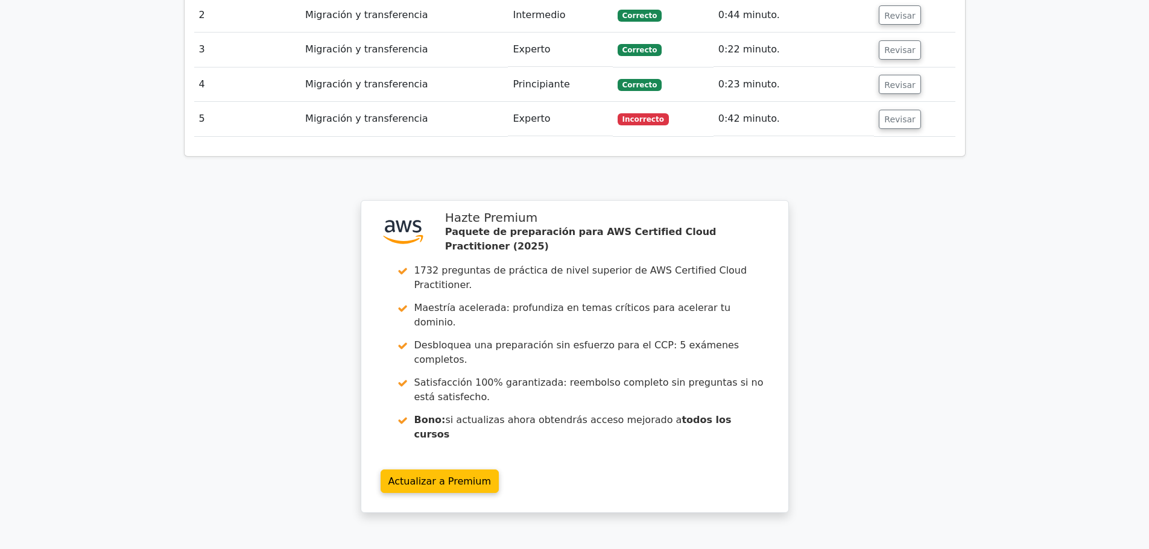
scroll to position [1611, 0]
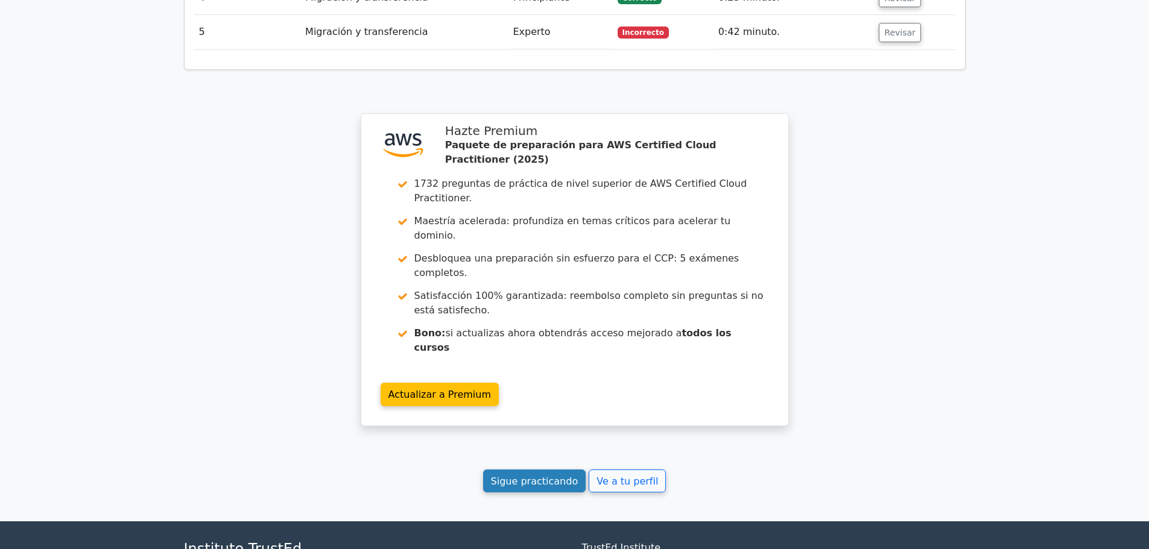
click at [552, 475] on font "Sigue practicando" at bounding box center [534, 480] width 87 height 11
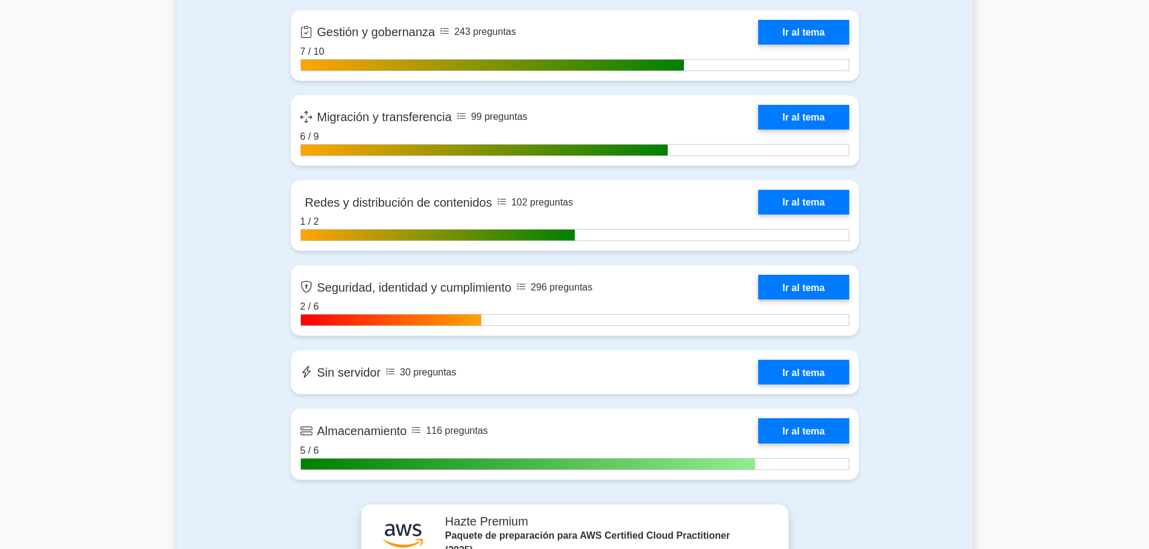
scroll to position [2051, 0]
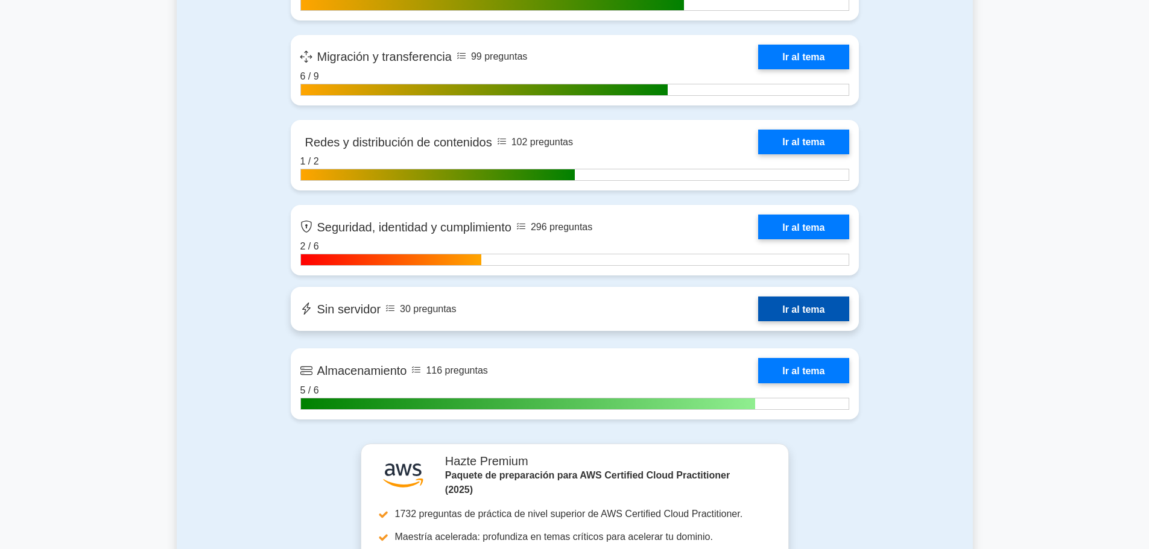
click at [799, 297] on link "Ir al tema" at bounding box center [803, 309] width 90 height 25
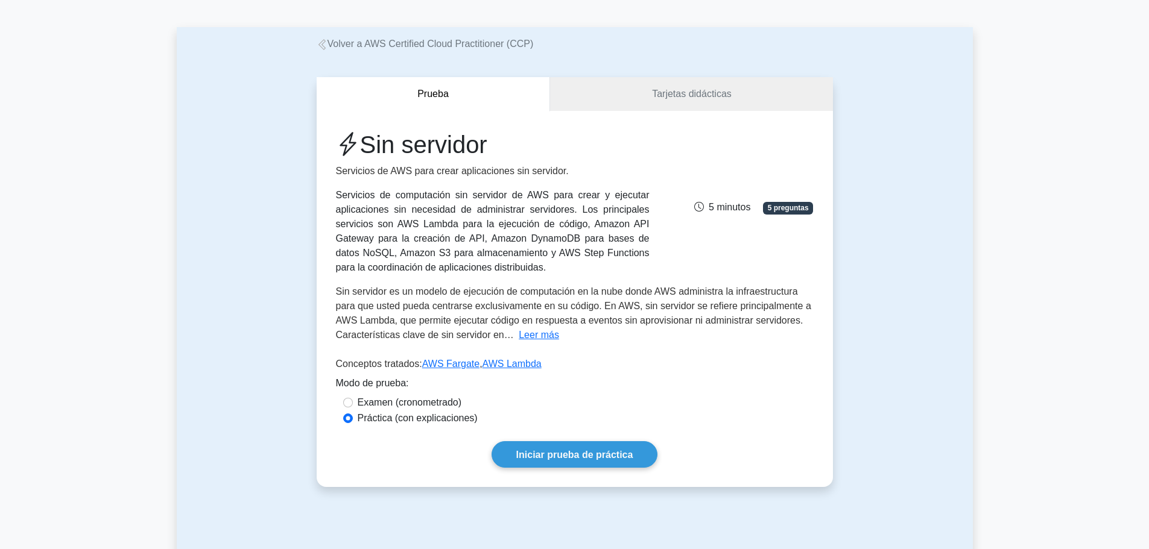
scroll to position [60, 0]
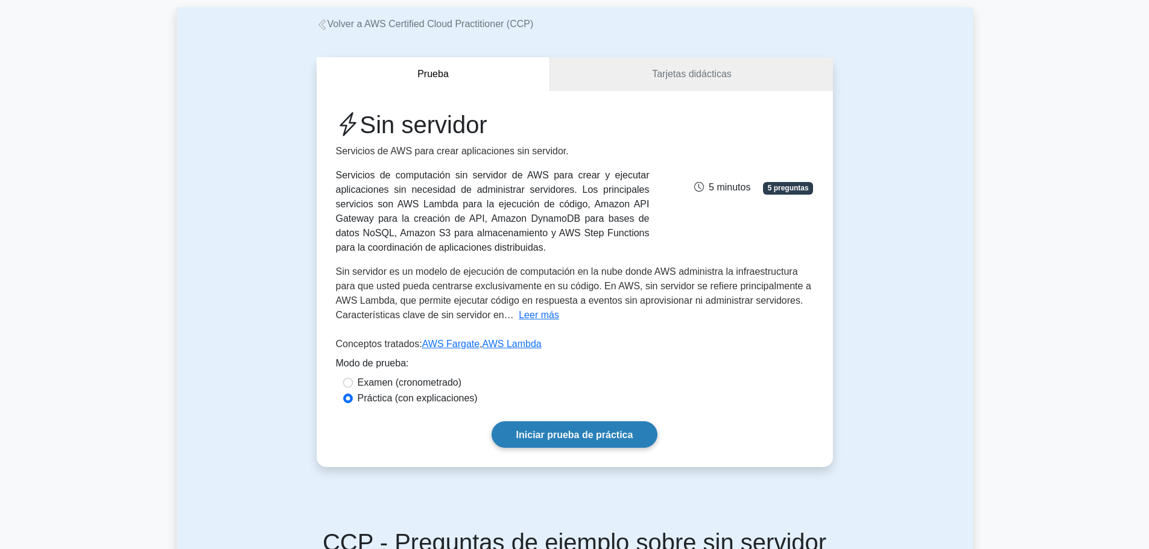
click at [566, 443] on link "Iniciar prueba de práctica" at bounding box center [575, 435] width 166 height 26
click at [525, 423] on link "Iniciar prueba de práctica" at bounding box center [575, 435] width 166 height 26
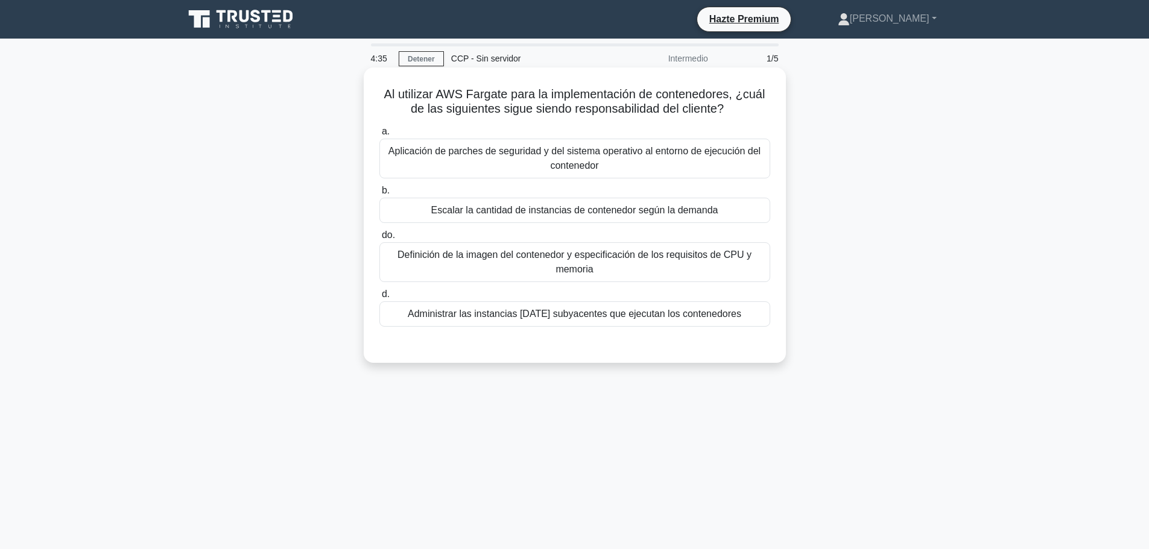
click at [445, 255] on font "Definición de la imagen del contenedor y especificación de los requisitos de CP…" at bounding box center [574, 262] width 354 height 25
click at [379, 239] on input "do. Definición de la imagen del contenedor y especificación de los requisitos d…" at bounding box center [379, 236] width 0 height 8
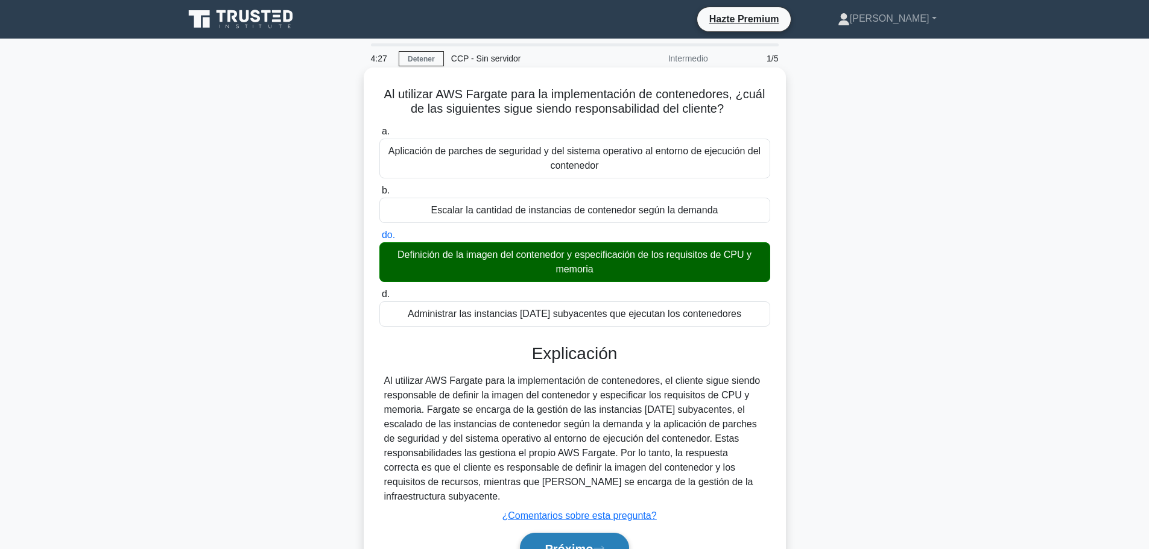
click at [555, 542] on font "Próximo" at bounding box center [569, 548] width 48 height 13
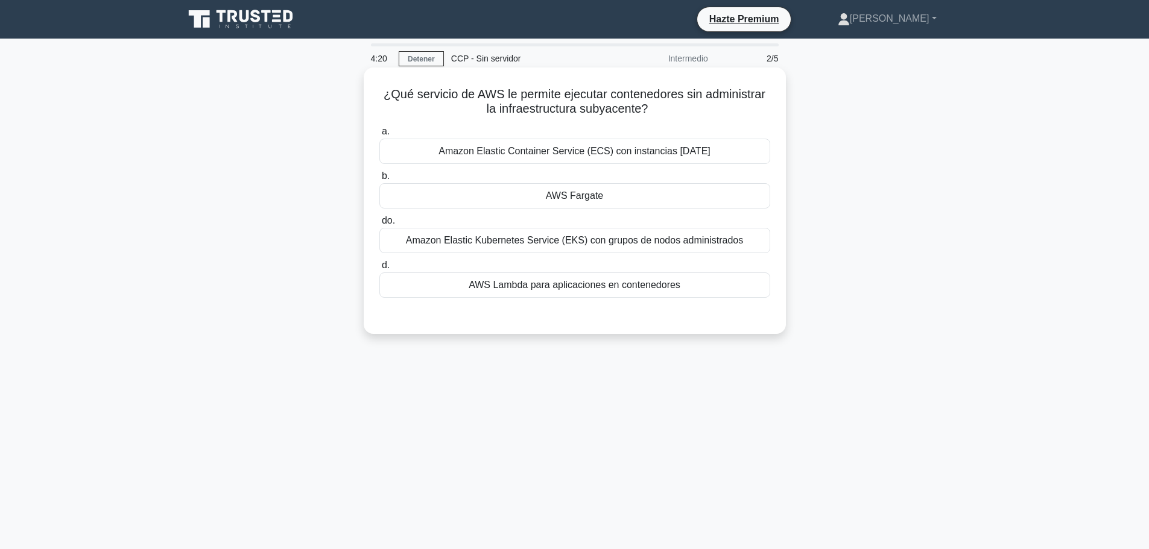
click at [579, 201] on font "AWS Fargate" at bounding box center [574, 196] width 57 height 10
click at [379, 180] on input "b. AWS Fargate" at bounding box center [379, 177] width 0 height 8
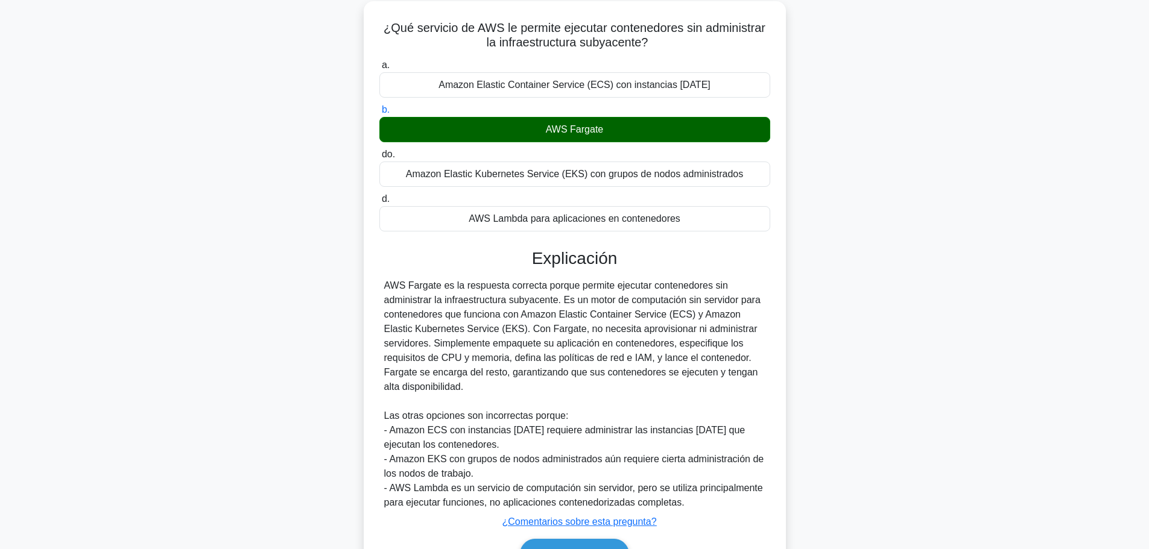
scroll to position [72, 0]
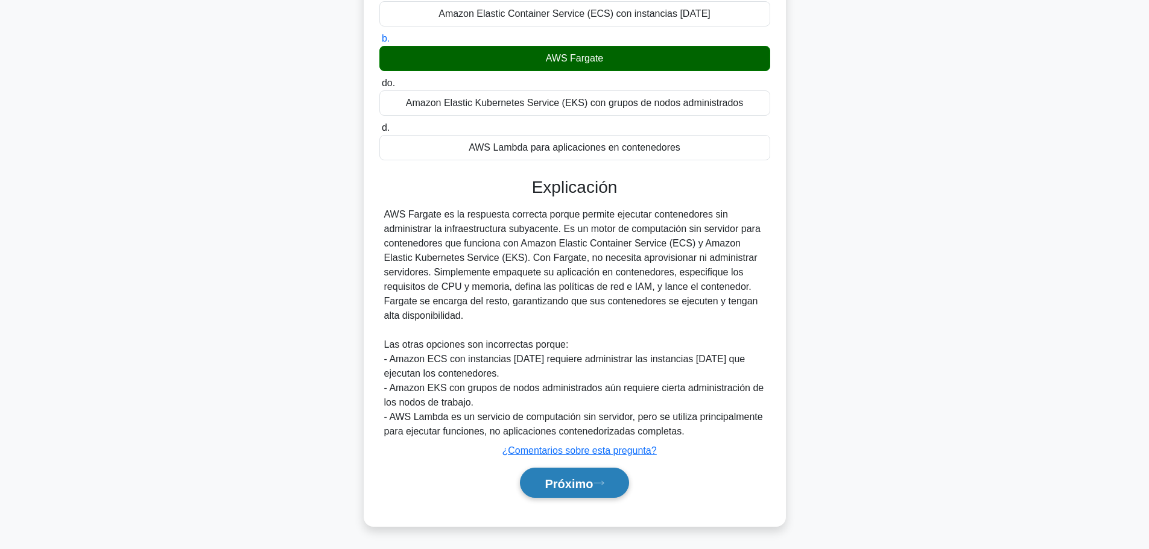
click at [556, 487] on font "Próximo" at bounding box center [569, 483] width 48 height 13
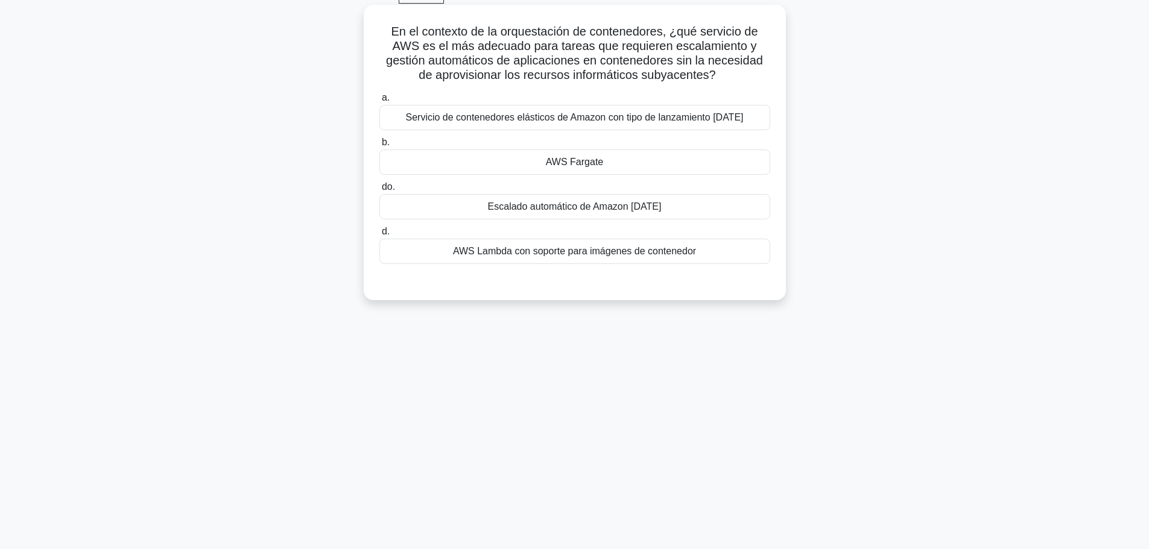
scroll to position [42, 0]
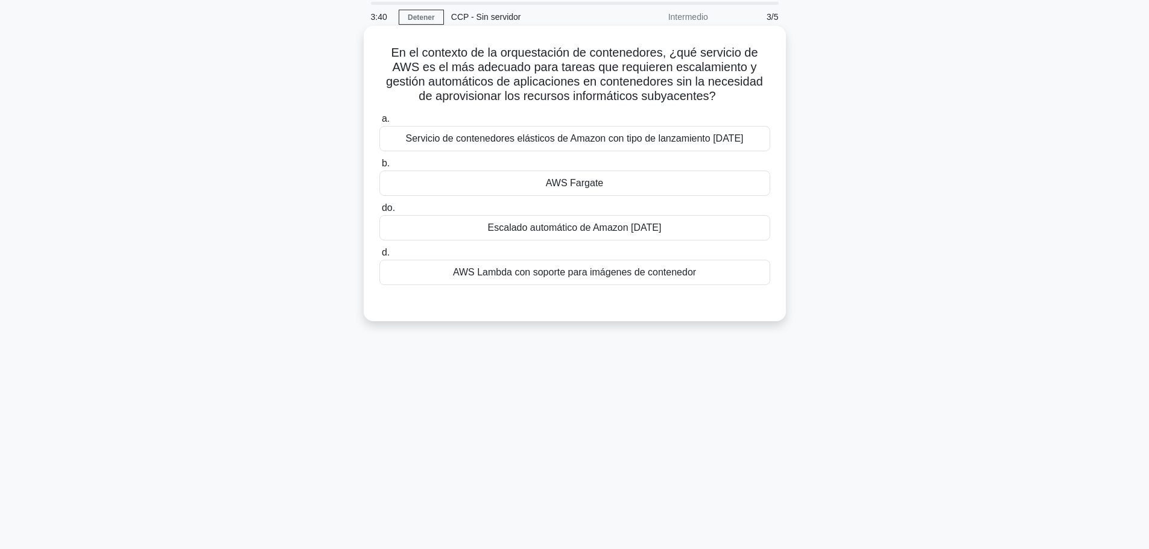
click at [584, 173] on div "AWS Fargate" at bounding box center [574, 183] width 391 height 25
click at [379, 168] on input "b. AWS Fargate" at bounding box center [379, 164] width 0 height 8
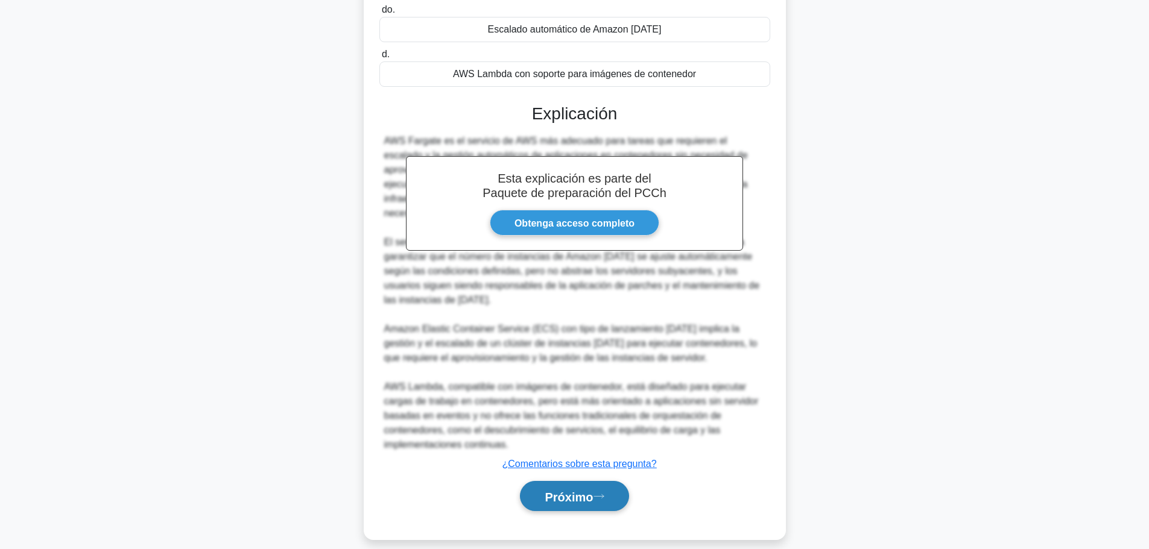
click at [574, 490] on font "Próximo" at bounding box center [569, 496] width 48 height 13
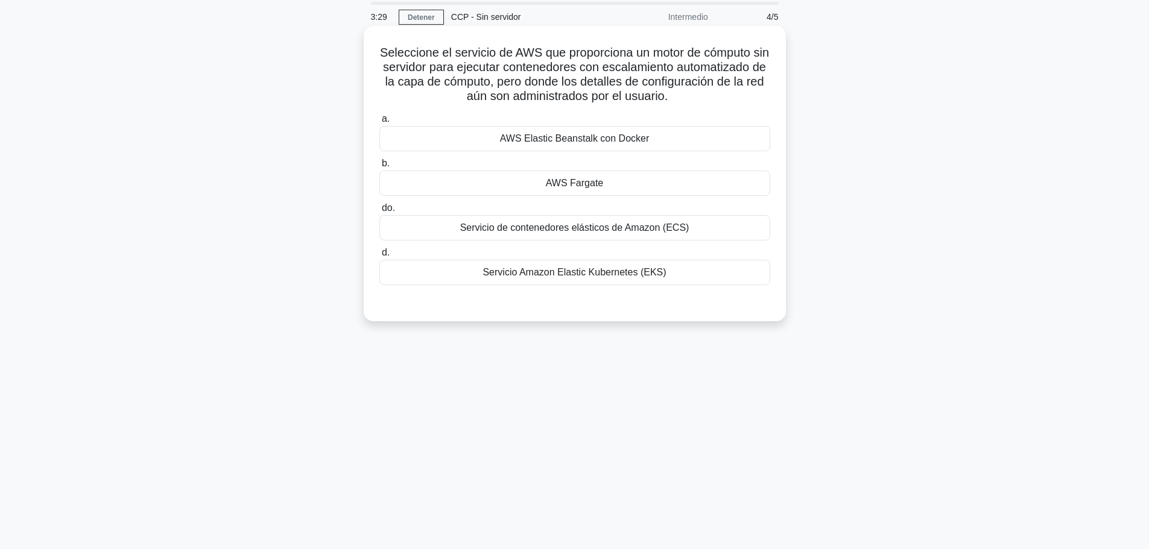
scroll to position [0, 0]
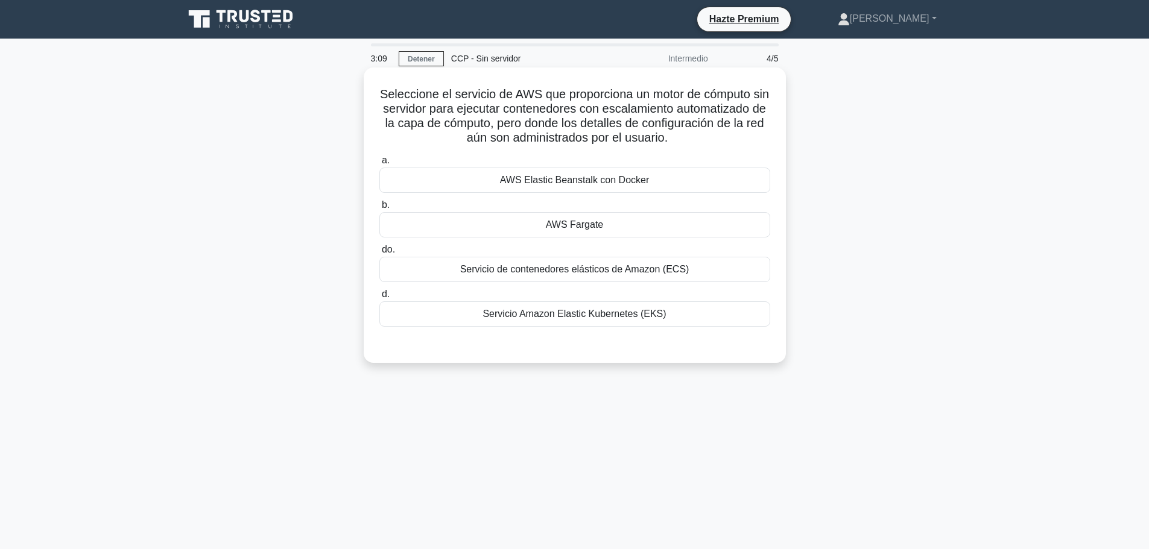
click at [622, 225] on div "AWS Fargate" at bounding box center [574, 224] width 391 height 25
click at [379, 209] on input "b. AWS Fargate" at bounding box center [379, 205] width 0 height 8
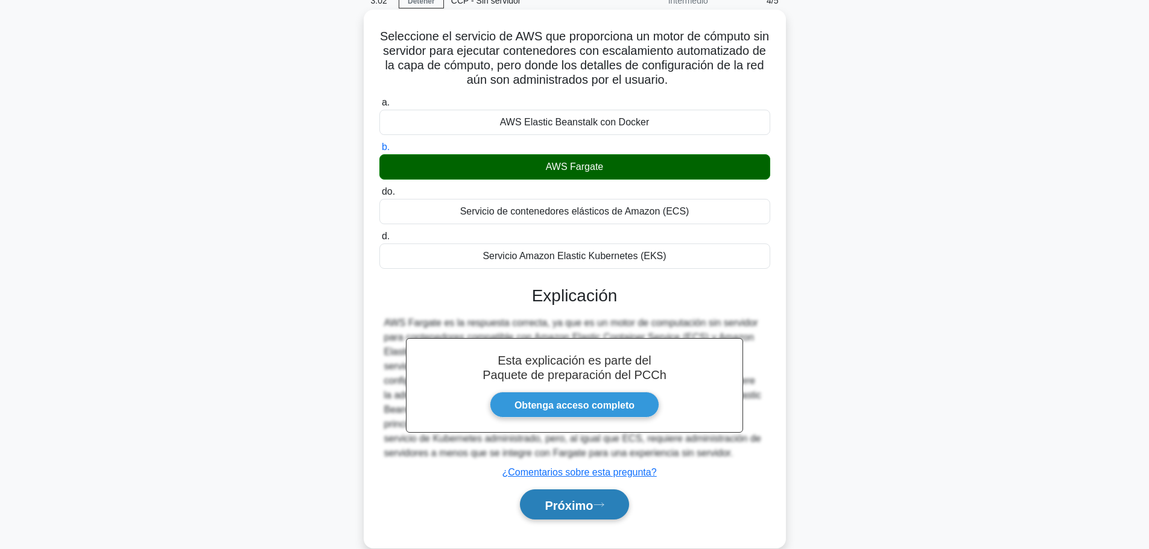
scroll to position [102, 0]
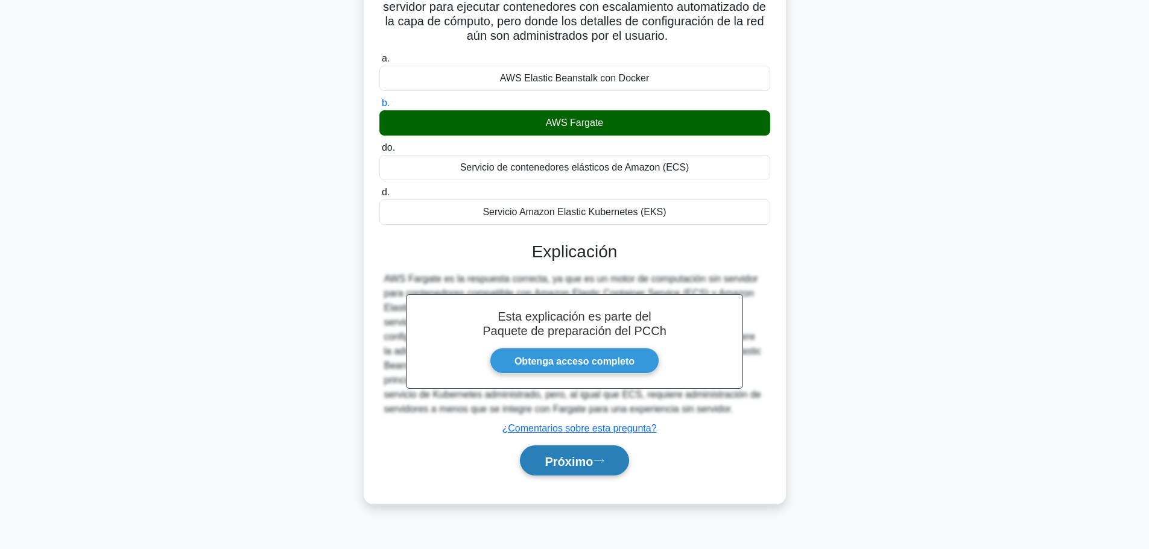
click at [566, 467] on font "Próximo" at bounding box center [569, 461] width 48 height 13
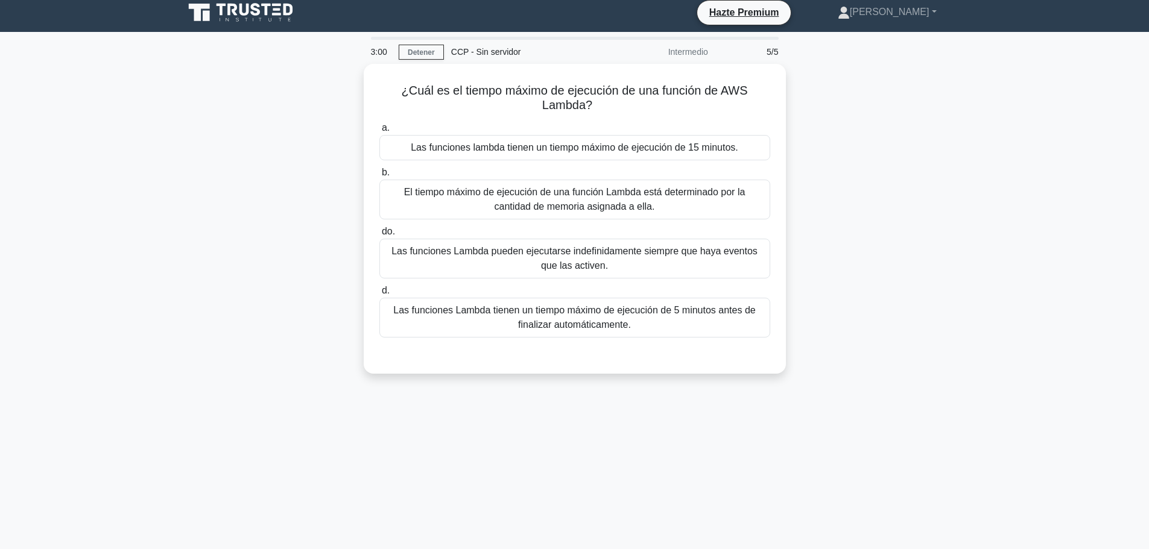
scroll to position [0, 0]
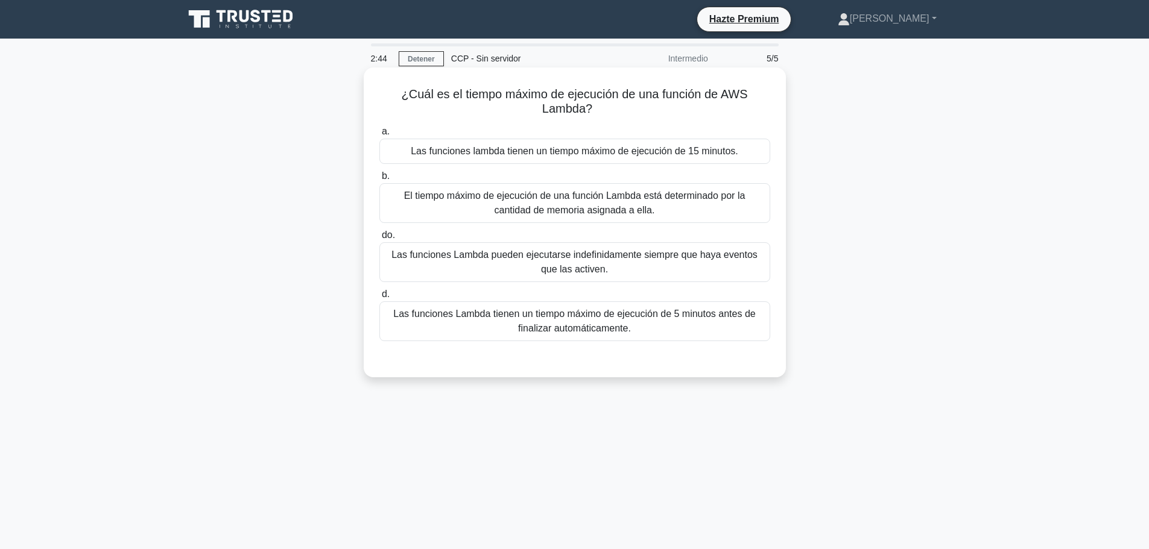
click at [470, 140] on div "Las funciones lambda tienen un tiempo máximo de ejecución de 15 minutos." at bounding box center [574, 151] width 391 height 25
click at [379, 136] on input "a. Las funciones lambda tienen un tiempo máximo de ejecución de 15 minutos." at bounding box center [379, 132] width 0 height 8
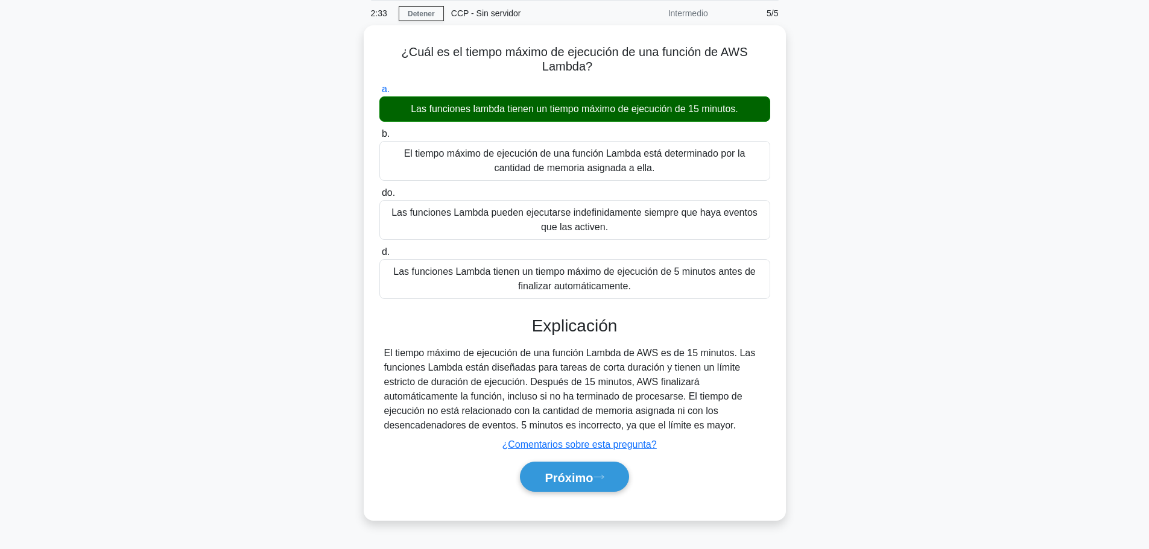
scroll to position [102, 0]
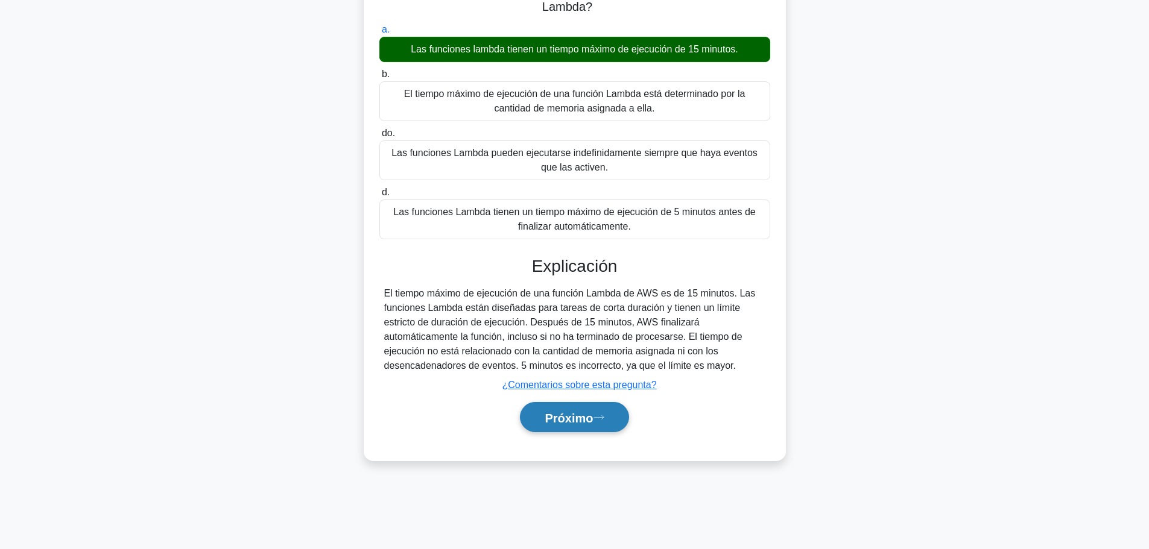
click at [565, 421] on font "Próximo" at bounding box center [569, 417] width 48 height 13
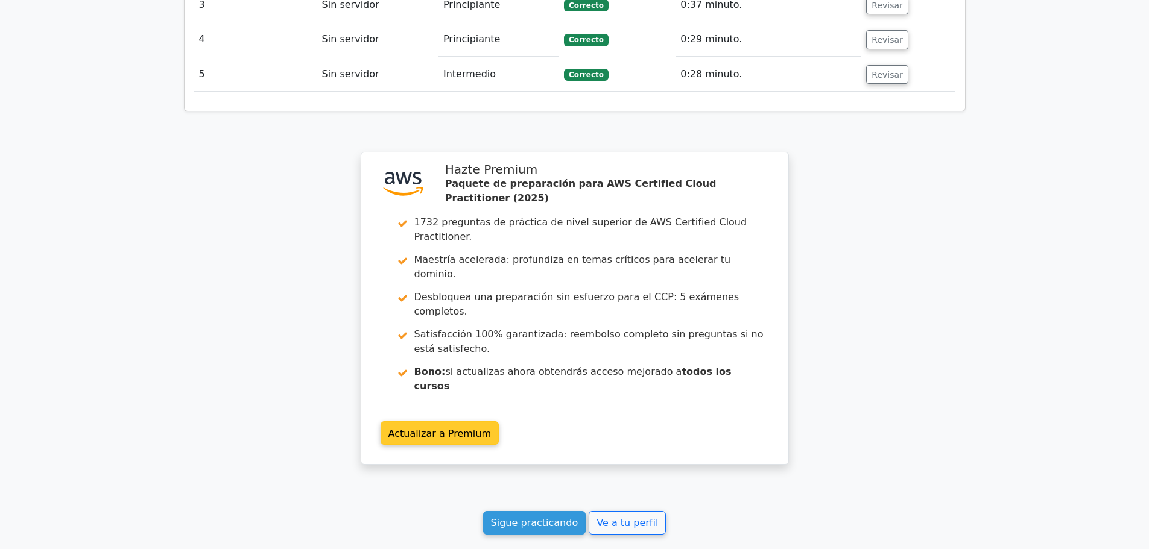
scroll to position [1574, 0]
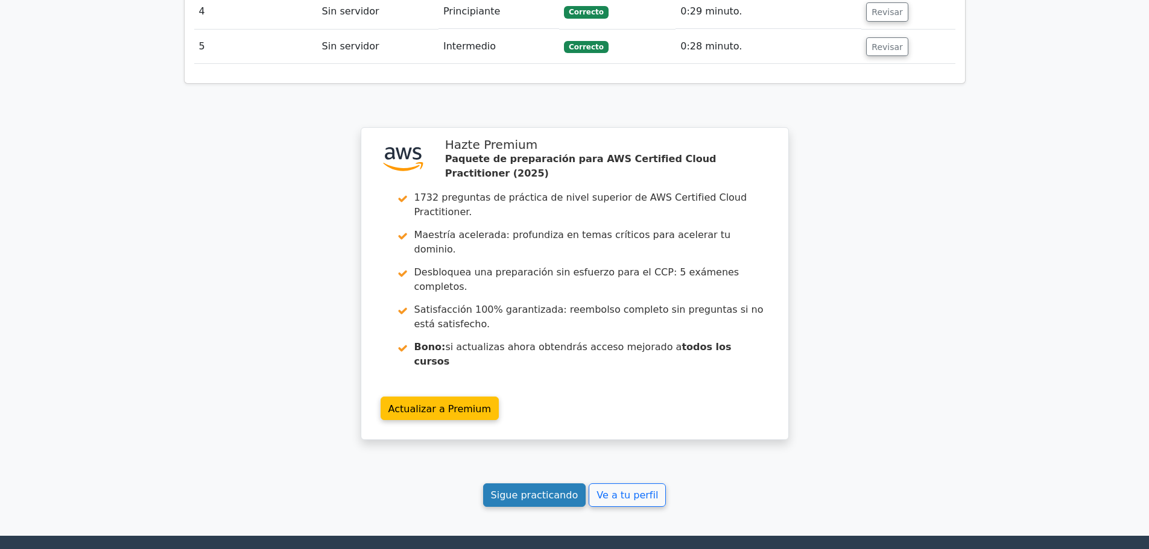
click at [525, 490] on font "Sigue practicando" at bounding box center [534, 495] width 87 height 11
